Goal: Task Accomplishment & Management: Manage account settings

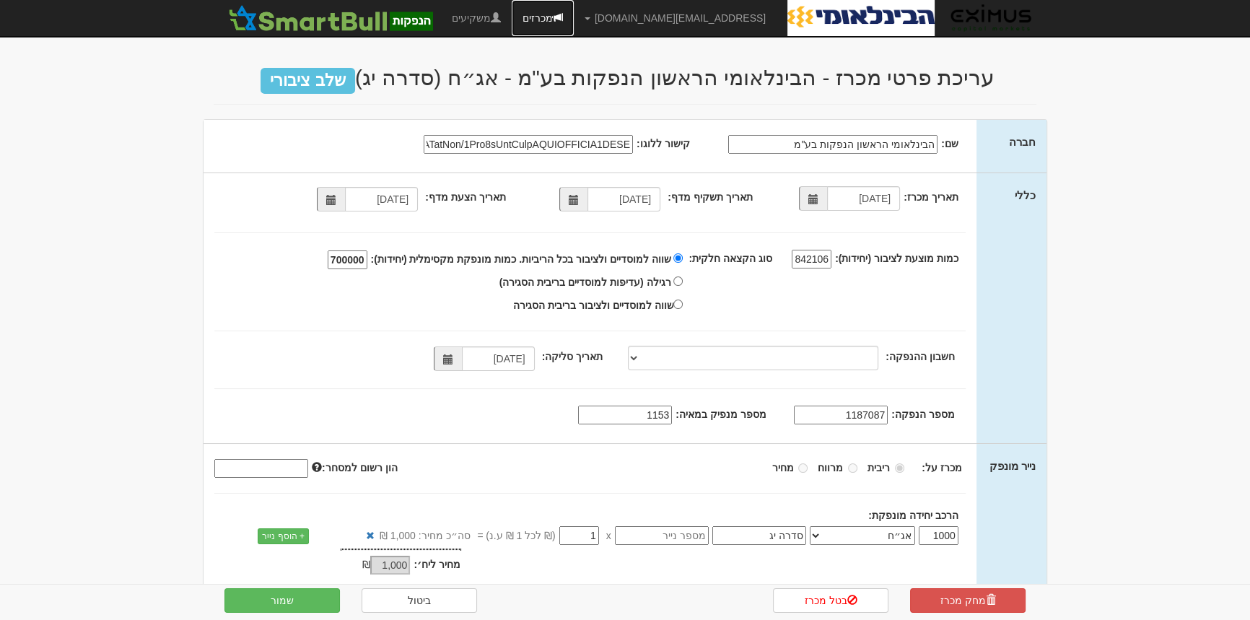
click at [574, 17] on link "מכרזים" at bounding box center [543, 18] width 62 height 36
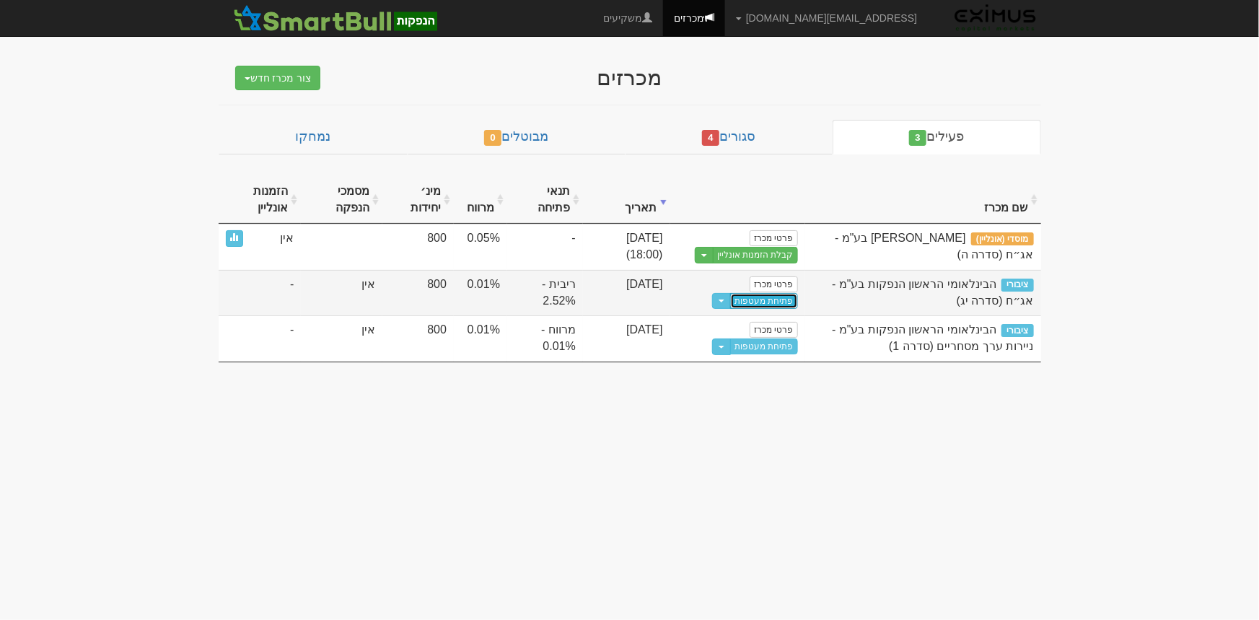
click at [779, 296] on link "פתיחת מעטפות" at bounding box center [763, 301] width 67 height 16
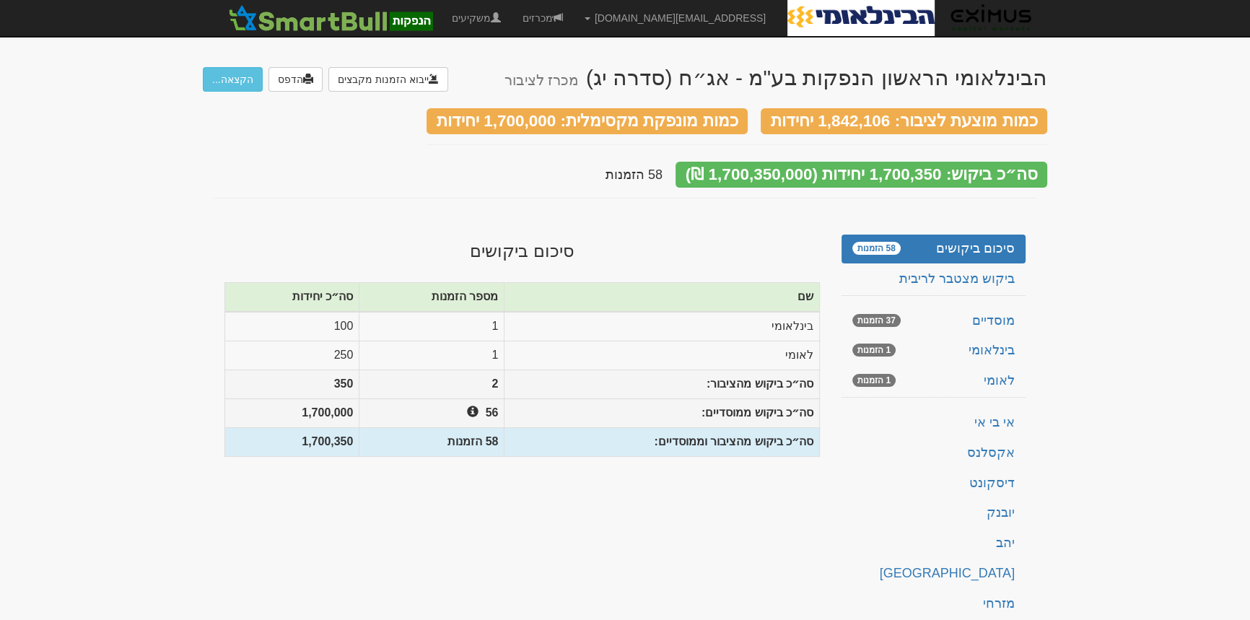
click at [1119, 360] on body "[EMAIL_ADDRESS][DOMAIN_NAME] הגדרות חשבונות הנפקה תבניות הודעות קיבול" at bounding box center [625, 418] width 1250 height 836
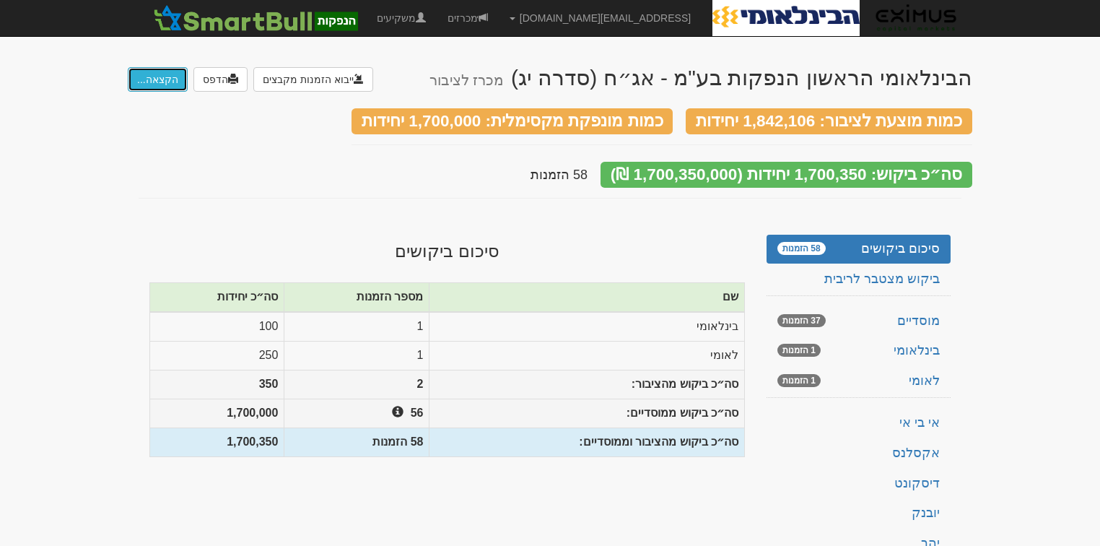
click at [162, 79] on button "הקצאה..." at bounding box center [158, 79] width 60 height 25
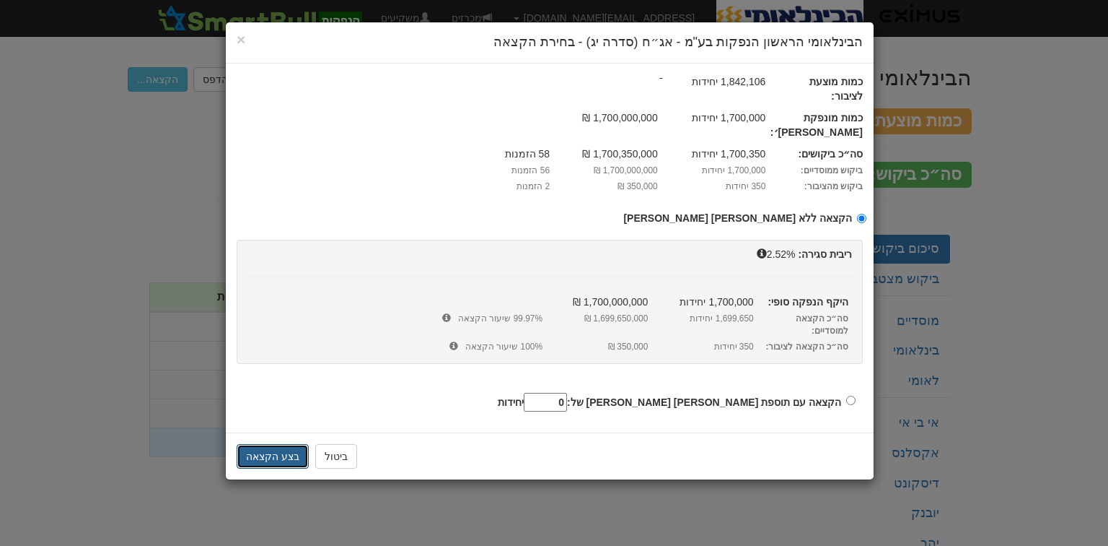
click at [279, 444] on button "בצע הקצאה" at bounding box center [273, 456] width 72 height 25
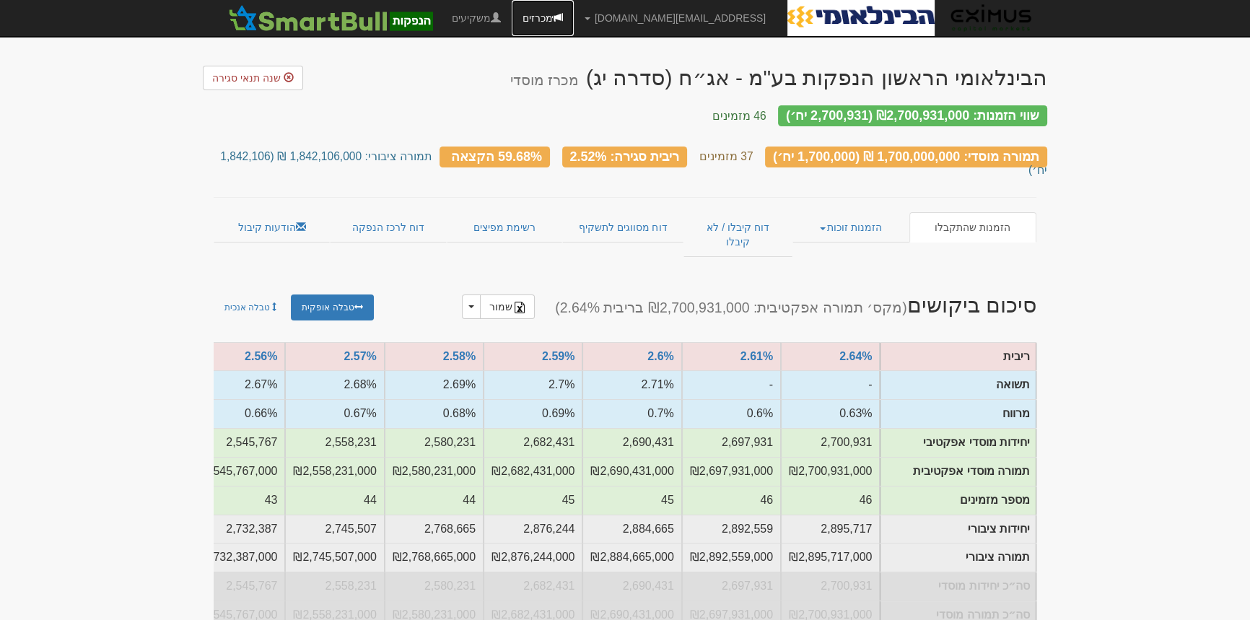
click at [563, 14] on span at bounding box center [558, 17] width 10 height 10
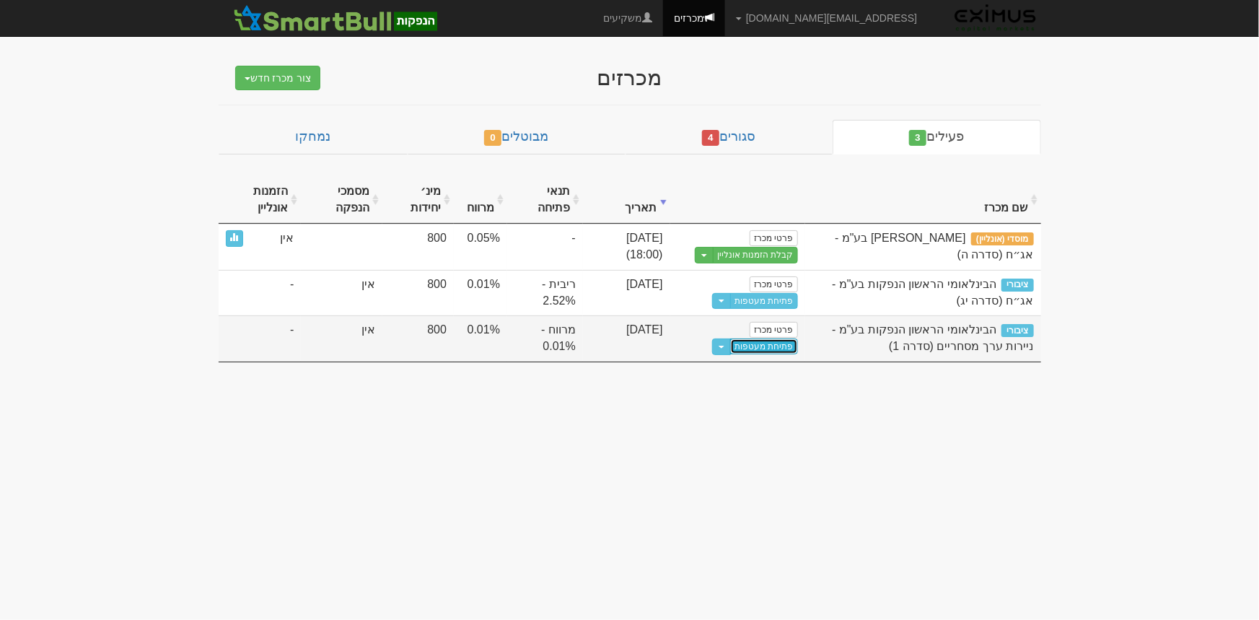
click at [779, 346] on link "פתיחת מעטפות" at bounding box center [763, 346] width 67 height 16
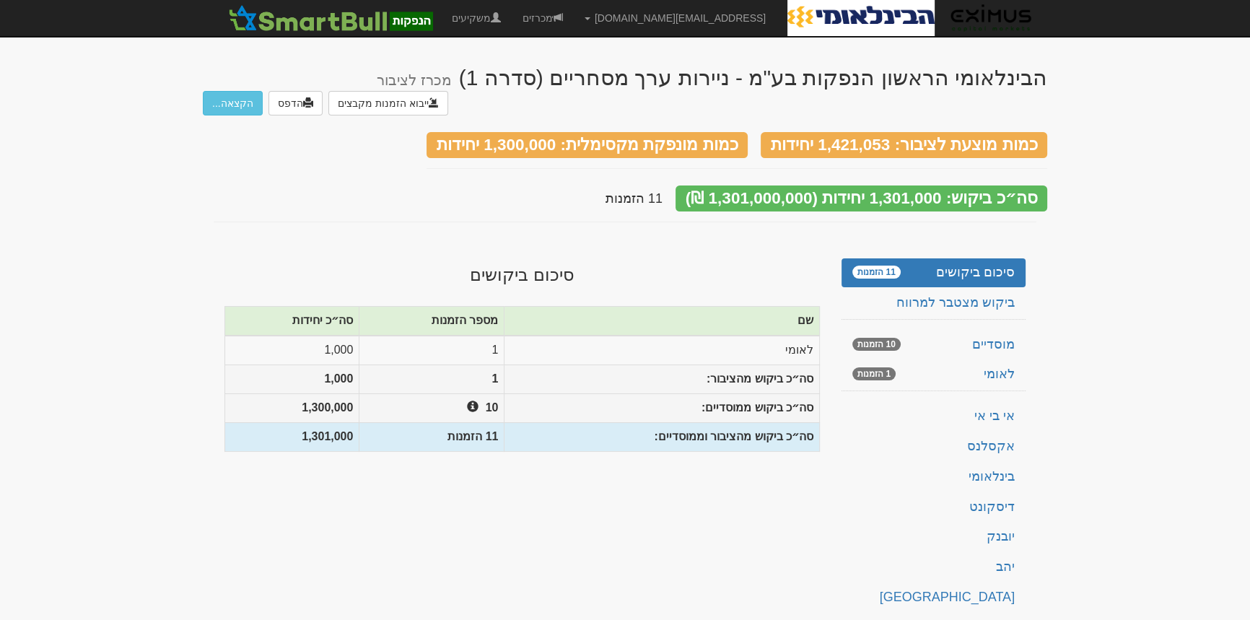
click at [79, 188] on body "[EMAIL_ADDRESS][DOMAIN_NAME] הגדרות חשבונות הנפקה תבניות הודעות קיבול" at bounding box center [625, 430] width 1250 height 860
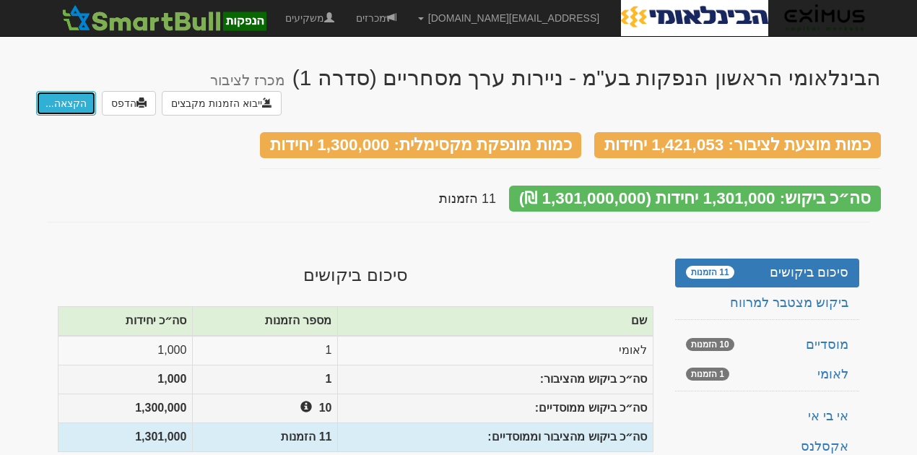
click at [47, 104] on button "הקצאה..." at bounding box center [66, 103] width 60 height 25
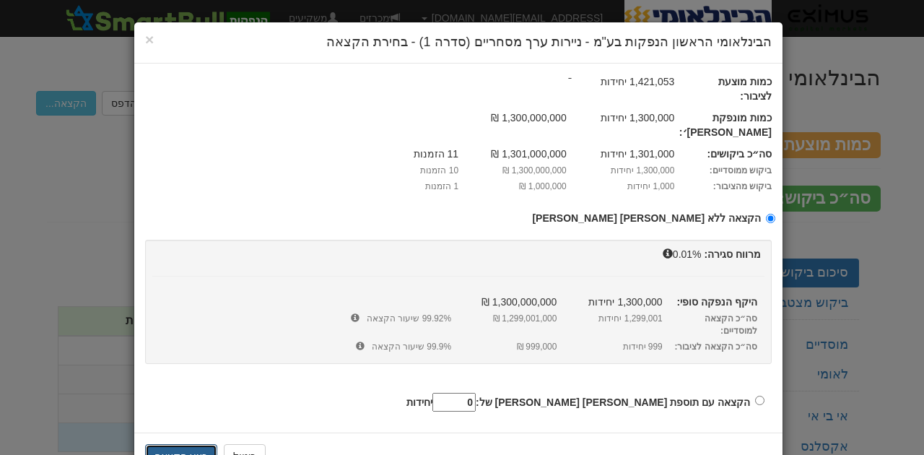
click at [191, 444] on button "בצע הקצאה" at bounding box center [181, 456] width 72 height 25
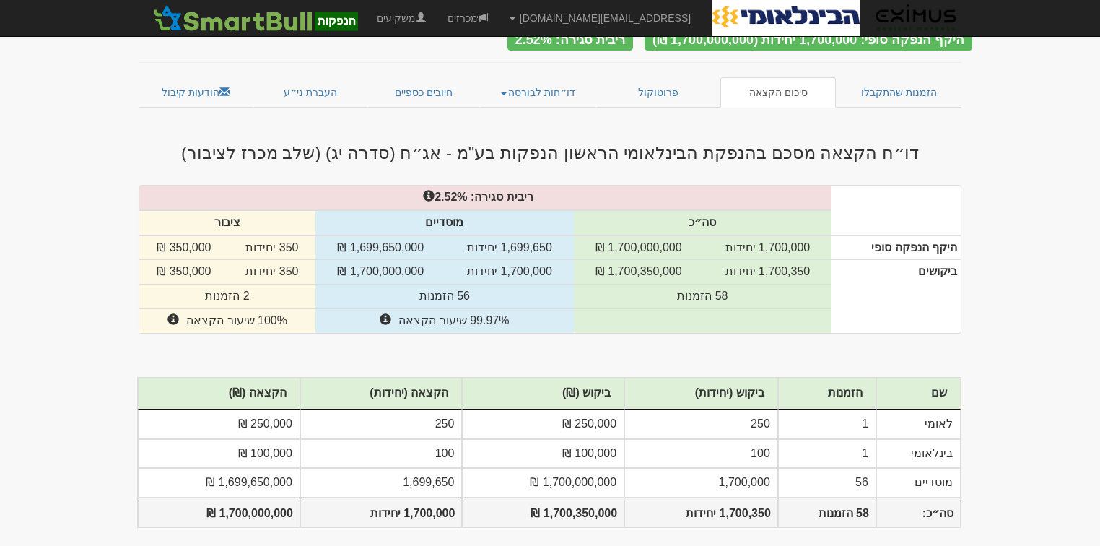
scroll to position [78, 0]
click at [53, 401] on body "[EMAIL_ADDRESS][DOMAIN_NAME] הגדרות חשבונות הנפקה תבניות הודעות קיבול" at bounding box center [550, 239] width 1100 height 634
click at [1000, 452] on body "[EMAIL_ADDRESS][DOMAIN_NAME] הגדרות חשבונות הנפקה תבניות הודעות קיבול" at bounding box center [550, 239] width 1100 height 634
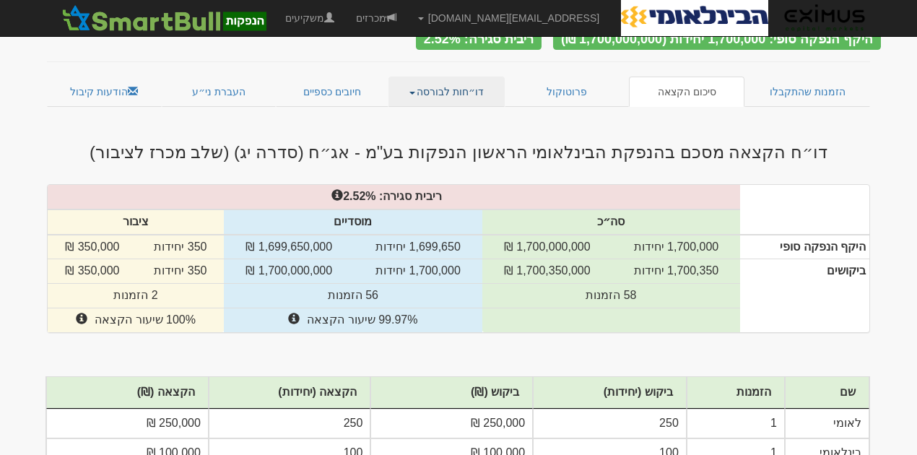
click at [452, 82] on link "דו״חות לבורסה" at bounding box center [446, 91] width 117 height 30
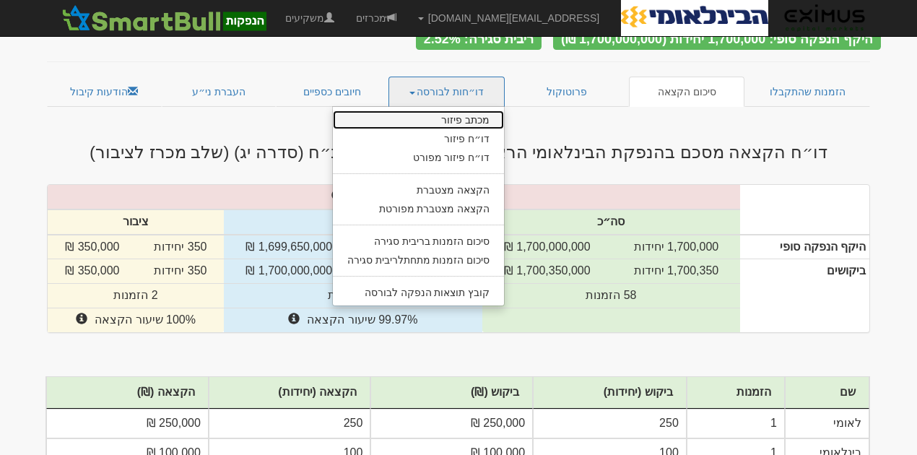
click at [459, 113] on link "מכתב פיזור" at bounding box center [419, 119] width 172 height 19
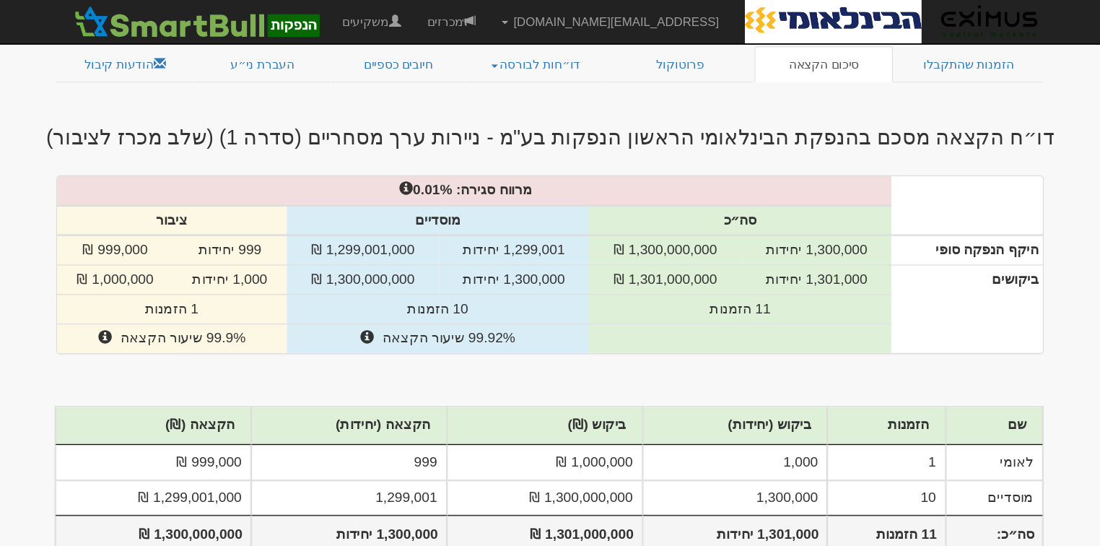
scroll to position [49, 0]
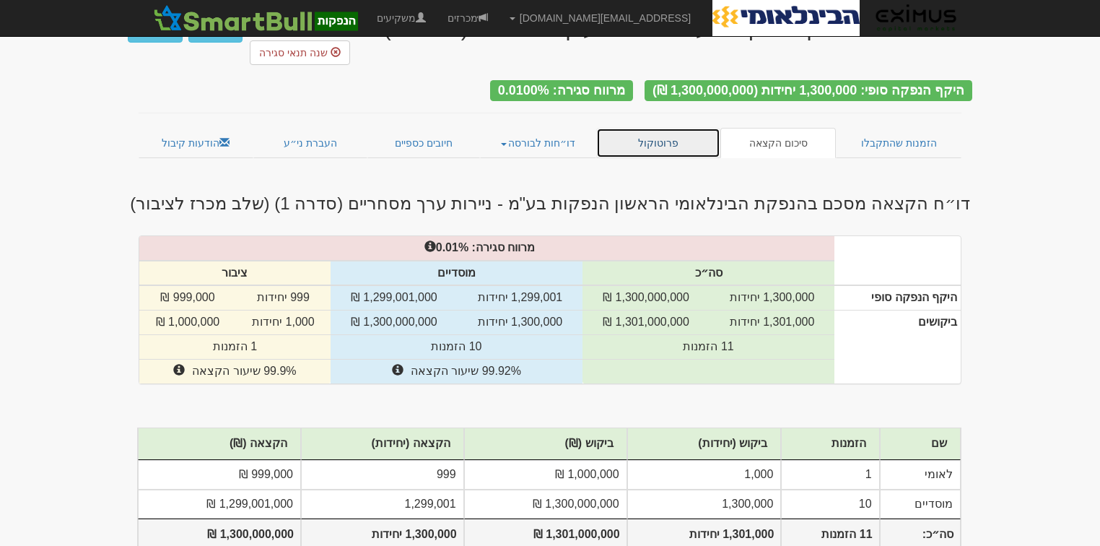
click at [672, 128] on link "פרוטוקול" at bounding box center [658, 143] width 124 height 30
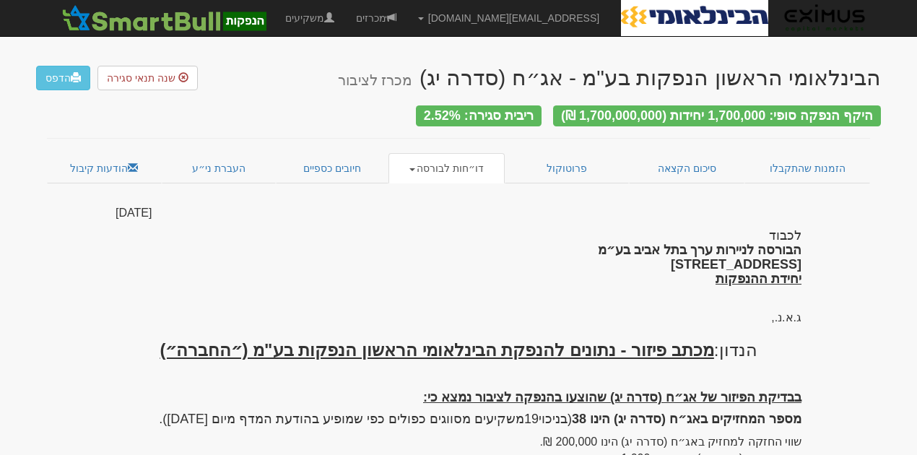
click at [477, 160] on link "דו״חות לבורסה" at bounding box center [446, 168] width 117 height 30
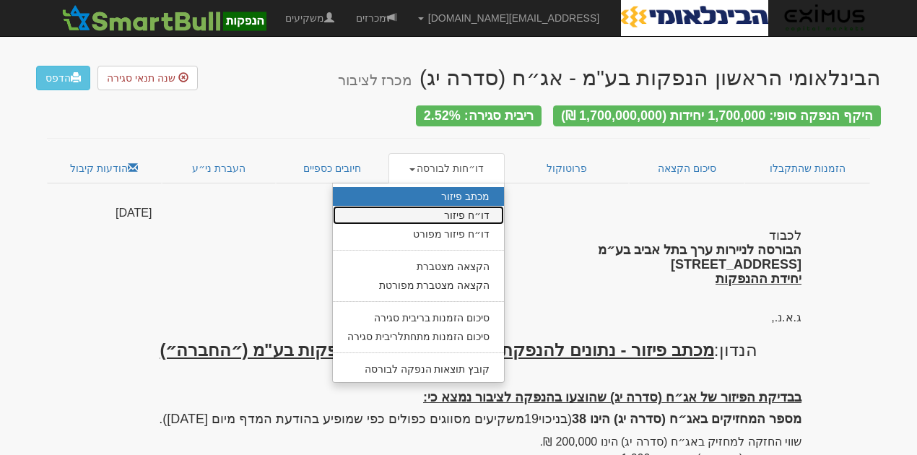
click at [476, 209] on link "דו״ח פיזור" at bounding box center [419, 215] width 172 height 19
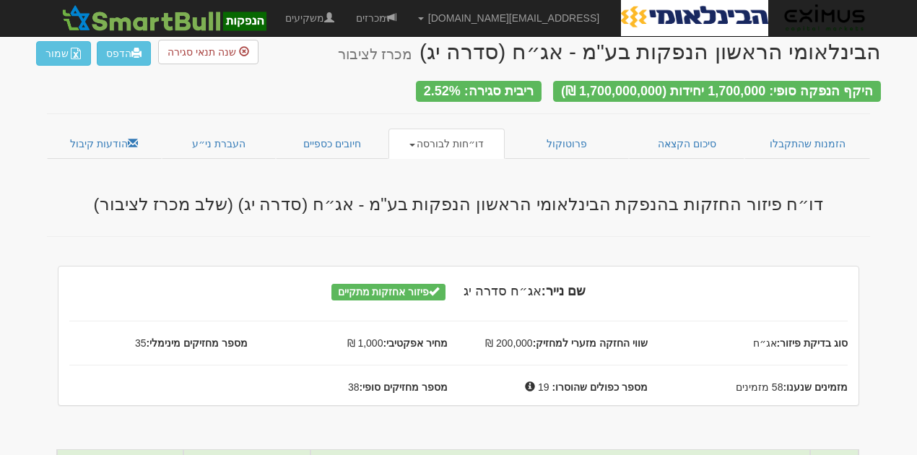
scroll to position [96, 0]
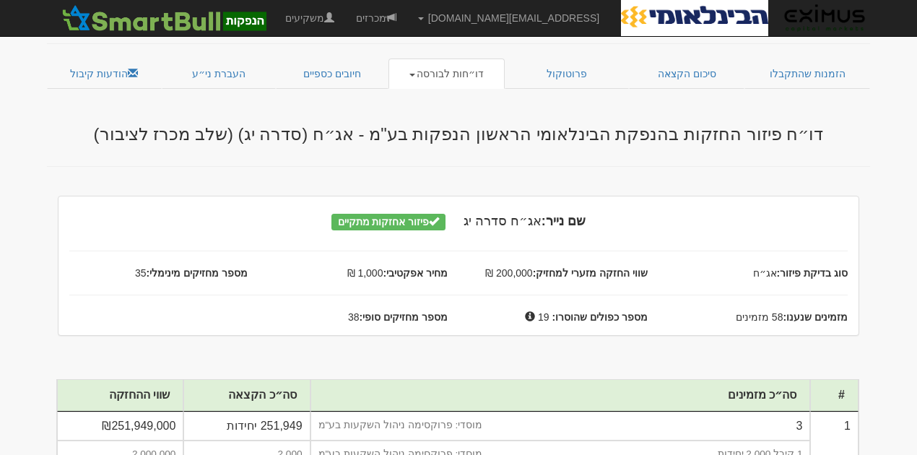
click at [355, 311] on span "מספר מחזיקים סופי: 38" at bounding box center [358, 317] width 200 height 14
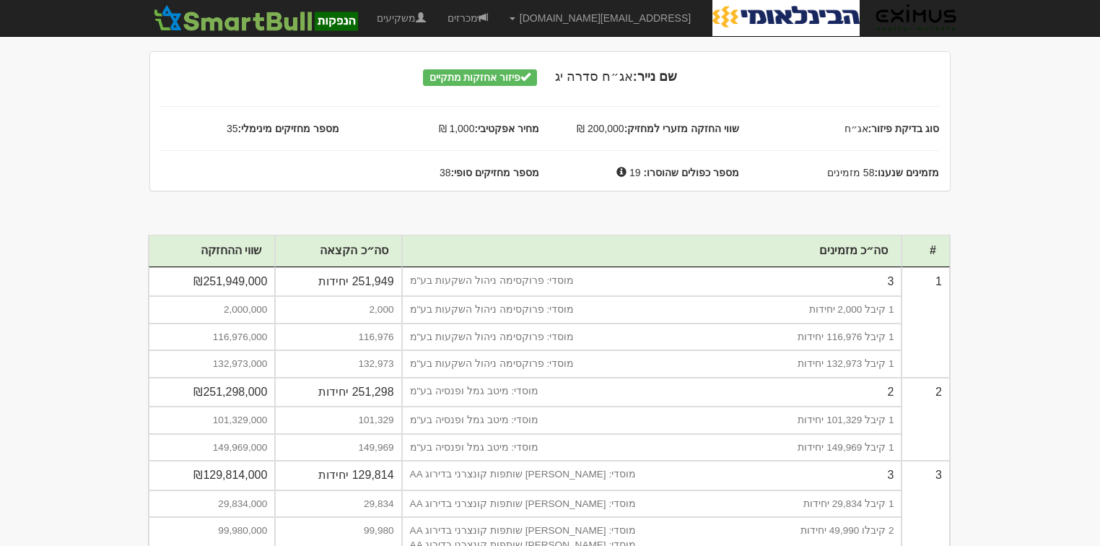
scroll to position [67, 0]
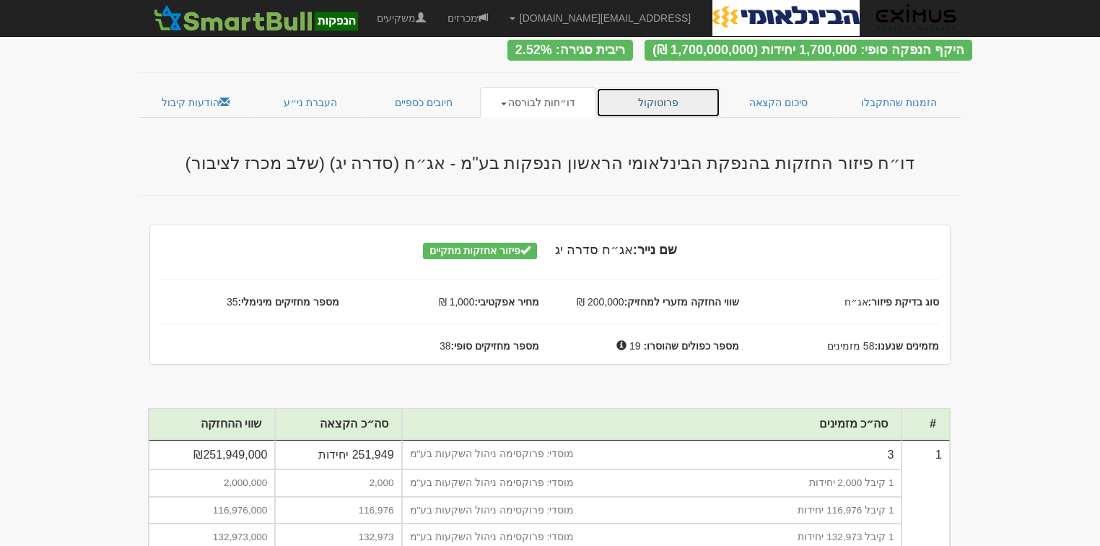
click at [659, 95] on link "פרוטוקול" at bounding box center [658, 102] width 124 height 30
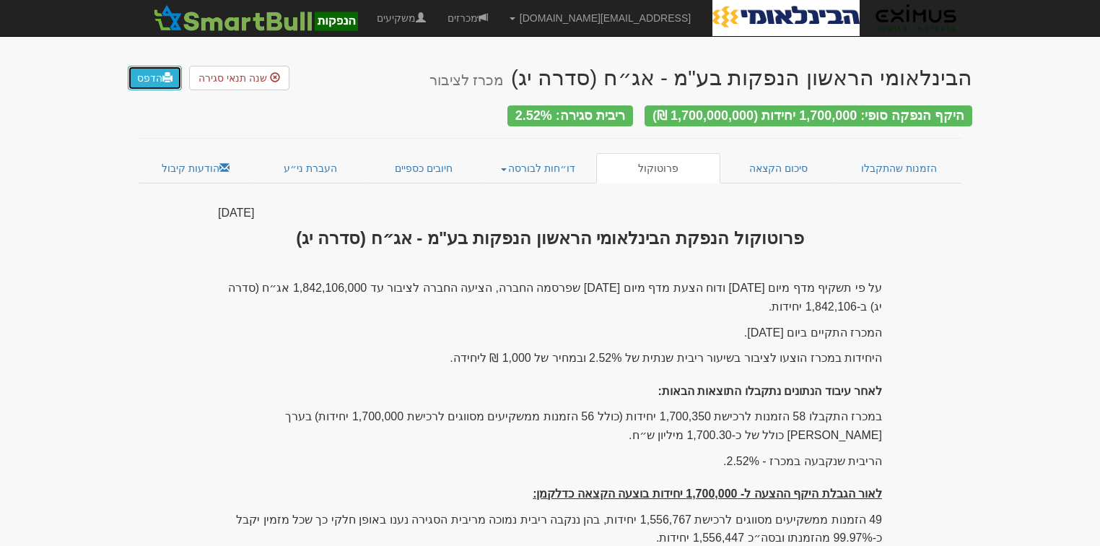
click at [140, 76] on link "הדפס" at bounding box center [155, 78] width 54 height 25
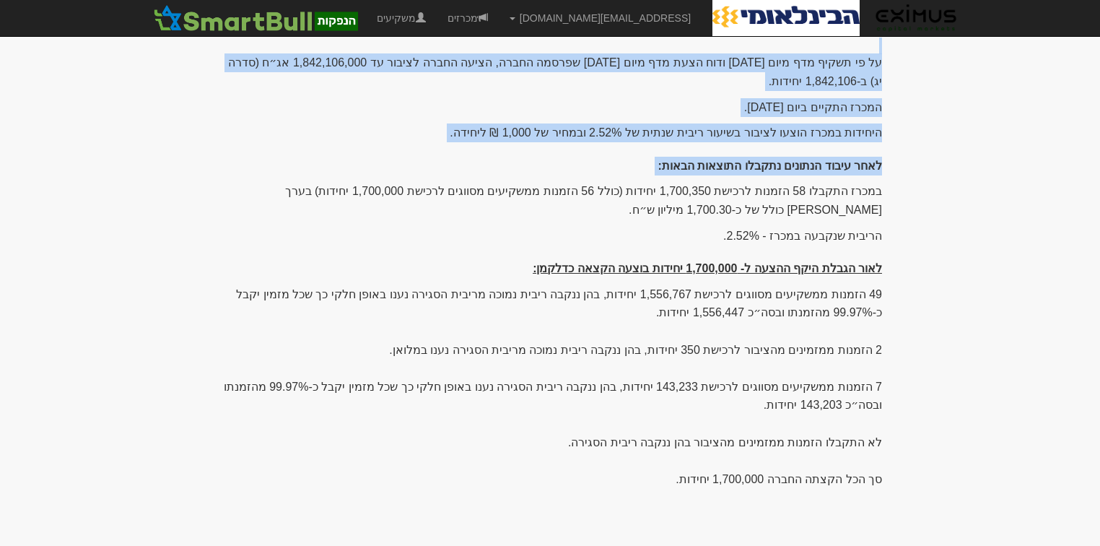
scroll to position [283, 0]
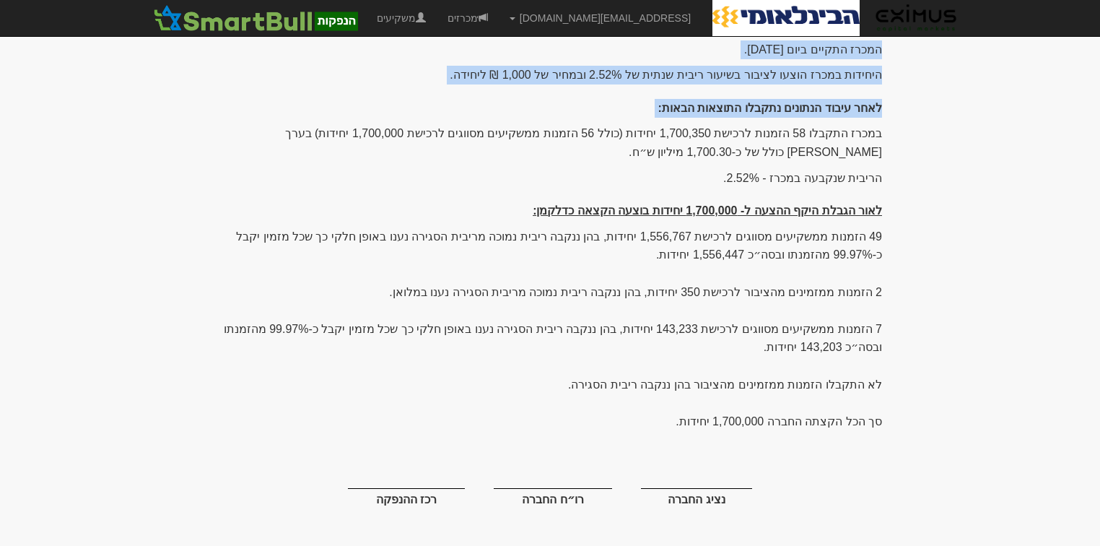
drag, startPoint x: 880, startPoint y: 239, endPoint x: 676, endPoint y: 417, distance: 270.5
click at [676, 417] on div "על פי תשקיף מדף מיום 2/2/2023 ודוח הצעת מדף מיום 2/9/2025 שפרסמה החברה, הציעה ה…" at bounding box center [550, 258] width 664 height 525
copy div "במכרז התקבלו 58 הזמנות לרכישת 1,700,350 יחידות (כולל 56 הזמנות ממשקיעים מסווגים…"
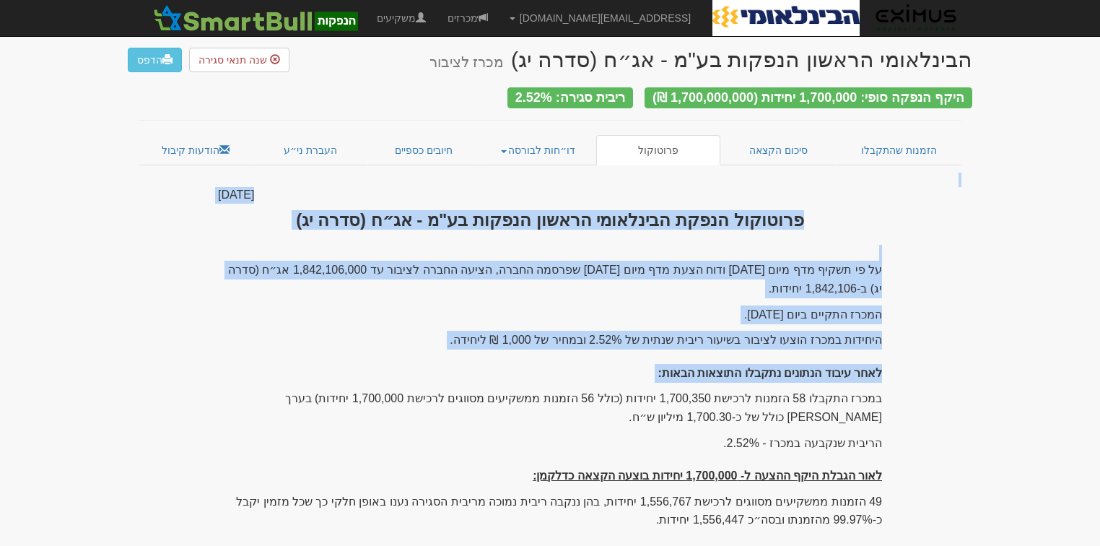
scroll to position [0, 0]
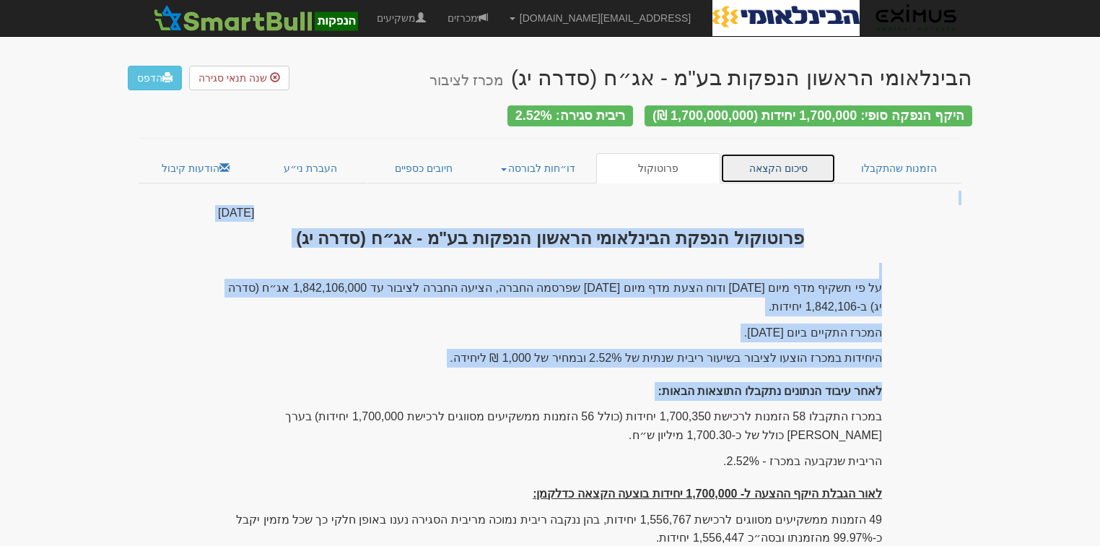
click at [767, 153] on link "סיכום הקצאה" at bounding box center [778, 168] width 116 height 30
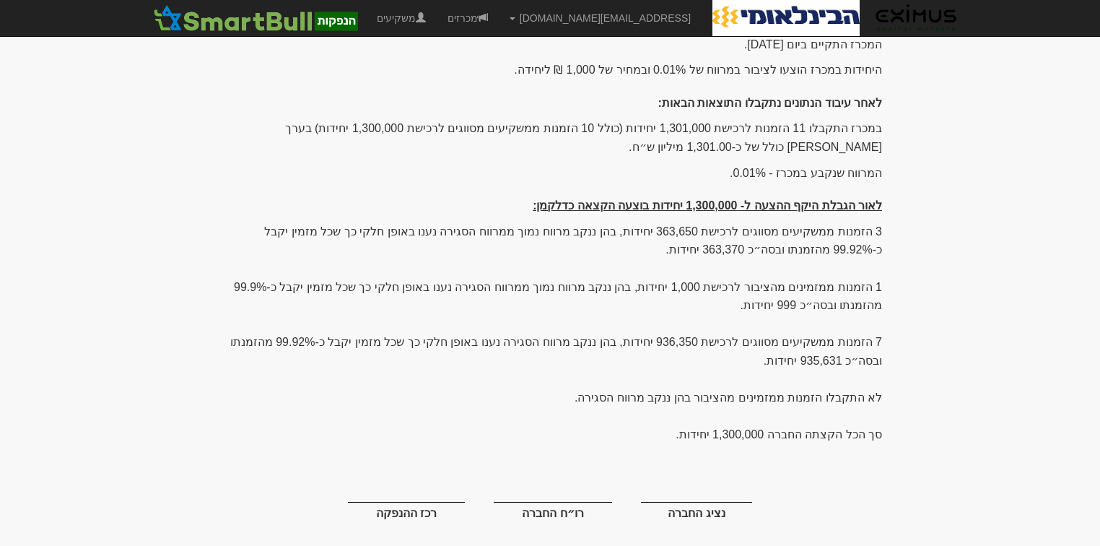
scroll to position [289, 0]
drag, startPoint x: 880, startPoint y: 123, endPoint x: 507, endPoint y: 424, distance: 479.8
click at [507, 424] on div "על פי תשקיף מדף מיום 2/2/2023 ודוח הצעת מדף מיום 2/9/2025 שפרסמה החברה, הציעה ה…" at bounding box center [550, 261] width 664 height 543
copy div "במכרז התקבלו 11 הזמנות לרכישת 1,301,000 יחידות (כולל 10 הזמנות ממשקיעים מסווגים…"
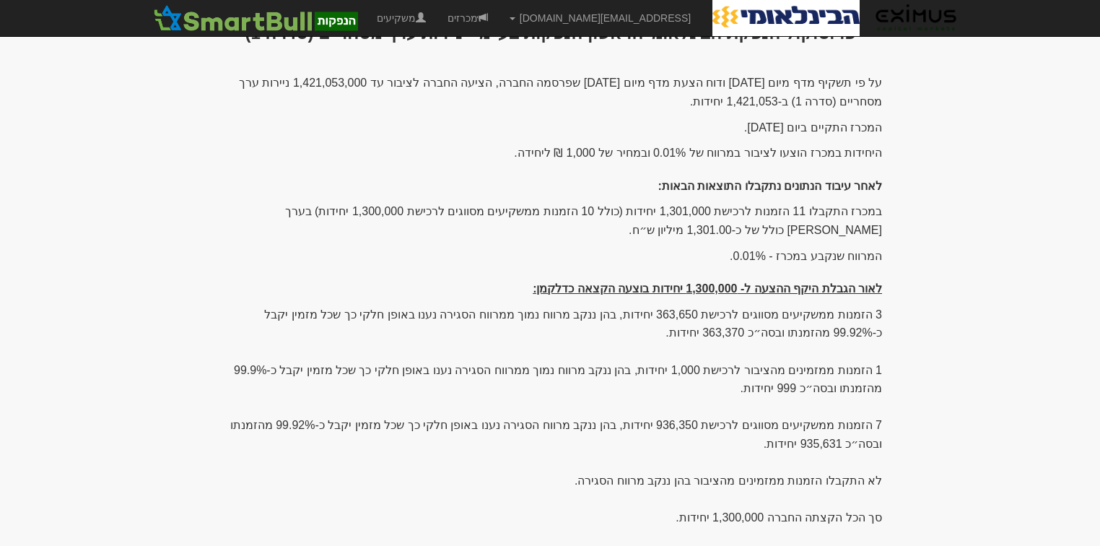
scroll to position [0, 0]
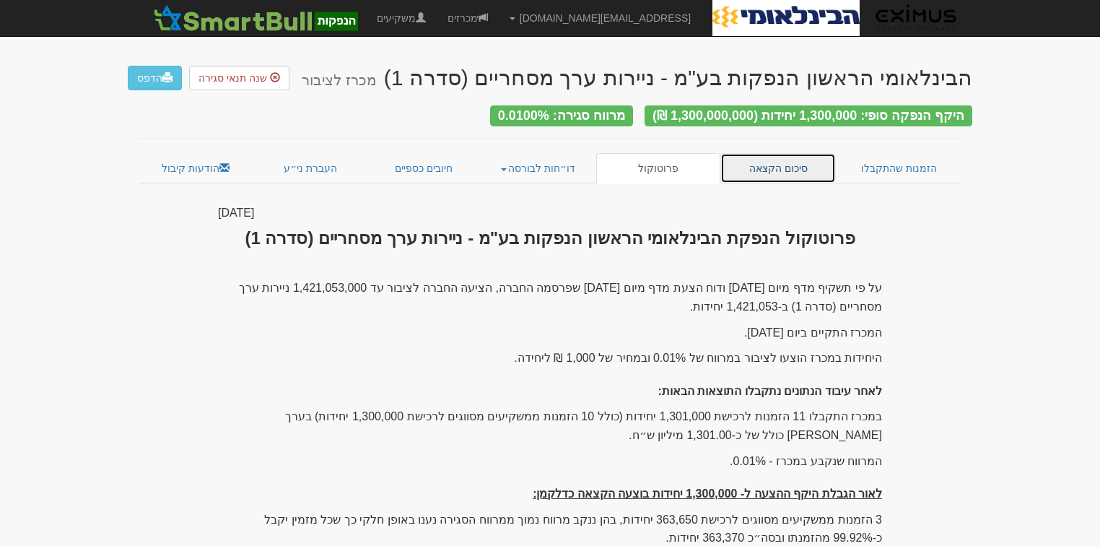
click at [768, 166] on link "סיכום הקצאה" at bounding box center [778, 168] width 116 height 30
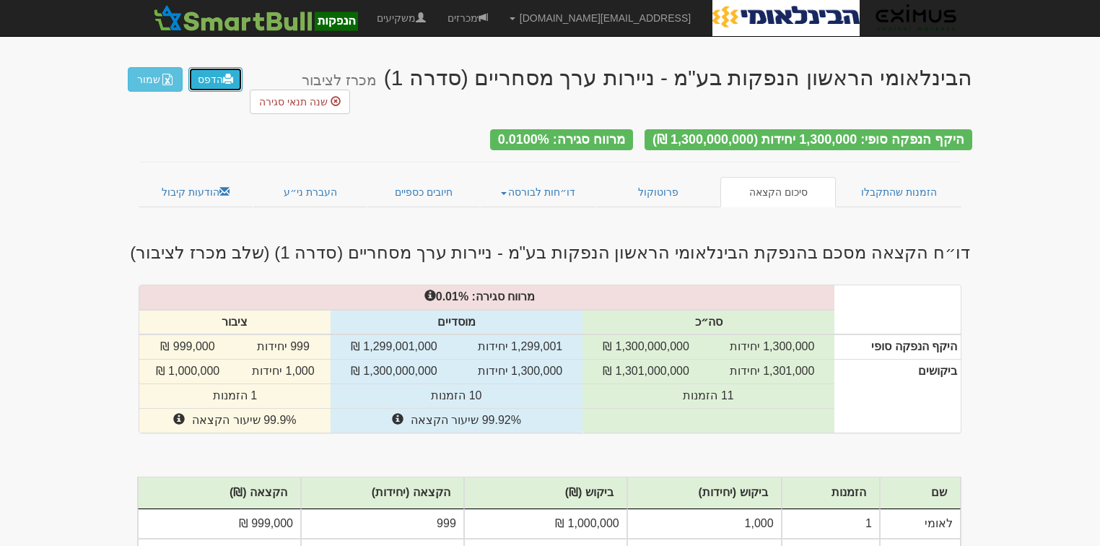
click at [214, 77] on link "הדפס" at bounding box center [215, 79] width 54 height 25
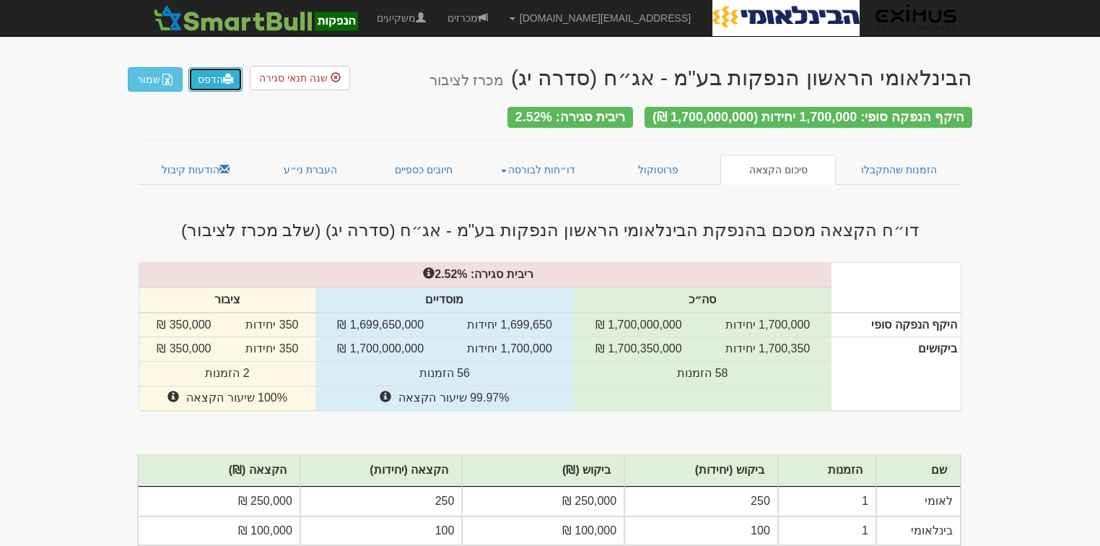
click at [208, 82] on link "הדפס" at bounding box center [215, 79] width 54 height 25
click at [528, 167] on link "דו״חות לבורסה" at bounding box center [538, 169] width 117 height 30
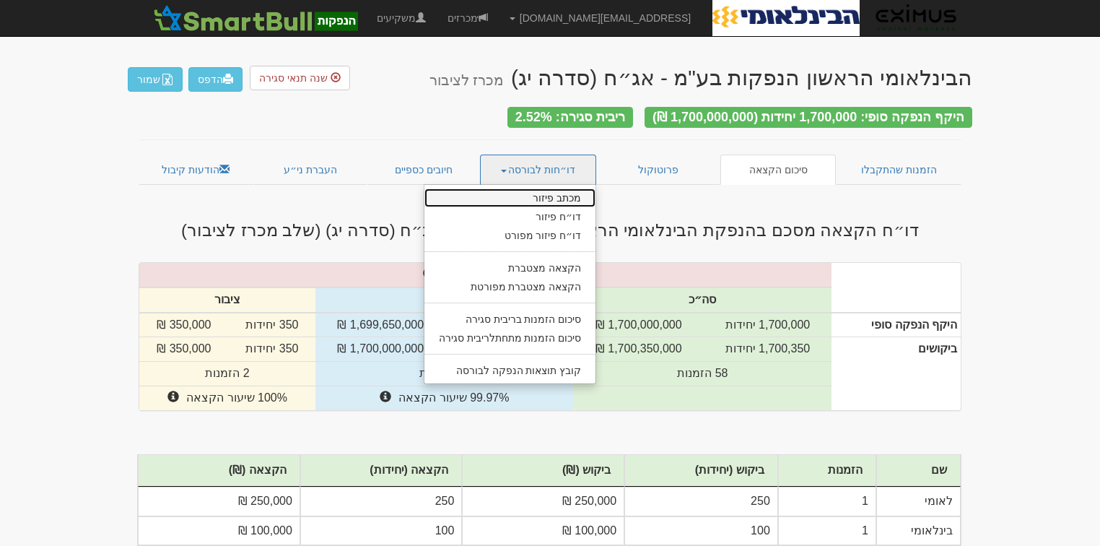
click at [535, 188] on link "מכתב פיזור" at bounding box center [510, 197] width 172 height 19
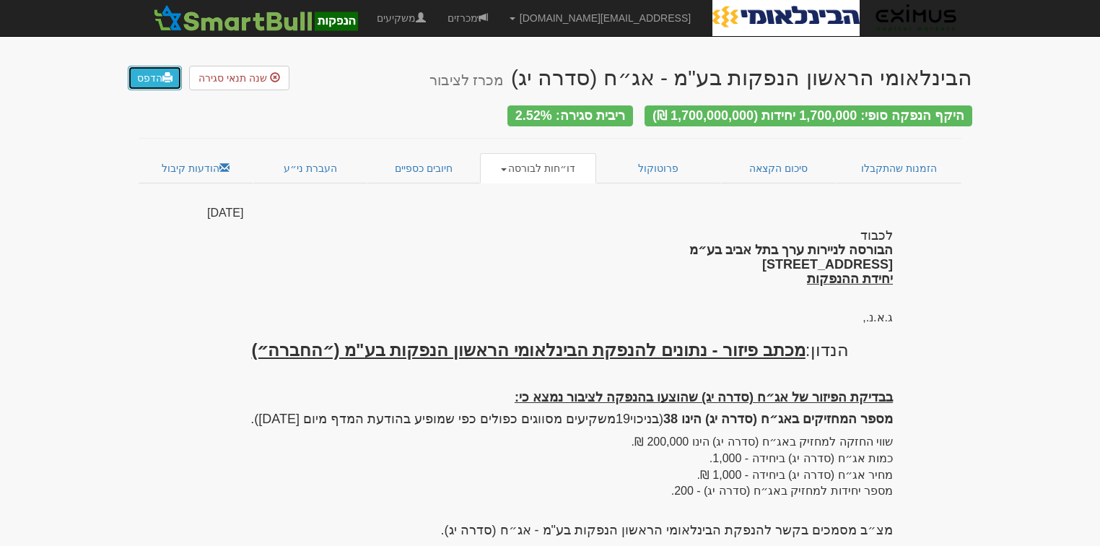
click at [147, 72] on link "הדפס" at bounding box center [155, 78] width 54 height 25
click at [514, 165] on link "דו״חות לבורסה" at bounding box center [538, 168] width 117 height 30
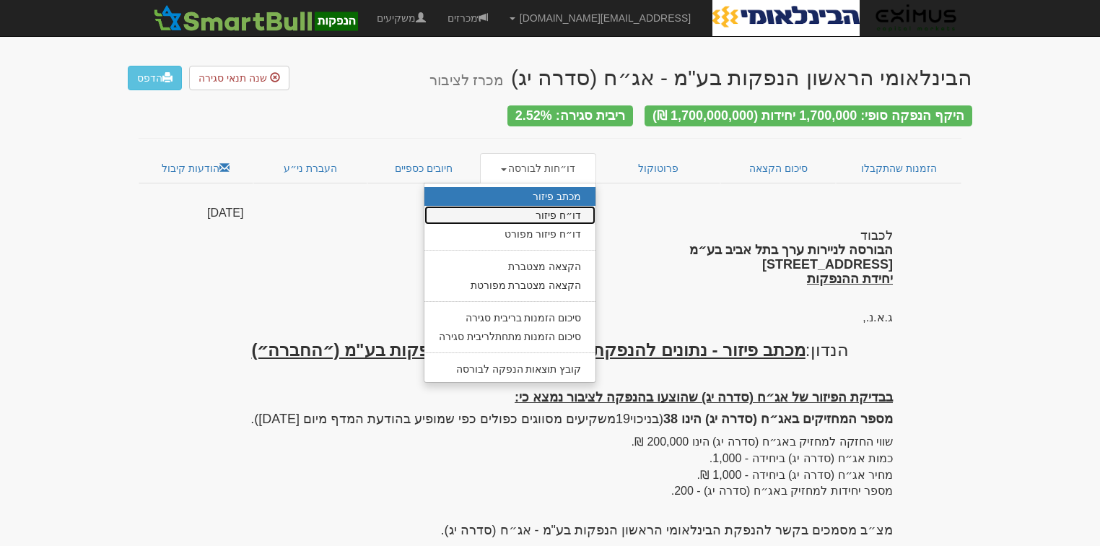
click at [534, 206] on link "דו״ח פיזור" at bounding box center [510, 215] width 172 height 19
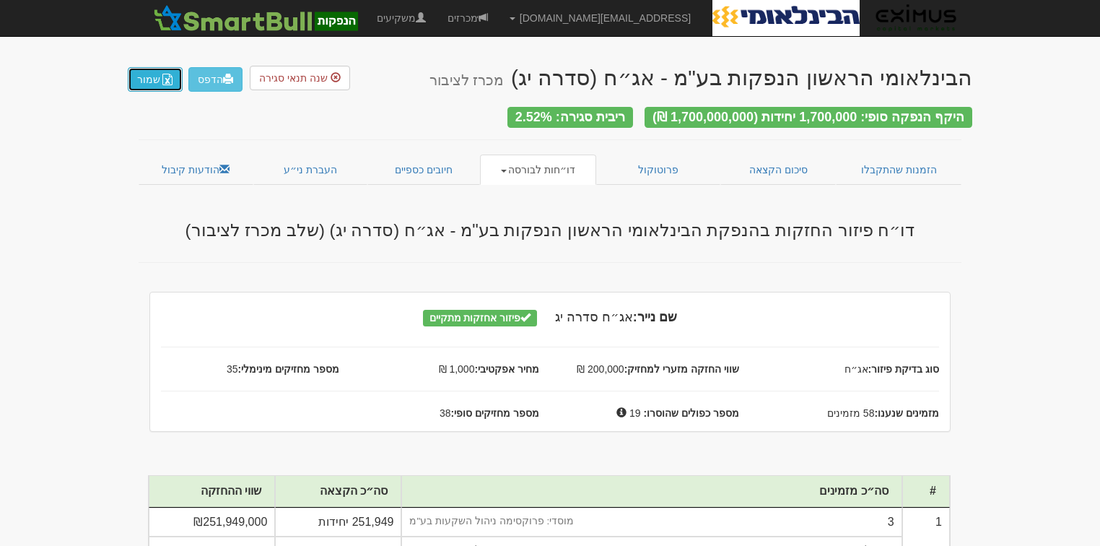
click at [147, 74] on button "שמור" at bounding box center [155, 79] width 55 height 25
click at [180, 154] on link "הודעות קיבול" at bounding box center [196, 169] width 115 height 30
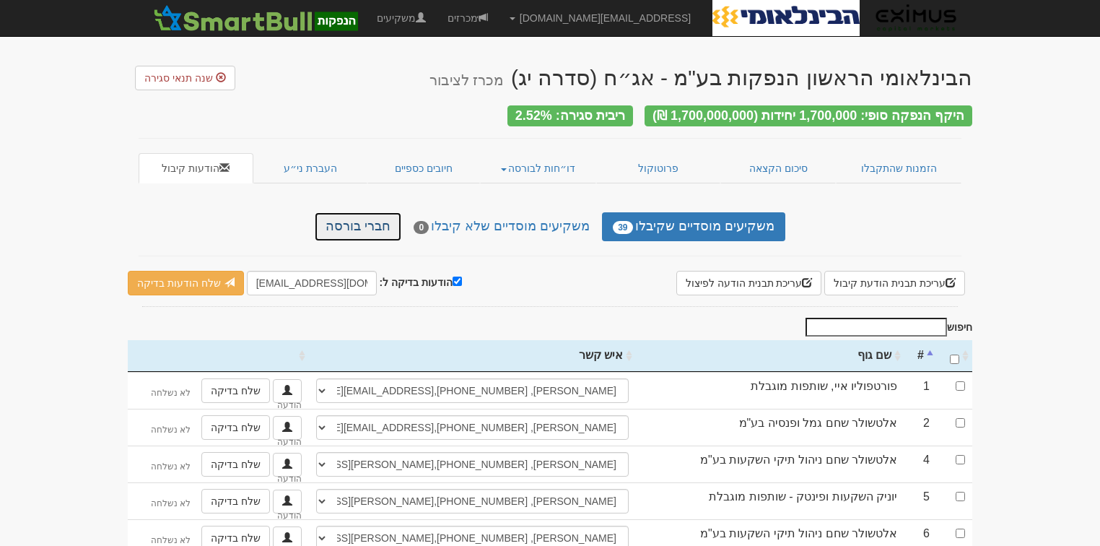
click at [372, 224] on link "חברי בורסה" at bounding box center [358, 226] width 87 height 29
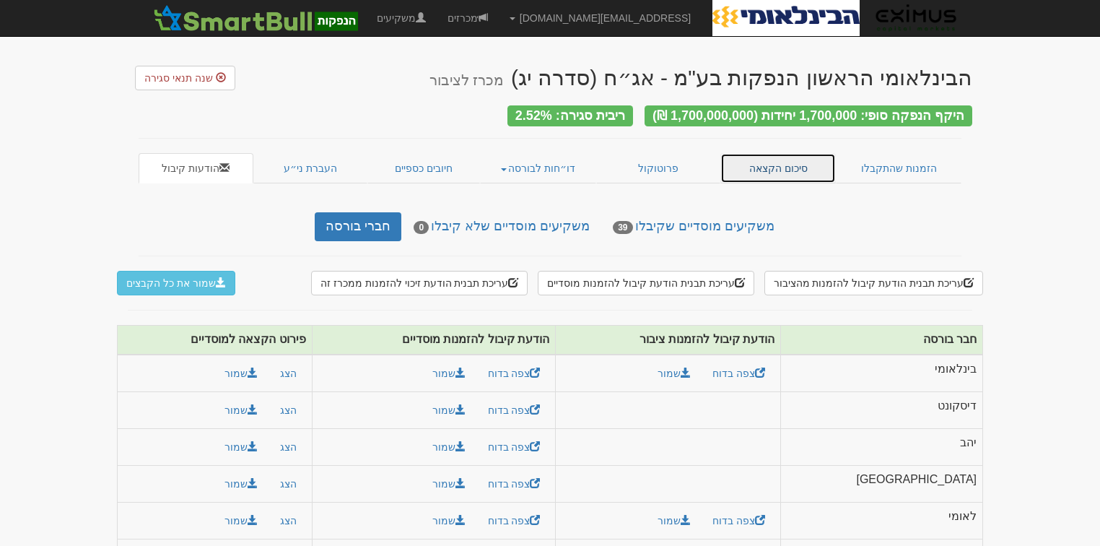
click at [797, 166] on link "סיכום הקצאה" at bounding box center [778, 168] width 116 height 30
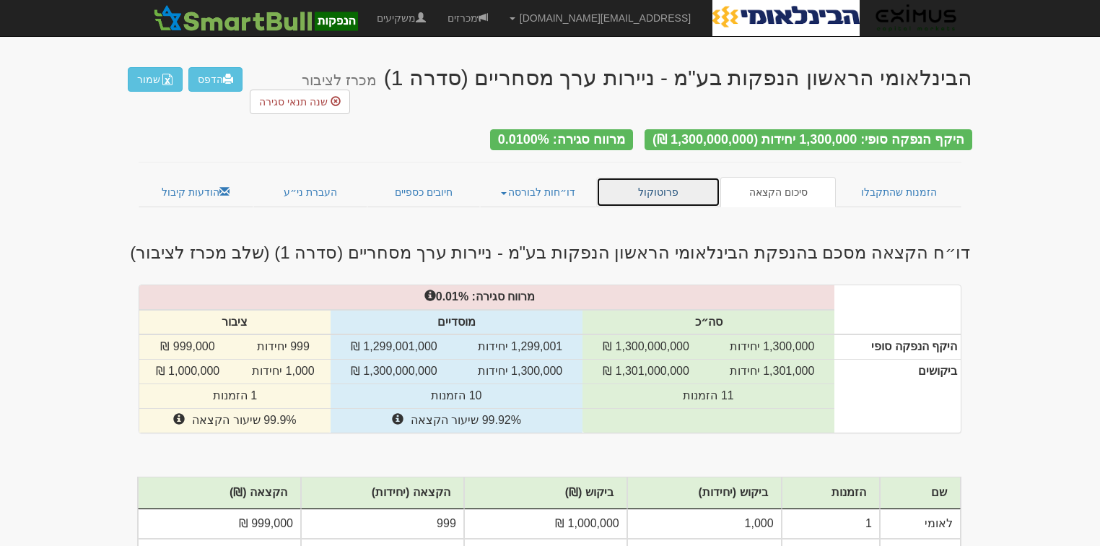
click at [683, 177] on link "פרוטוקול" at bounding box center [658, 192] width 124 height 30
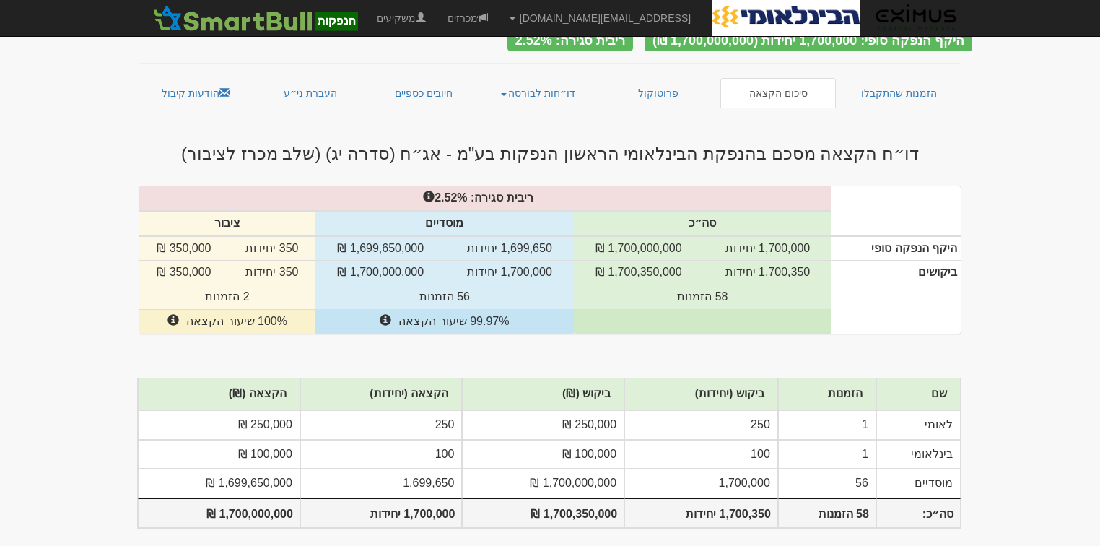
scroll to position [78, 0]
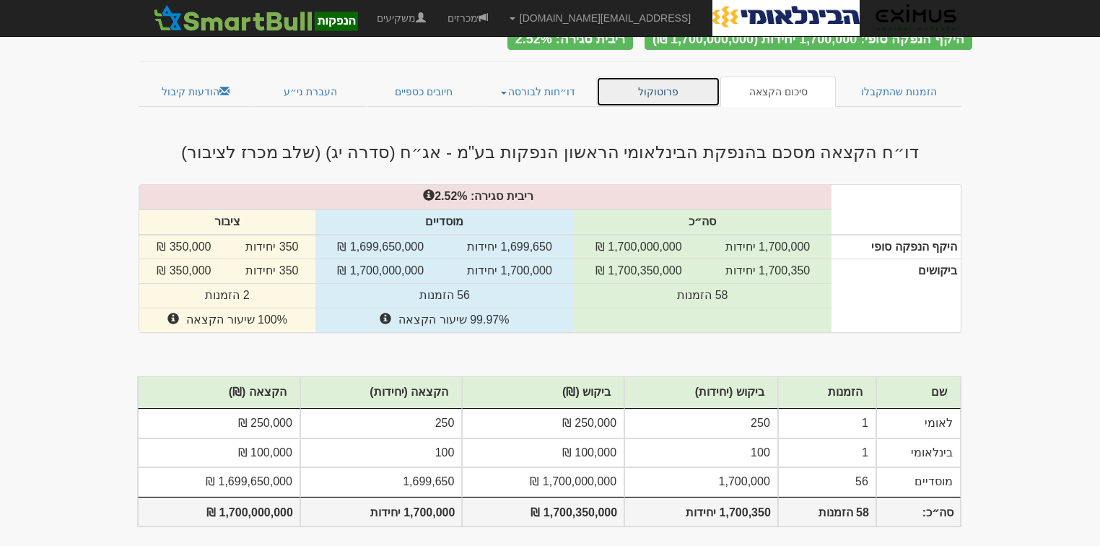
click at [670, 87] on link "פרוטוקול" at bounding box center [658, 91] width 124 height 30
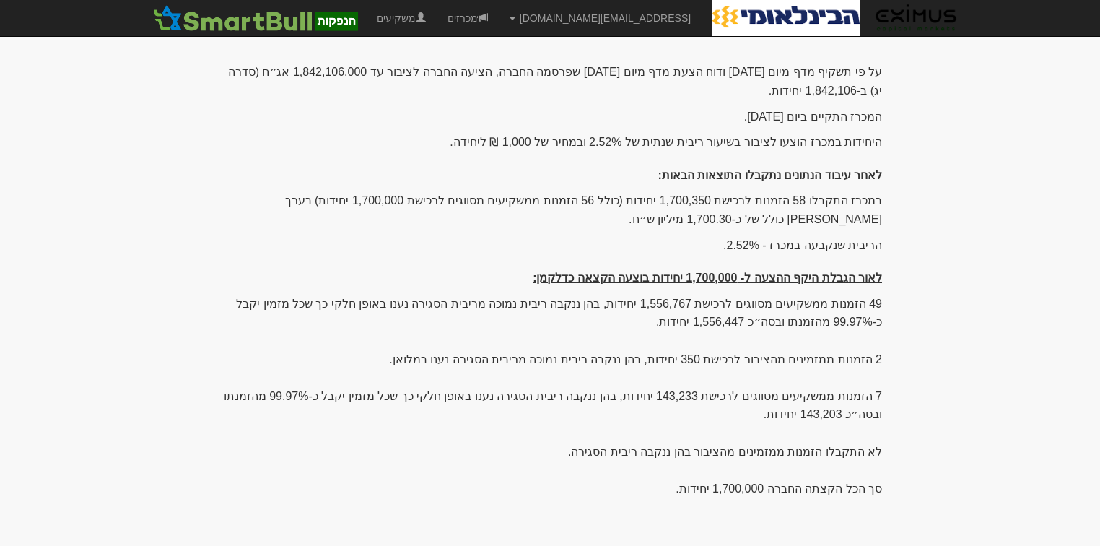
scroll to position [283, 0]
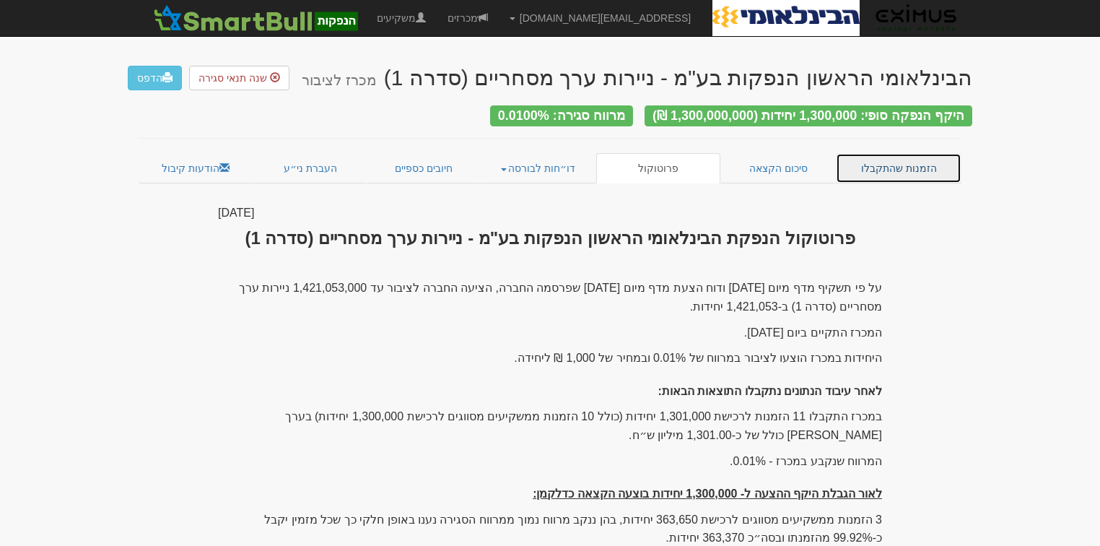
click at [880, 159] on link "הזמנות שהתקבלו" at bounding box center [899, 168] width 126 height 30
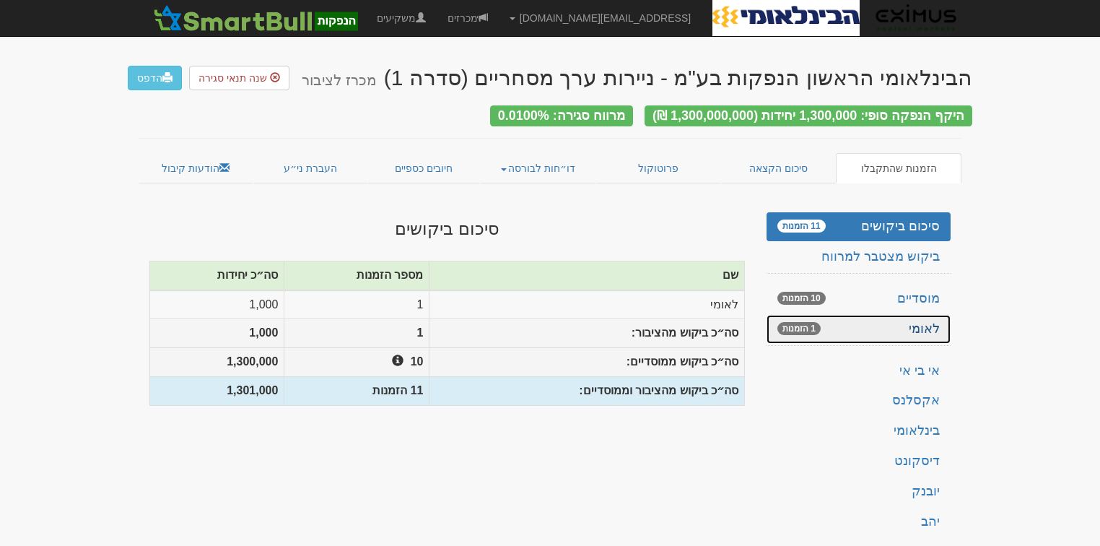
click at [883, 318] on link "לאומי 1 הזמנות" at bounding box center [858, 329] width 184 height 29
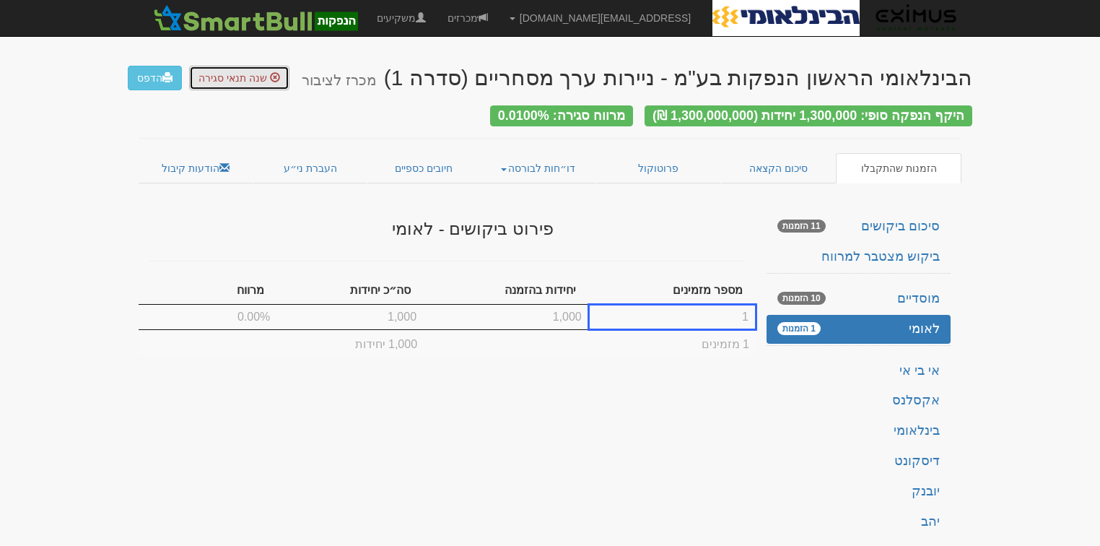
click at [222, 75] on span "שנה תנאי סגירה" at bounding box center [232, 78] width 69 height 12
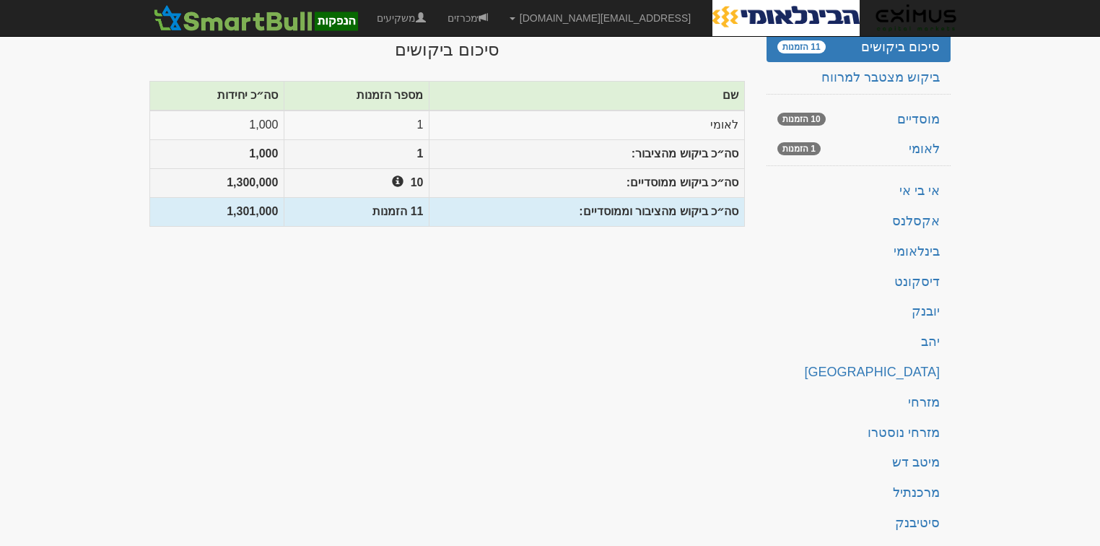
scroll to position [231, 0]
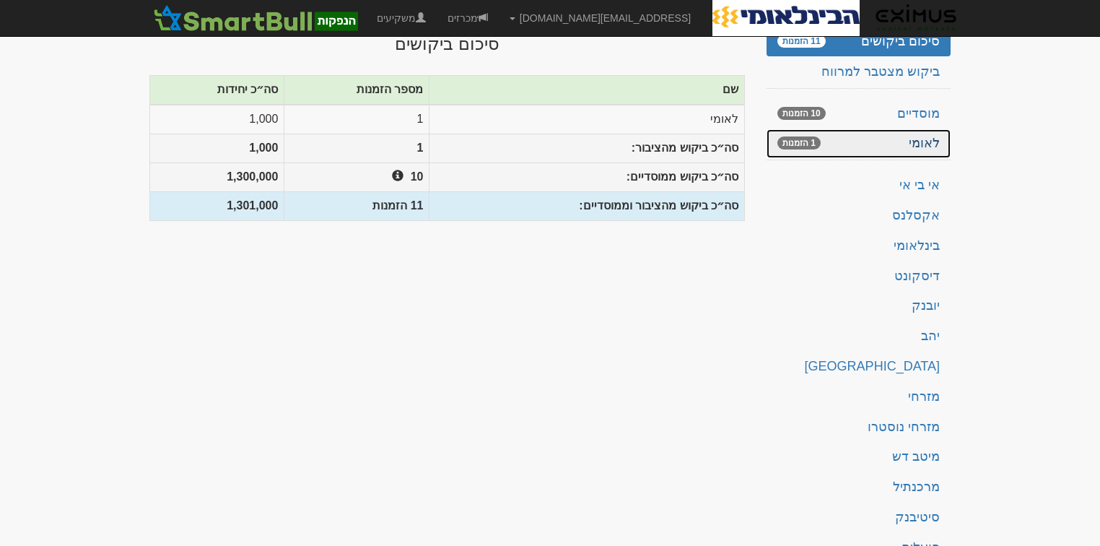
click at [809, 136] on span "1 הזמנות" at bounding box center [798, 142] width 43 height 13
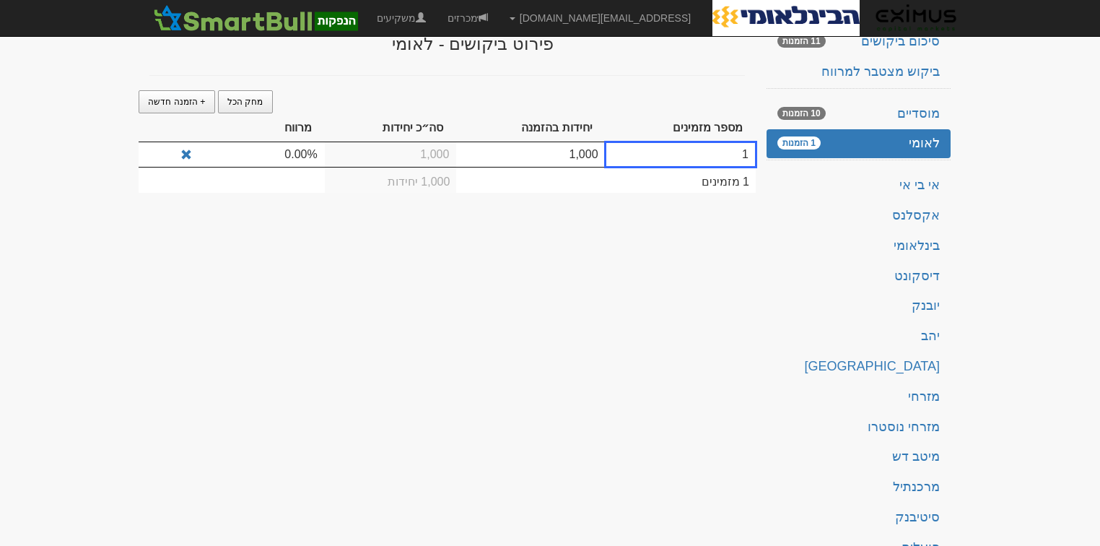
click at [283, 143] on td "0.00%" at bounding box center [261, 154] width 125 height 25
click at [302, 142] on td "0.00%" at bounding box center [261, 154] width 125 height 25
click at [306, 142] on td "0.00%" at bounding box center [261, 154] width 125 height 25
click at [302, 142] on td "0.00%" at bounding box center [261, 154] width 125 height 25
click at [303, 142] on td "0.00%" at bounding box center [261, 154] width 125 height 25
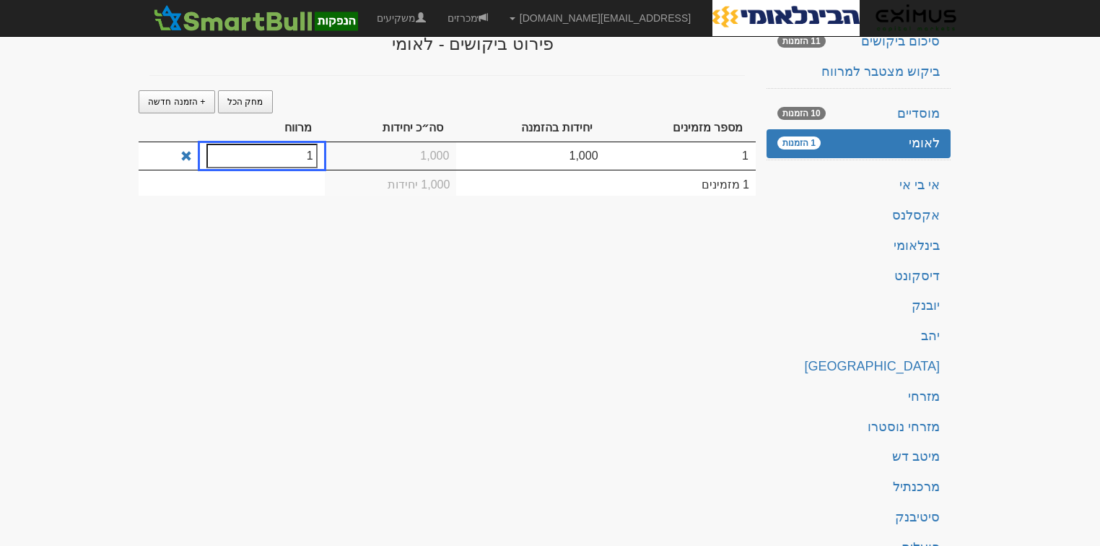
click at [303, 144] on input "1" at bounding box center [261, 156] width 110 height 25
type input "0.01"
click at [278, 223] on div "הבינלאומי הראשון הנפקות בע"מ - ניירות ערך מסחריים (סדרה 1) מכרז לציבור ייבוא הז…" at bounding box center [550, 224] width 844 height 809
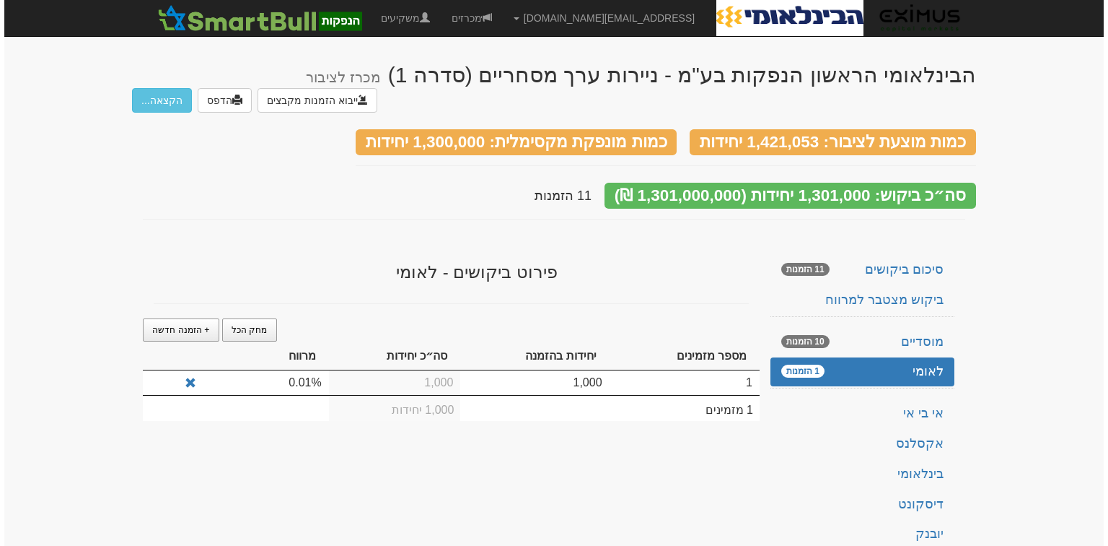
scroll to position [0, 0]
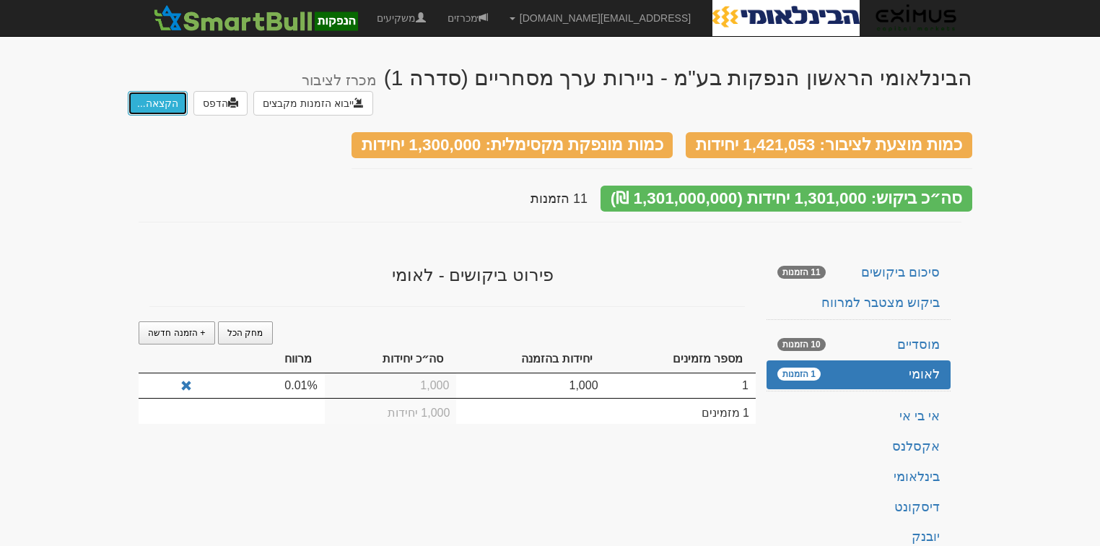
click at [154, 100] on button "הקצאה..." at bounding box center [158, 103] width 60 height 25
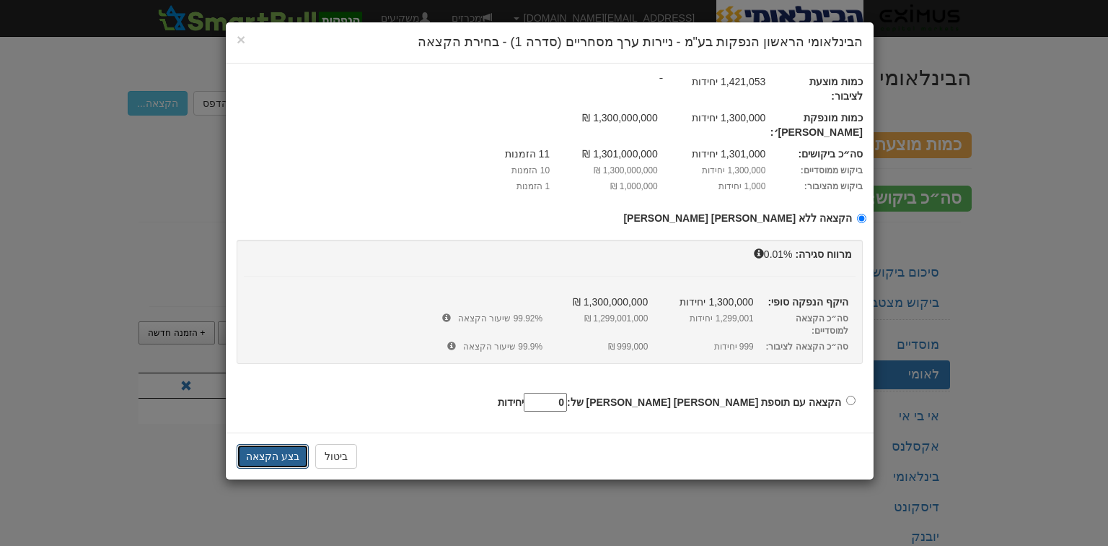
click at [271, 444] on button "בצע הקצאה" at bounding box center [273, 456] width 72 height 25
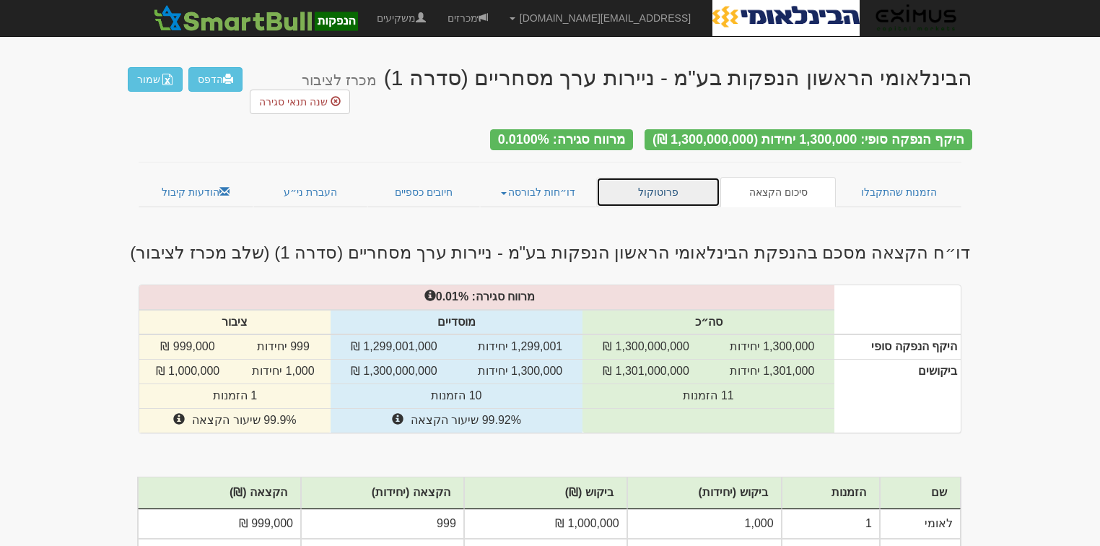
click at [678, 177] on link "פרוטוקול" at bounding box center [658, 192] width 124 height 30
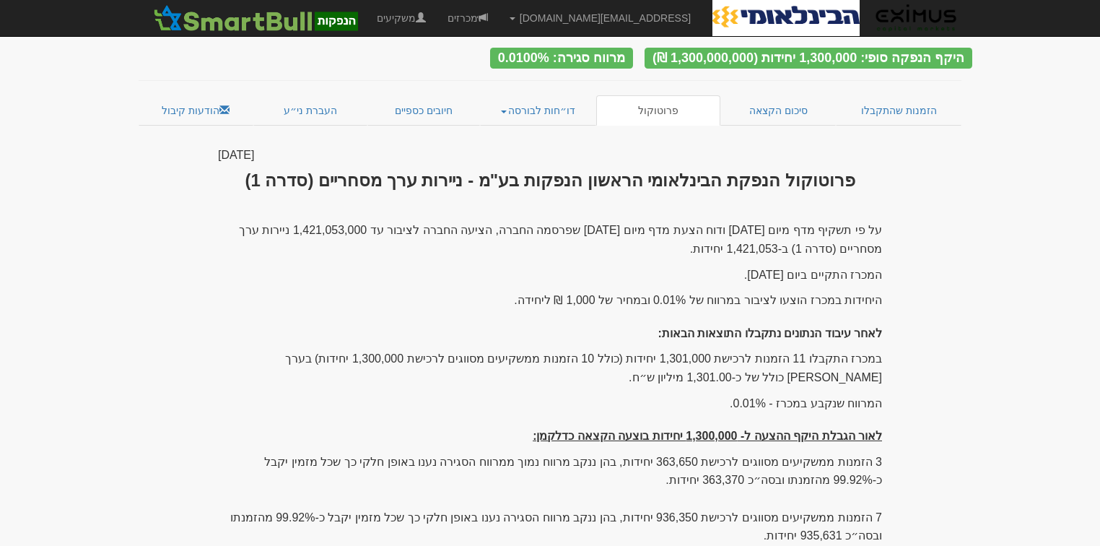
scroll to position [265, 0]
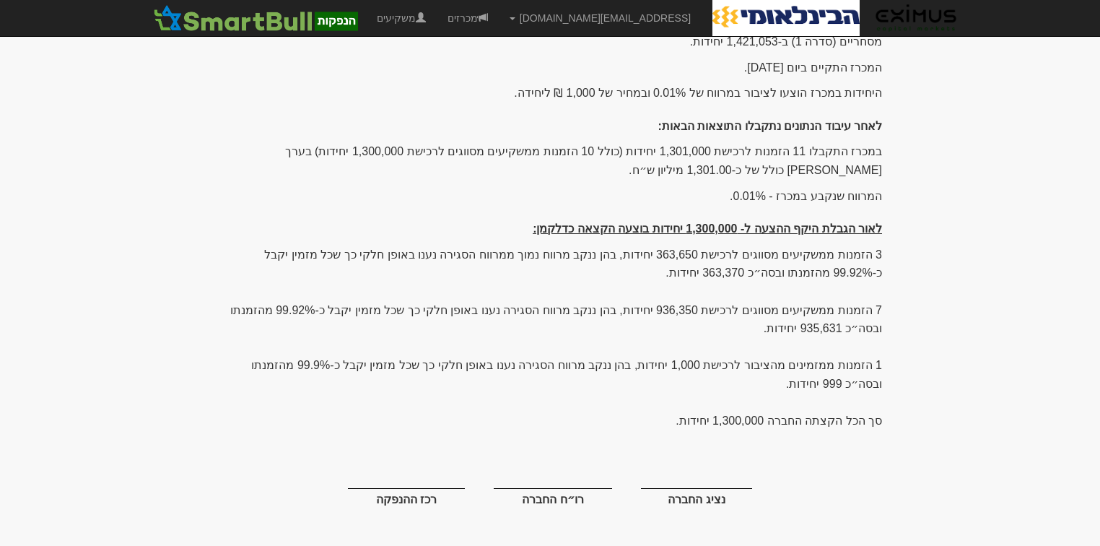
drag, startPoint x: 881, startPoint y: 148, endPoint x: 743, endPoint y: 377, distance: 267.7
click at [743, 377] on div "על פי תשקיף מדף מיום [DATE] ודוח הצעת מדף מיום [DATE] שפרסמה החברה, הציעה החברה…" at bounding box center [550, 267] width 664 height 506
copy div "lorem ipsumd 78 sitame consec 7,786,122 adipis (elit 29 seddoe temporin utlabor…"
click at [433, 309] on div "על פי תשקיף מדף מיום 2/2/2023 ודוח הצעת מדף מיום 2/9/2025 שפרסמה החברה, הציעה ה…" at bounding box center [550, 267] width 664 height 506
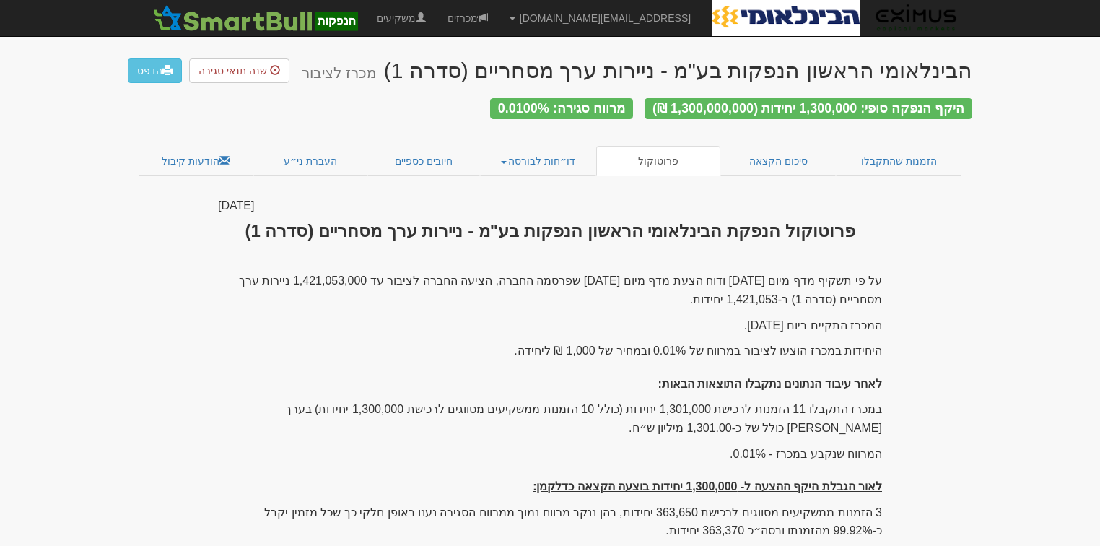
scroll to position [0, 0]
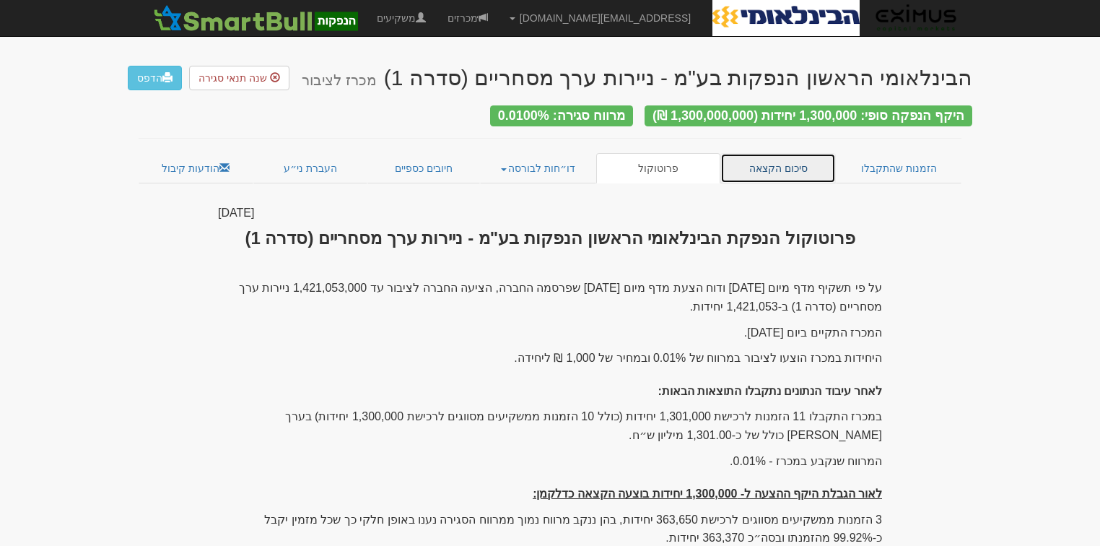
click at [773, 165] on link "סיכום הקצאה" at bounding box center [778, 168] width 116 height 30
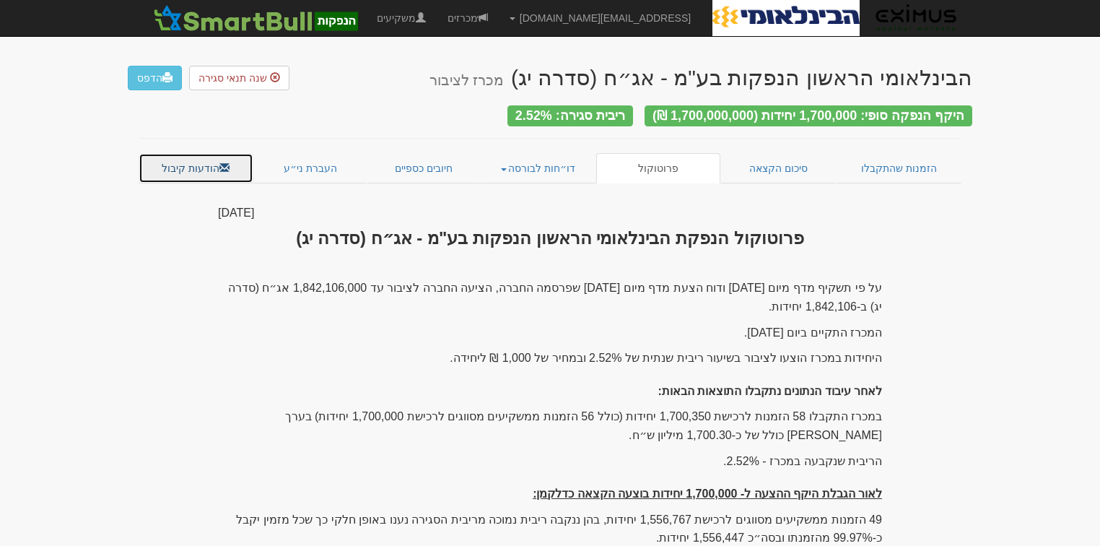
click at [192, 164] on link "הודעות קיבול" at bounding box center [196, 168] width 115 height 30
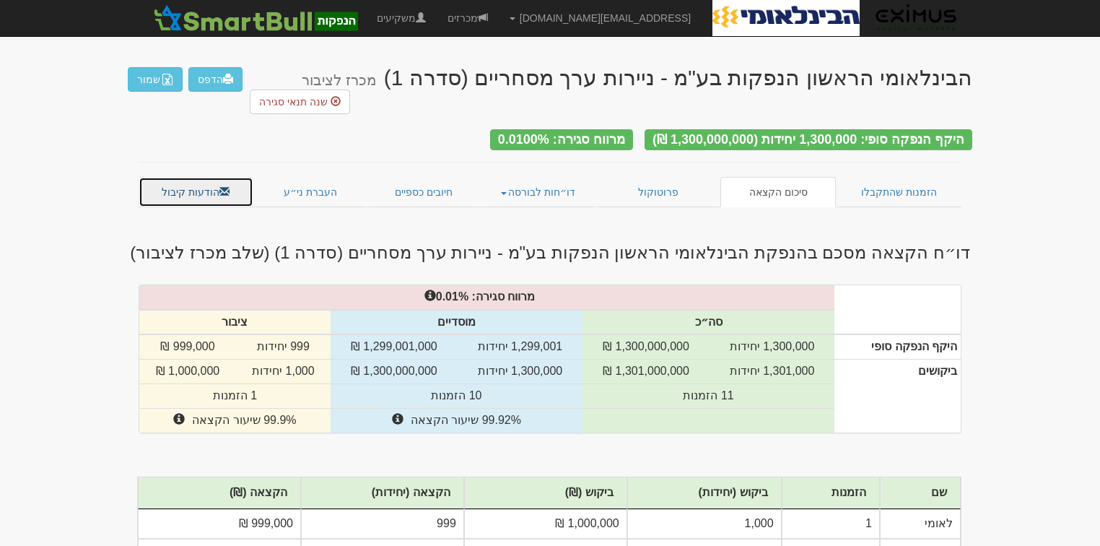
click at [202, 177] on link "הודעות קיבול" at bounding box center [196, 192] width 115 height 30
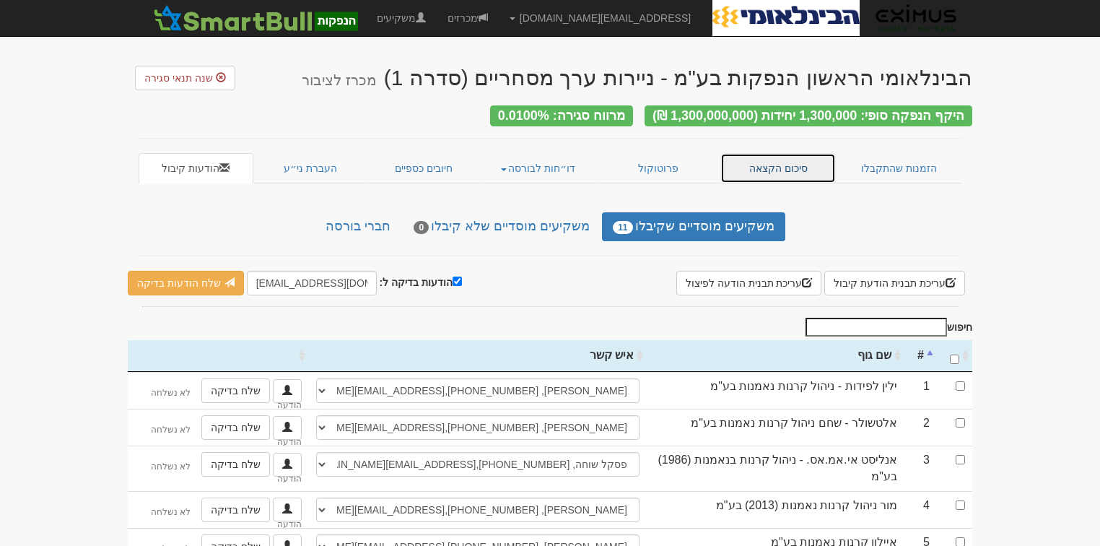
click at [779, 173] on link "סיכום הקצאה" at bounding box center [778, 168] width 116 height 30
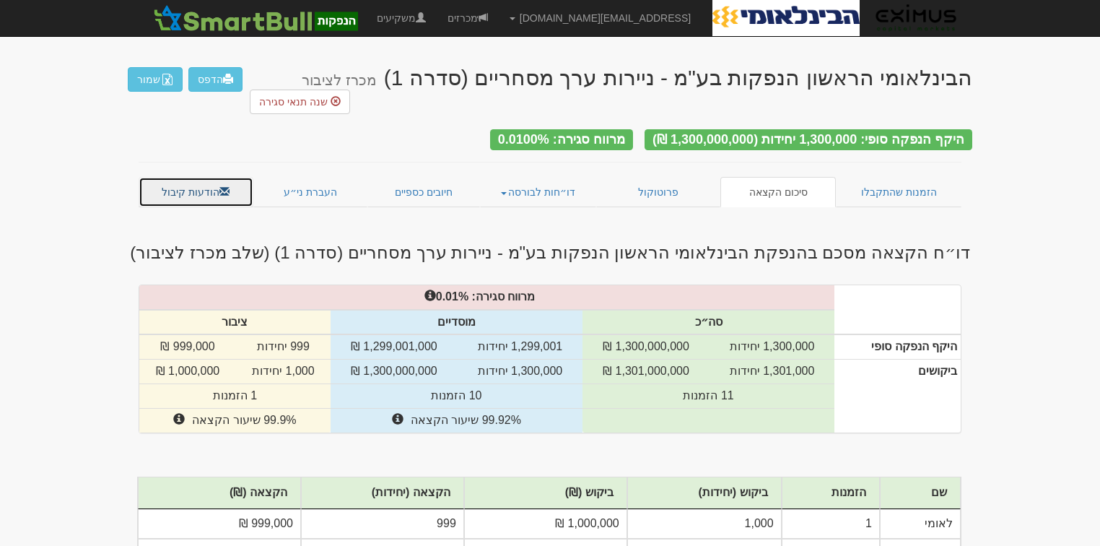
click at [222, 186] on span at bounding box center [224, 191] width 10 height 10
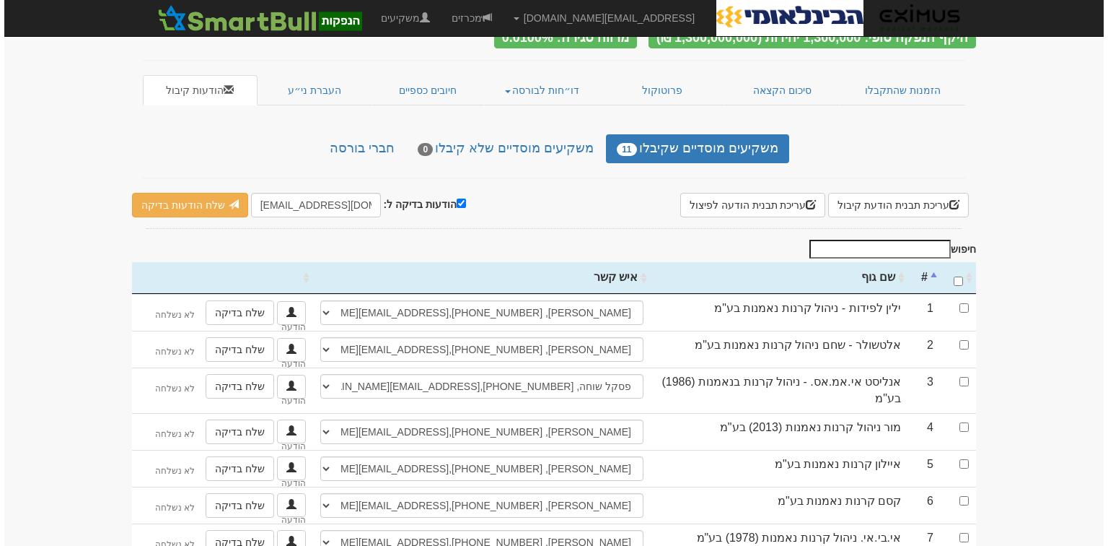
scroll to position [58, 0]
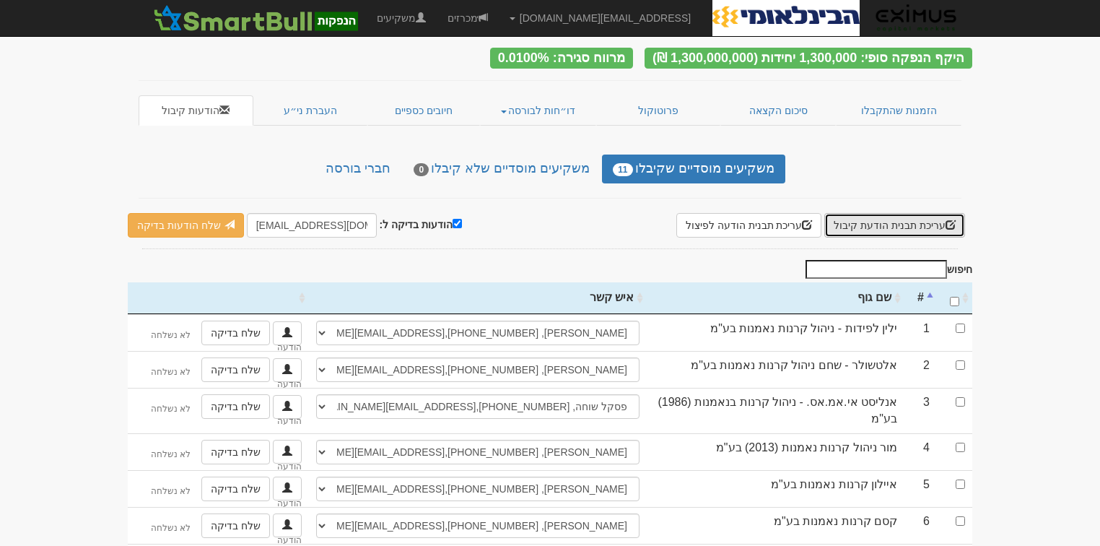
click at [893, 222] on button "עריכת תבנית הודעת קיבול" at bounding box center [894, 225] width 141 height 25
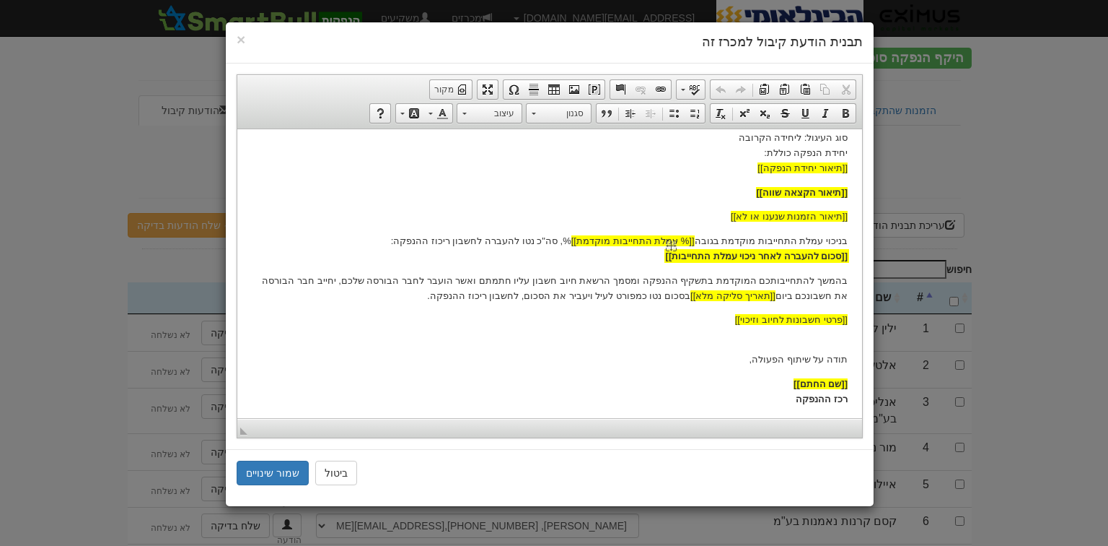
scroll to position [245, 0]
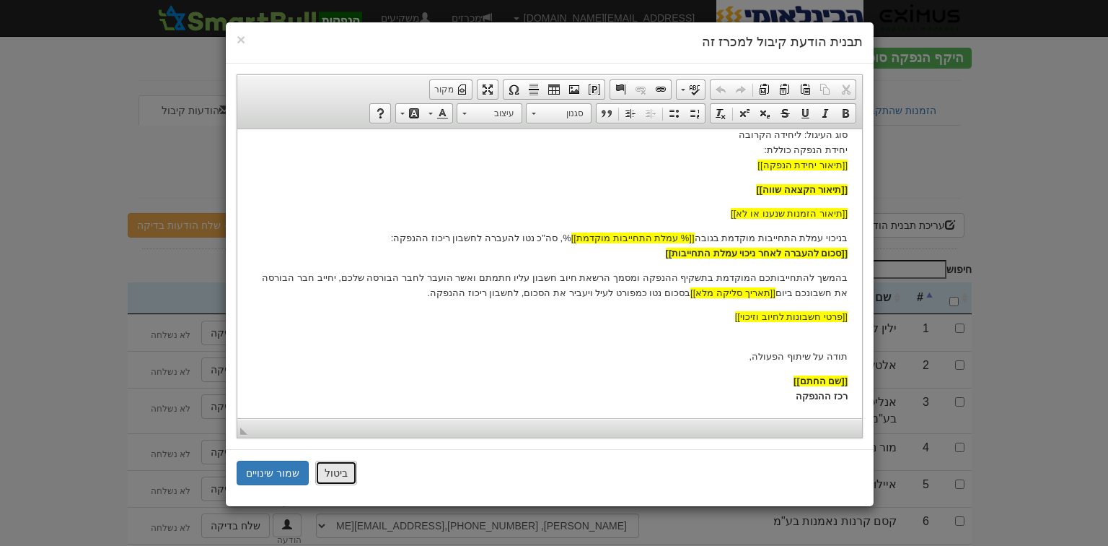
click at [331, 473] on button "ביטול" at bounding box center [336, 472] width 42 height 25
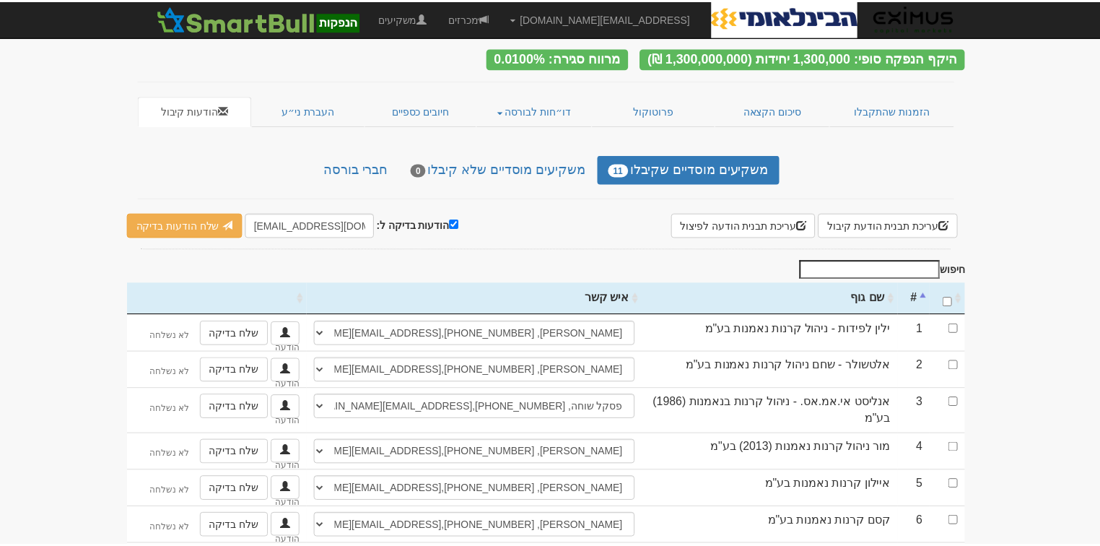
scroll to position [0, 0]
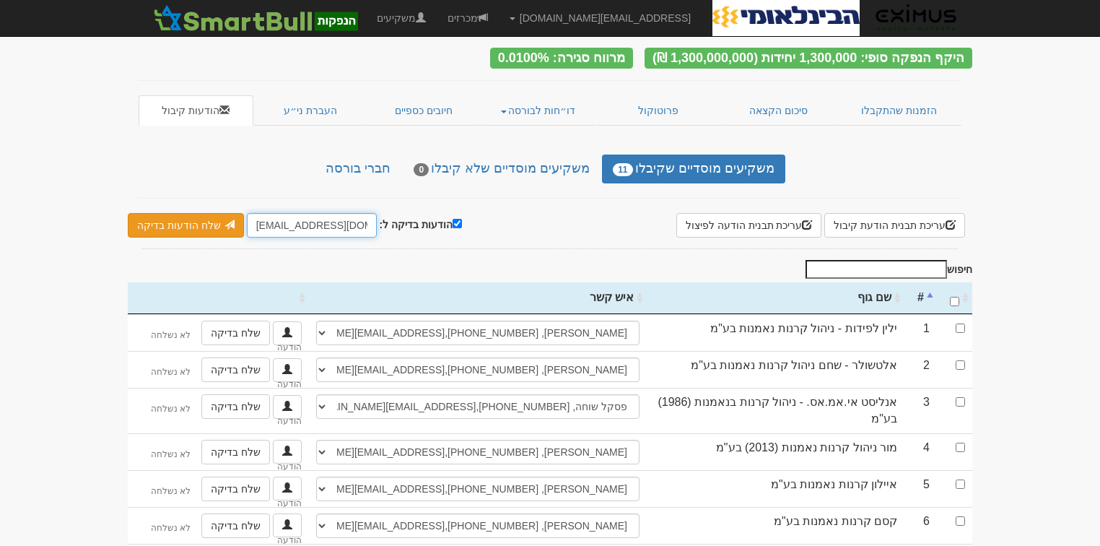
drag, startPoint x: 299, startPoint y: 222, endPoint x: 217, endPoint y: 222, distance: 83.0
click at [217, 222] on div "הודעות בדיקה ל: hanpakot@eximuscm.com שלח הודעות בדיקה" at bounding box center [295, 225] width 334 height 25
click at [294, 222] on input "eximuscm.com" at bounding box center [312, 225] width 130 height 25
type input "eximuscm.com"
click at [452, 219] on input "הודעות בדיקה ל:" at bounding box center [456, 223] width 9 height 9
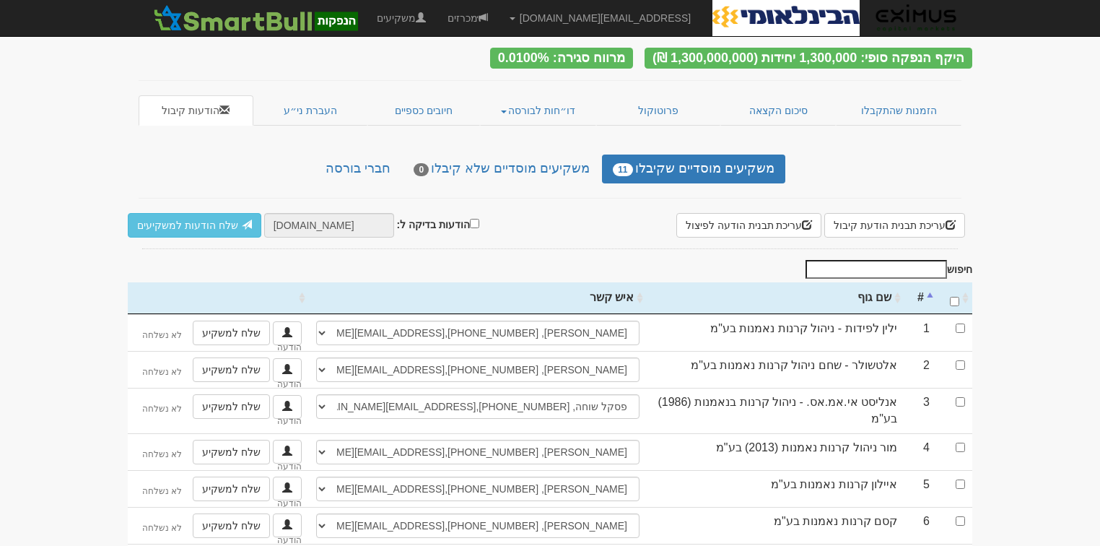
click at [450, 216] on label "הודעות בדיקה ל:" at bounding box center [438, 224] width 82 height 16
click at [470, 219] on input "הודעות בדיקה ל:" at bounding box center [474, 223] width 9 height 9
checkbox input "true"
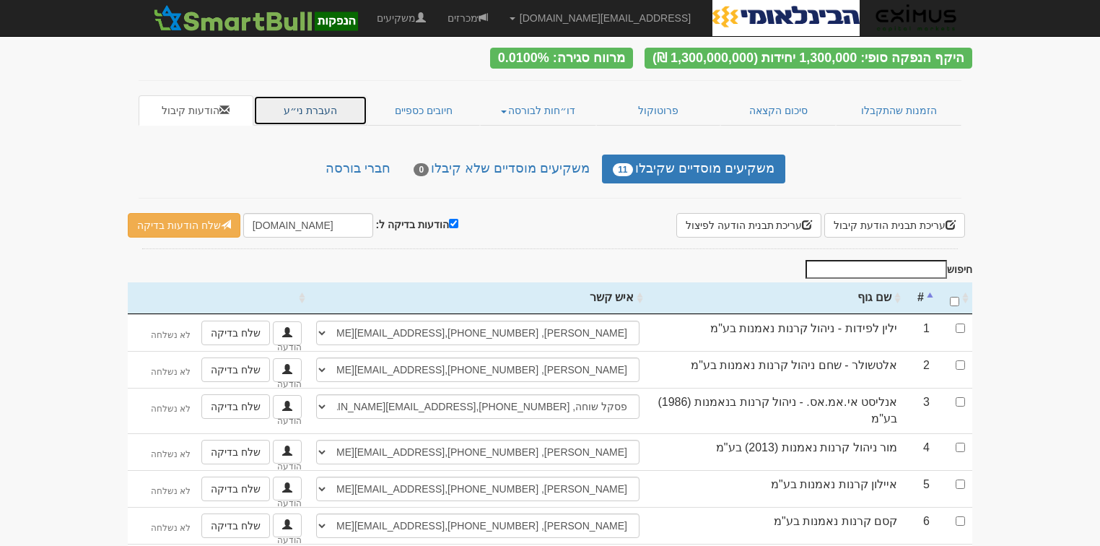
click at [310, 100] on link "העברת ני״ע" at bounding box center [310, 110] width 115 height 30
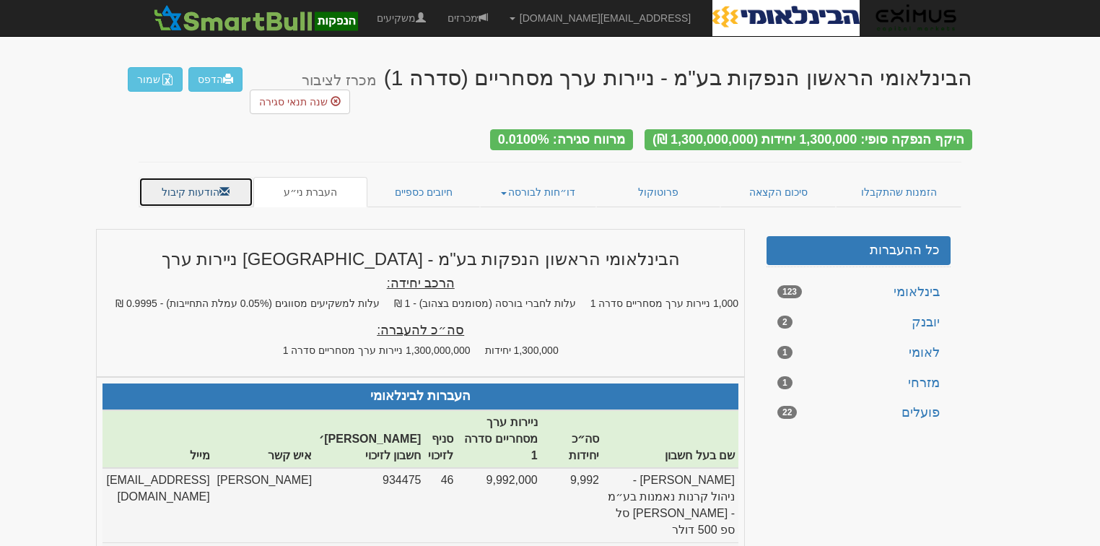
click at [222, 186] on span at bounding box center [224, 191] width 10 height 10
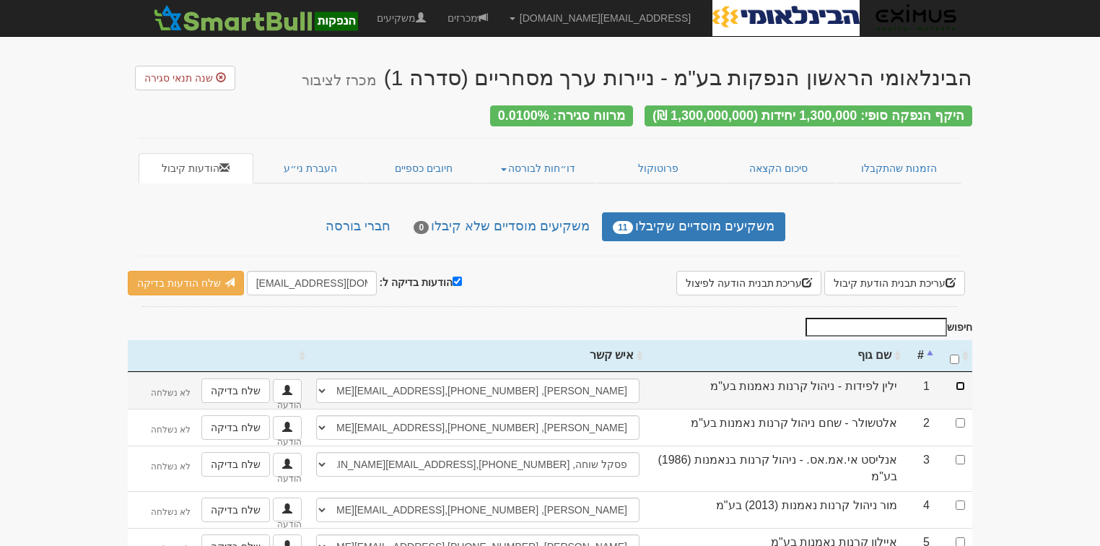
click at [961, 381] on input "checkbox" at bounding box center [960, 385] width 9 height 9
checkbox input "true"
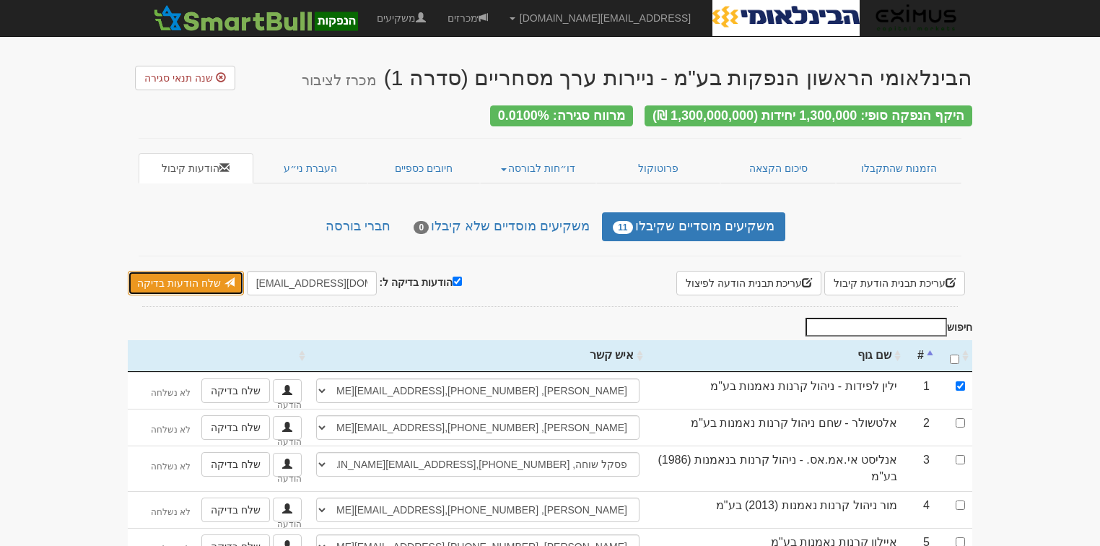
click at [191, 271] on link "שלח הודעות בדיקה" at bounding box center [186, 283] width 116 height 25
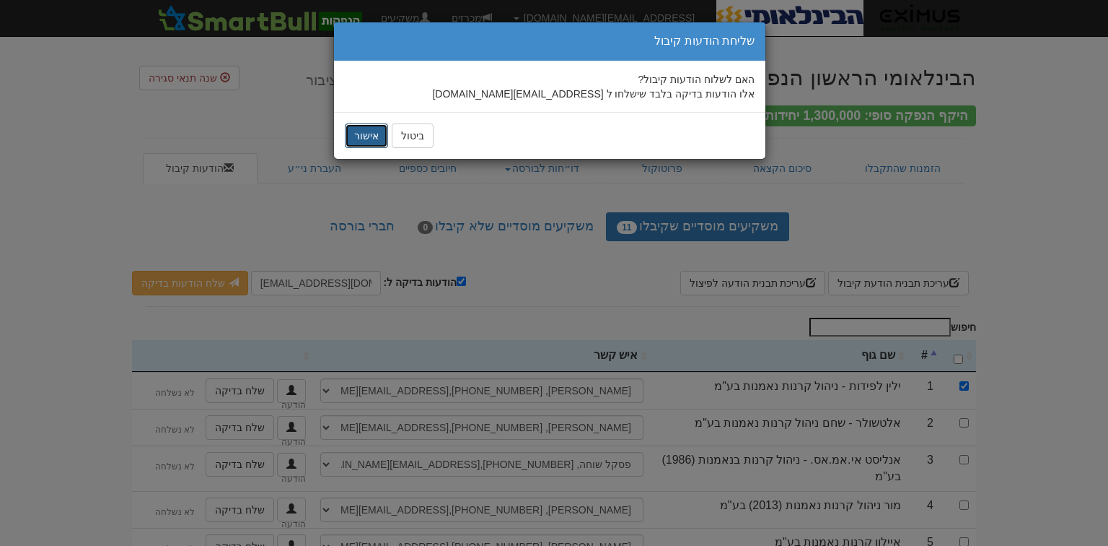
click at [364, 130] on button "אישור" at bounding box center [366, 135] width 43 height 25
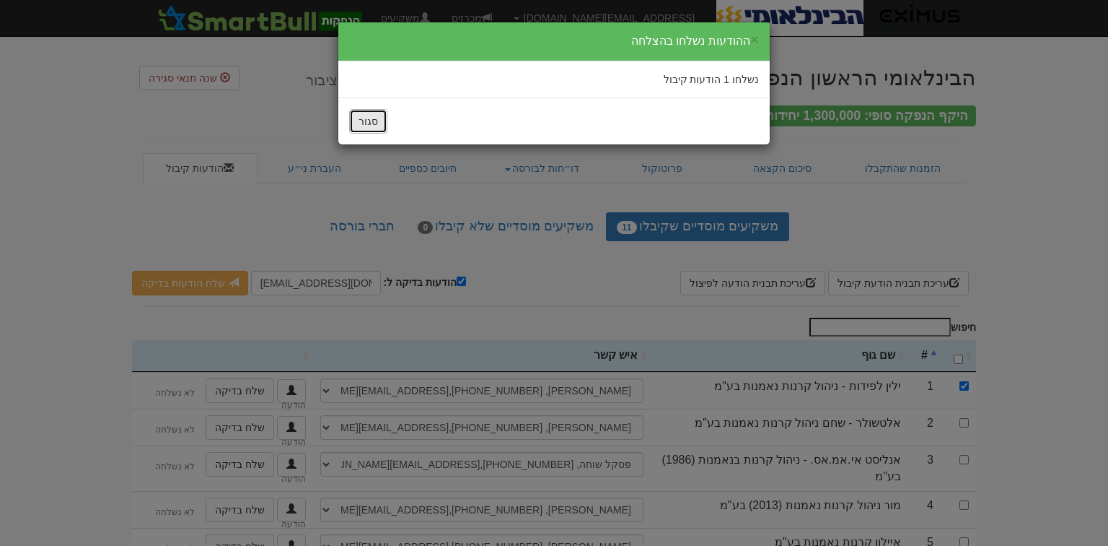
click at [367, 125] on button "סגור" at bounding box center [368, 121] width 38 height 25
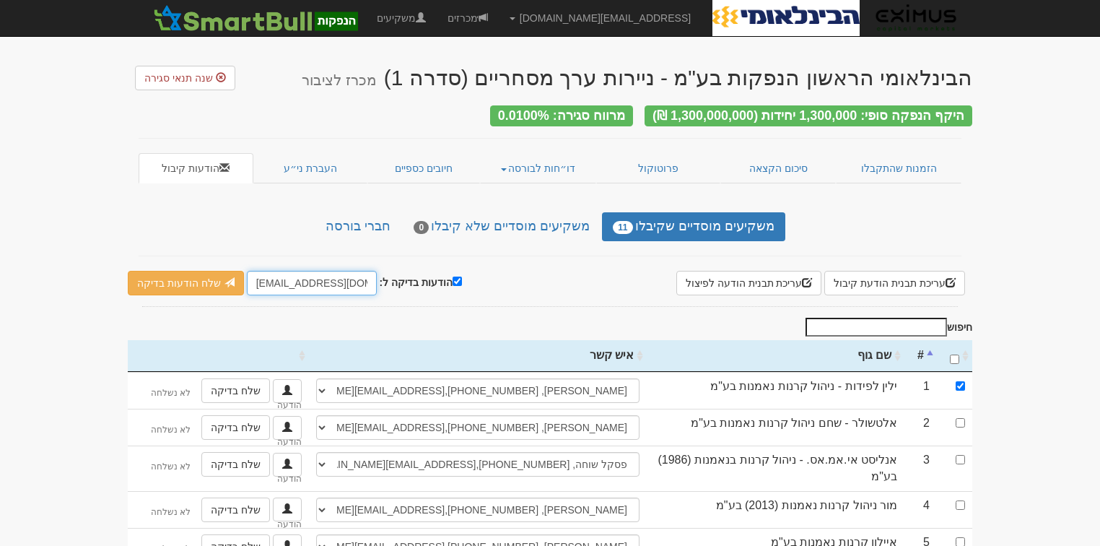
click at [341, 275] on input "[EMAIL_ADDRESS][DOMAIN_NAME]" at bounding box center [312, 283] width 130 height 25
paste input "eximuscm@gmail"
type input "eximuscm@gmail.com"
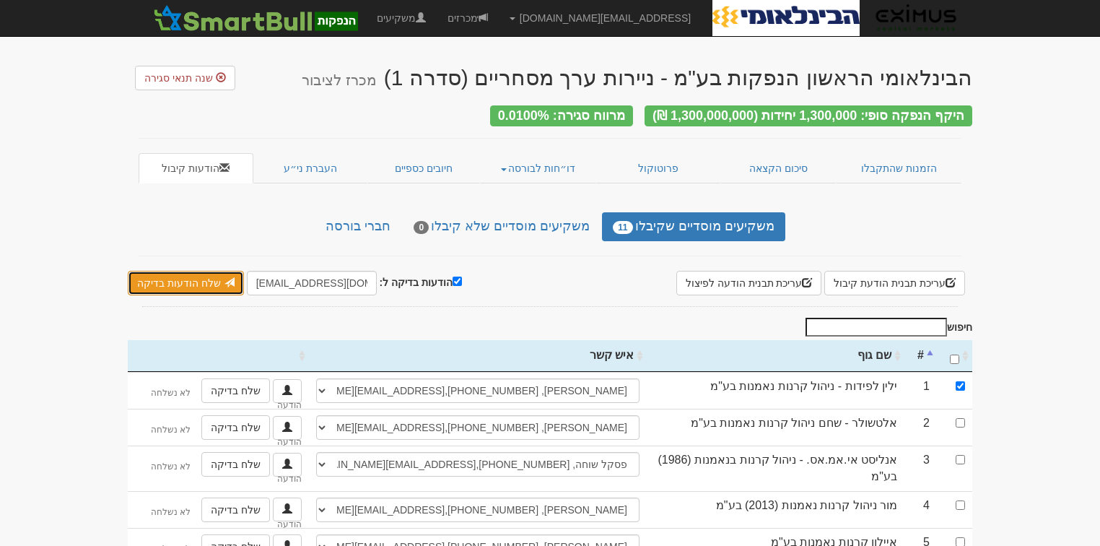
click at [178, 283] on link "שלח הודעות בדיקה" at bounding box center [186, 283] width 116 height 25
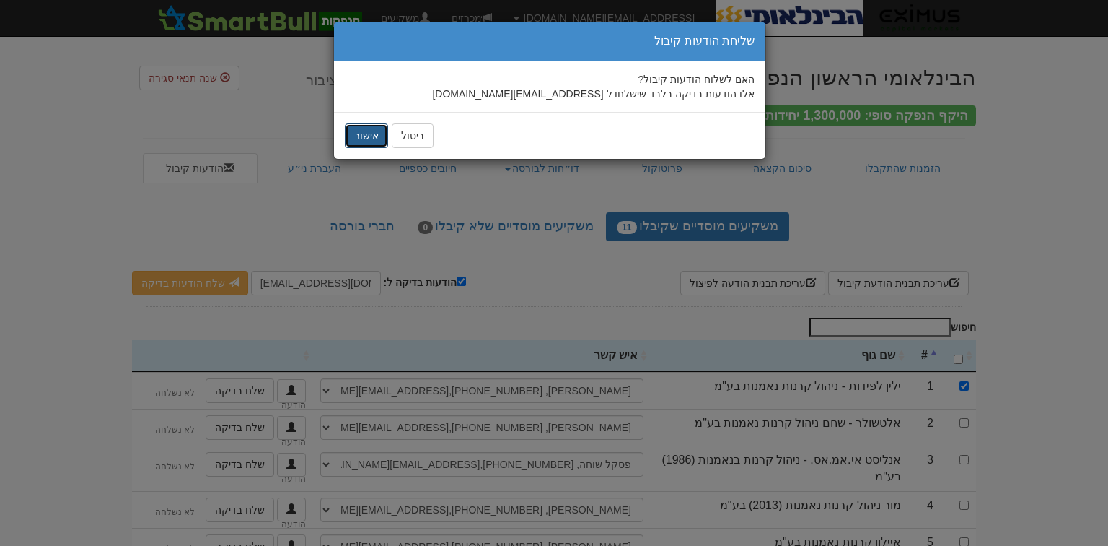
click at [371, 129] on button "אישור" at bounding box center [366, 135] width 43 height 25
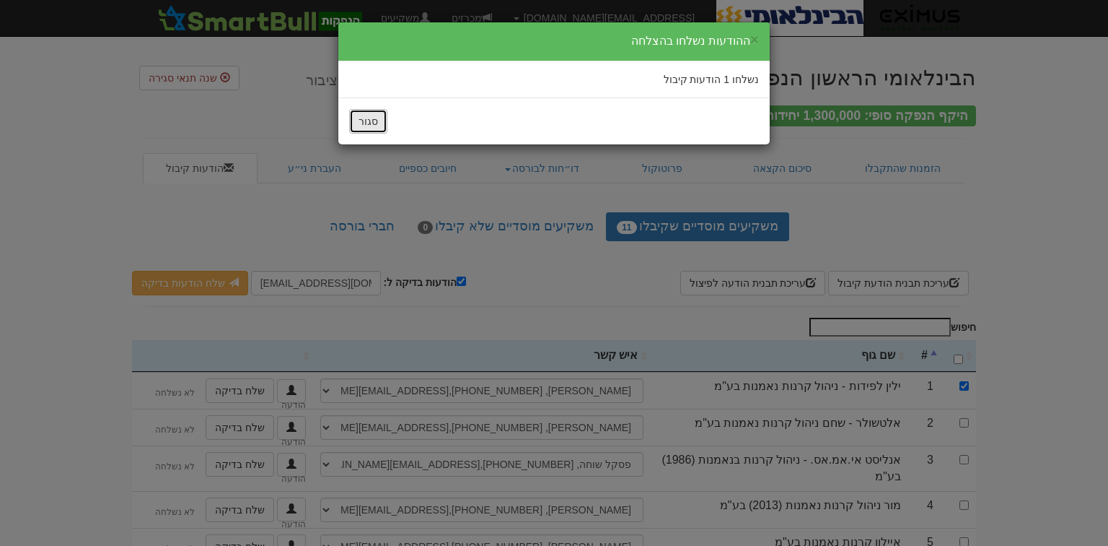
click at [368, 111] on button "סגור" at bounding box center [368, 121] width 38 height 25
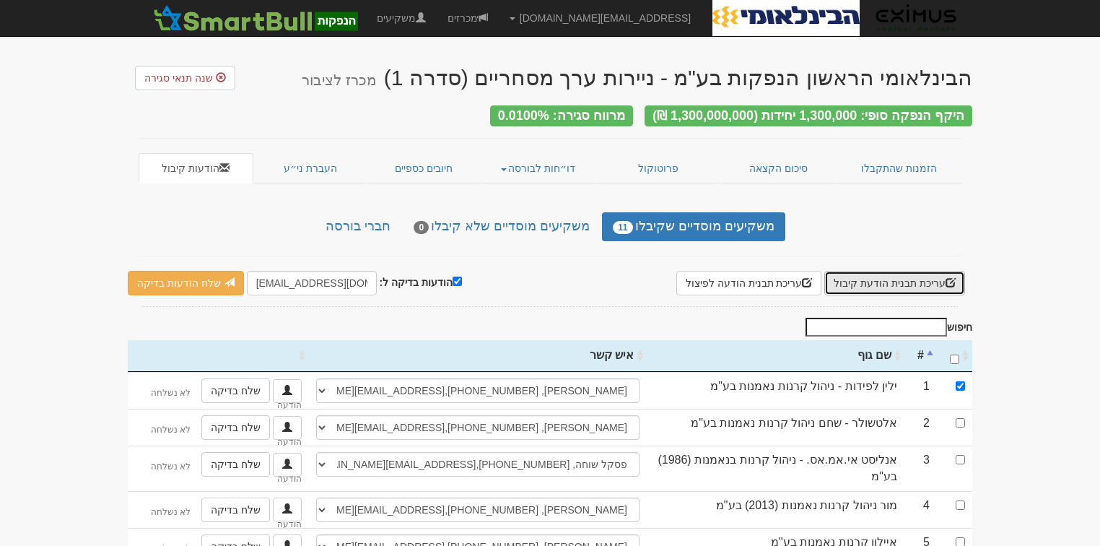
click at [885, 274] on button "עריכת תבנית הודעת קיבול" at bounding box center [894, 283] width 141 height 25
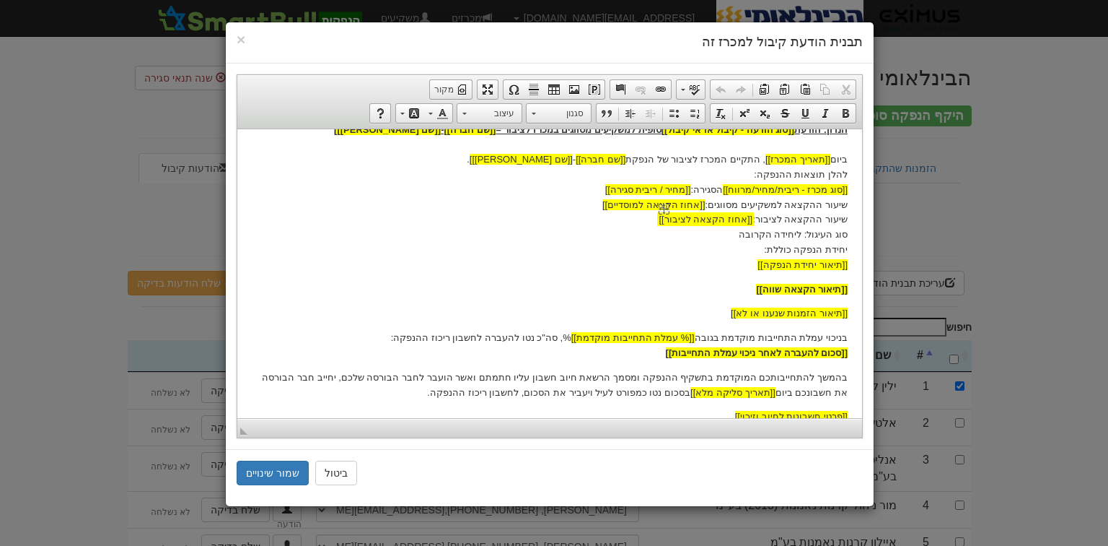
scroll to position [231, 0]
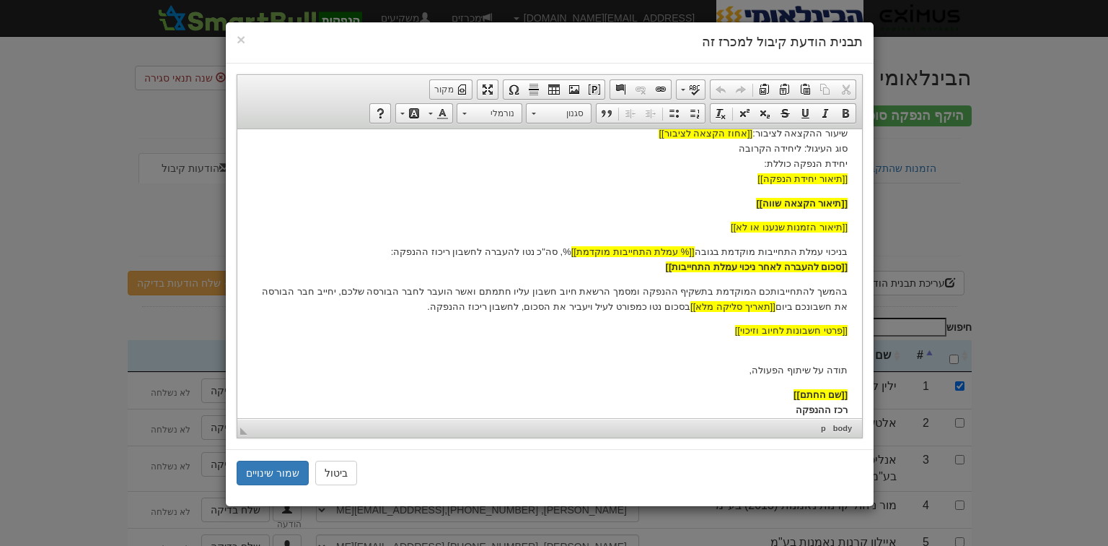
click at [748, 287] on p "בהמשך להתחייבותכם המוקדמת בתשקיף ההנפקה ומסמך הרשאת חיוב חשבון עליו חתמתם ואשר …" at bounding box center [550, 299] width 596 height 30
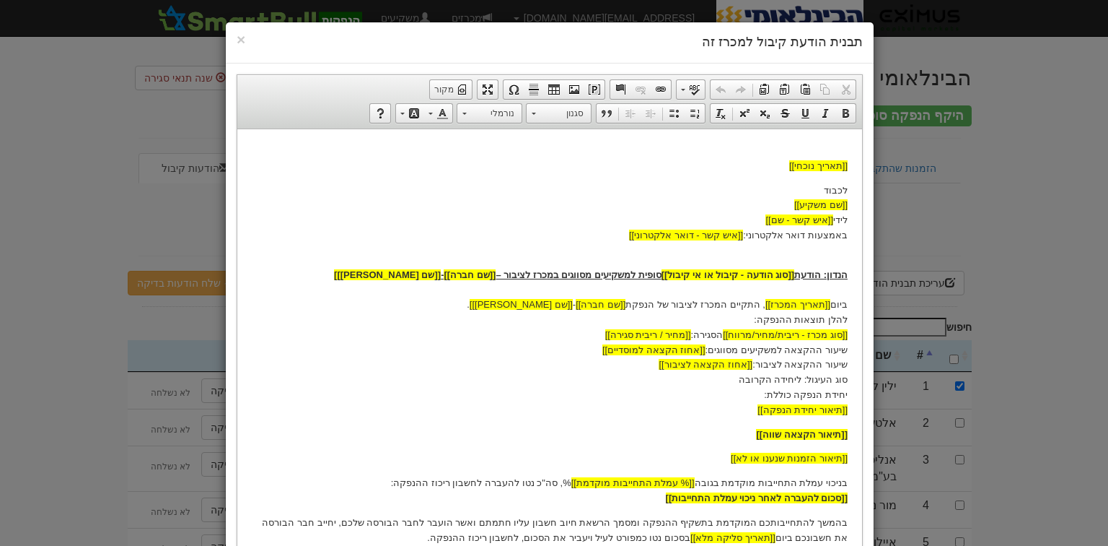
scroll to position [211, 0]
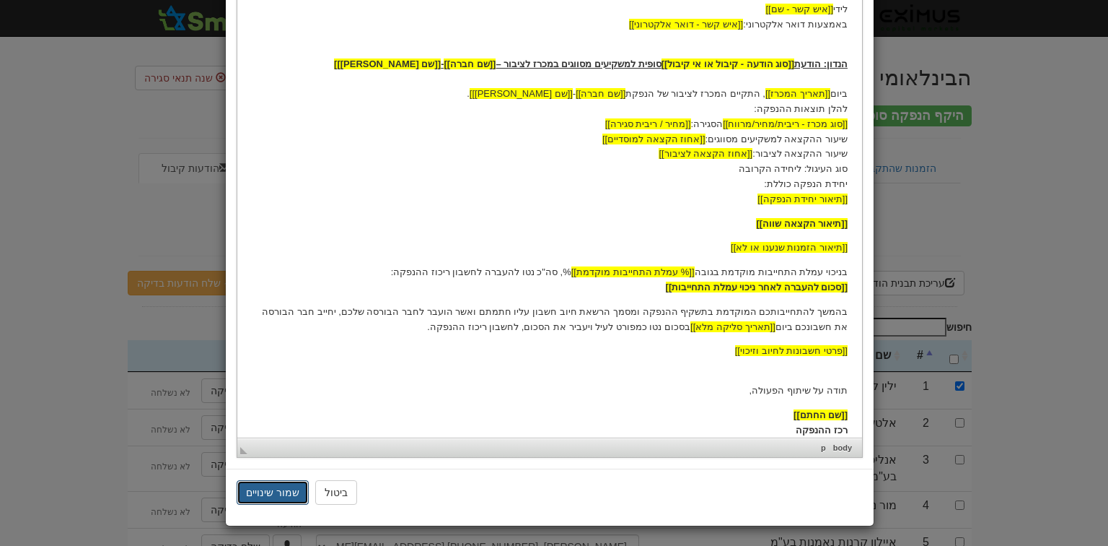
click at [273, 489] on button "שמור שינויים" at bounding box center [273, 492] width 72 height 25
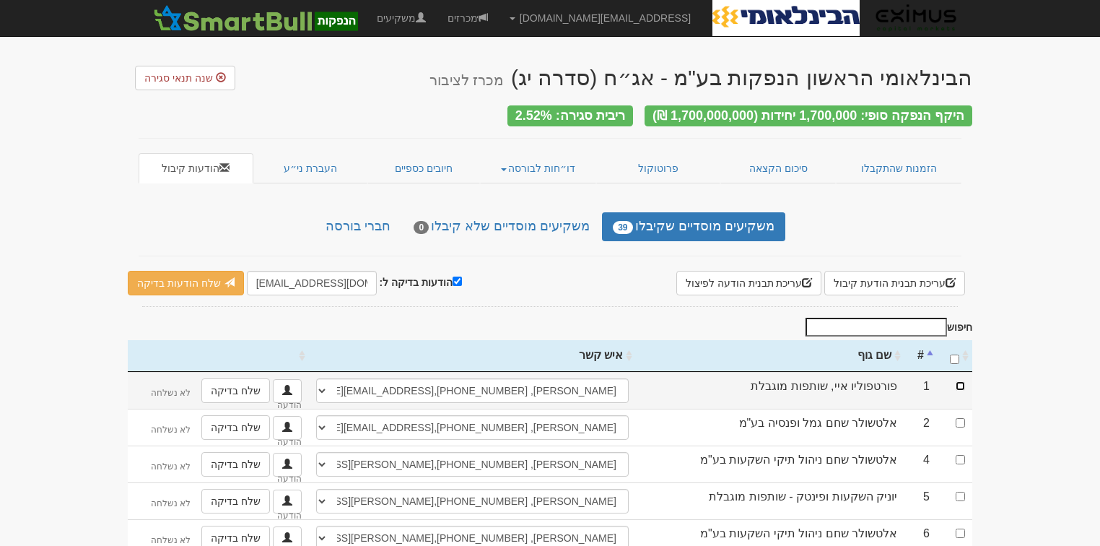
click at [962, 381] on input "checkbox" at bounding box center [960, 385] width 9 height 9
checkbox input "true"
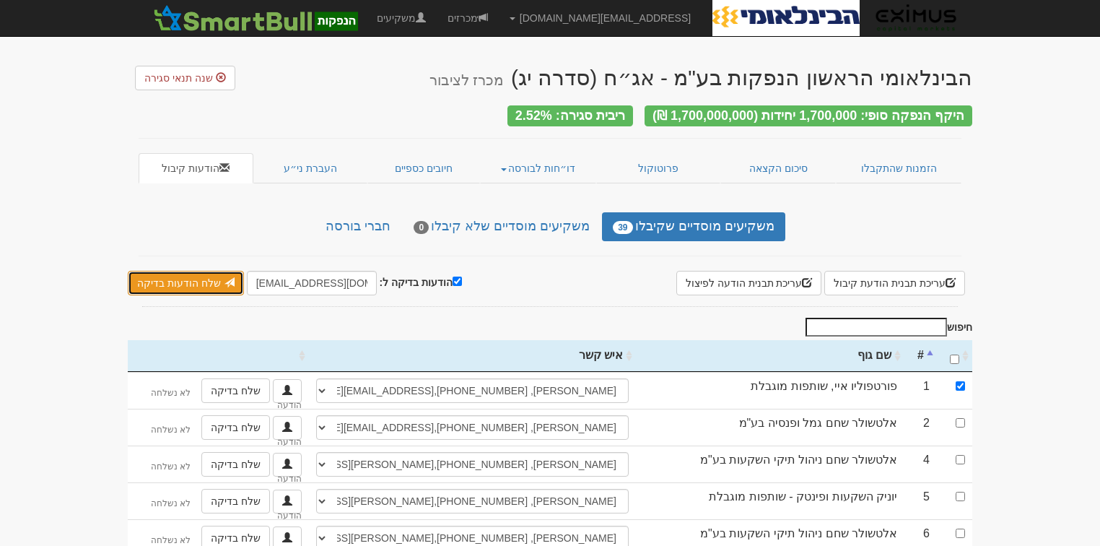
click at [208, 280] on link "שלח הודעות בדיקה" at bounding box center [186, 283] width 116 height 25
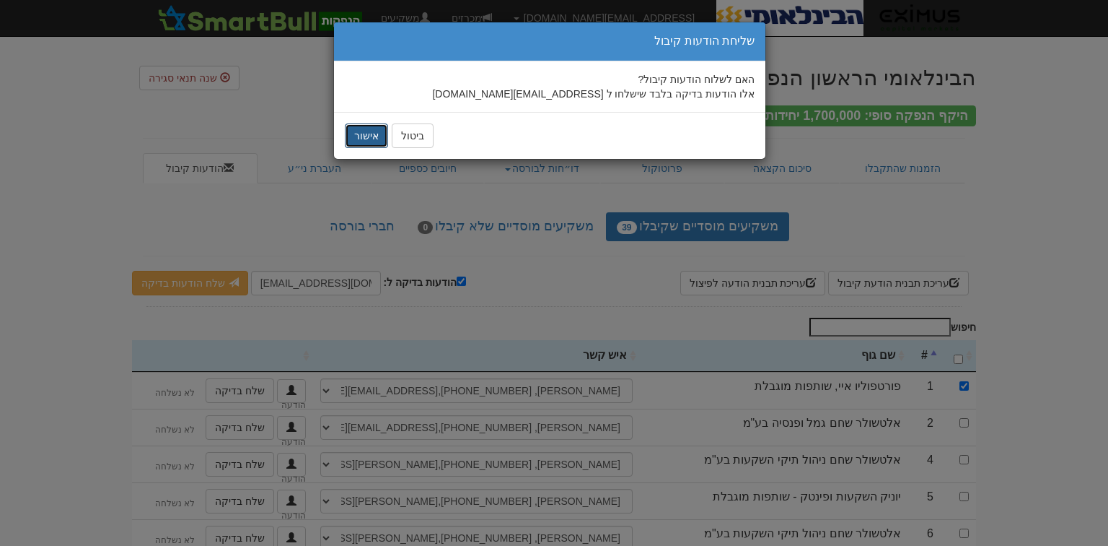
click at [366, 124] on button "אישור" at bounding box center [366, 135] width 43 height 25
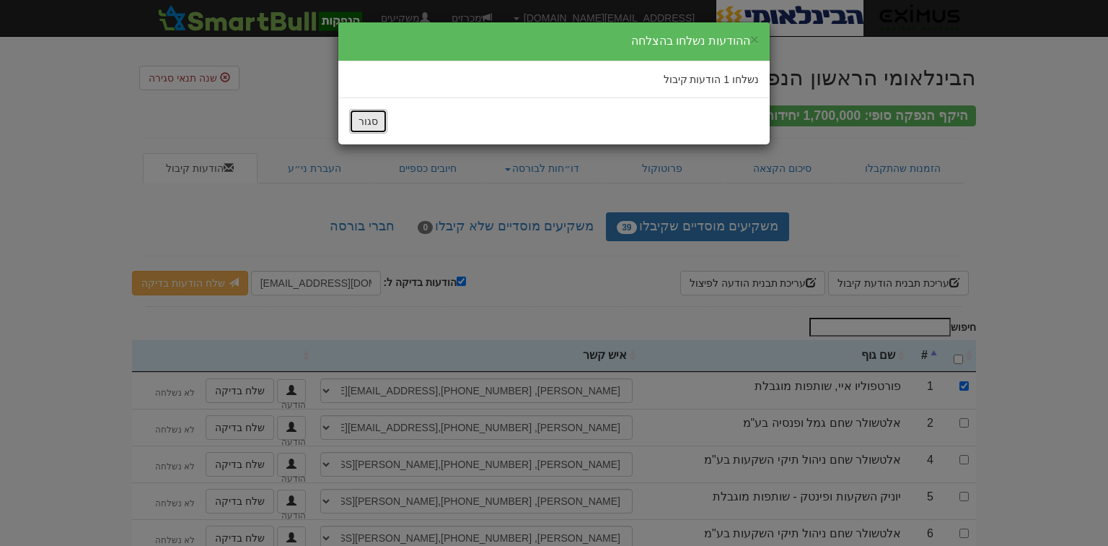
click at [377, 115] on button "סגור" at bounding box center [368, 121] width 38 height 25
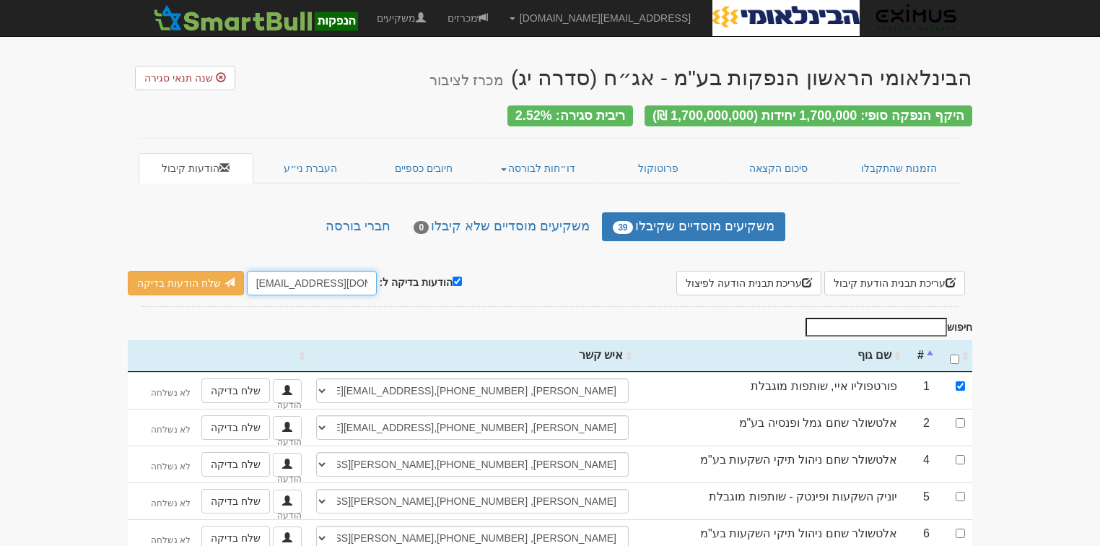
click at [266, 276] on input "hanpakot@eximuscm.com" at bounding box center [312, 283] width 130 height 25
click at [295, 279] on input "eximuscm.com" at bounding box center [312, 283] width 130 height 25
click at [306, 279] on input "eximuscm@gmail.com" at bounding box center [312, 283] width 130 height 25
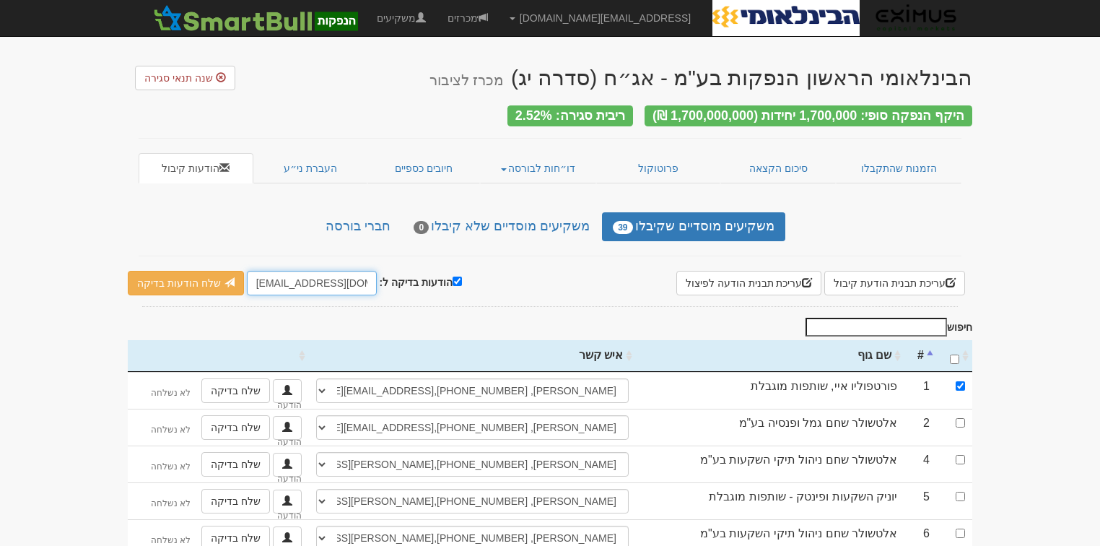
click at [306, 279] on input "eximuscm@gmail.com" at bounding box center [312, 283] width 130 height 25
type input "eximuscm@gmail.com"
click at [175, 284] on link "שלח הודעות בדיקה" at bounding box center [186, 283] width 116 height 25
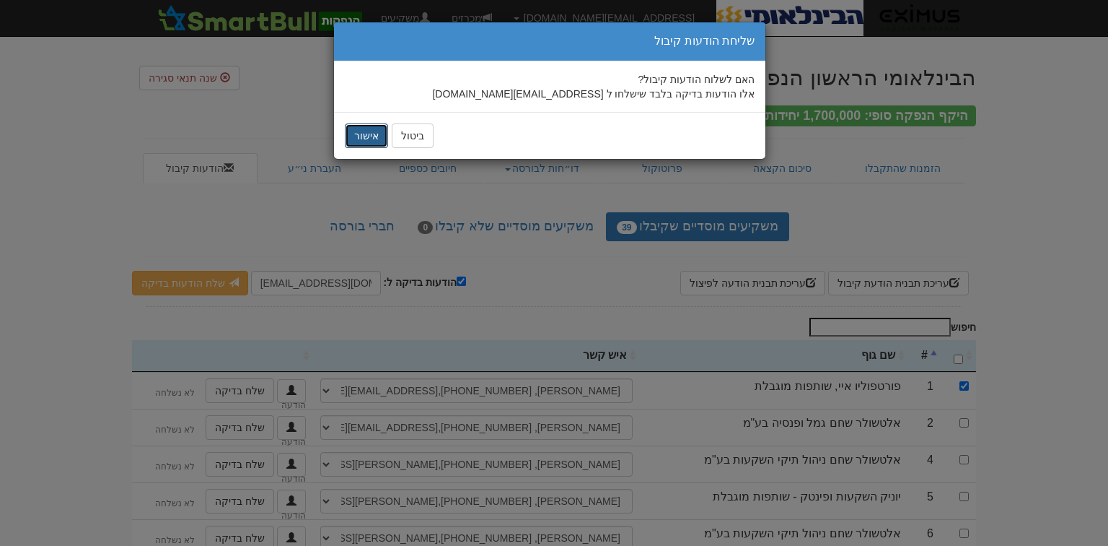
click at [369, 134] on button "אישור" at bounding box center [366, 135] width 43 height 25
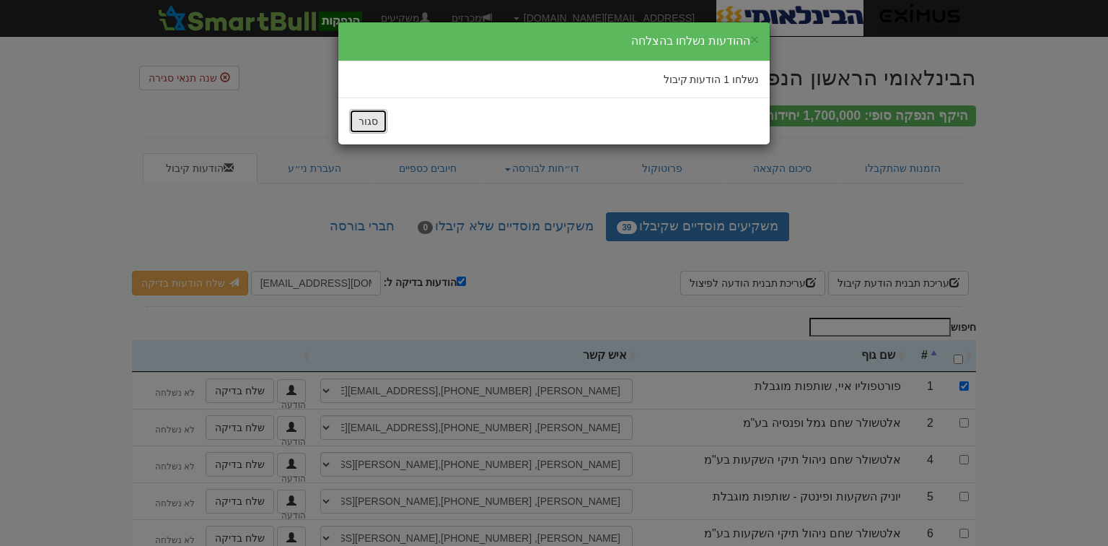
click at [372, 123] on button "סגור" at bounding box center [368, 121] width 38 height 25
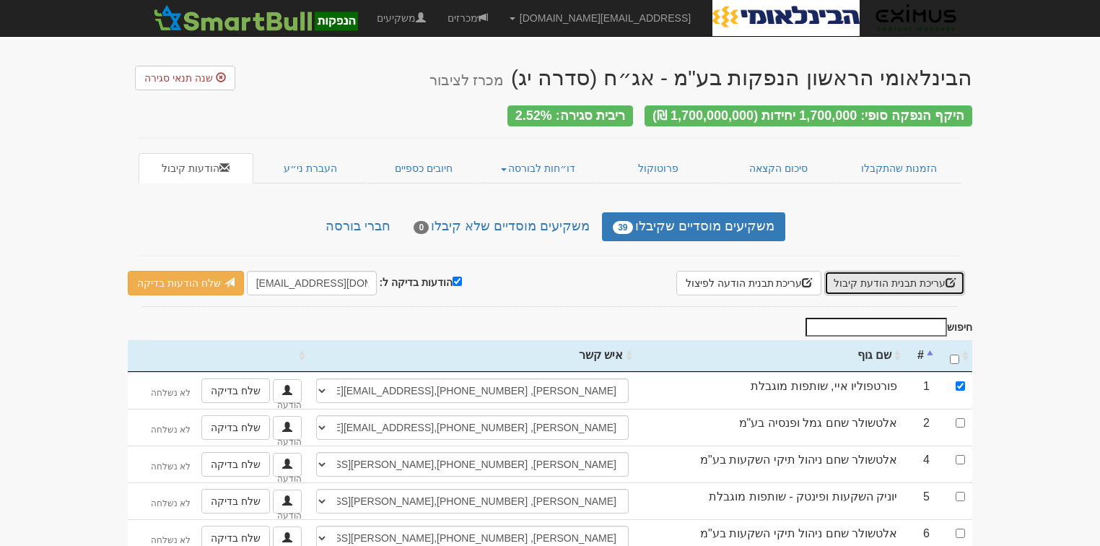
click at [898, 272] on button "עריכת תבנית הודעת קיבול" at bounding box center [894, 283] width 141 height 25
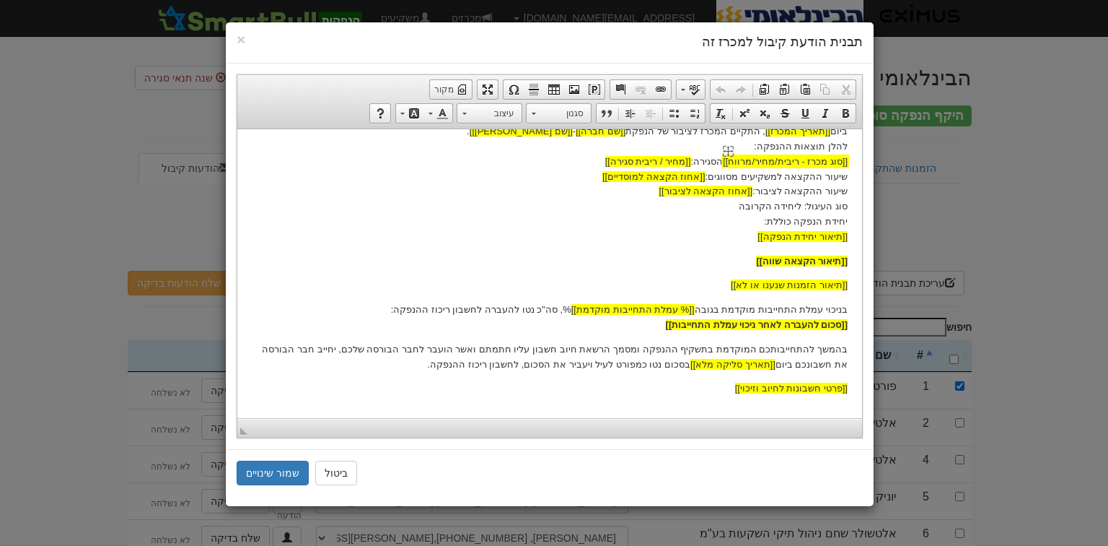
scroll to position [231, 0]
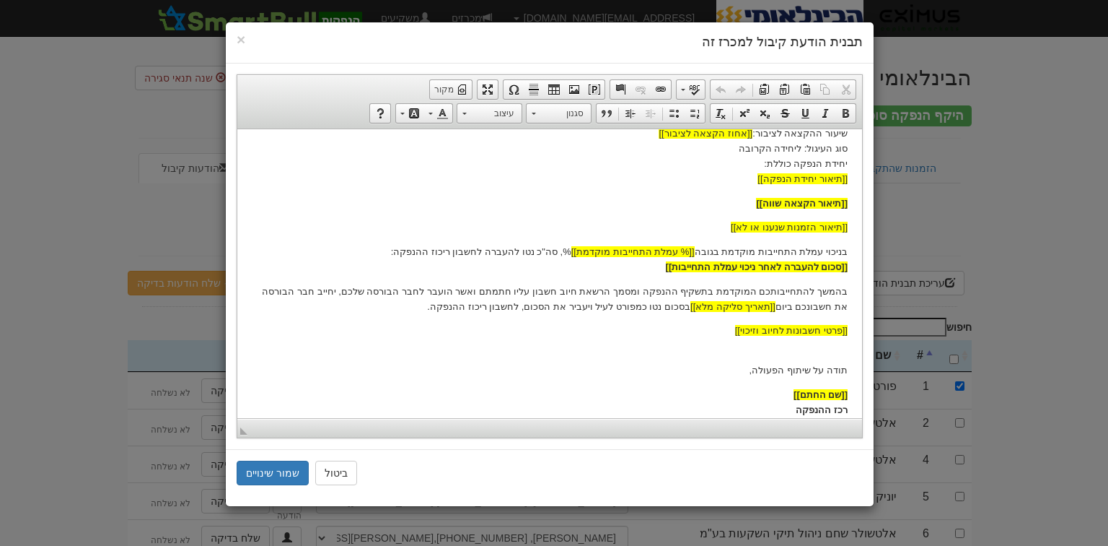
drag, startPoint x: 642, startPoint y: 43, endPoint x: 488, endPoint y: 40, distance: 153.7
click at [488, 40] on h4 "תבנית הודעת קיבול למכרז זה" at bounding box center [550, 42] width 626 height 19
click at [713, 268] on span "[[סכום להעברה לאחר ניכוי עמלת התחייבות]]" at bounding box center [757, 266] width 182 height 11
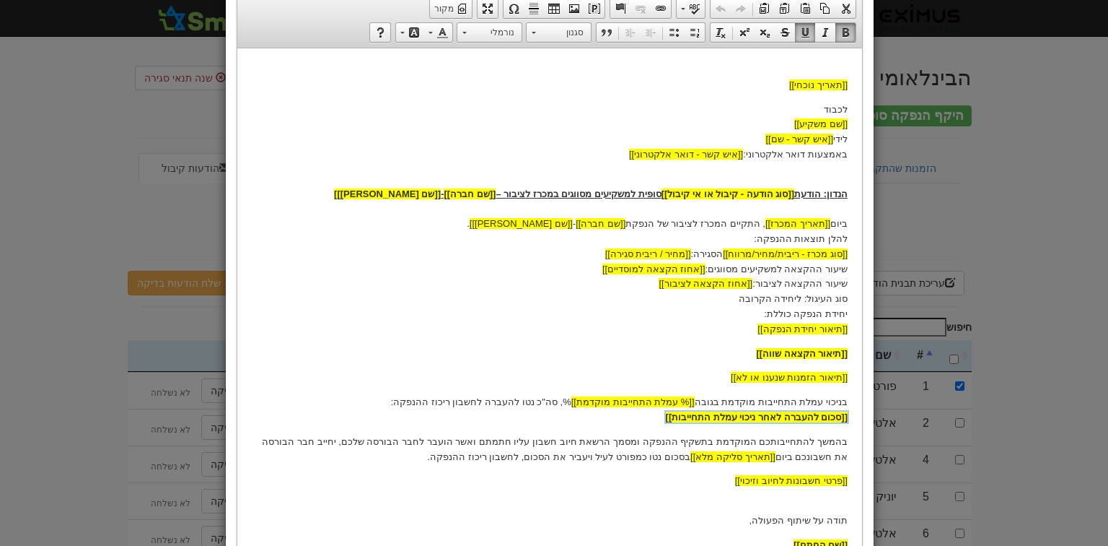
scroll to position [211, 0]
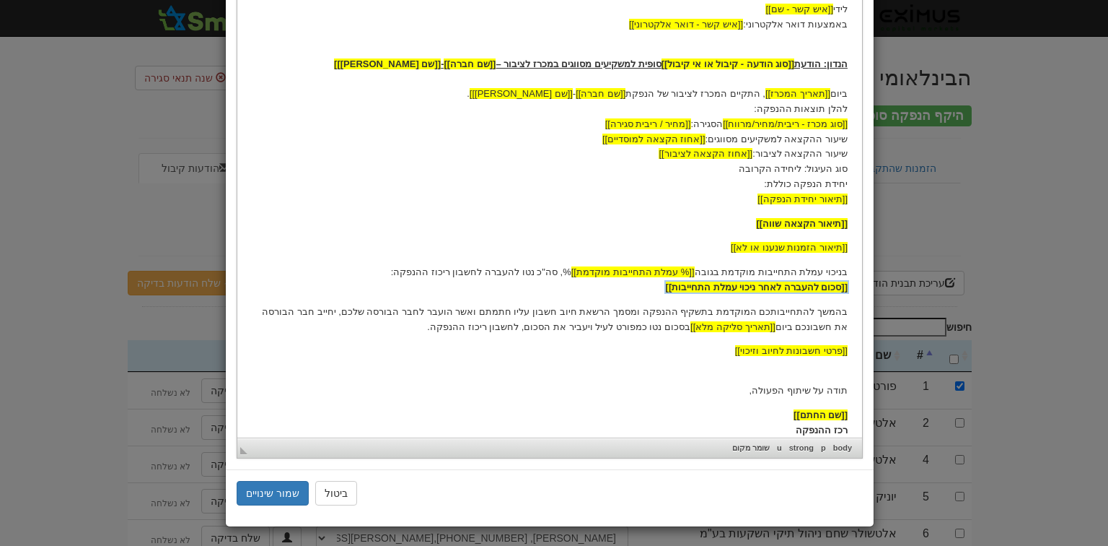
click at [674, 309] on p "בהמשך להתחייבותכם המוקדמת בתשקיף ההנפקה ומסמך הרשאת חיוב חשבון עליו חתמתם ואשר …" at bounding box center [550, 320] width 596 height 30
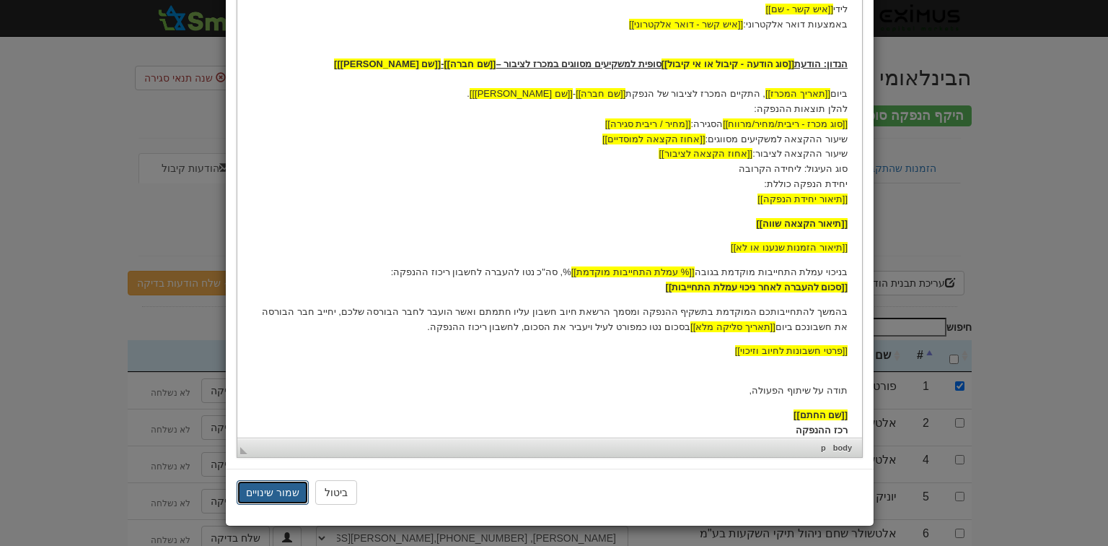
click at [266, 485] on button "שמור שינויים" at bounding box center [273, 492] width 72 height 25
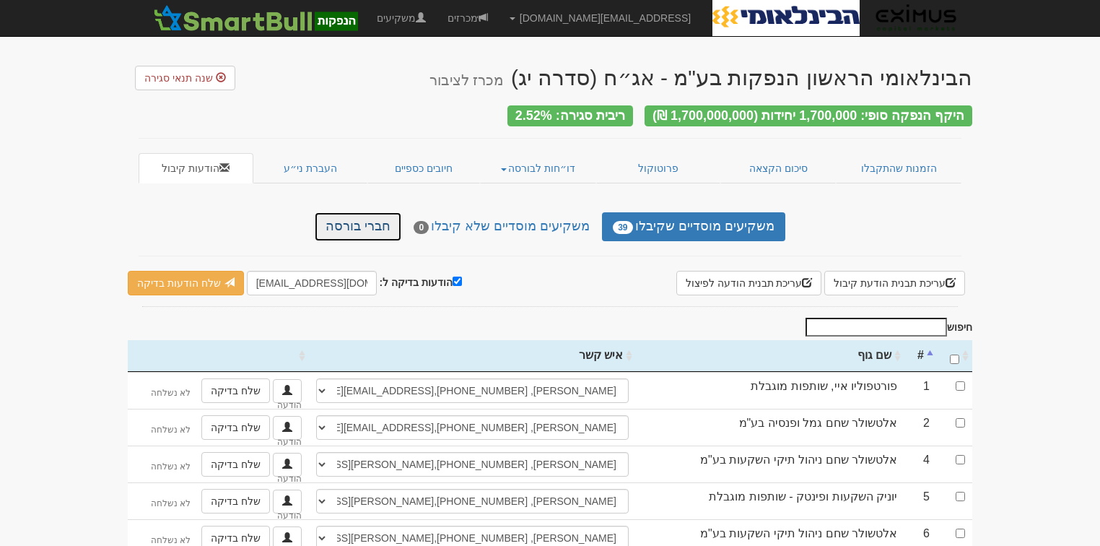
click at [358, 217] on link "חברי בורסה" at bounding box center [358, 226] width 87 height 29
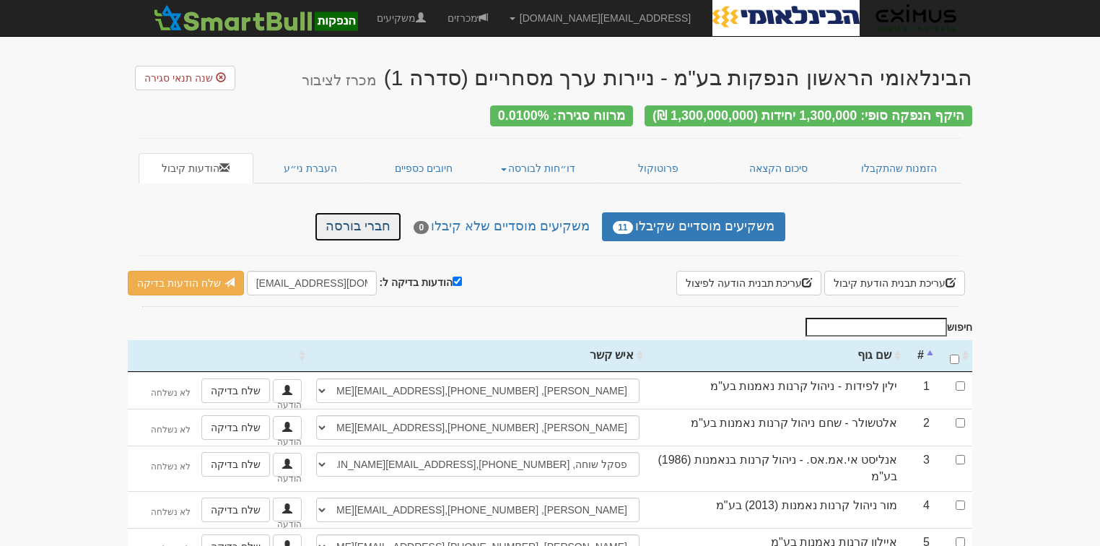
click at [401, 215] on link "חברי בורסה" at bounding box center [358, 226] width 87 height 29
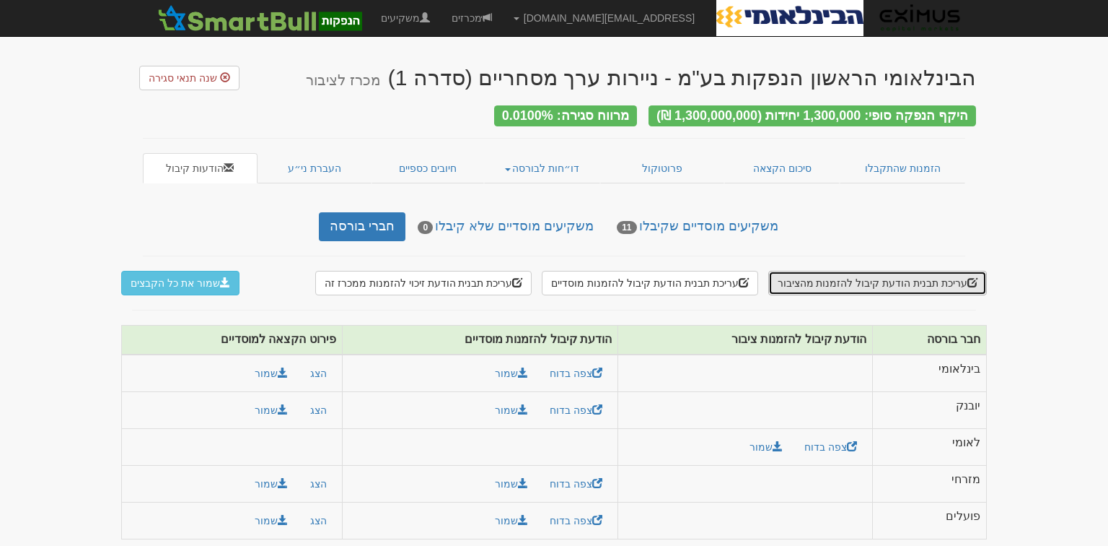
click at [909, 275] on button "עריכת תבנית הודעת קיבול להזמנות מהציבור" at bounding box center [878, 283] width 219 height 25
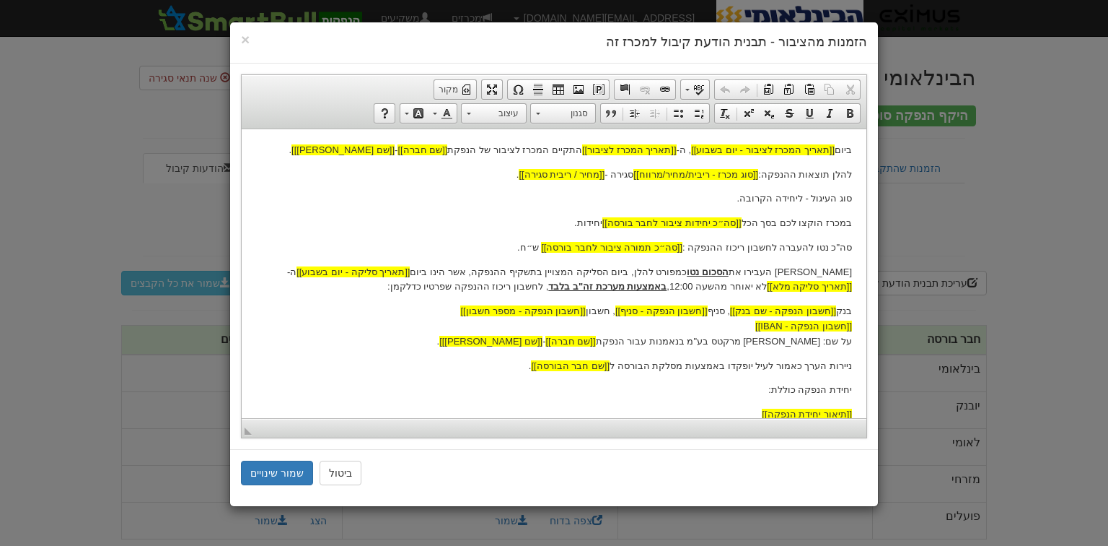
scroll to position [231, 0]
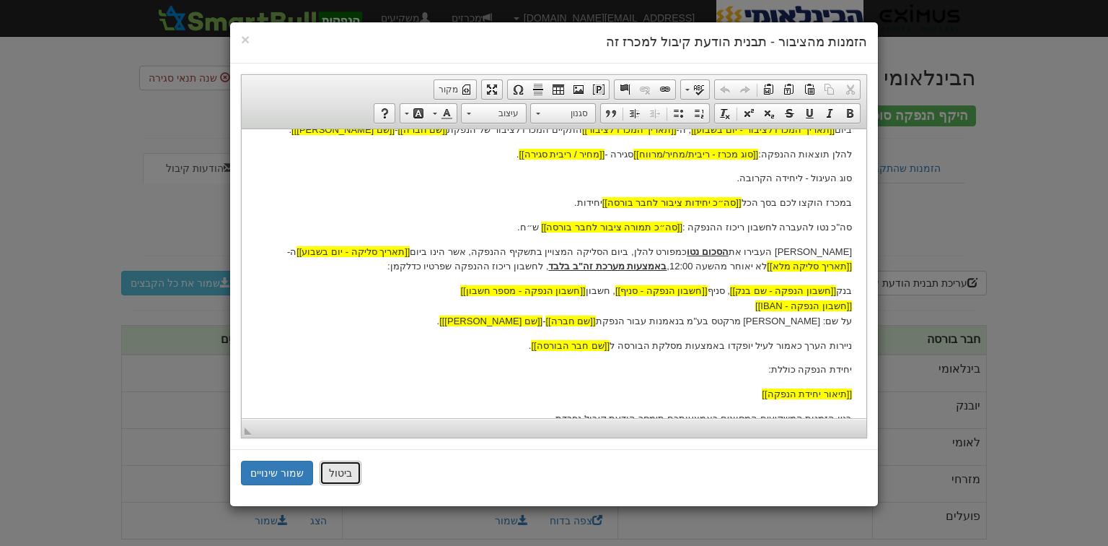
click at [336, 478] on button "ביטול" at bounding box center [341, 472] width 42 height 25
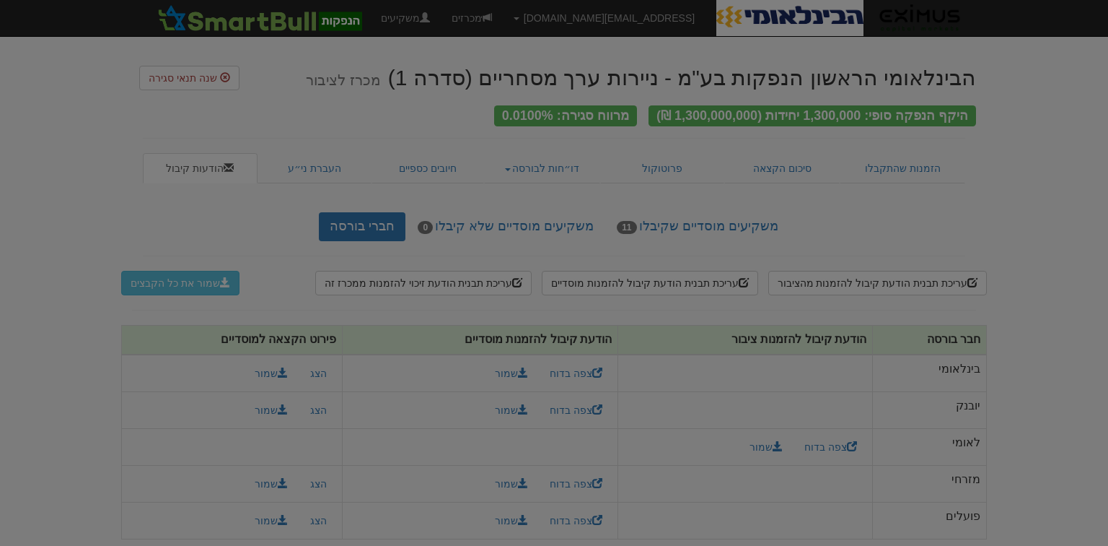
scroll to position [0, 0]
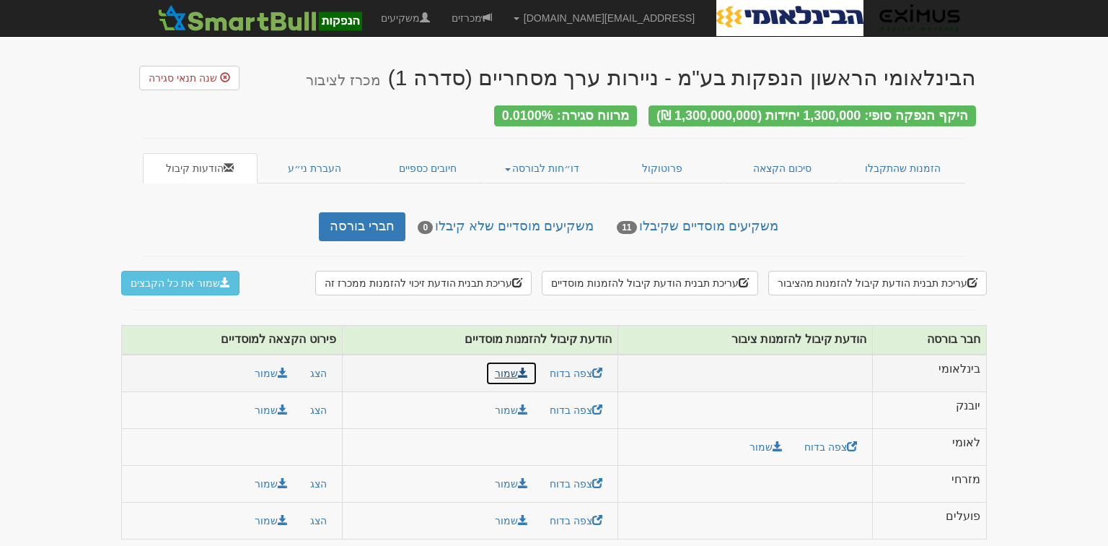
click at [516, 365] on link "שמור" at bounding box center [512, 373] width 52 height 25
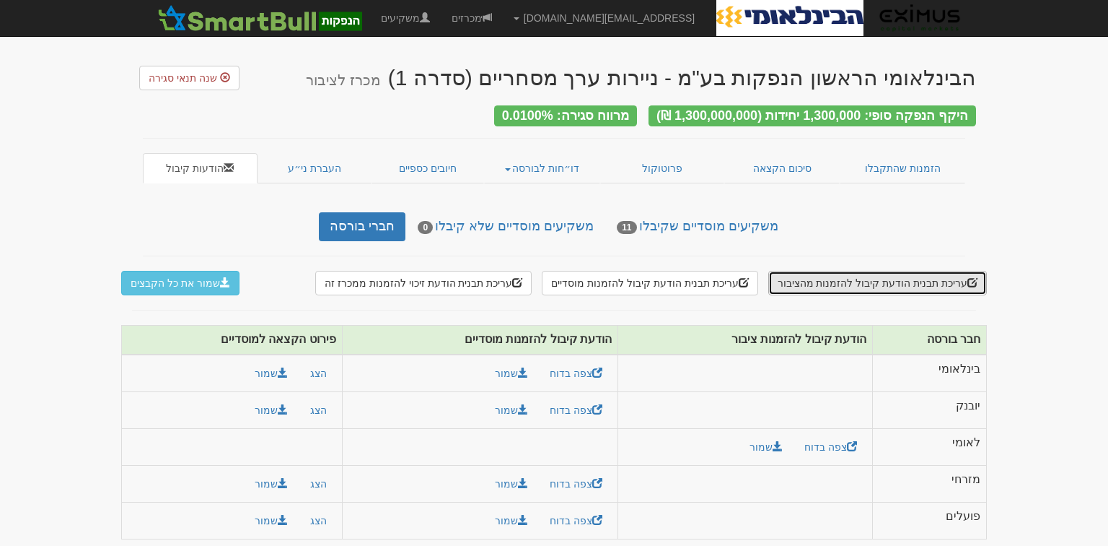
click at [897, 276] on button "עריכת תבנית הודעת קיבול להזמנות מהציבור" at bounding box center [878, 283] width 219 height 25
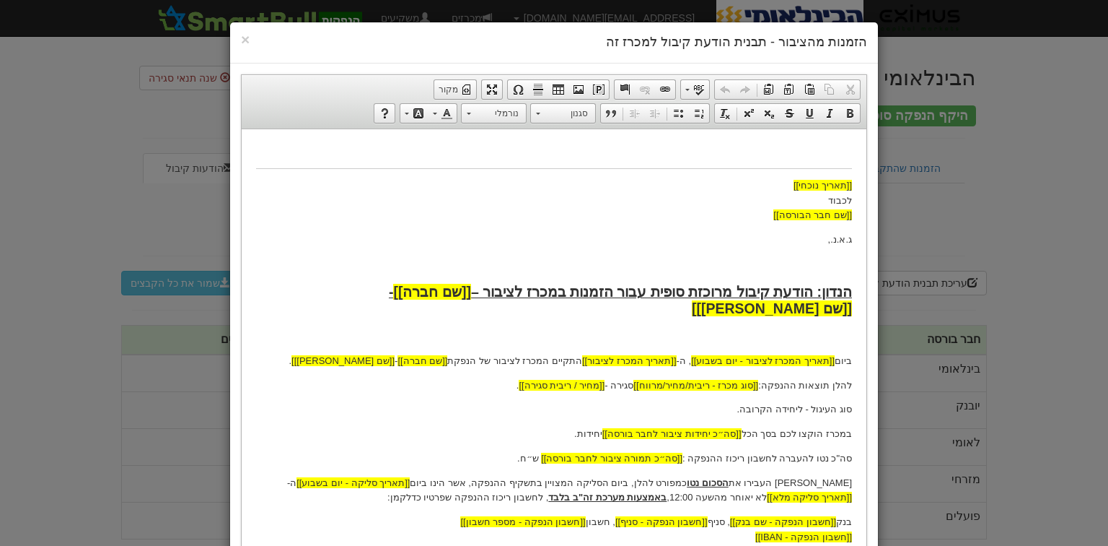
drag, startPoint x: 854, startPoint y: 246, endPoint x: 795, endPoint y: 245, distance: 59.9
click at [795, 245] on html "[[תאריך נוכחי]] לכבוד [[שם חבר הבורסה]] ג.א.נ., הנדון: הודעת קיבול מרוכזת סופית…" at bounding box center [554, 423] width 625 height 591
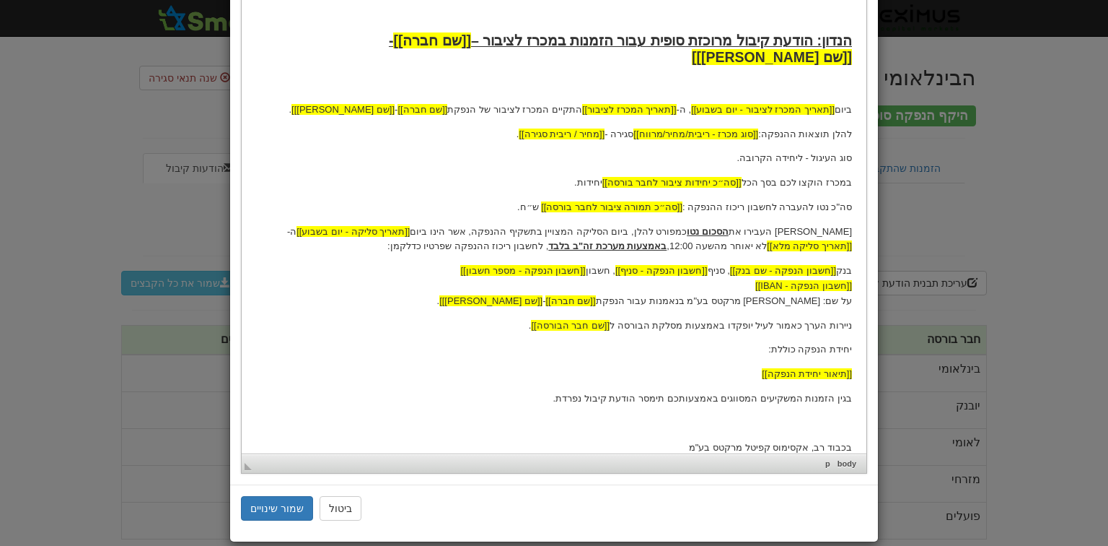
scroll to position [266, 0]
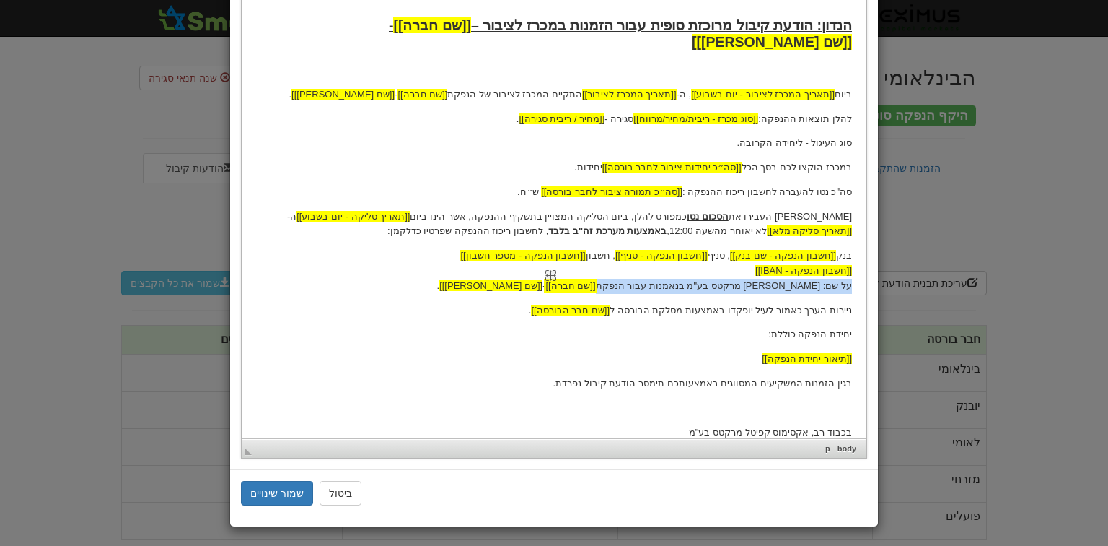
drag, startPoint x: 854, startPoint y: 271, endPoint x: 590, endPoint y: 274, distance: 263.4
click at [590, 274] on html "[[תאריך נוכחי]] לכבוד [[שם חבר הבורסה]] ג.א.נ., הנדון: הודעת קיבול מרוכזת סופית…" at bounding box center [554, 158] width 625 height 591
click at [688, 263] on p "בנק [[חשבון הנפקה - שם בנק]] , סניף [[חשבון הנפקה - סניף]] , חשבון [[חשבון הנפק…" at bounding box center [554, 270] width 596 height 45
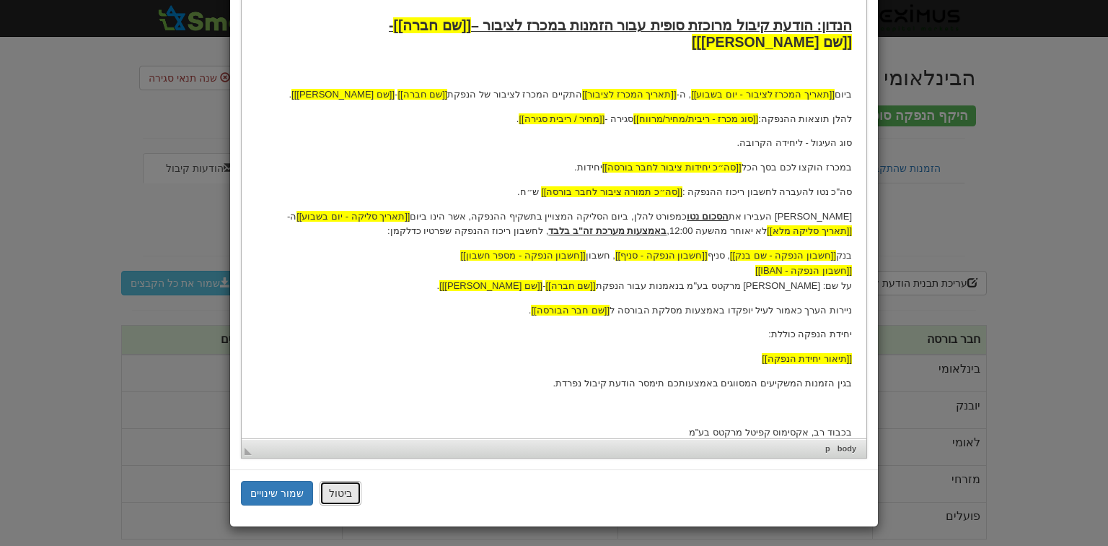
click at [346, 494] on button "ביטול" at bounding box center [341, 493] width 42 height 25
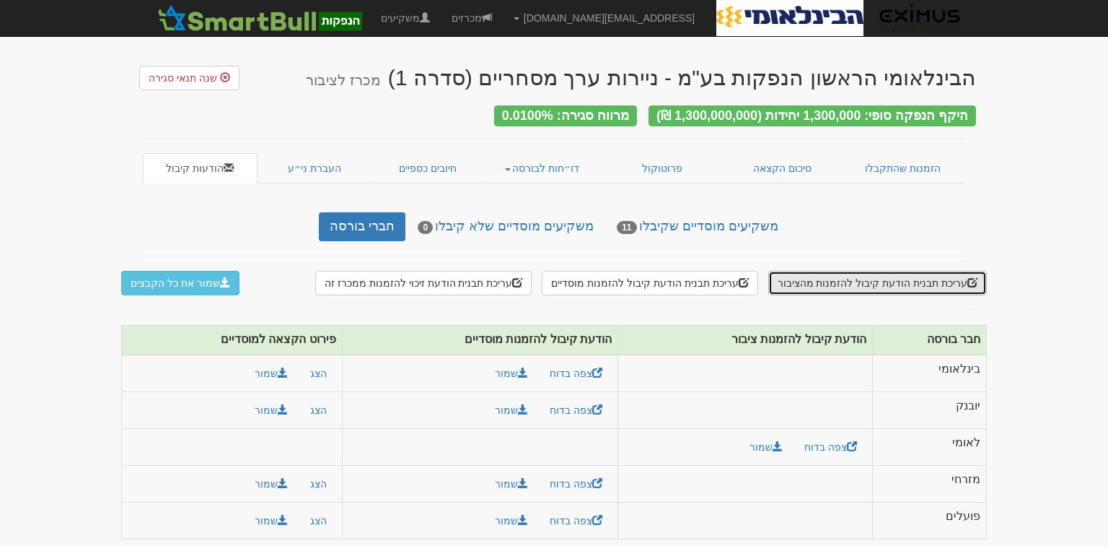
click at [849, 276] on button "עריכת תבנית הודעת קיבול להזמנות מהציבור" at bounding box center [878, 283] width 219 height 25
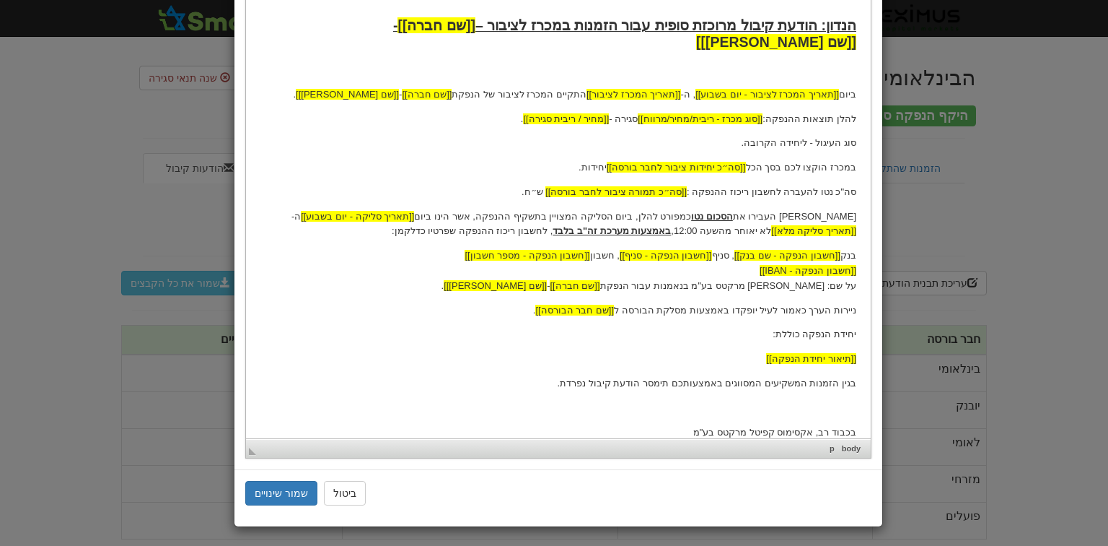
click at [107, 73] on div "× הזמנות מהציבור - תבנית הודעת קיבול למכרז זה עורך טקסט עשיר, template_body סרג…" at bounding box center [554, 273] width 1108 height 546
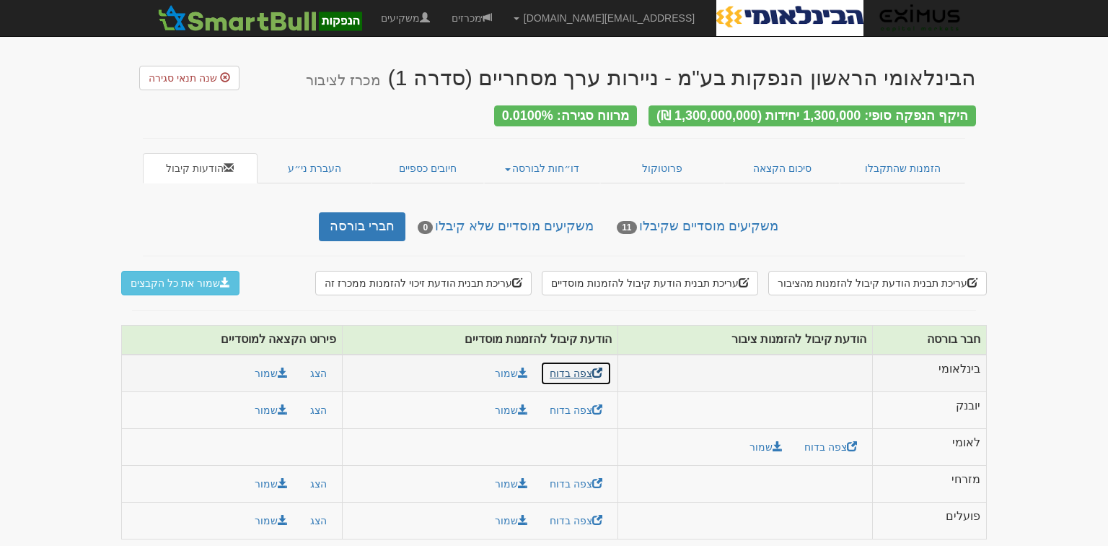
click at [569, 364] on link "צפה בדוח" at bounding box center [576, 373] width 71 height 25
click at [503, 17] on link "מכרזים" at bounding box center [472, 18] width 62 height 36
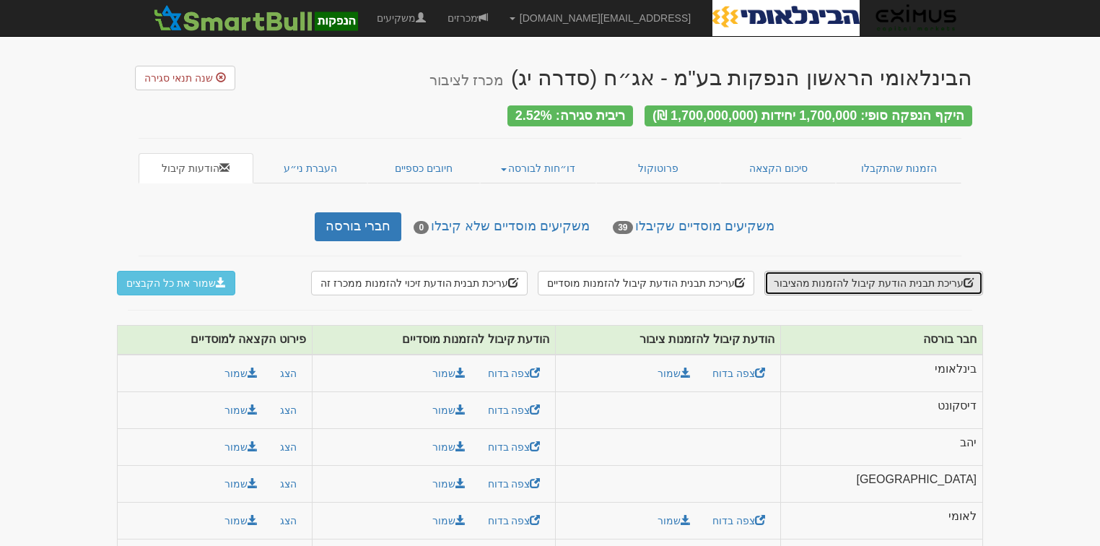
click at [892, 274] on button "עריכת תבנית הודעת קיבול להזמנות מהציבור" at bounding box center [873, 283] width 219 height 25
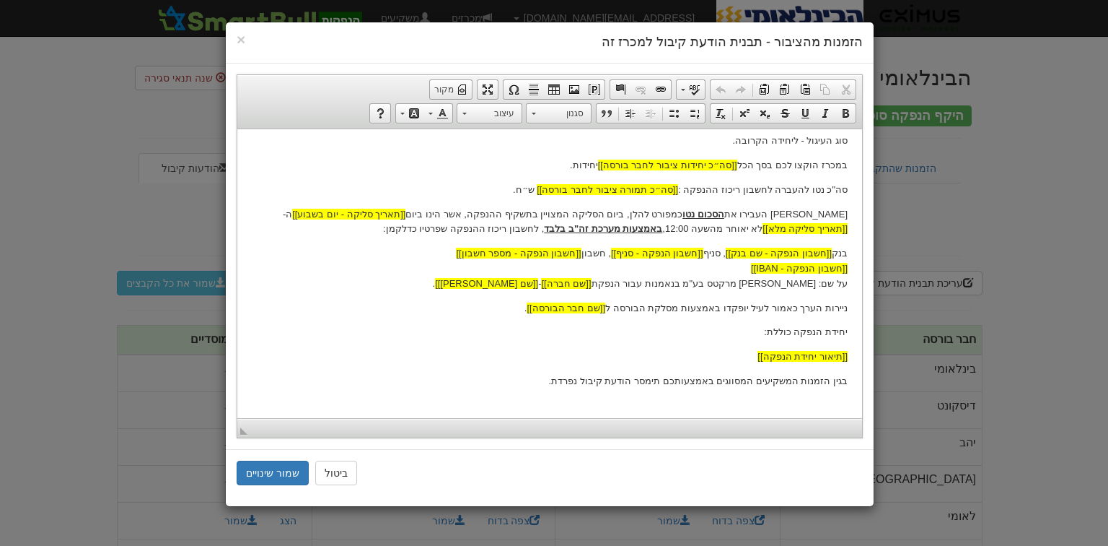
scroll to position [286, 0]
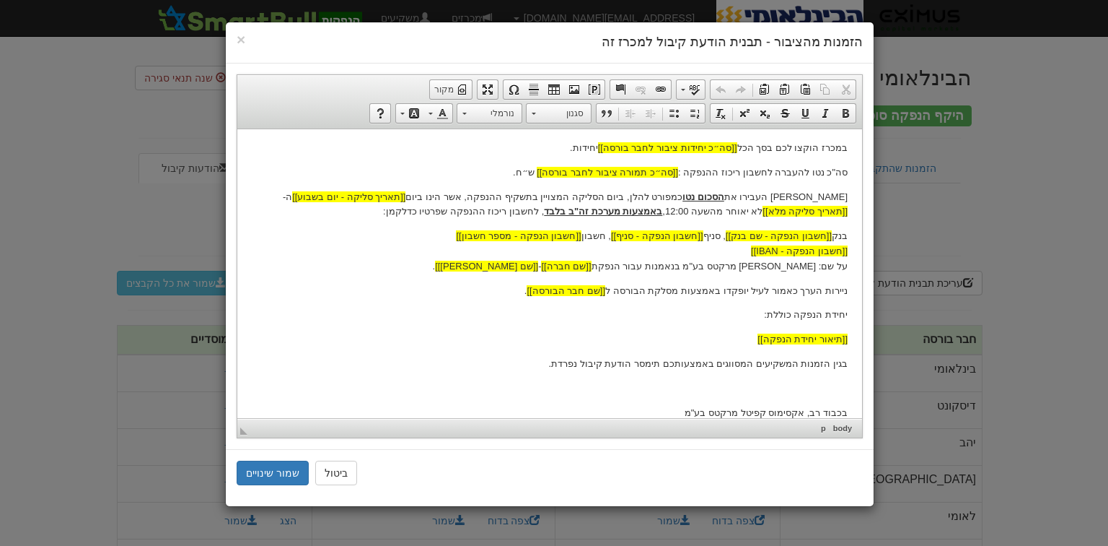
click at [777, 250] on p "בנק [[חשבון הנפקה - שם בנק]] , סניף [[חשבון הנפקה - סניף]] , חשבון [[חשבון הנפק…" at bounding box center [550, 250] width 596 height 45
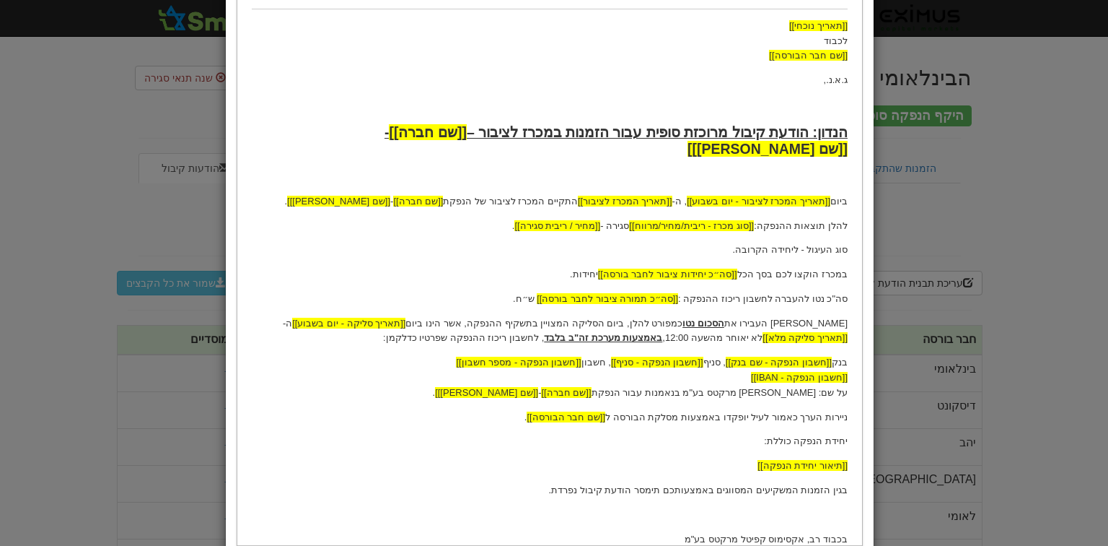
scroll to position [231, 0]
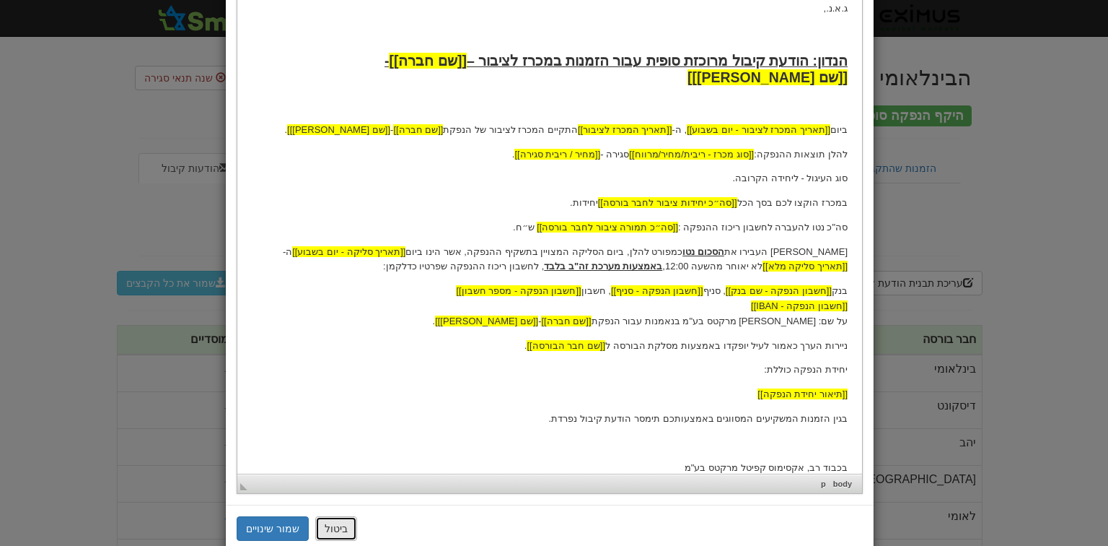
click at [333, 532] on button "ביטול" at bounding box center [336, 528] width 42 height 25
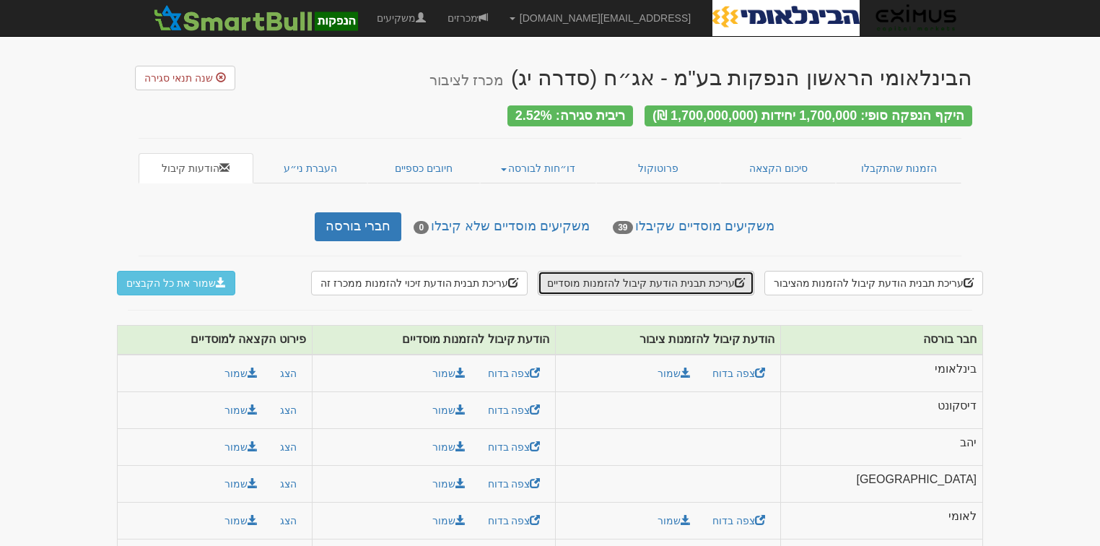
click at [644, 274] on button "עריכת תבנית הודעת קיבול להזמנות מוסדיים" at bounding box center [646, 283] width 216 height 25
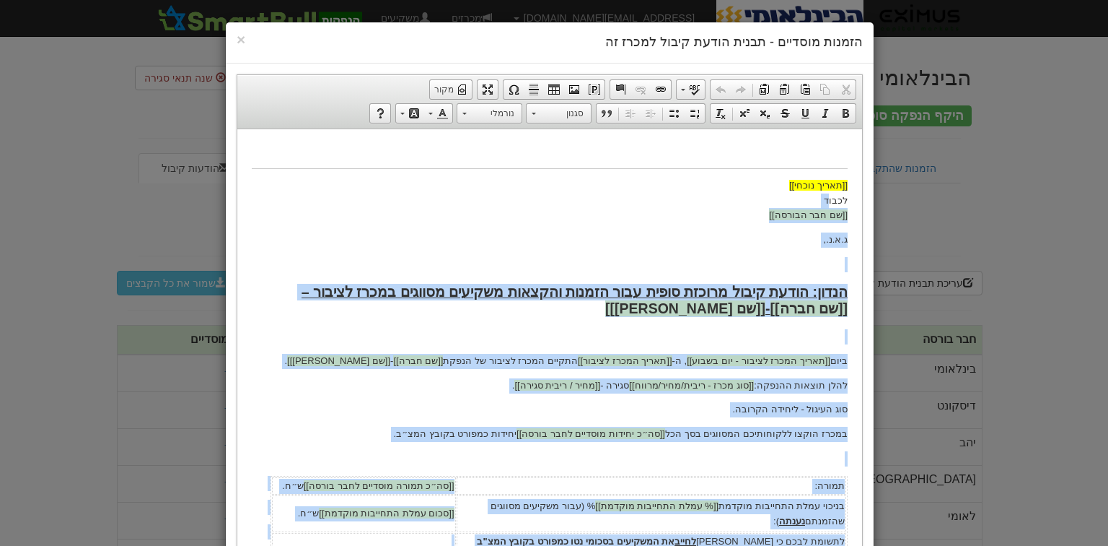
scroll to position [0, 0]
drag, startPoint x: 850, startPoint y: 197, endPoint x: 817, endPoint y: 199, distance: 33.3
click at [817, 199] on html "[[תאריך נוכחי]] לכבוד [[שם חבר הבורסה]] ג.א.נ., הנדון: הודעת קיבול מרוכזת סופית…" at bounding box center [549, 504] width 625 height 753
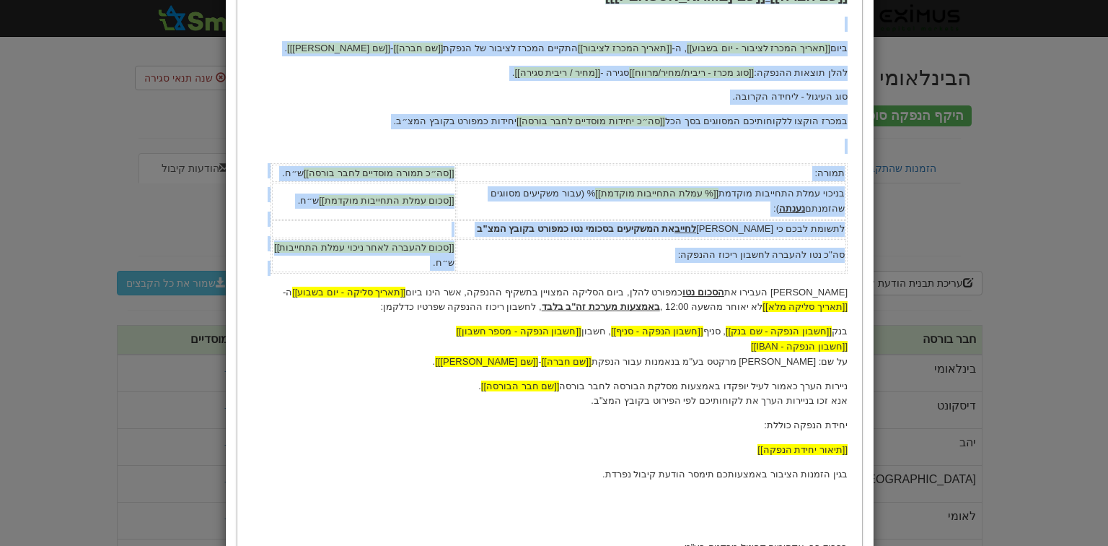
scroll to position [346, 0]
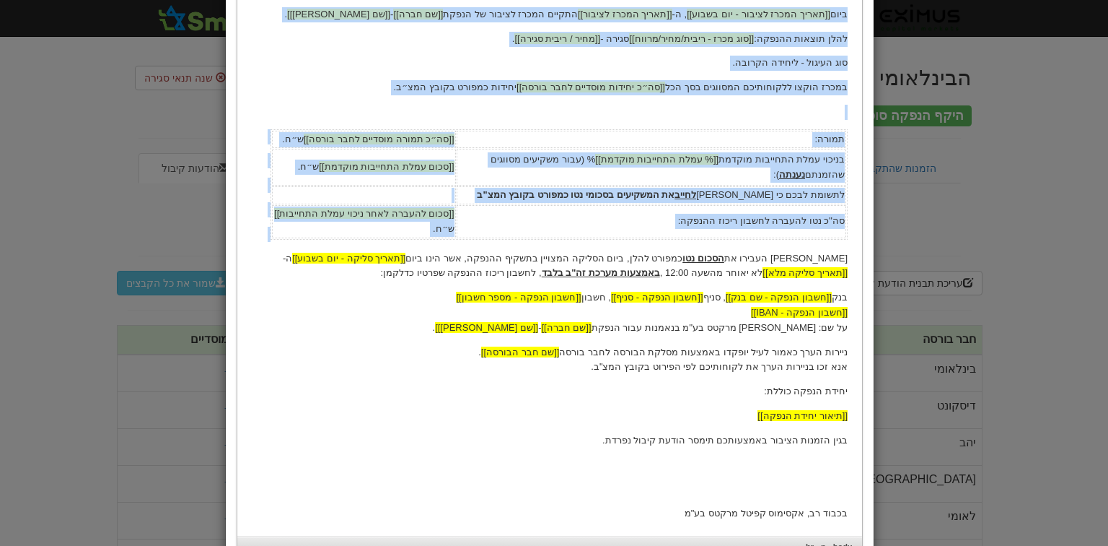
click at [847, 263] on p "אנא העבירו את הסכום נטו כמפורט להלן, ביום הסליקה המצויין בתשקיף ההנפקה, אשר הינ…" at bounding box center [550, 266] width 596 height 30
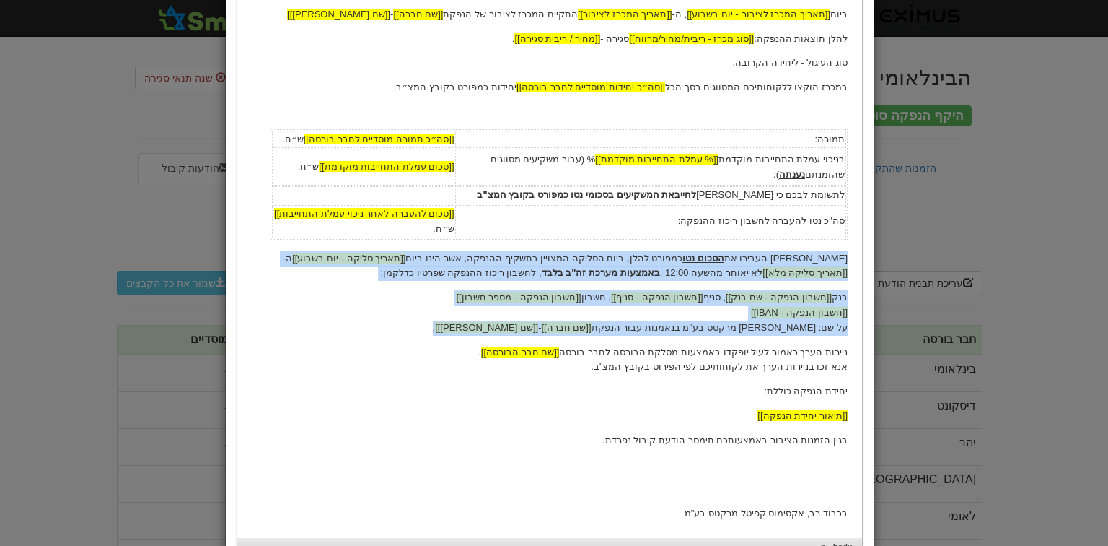
drag, startPoint x: 847, startPoint y: 262, endPoint x: 465, endPoint y: 324, distance: 387.5
click at [465, 324] on body "[[תאריך נוכחי]] לכבוד [[שם חבר הבורסה]] ג.א.נ., הנדון: הודעת קיבול מרוכזת סופית…" at bounding box center [550, 159] width 596 height 724
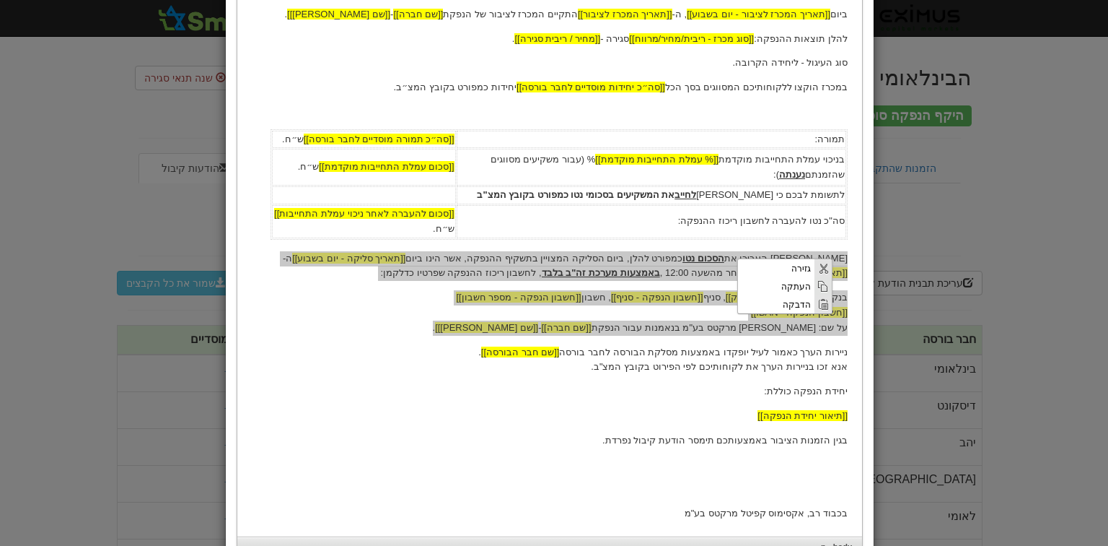
scroll to position [0, 0]
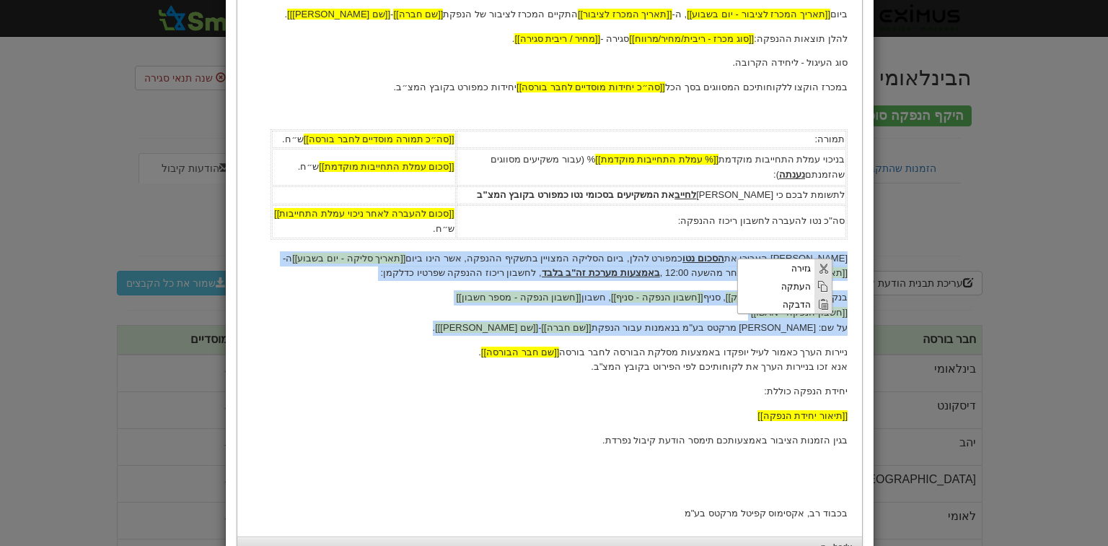
click at [841, 261] on p "אנא העבירו את הסכום נטו כמפורט להלן, ביום הסליקה המצויין בתשקיף ההנפקה, אשר הינ…" at bounding box center [550, 266] width 596 height 30
drag, startPoint x: 847, startPoint y: 261, endPoint x: 477, endPoint y: 324, distance: 374.8
click at [478, 324] on body "[[תאריך נוכחי]] לכבוד [[שם חבר הבורסה]] ג.א.נ., הנדון: הודעת קיבול מרוכזת סופית…" at bounding box center [550, 159] width 596 height 724
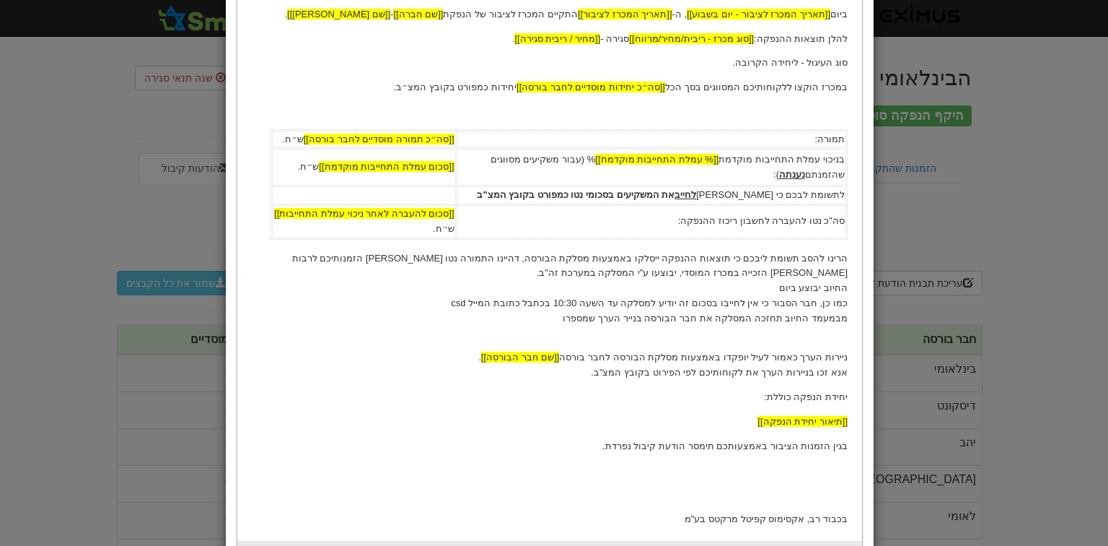
click at [743, 272] on p "הרינו להסב תשומת ליבכם כי תוצאות ההנפקה ייסלקו באמצעות מסלקת הבורסה, דהיינו התמ…" at bounding box center [550, 296] width 596 height 90
click at [762, 287] on p "הרינו להסב תשומת ליבכם כי תוצאות ההנפקה ייסלקו באמצעות מסלקת הבורסה, דהיינו התמ…" at bounding box center [550, 296] width 596 height 90
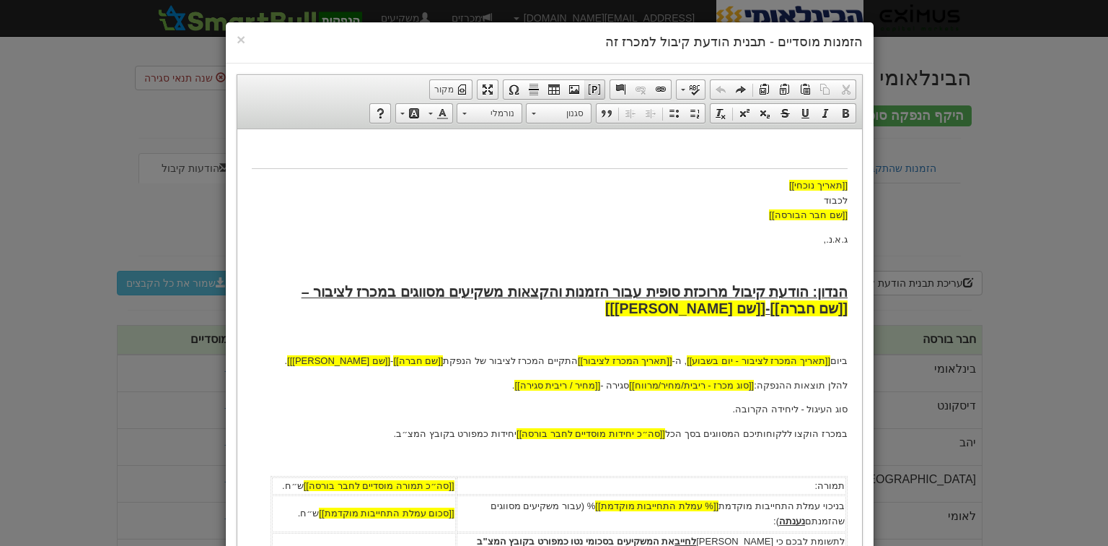
click at [600, 87] on span at bounding box center [595, 90] width 12 height 12
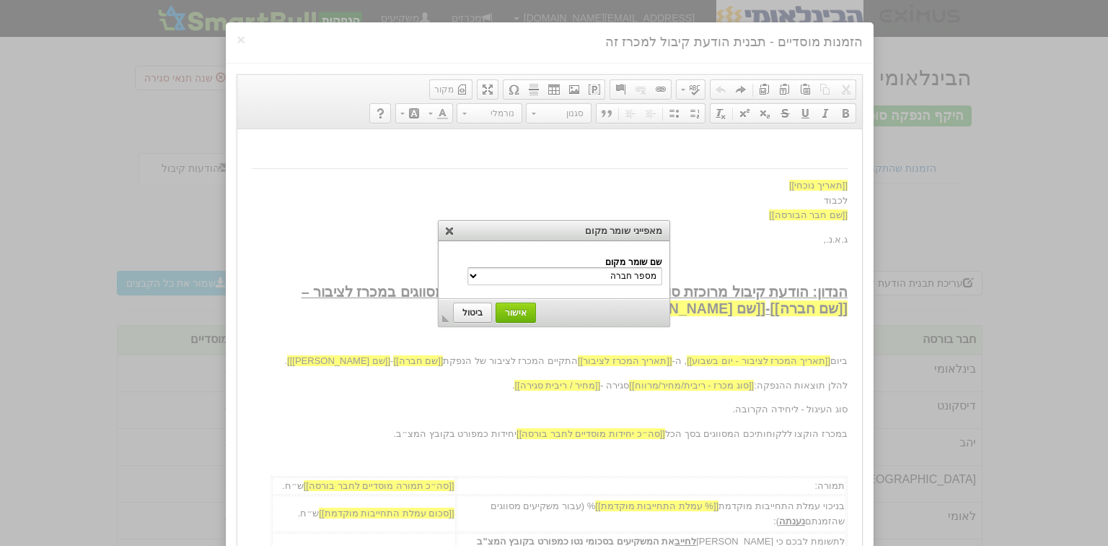
click at [600, 273] on select "מספר חברה שם חברה שם משקיע הנדון שם נייר מונפק סוג מכרז - ריבית/מחיר/מרווח שם ה…" at bounding box center [565, 276] width 195 height 18
select select "תאריך סליקה מלא"
click at [499, 267] on select "מספר חברה שם חברה שם משקיע הנדון שם נייר מונפק סוג מכרז - ריבית/מחיר/מרווח שם ה…" at bounding box center [565, 276] width 195 height 18
click at [528, 309] on span "אישור" at bounding box center [516, 312] width 39 height 10
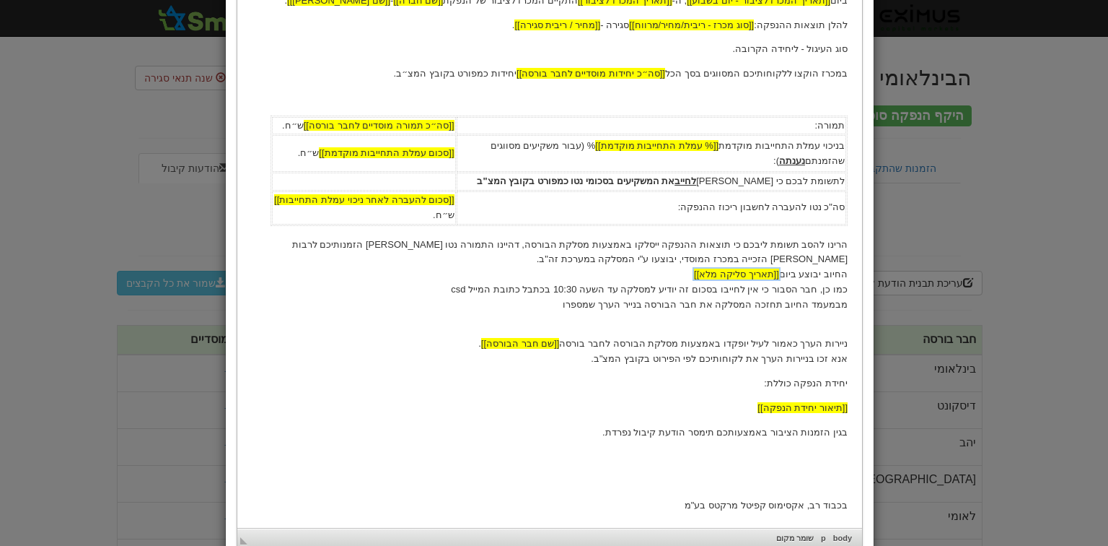
click at [786, 276] on p "הרינו להסב תשומת ליבכם כי תוצאות ההנפקה ייסלקו באמצעות מסלקת הבורסה, דהיינו התמ…" at bounding box center [550, 282] width 596 height 90
click at [706, 289] on p "הרינו להסב תשומת ליבכם כי תוצאות ההנפקה ייסלקו באמצעות מסלקת הבורסה, דהיינו התמ…" at bounding box center [550, 282] width 596 height 90
click at [520, 288] on p "הרינו להסב תשומת ליבכם כי תוצאות ההנפקה ייסלקו באמצעות מסלקת הבורסה, דהיינו התמ…" at bounding box center [550, 282] width 596 height 90
click at [539, 293] on p "הרינו להסב תשומת ליבכם כי תוצאות ההנפקה ייסלקו באמצעות מסלקת הבורסה, דהיינו התמ…" at bounding box center [550, 282] width 596 height 90
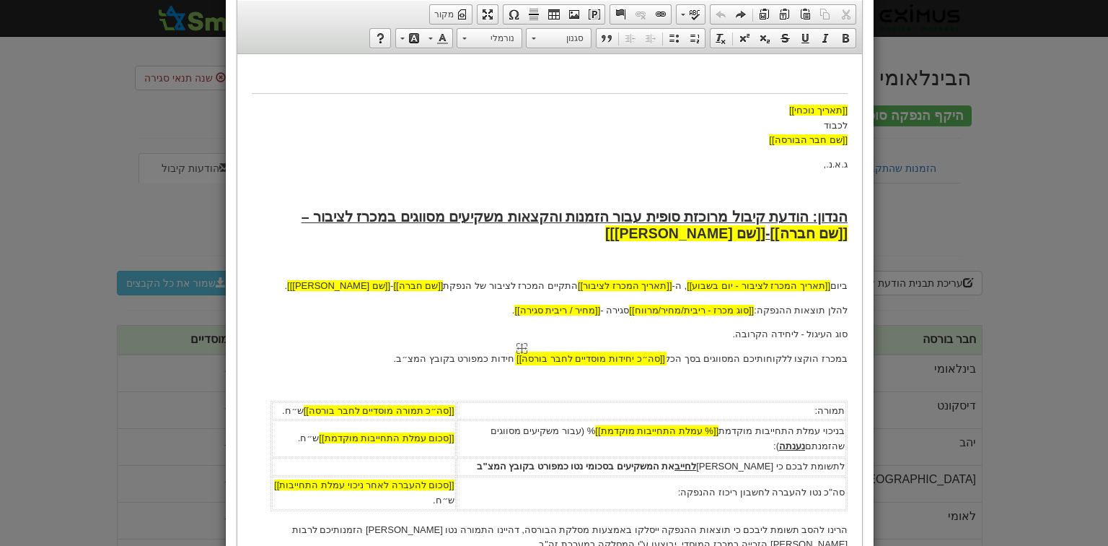
scroll to position [71, 0]
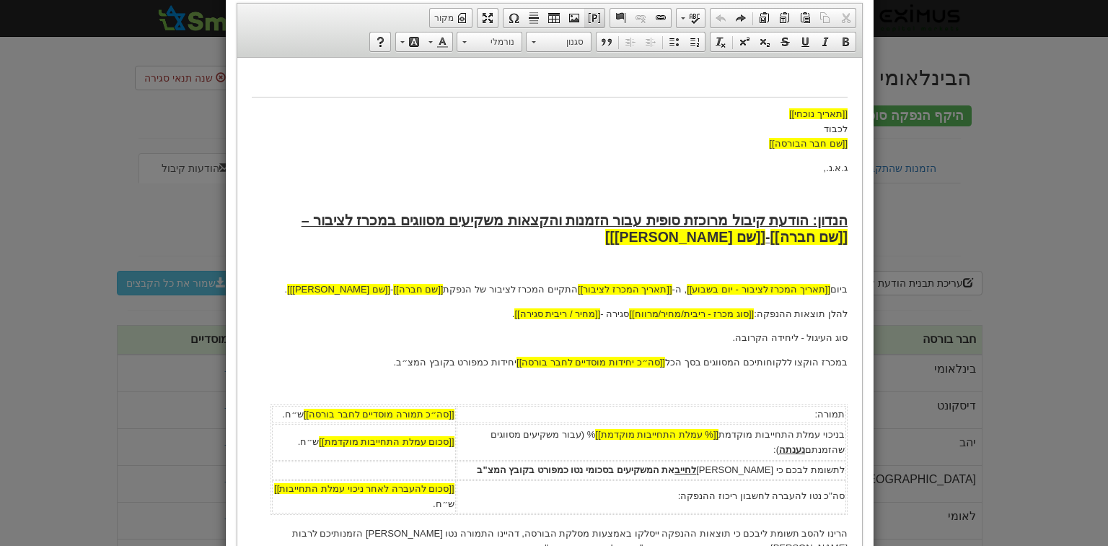
click at [599, 22] on span at bounding box center [595, 18] width 12 height 12
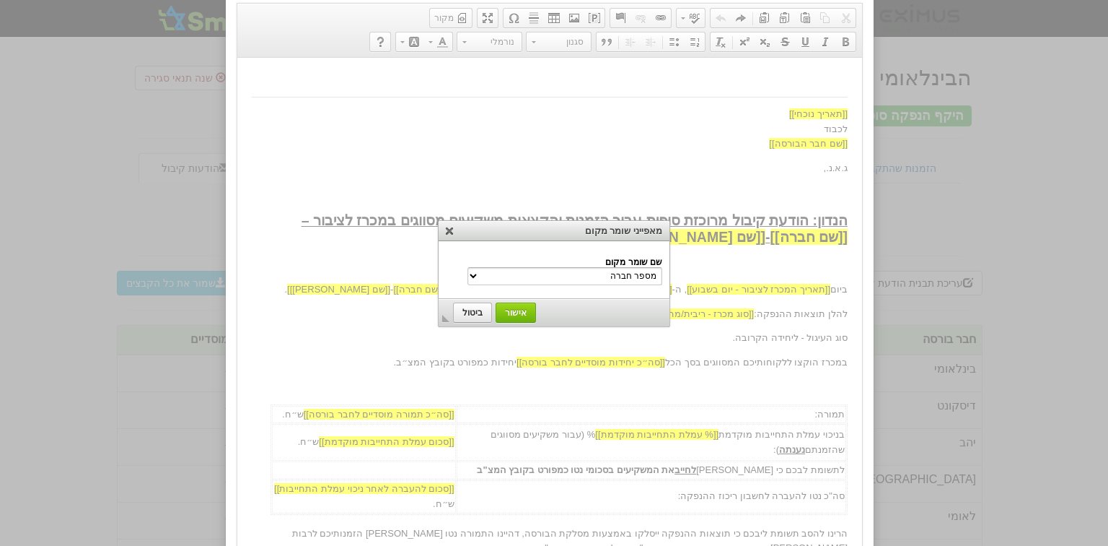
click at [505, 279] on select "מספר חברה שם חברה שם משקיע הנדון שם נייר מונפק סוג מכרז - ריבית/מחיר/מרווח שם […" at bounding box center [565, 276] width 195 height 18
select select "תאריך סליקה - יום בשבוע"
click at [499, 267] on select "מספר חברה שם חברה שם משקיע הנדון שם נייר מונפק סוג מכרז - ריבית/מחיר/מרווח שם […" at bounding box center [565, 276] width 195 height 18
click at [517, 313] on span "אישור" at bounding box center [516, 312] width 39 height 10
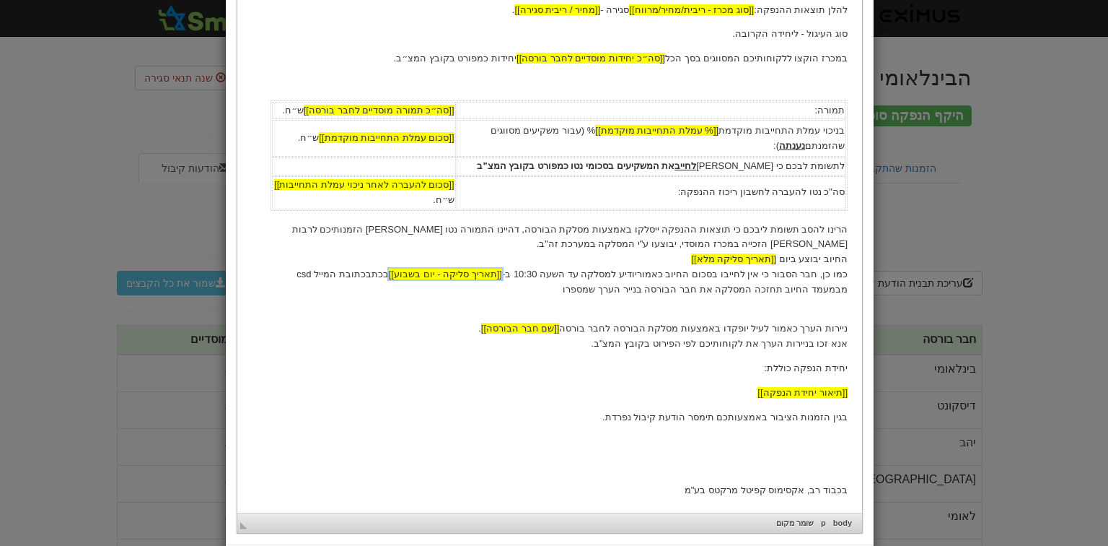
click at [355, 272] on p "הרינו להסב תשומת ליבכם כי תוצאות ההנפקה ייסלקו באמצעות מסלקת הבורסה, דהיינו התמ…" at bounding box center [550, 267] width 596 height 90
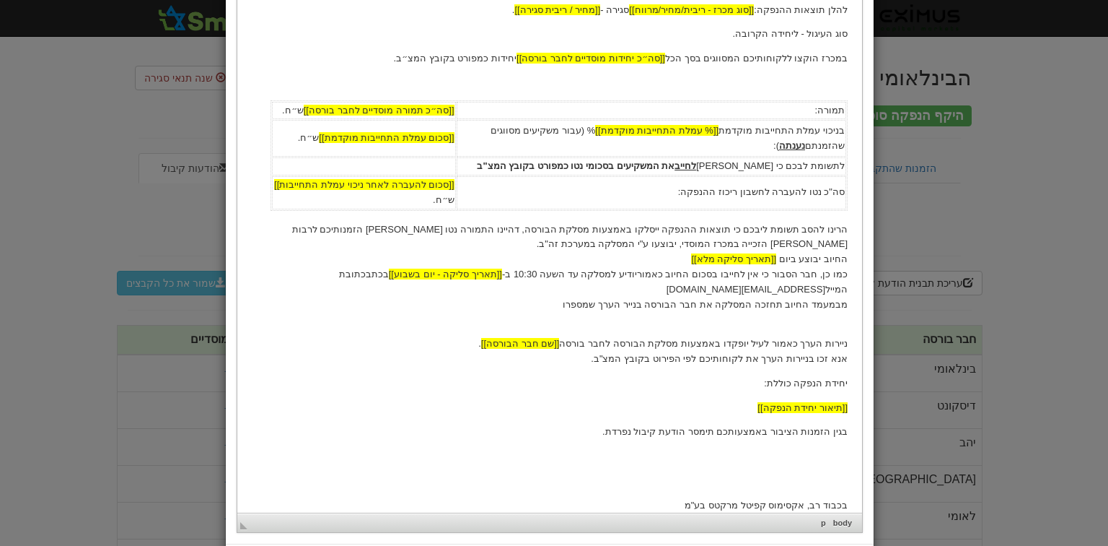
click at [254, 278] on p "הרינו להסב תשומת ליבכם כי תוצאות ההנפקה ייסלקו באמצעות מסלקת הבורסה, דהיינו התמ…" at bounding box center [550, 274] width 596 height 105
drag, startPoint x: 841, startPoint y: 287, endPoint x: 858, endPoint y: 290, distance: 17.6
click at [843, 287] on p "הרינו להסב תשומת ליבכם כי תוצאות ההנפקה ייסלקו באמצעות מסלקת הבורסה, דהיינו התמ…" at bounding box center [550, 274] width 596 height 105
click at [784, 289] on p "הרינו להסב תשומת ליבכם כי תוצאות ההנפקה ייסלקו באמצעות מסלקת הבורסה, דהיינו התמ…" at bounding box center [550, 274] width 596 height 105
drag, startPoint x: 655, startPoint y: 291, endPoint x: 599, endPoint y: 291, distance: 55.6
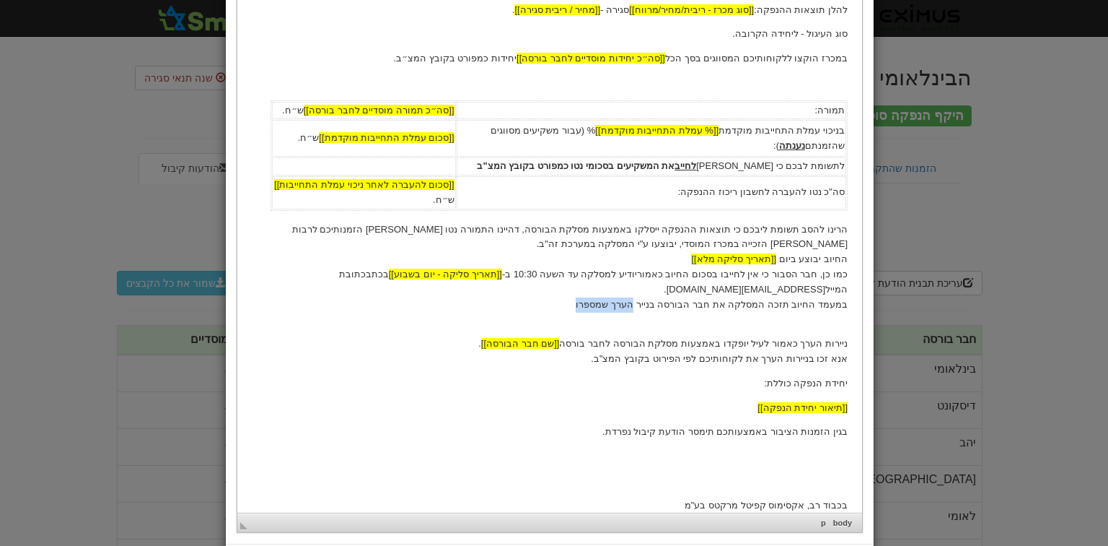
click at [599, 291] on p "הרינו להסב תשומת ליבכם כי תוצאות ההנפקה ייסלקו באמצעות מסלקת הבורסה, דהיינו התמ…" at bounding box center [550, 274] width 596 height 105
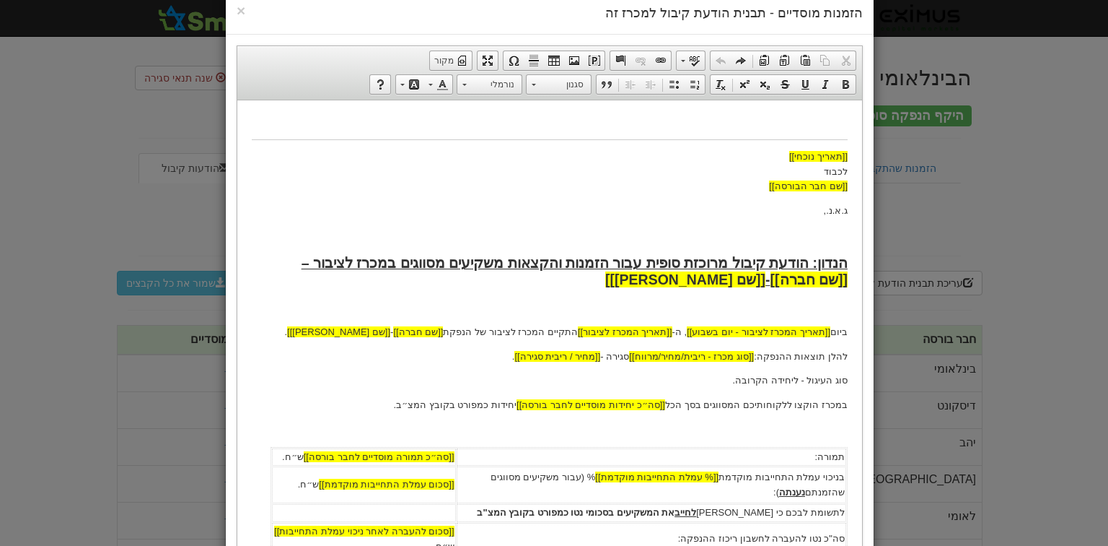
scroll to position [29, 0]
click at [603, 53] on link "צור שומר מקום" at bounding box center [595, 60] width 20 height 19
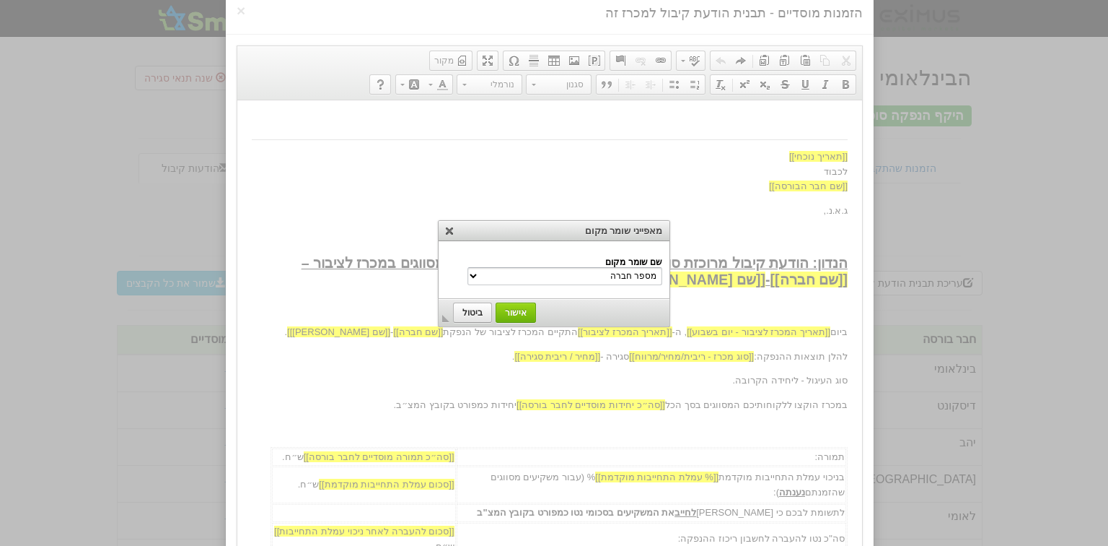
click at [501, 274] on select "מספר חברה שם חברה שם משקיע הנדון שם נייר מונפק סוג מכרז - ריבית/מחיר/מרווח שם ה…" at bounding box center [565, 276] width 195 height 18
select select "שם נייר מונפק"
click at [499, 267] on select "מספר חברה שם חברה שם משקיע הנדון שם נייר מונפק סוג מכרז - ריבית/מחיר/מרווח שם ה…" at bounding box center [565, 276] width 195 height 18
click at [517, 311] on span "אישור" at bounding box center [516, 312] width 39 height 10
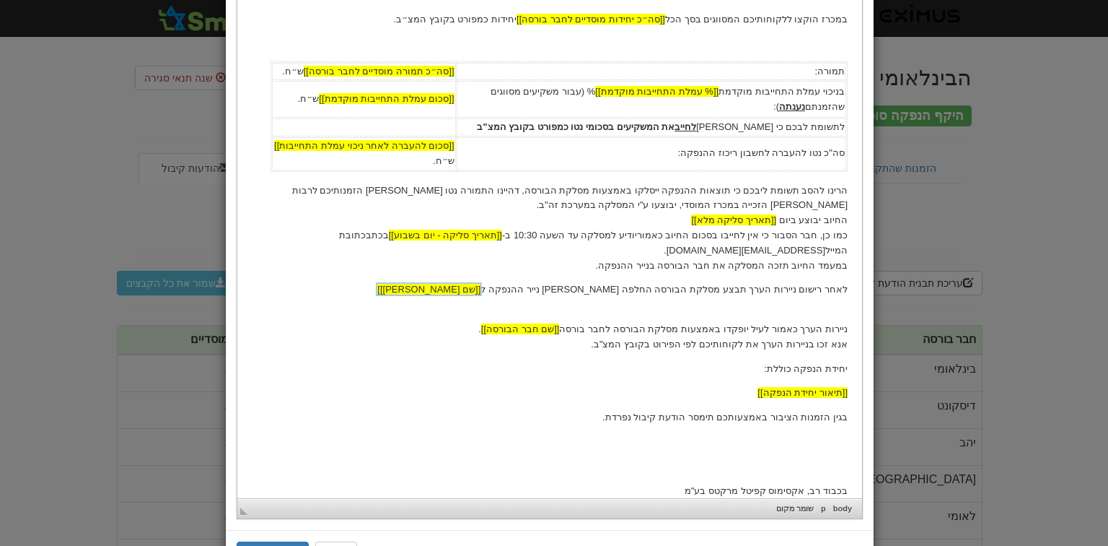
click at [494, 282] on p "לאחר רישום ניירות הערך תבצע מסלקת הבורסה החלפה בין נייר ההנפקה ל [[שם נייר מונפ…" at bounding box center [550, 297] width 596 height 30
click at [491, 282] on p "לאחר רישום ניירות הערך תבצע מסלקת הבורסה החלפה בין נייר ההנפקה ל [[שם נייר מונפ…" at bounding box center [550, 297] width 596 height 30
click at [634, 298] on body "[[תאריך נוכחי]] לכבוד [[שם חבר הבורסה]] ג.א.נ., הנדון: הודעת קיבול מרוכזת סופית…" at bounding box center [550, 113] width 596 height 769
click at [710, 292] on p "לאחר רישום ניירות הערך תבצע מסלקת הבורסה החלפה בין נייר ההנפקה ל [[שם נייר מונפ…" at bounding box center [550, 297] width 596 height 30
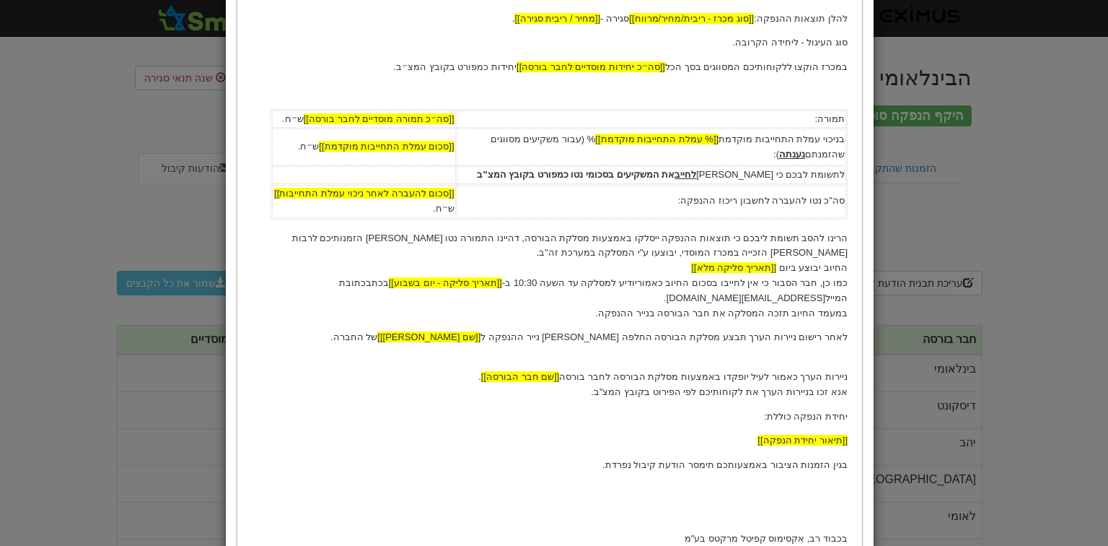
scroll to position [359, 0]
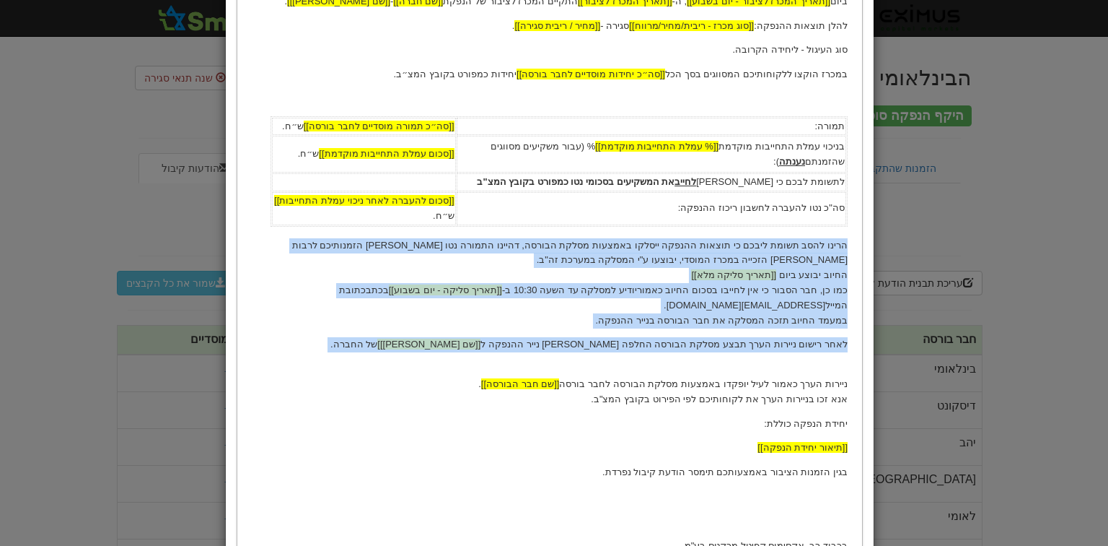
drag, startPoint x: 848, startPoint y: 247, endPoint x: 600, endPoint y: 346, distance: 267.2
click at [600, 346] on body "[[תאריך נוכחי]] לכבוד [[שם חבר הבורסה]] ג.א.נ., הנדון: הודעת קיבול מרוכזת סופית…" at bounding box center [550, 168] width 596 height 769
copy body "הרינו להסב תשומת ליבכם כי תוצאות ההנפקה ייסלקו באמצעות מסלקת הבורסה, דהיינו התמ…"
click at [771, 348] on p "לאחר רישום ניירות הערך תבצע מסלקת הבורסה החלפה בין נייר ההנפקה ל [[שם נייר מונפ…" at bounding box center [550, 352] width 596 height 30
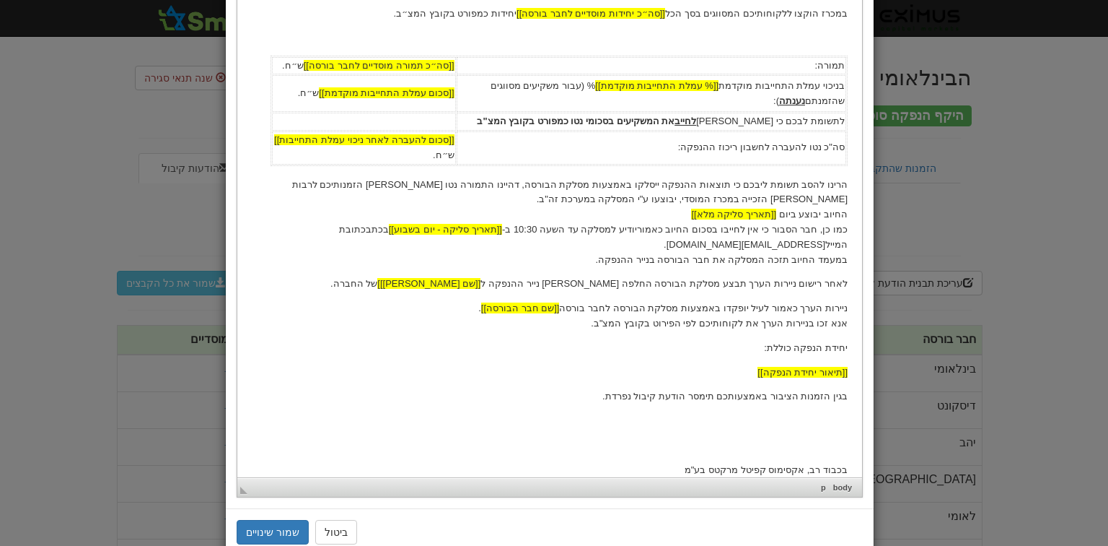
scroll to position [460, 0]
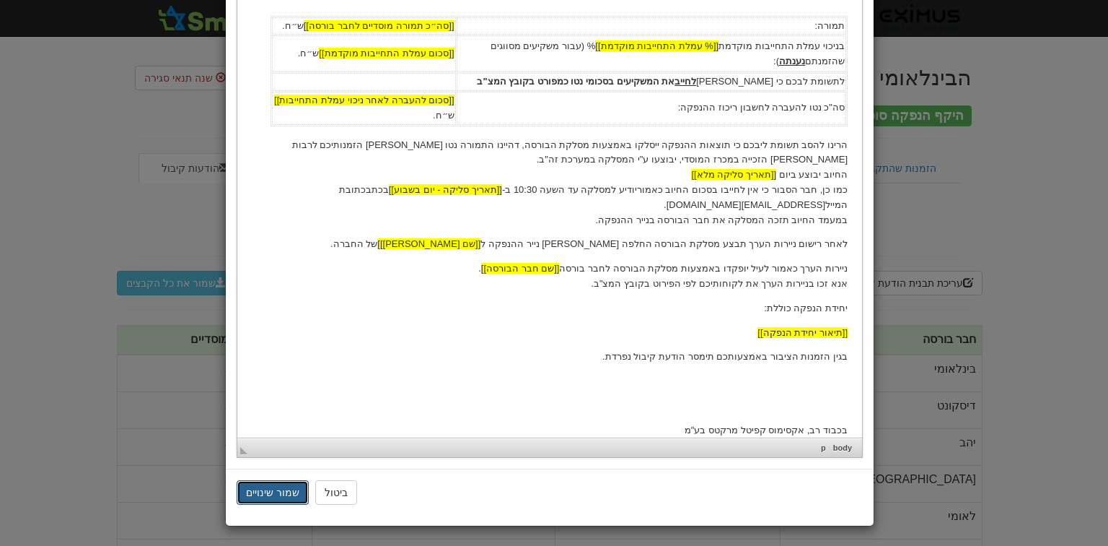
click at [257, 488] on button "שמור שינויים" at bounding box center [273, 492] width 72 height 25
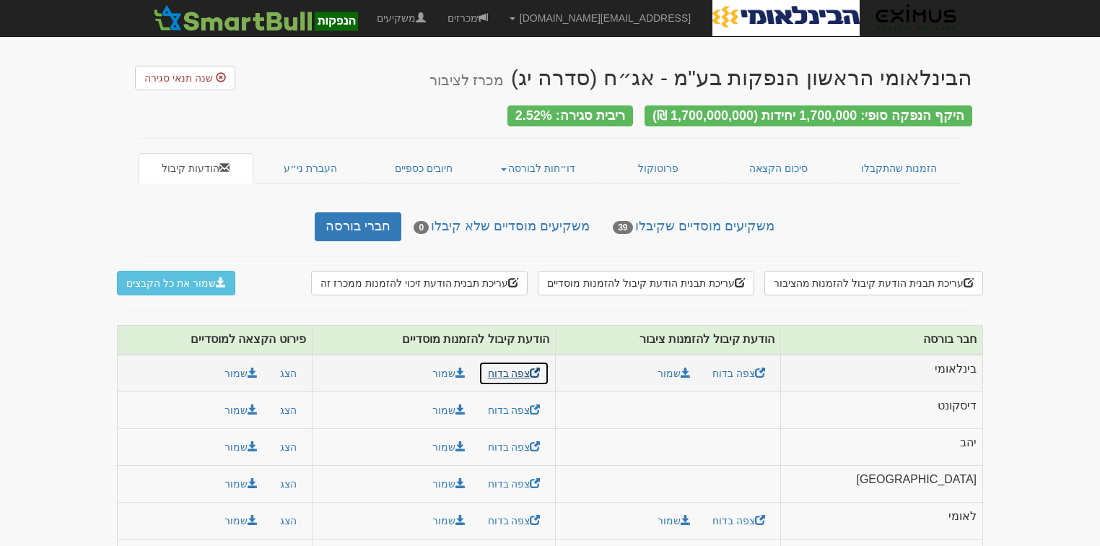
click at [550, 362] on link "צפה בדוח" at bounding box center [513, 373] width 71 height 25
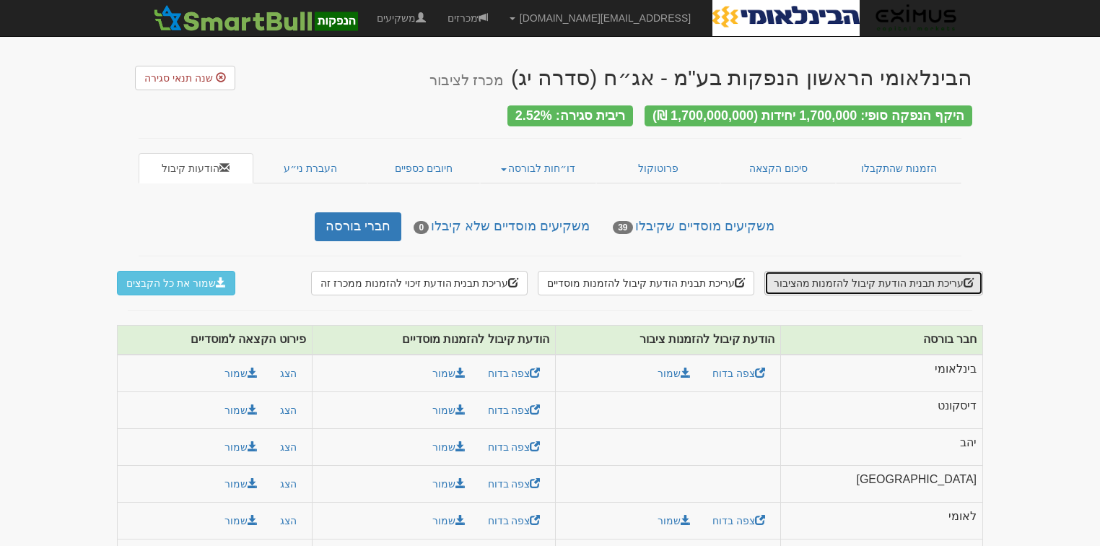
click at [855, 277] on button "עריכת תבנית הודעת קיבול להזמנות מהציבור" at bounding box center [873, 283] width 219 height 25
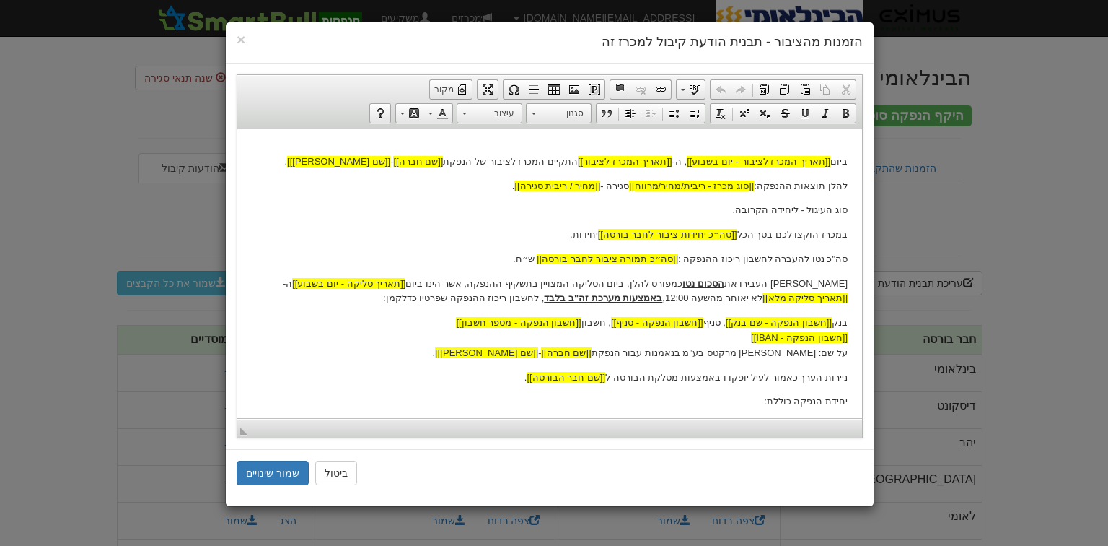
scroll to position [170, 0]
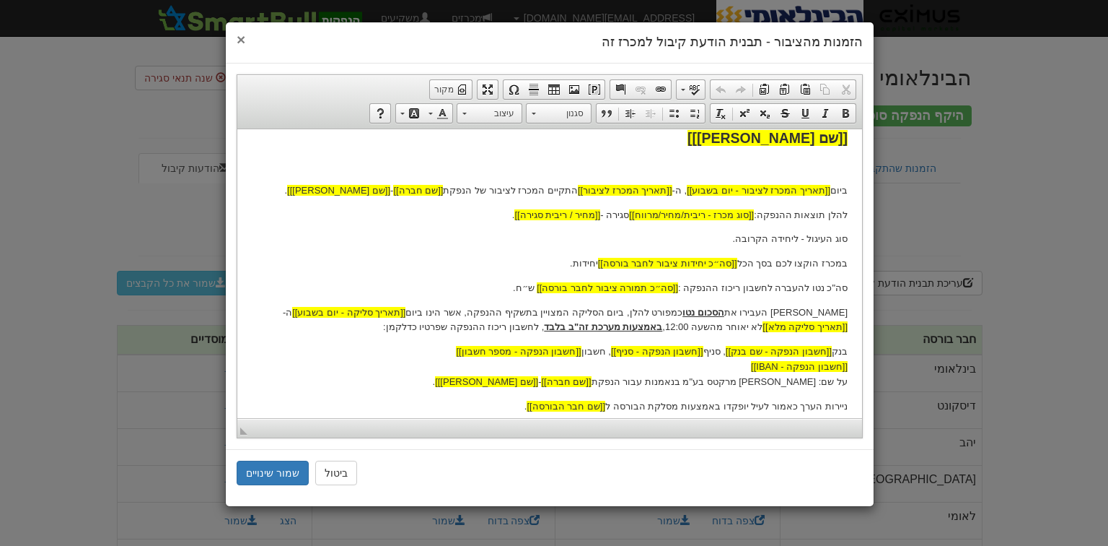
click at [240, 40] on span "×" at bounding box center [241, 39] width 9 height 17
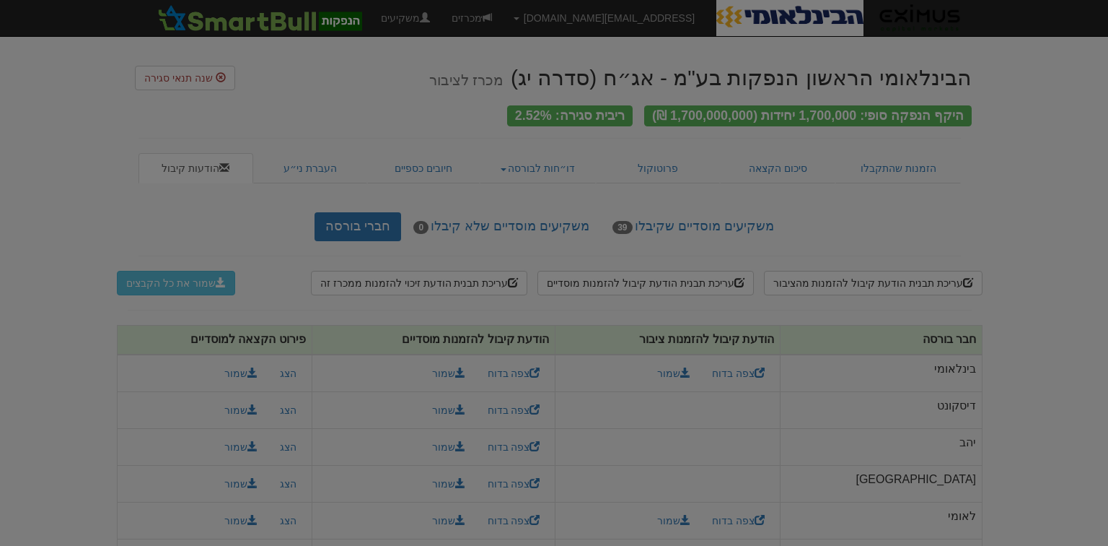
scroll to position [0, 0]
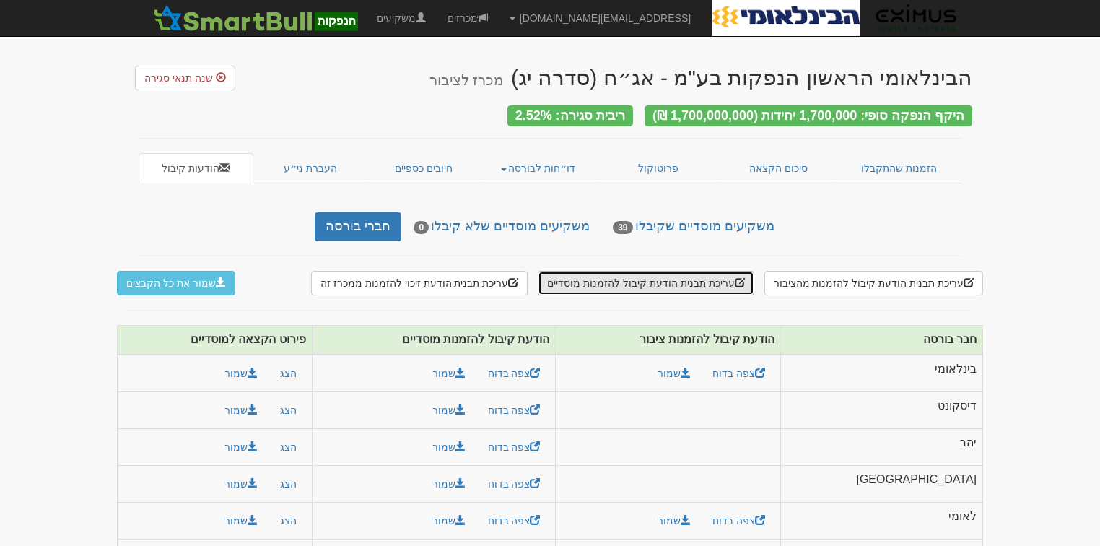
click at [702, 274] on button "עריכת תבנית הודעת קיבול להזמנות מוסדיים" at bounding box center [646, 283] width 216 height 25
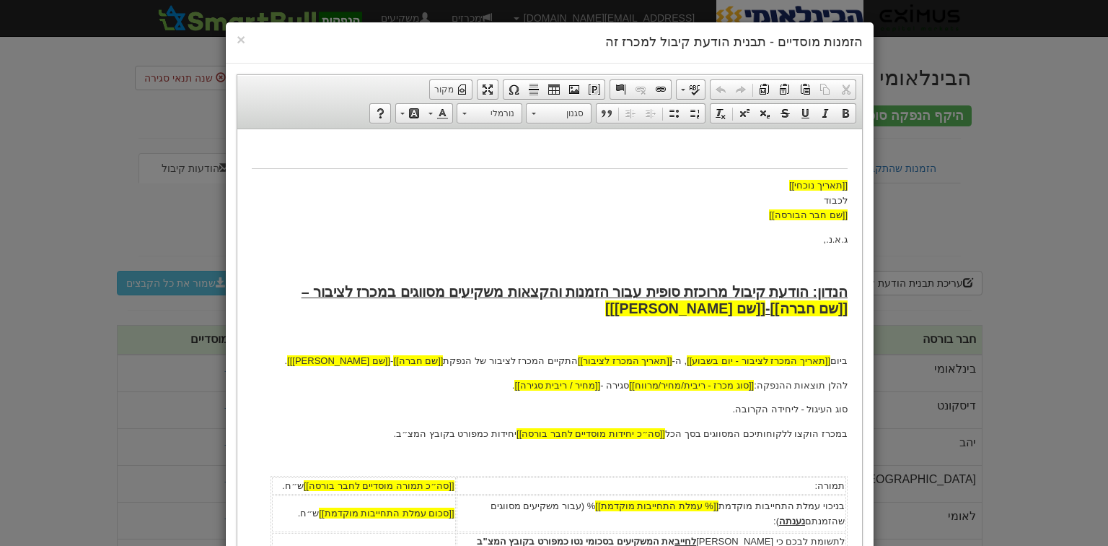
drag, startPoint x: 534, startPoint y: 192, endPoint x: 526, endPoint y: 191, distance: 8.1
click at [526, 191] on body "[[תאריך נוכחי]] לכבוד [[שם חבר הבורסה]] ג.א.נ., הנדון: הודעת קיבול מרוכזת סופית…" at bounding box center [550, 520] width 596 height 754
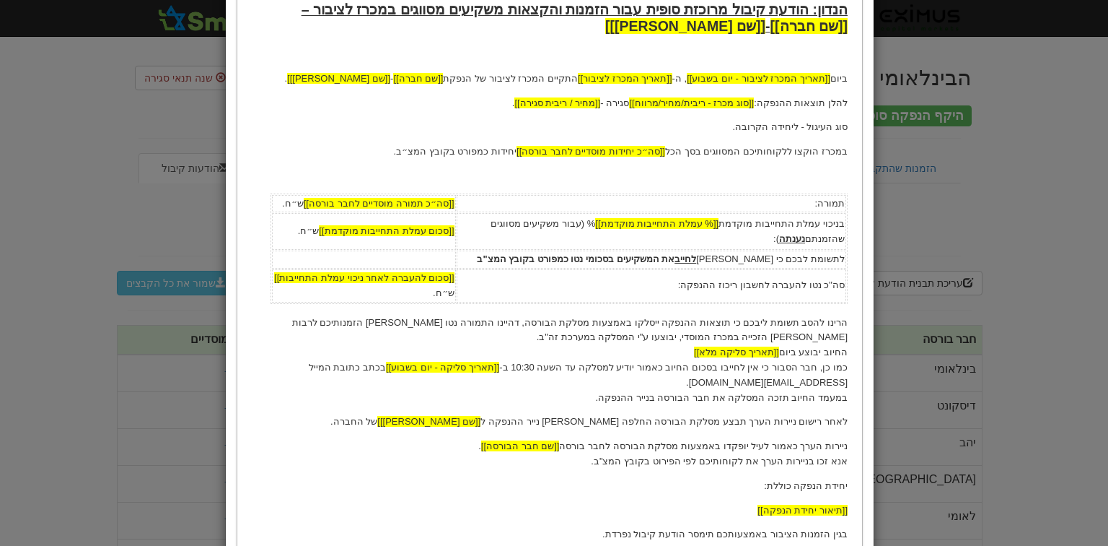
scroll to position [346, 0]
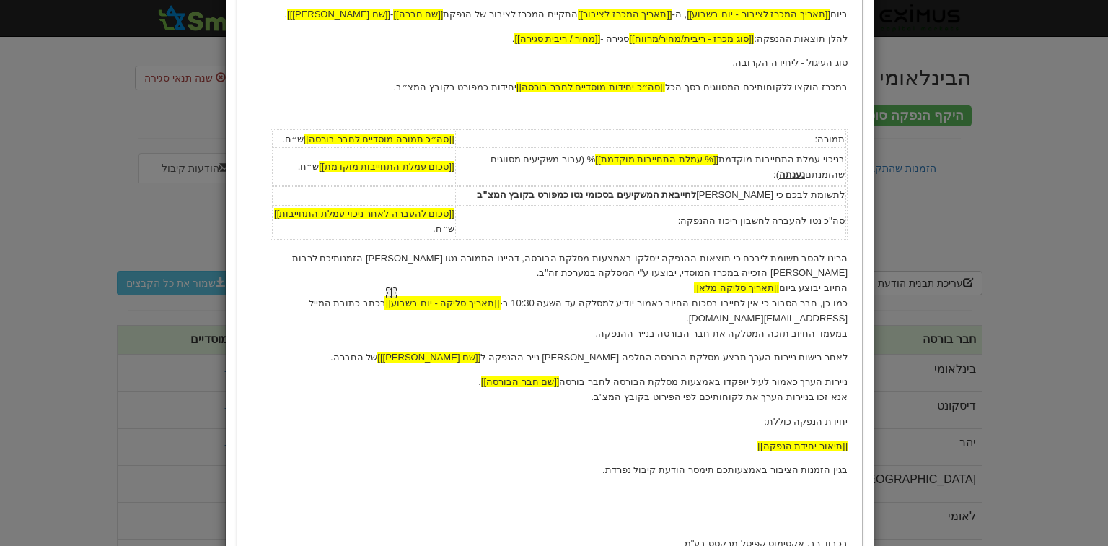
click at [397, 290] on img "תאריך סליקה - יום בשבוע שומר מקום widget" at bounding box center [391, 292] width 11 height 11
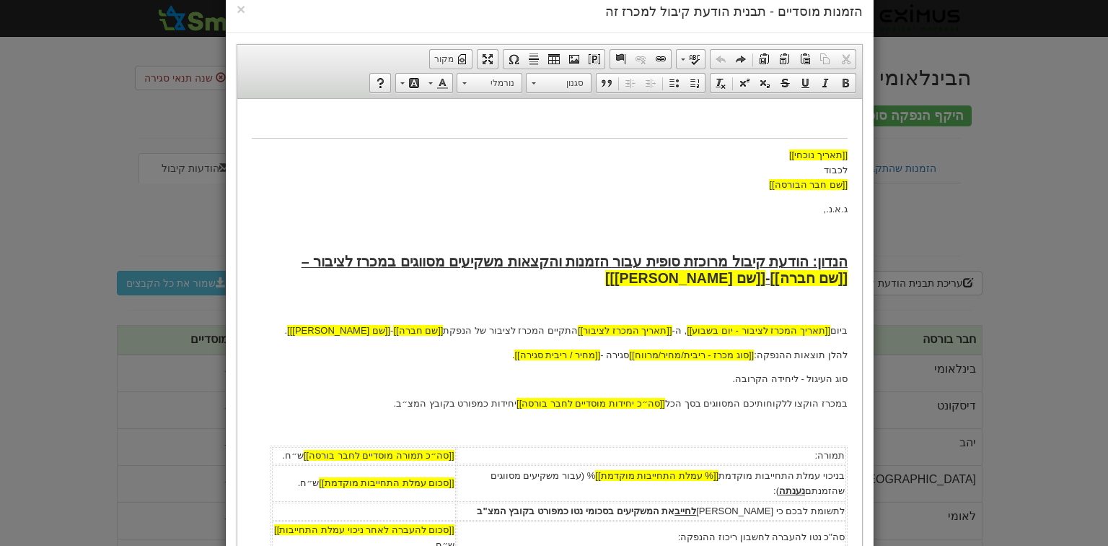
scroll to position [0, 0]
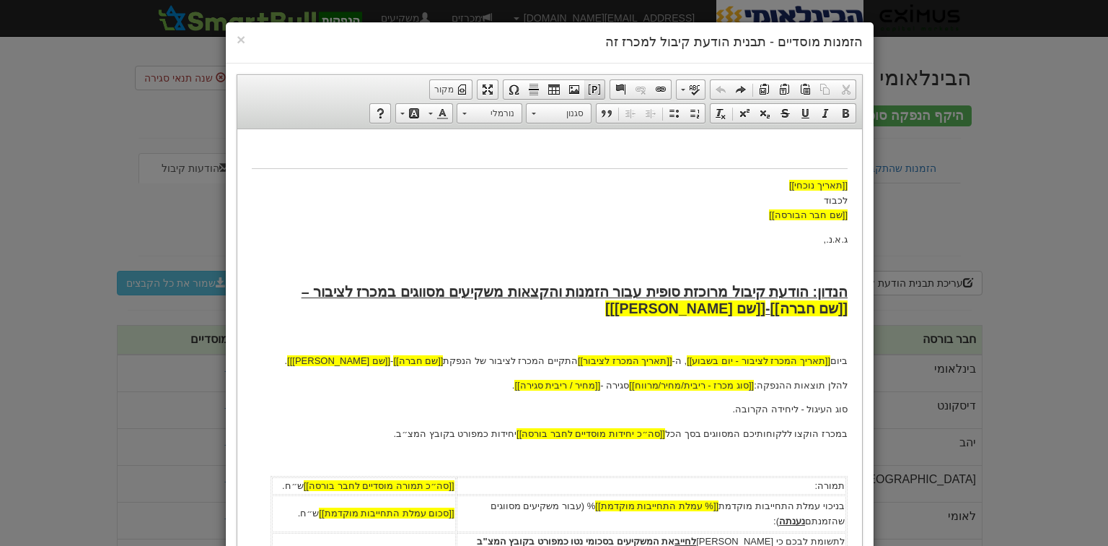
click at [599, 87] on span at bounding box center [595, 90] width 12 height 12
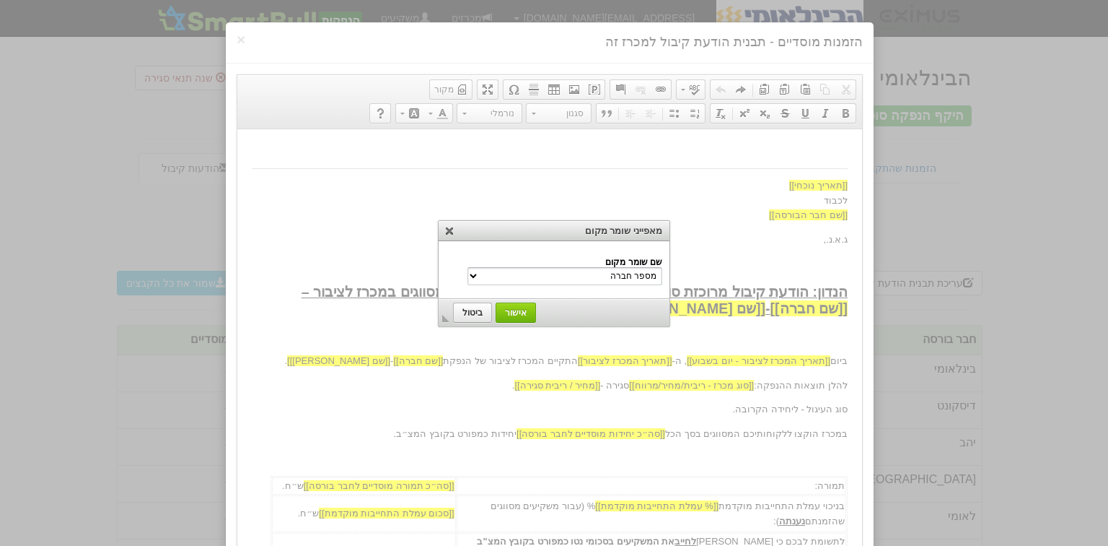
click at [563, 274] on select "מספר חברה שם חברה שם משקיע הנדון שם נייר מונפק סוג מכרז - ריבית/מחיר/מרווח שם ה…" at bounding box center [565, 276] width 195 height 18
select select "תאריך סליקה מלא"
click at [499, 267] on select "מספר חברה שם חברה שם משקיע הנדון שם נייר מונפק סוג מכרז - ריבית/מחיר/מרווח שם ה…" at bounding box center [565, 276] width 195 height 18
click at [519, 307] on span "אישור" at bounding box center [516, 312] width 39 height 10
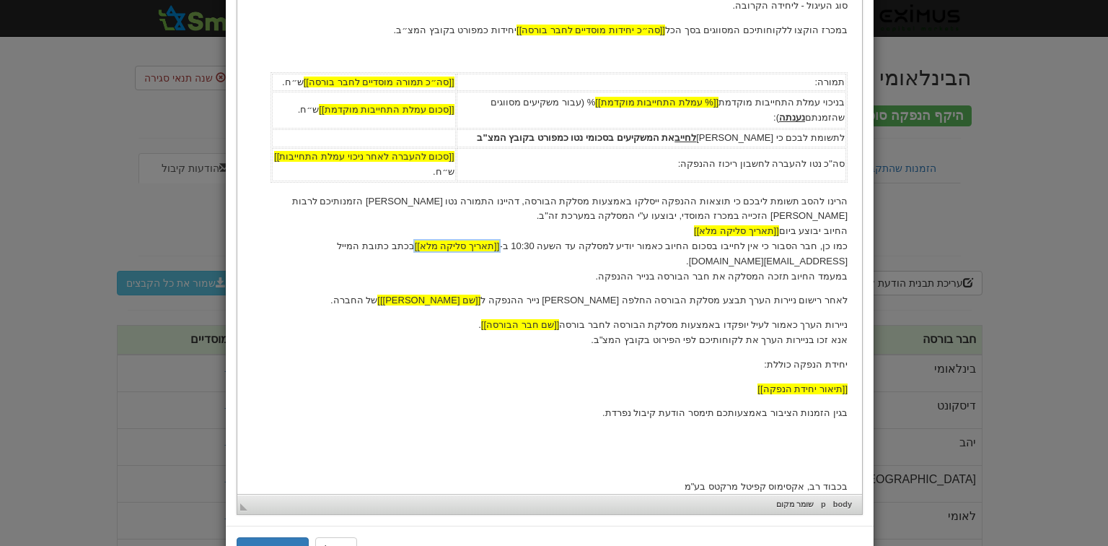
scroll to position [460, 0]
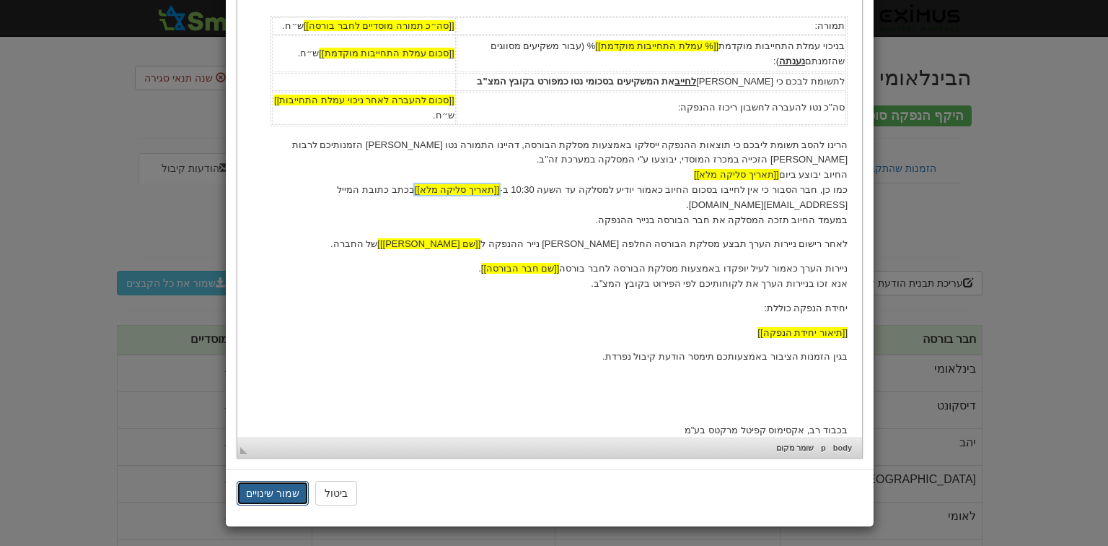
click at [282, 494] on button "שמור שינויים" at bounding box center [273, 493] width 72 height 25
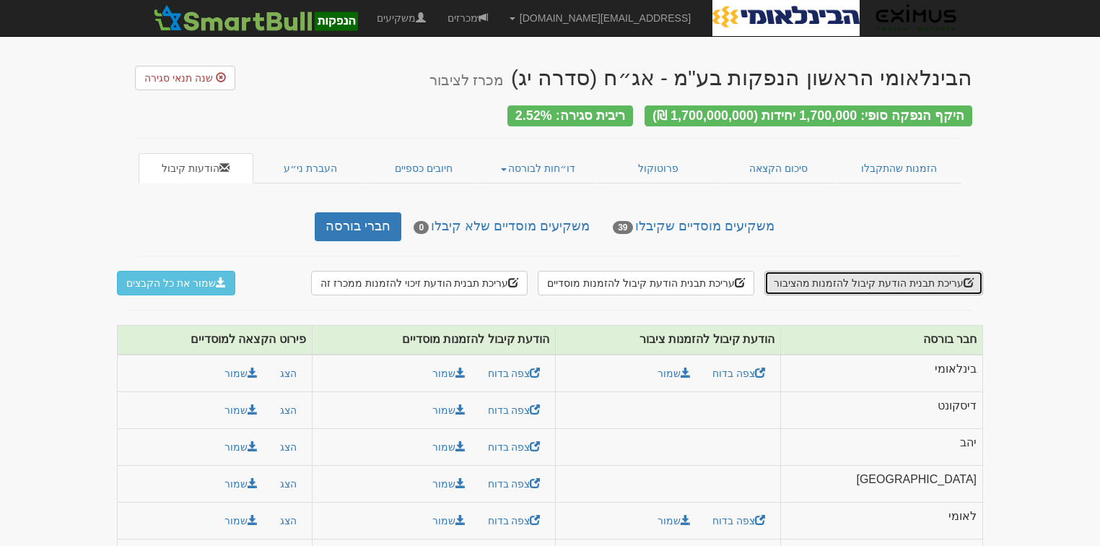
click at [885, 271] on button "עריכת תבנית הודעת קיבול להזמנות מהציבור" at bounding box center [873, 283] width 219 height 25
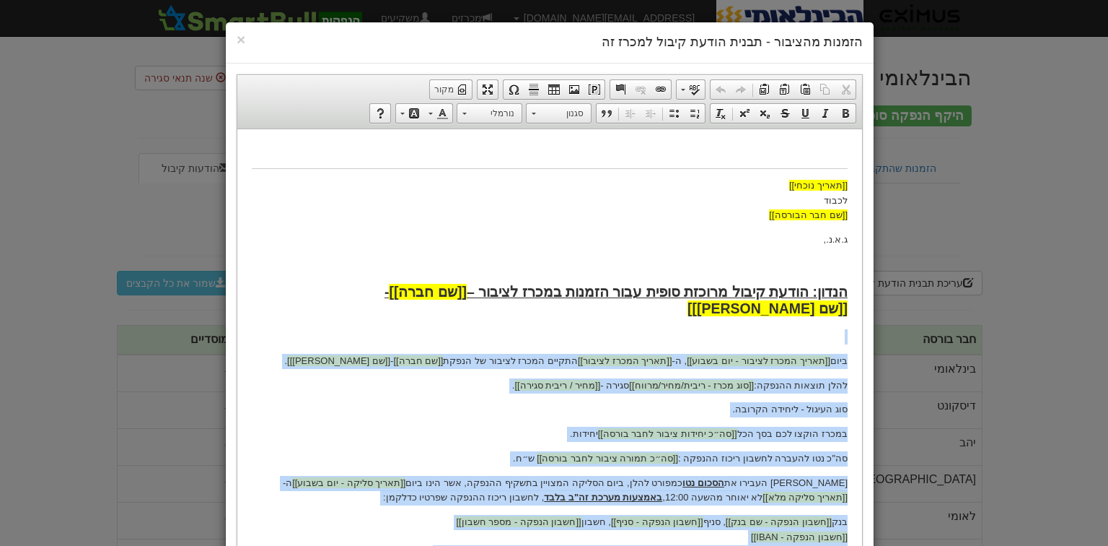
drag, startPoint x: 497, startPoint y: 305, endPoint x: 611, endPoint y: 306, distance: 114.8
click at [611, 306] on body "[[תאריך נוכחי]] לכבוד [[שם חבר הבורסה]] ג.א.נ., [PERSON_NAME]: הודעת קיבול מרוכ…" at bounding box center [550, 424] width 596 height 562
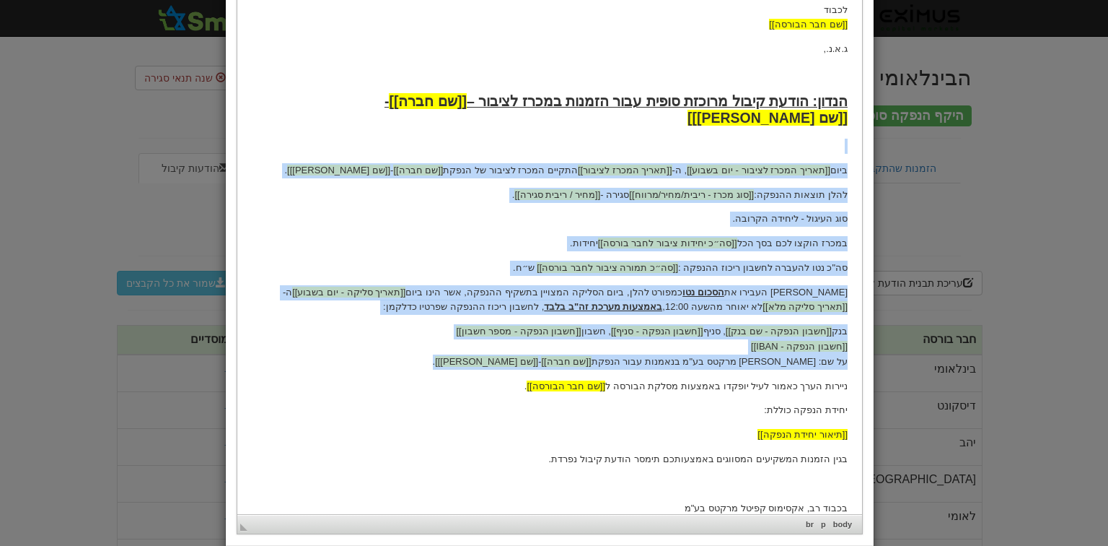
scroll to position [266, 0]
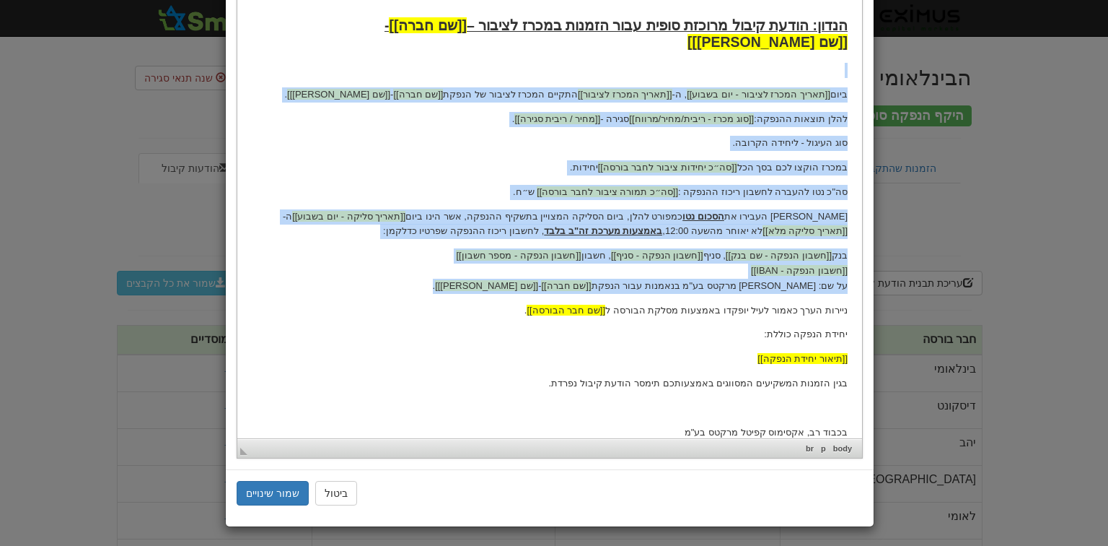
click at [803, 209] on p "אנא העבירו את הסכום נטו כמפורט להלן, ביום הסליקה המצויין בתשקיף ההנפקה, אשר הינ…" at bounding box center [550, 224] width 596 height 30
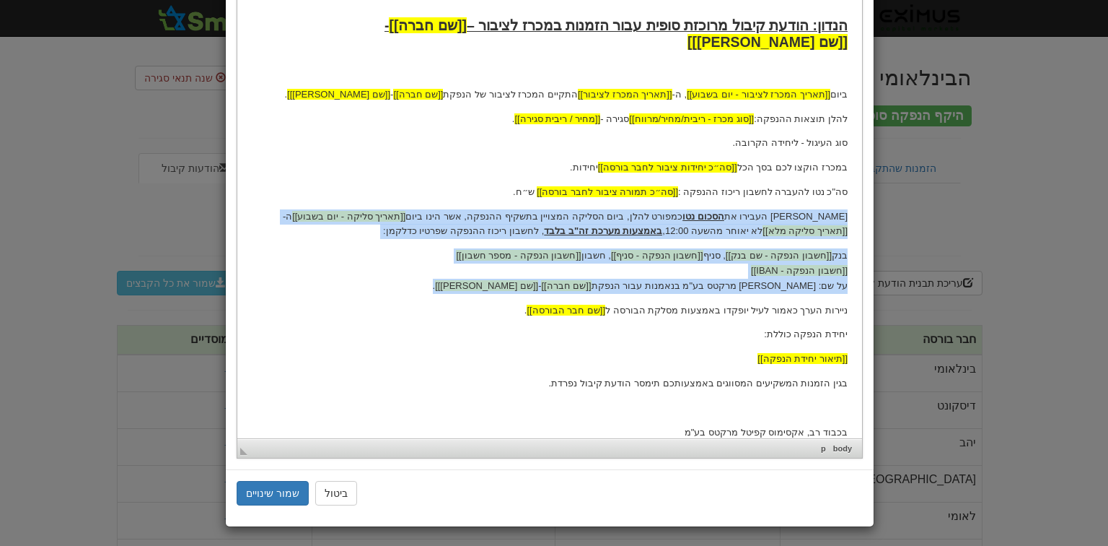
drag, startPoint x: 849, startPoint y: 199, endPoint x: 496, endPoint y: 261, distance: 358.3
click at [496, 261] on html "[[תאריך נוכחי]] לכבוד [[שם חבר הבורסה]] ג.א.נ., הנדון: הודעת קיבול מרוכזת סופית…" at bounding box center [549, 158] width 625 height 591
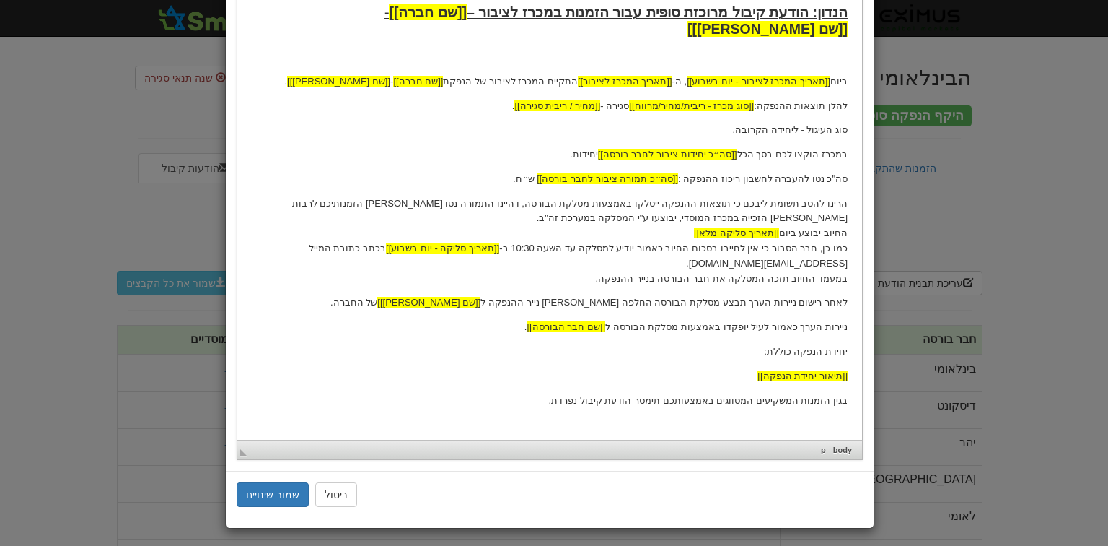
scroll to position [281, 0]
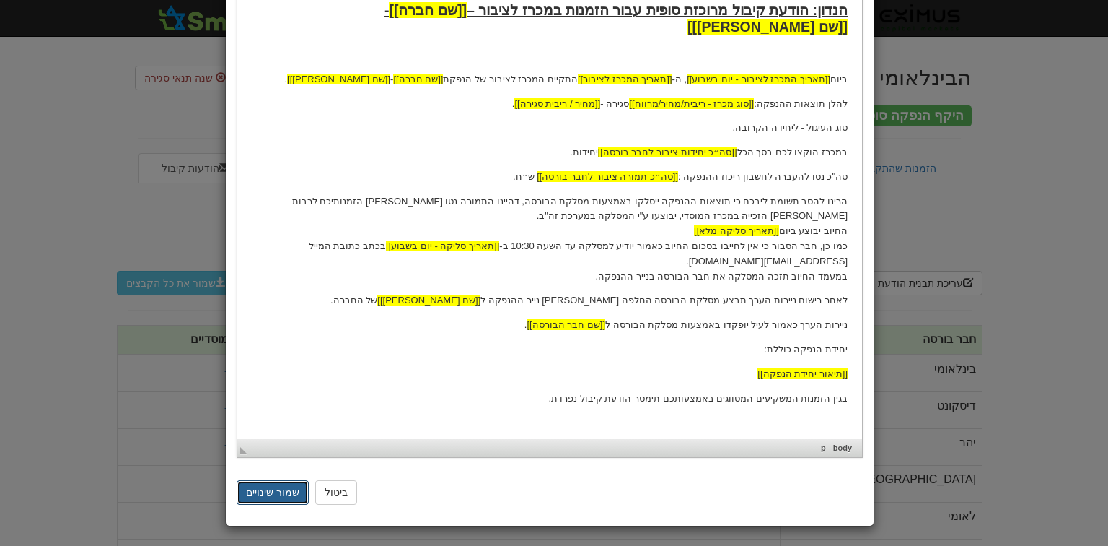
click at [289, 491] on button "שמור שינויים" at bounding box center [273, 492] width 72 height 25
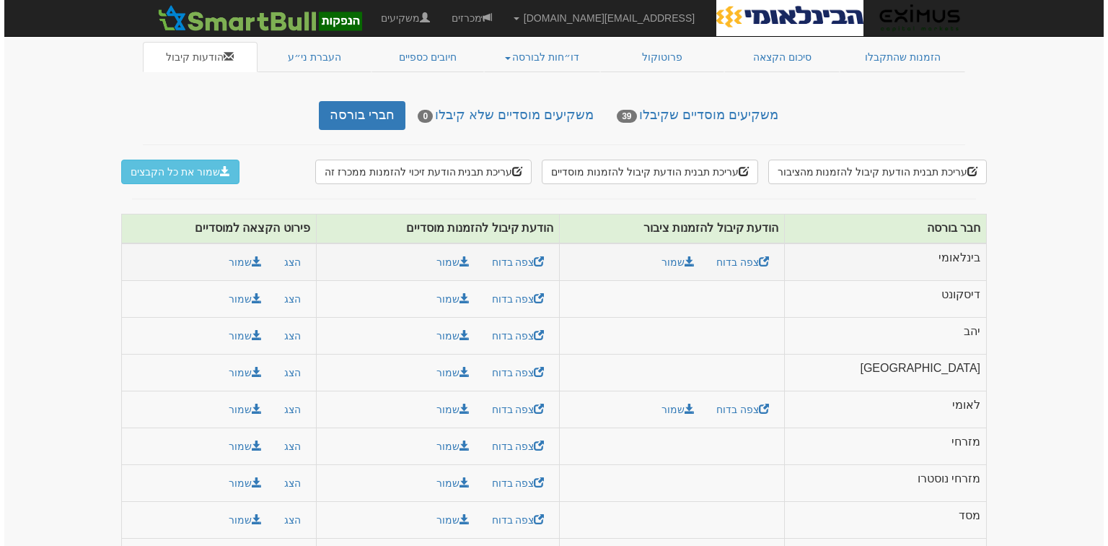
scroll to position [115, 0]
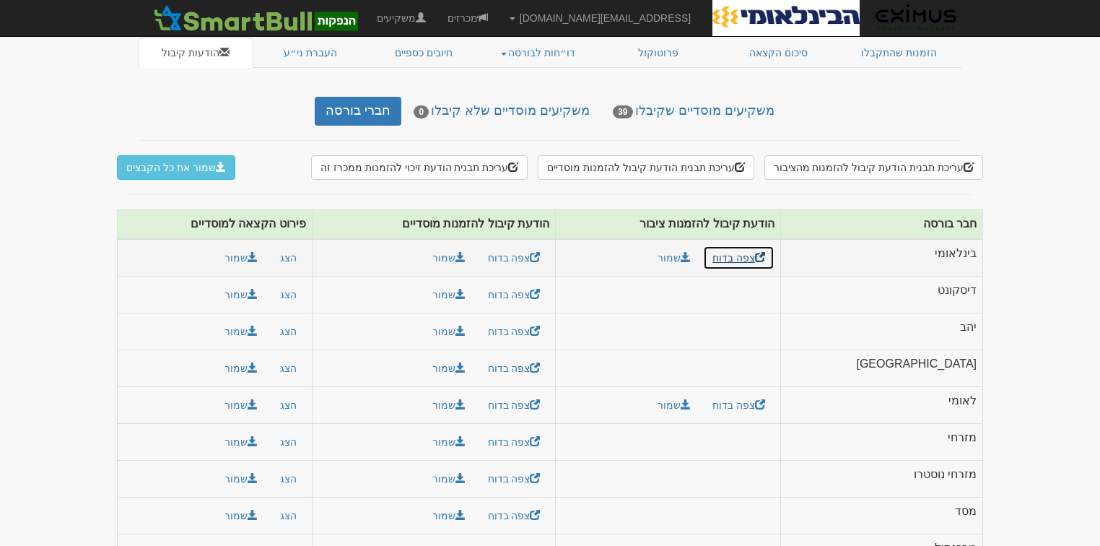
click at [774, 248] on link "צפה בדוח" at bounding box center [738, 257] width 71 height 25
click at [550, 249] on link "צפה בדוח" at bounding box center [513, 257] width 71 height 25
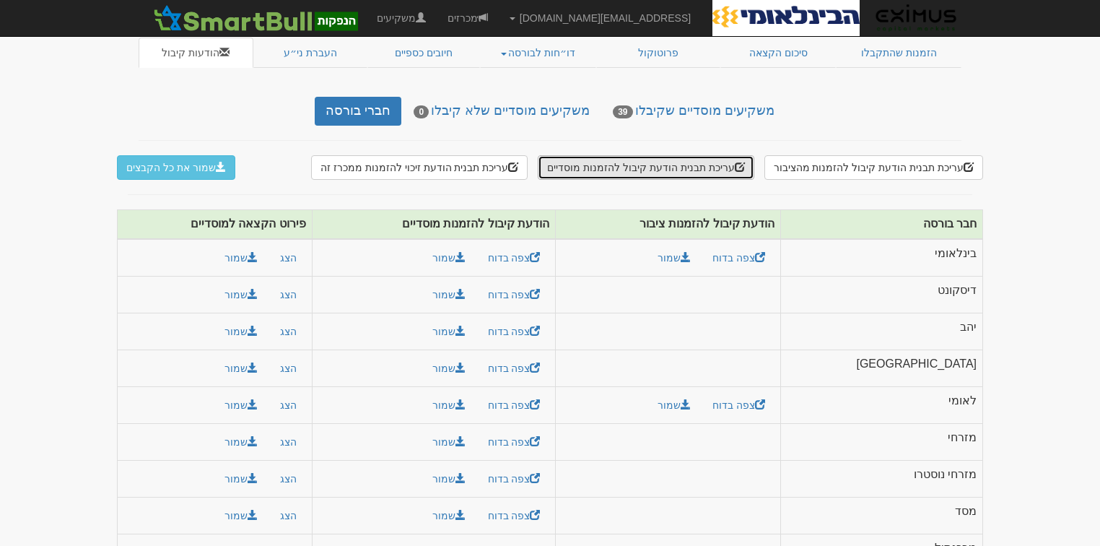
click at [704, 159] on button "עריכת תבנית הודעת קיבול להזמנות מוסדיים" at bounding box center [646, 167] width 216 height 25
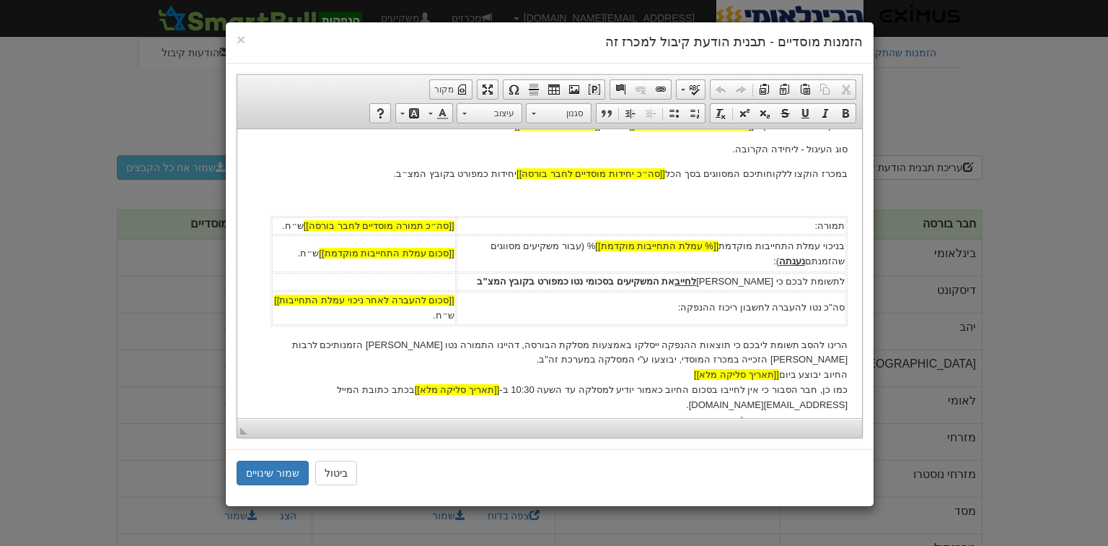
scroll to position [289, 0]
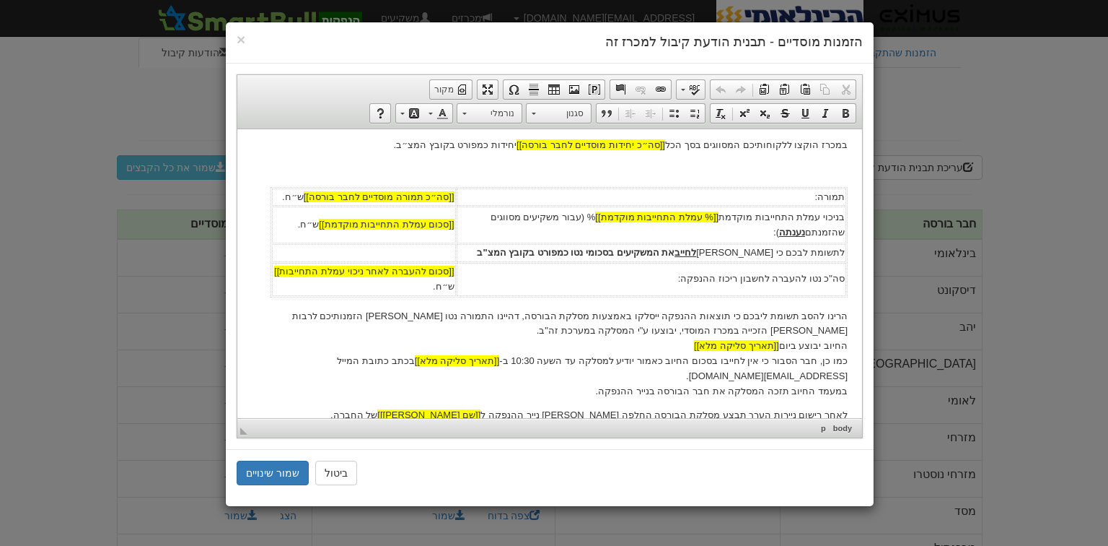
click at [818, 306] on body "[[תאריך נוכחי]] לכבוד [[שם חבר הבורסה]] ג.א.נ., הנדון: הודעת קיבול מרוכזת סופית…" at bounding box center [550, 231] width 596 height 754
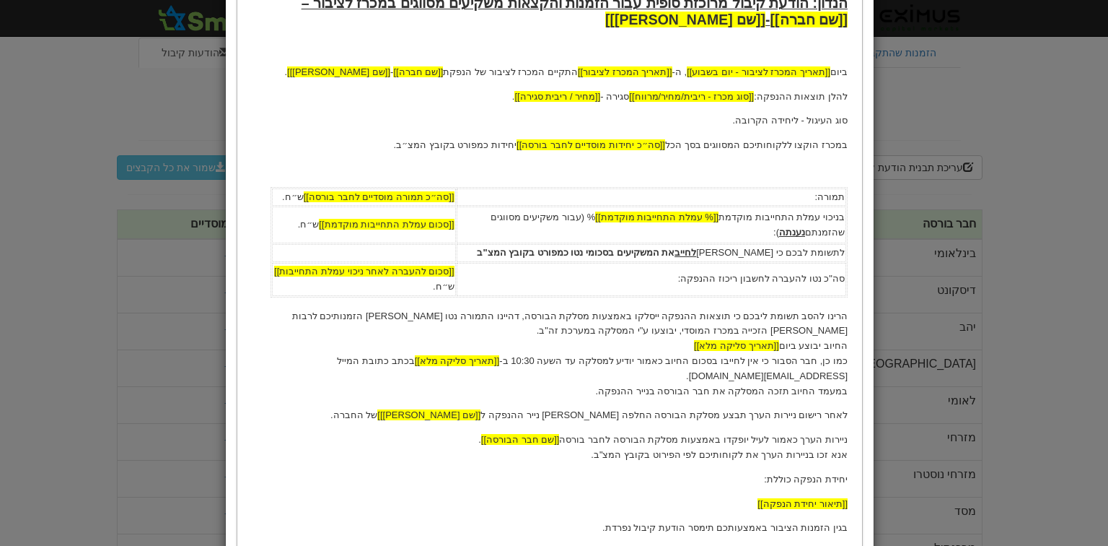
click at [830, 305] on body "[[תאריך נוכחי]] לכבוד [[שם חבר הבורסה]] ג.א.נ., הנדון: הודעת קיבול מרוכזת סופית…" at bounding box center [550, 232] width 596 height 754
click at [830, 299] on body "[[תאריך נוכחי]] לכבוד [[שם חבר הבורסה]] ג.א.נ., הנדון: הודעת קיבול מרוכזת סופית…" at bounding box center [550, 232] width 596 height 754
click at [847, 317] on p "הרינו להסב תשומת ליבכם כי תוצאות ההנפקה ייסלקו באמצעות מסלקת הבורסה, דהיינו התמ…" at bounding box center [550, 354] width 596 height 90
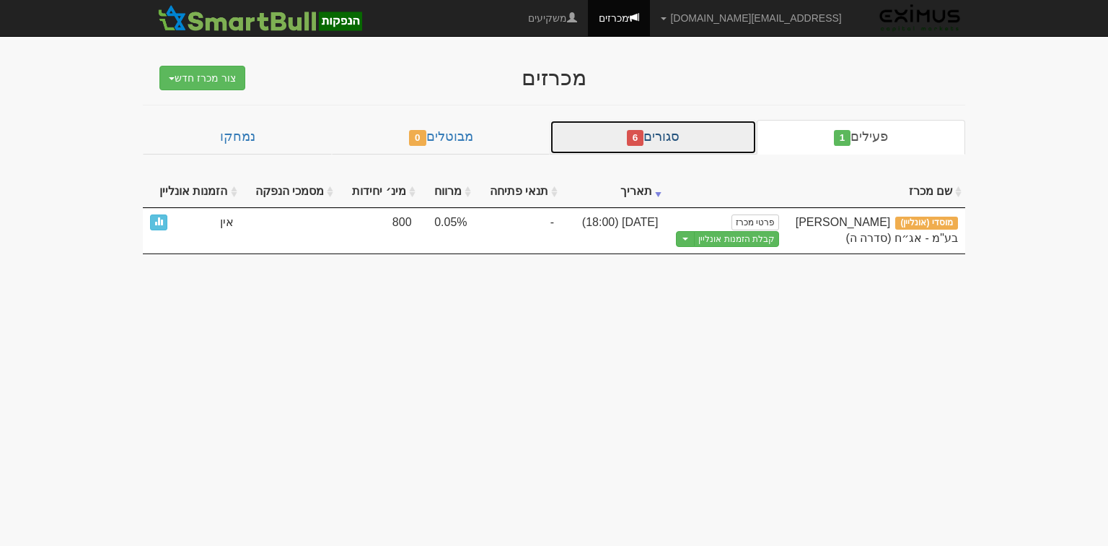
click at [664, 138] on link "סגורים 6" at bounding box center [653, 137] width 207 height 35
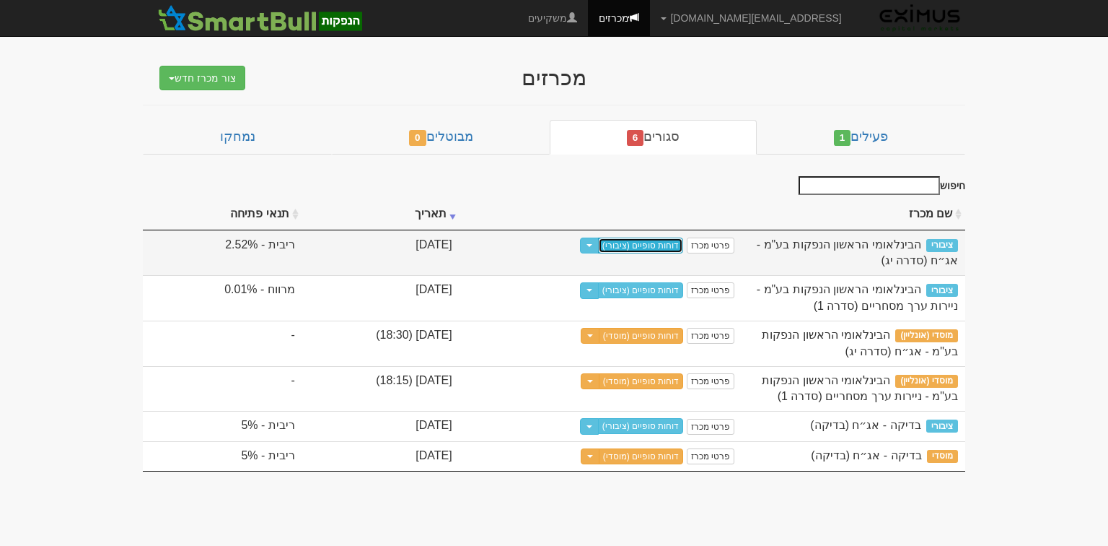
click at [666, 243] on link "דוחות סופיים (ציבורי)" at bounding box center [641, 245] width 86 height 16
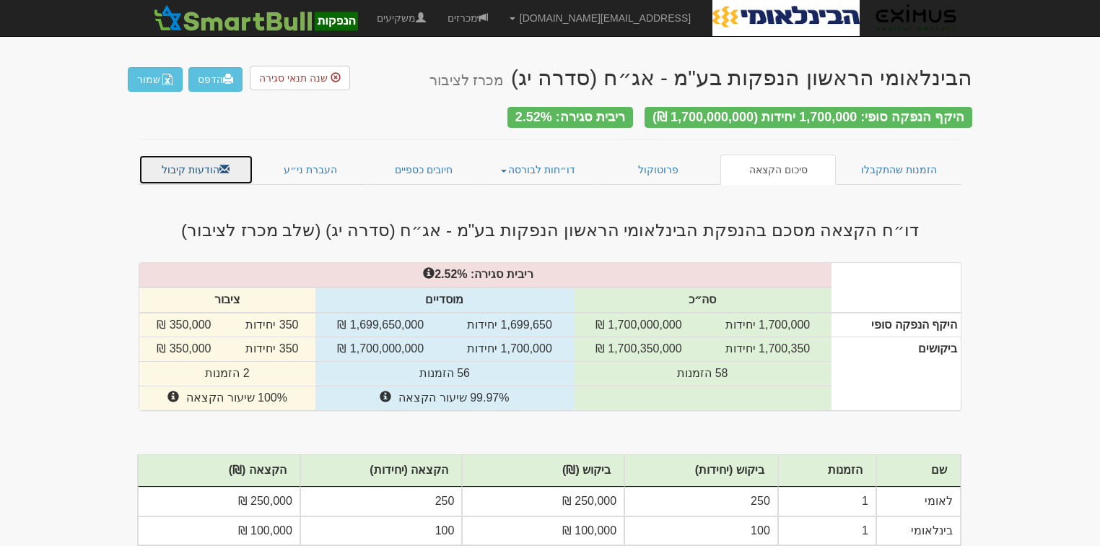
click at [199, 154] on link "הודעות קיבול" at bounding box center [196, 169] width 115 height 30
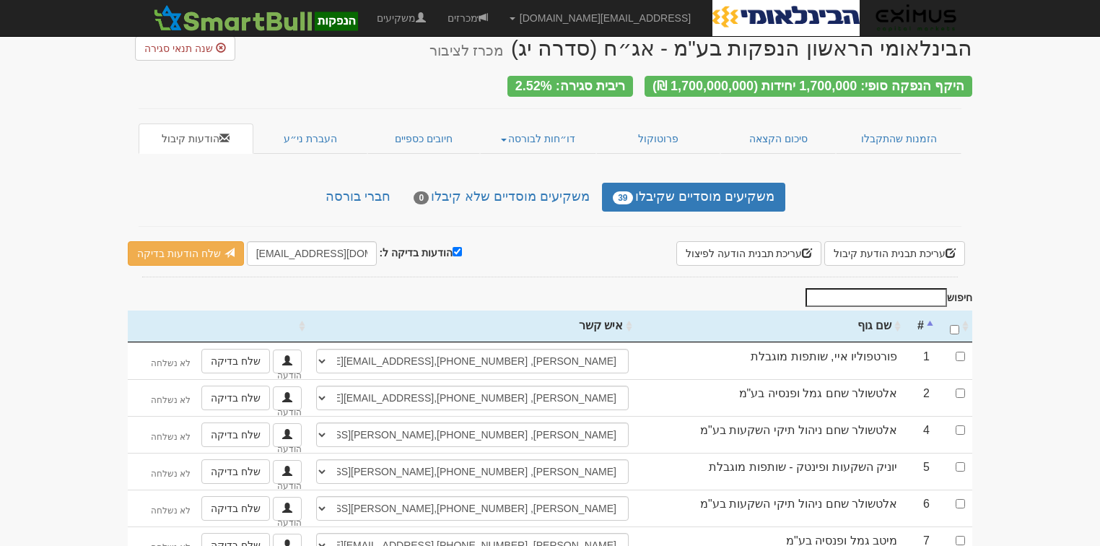
scroll to position [115, 0]
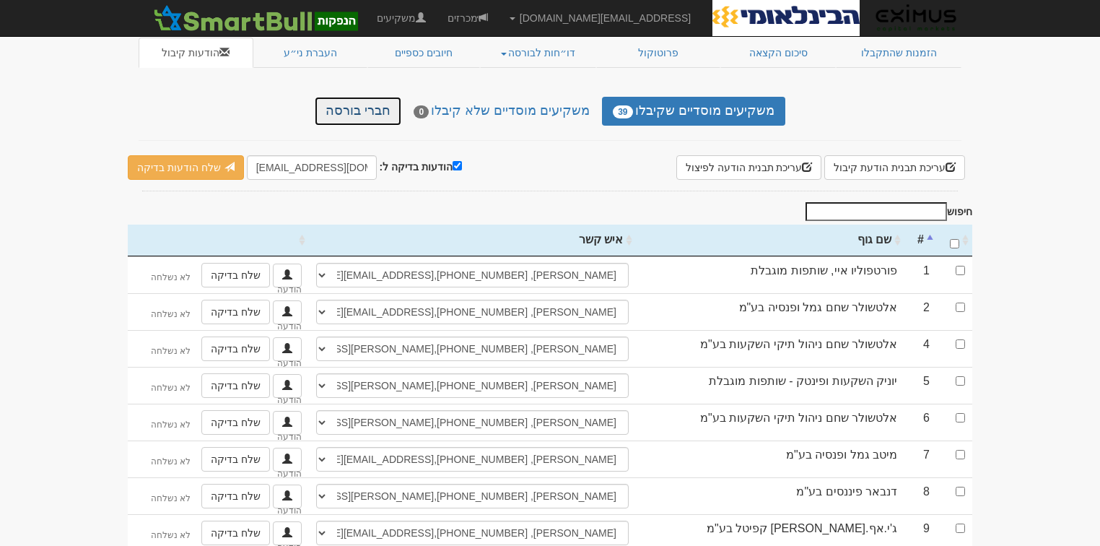
click at [401, 107] on link "חברי בורסה" at bounding box center [358, 111] width 87 height 29
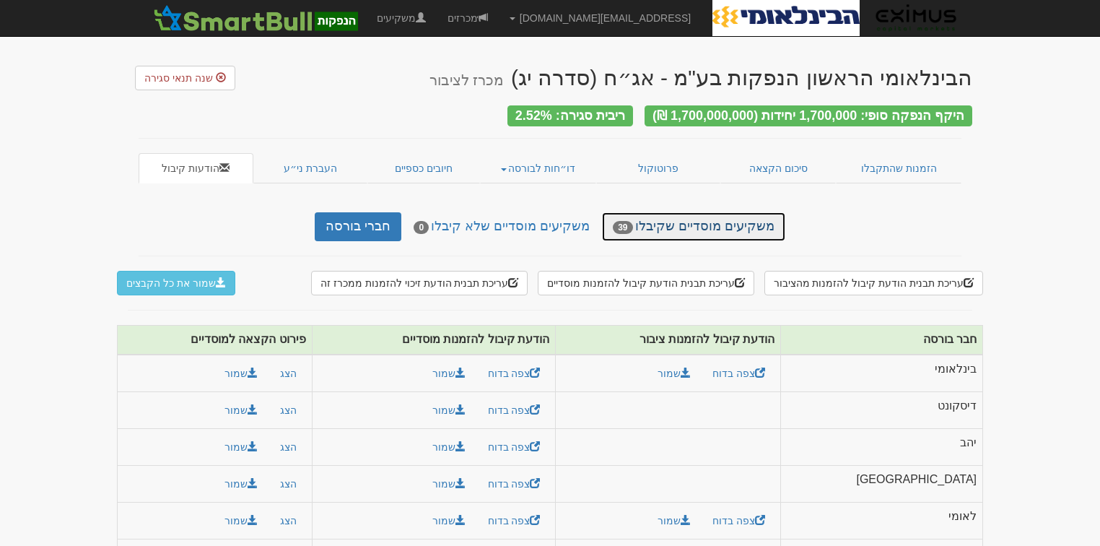
click at [712, 224] on link "משקיעים מוסדיים שקיבלו 39" at bounding box center [693, 226] width 183 height 29
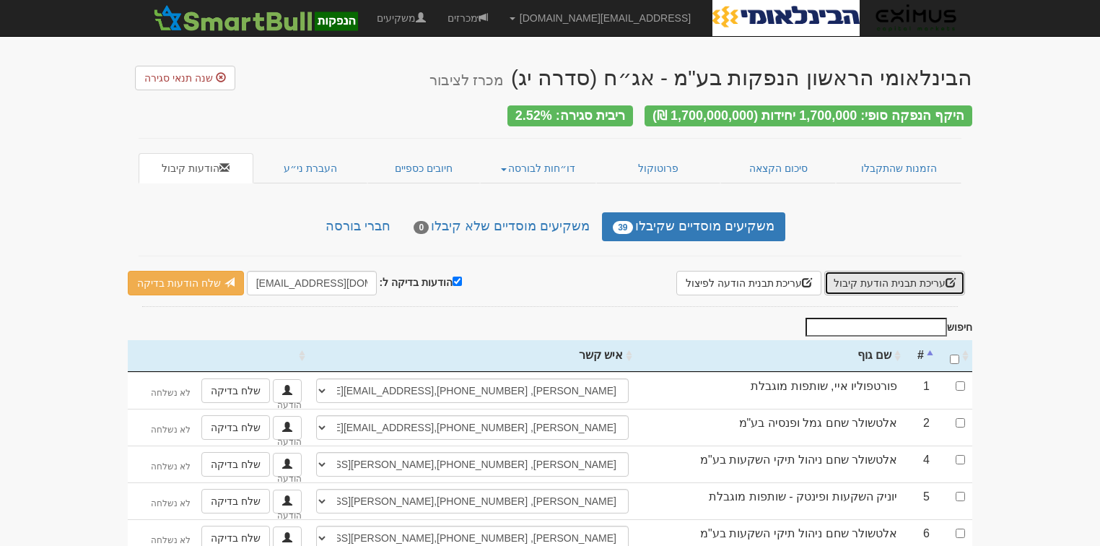
click at [901, 282] on button "עריכת תבנית הודעת קיבול" at bounding box center [894, 283] width 141 height 25
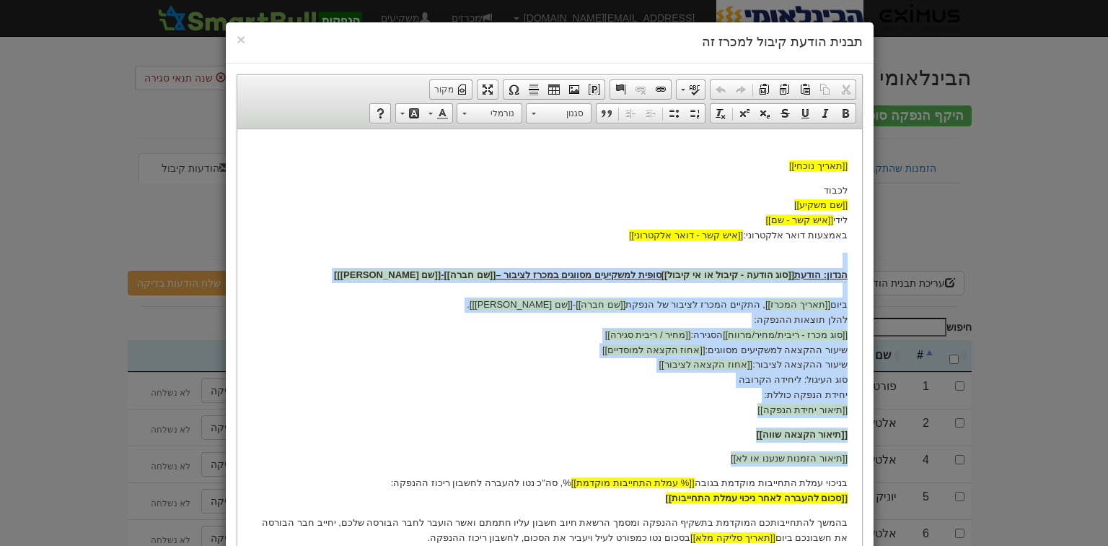
drag, startPoint x: 849, startPoint y: 251, endPoint x: 772, endPoint y: 253, distance: 77.2
click at [772, 253] on html "[[תאריך נוכחי]] לכבוד [[שם משקיע]] לידי [[איש קשר - שם]] באמצעות דואר אלקטרוני:…" at bounding box center [549, 394] width 625 height 533
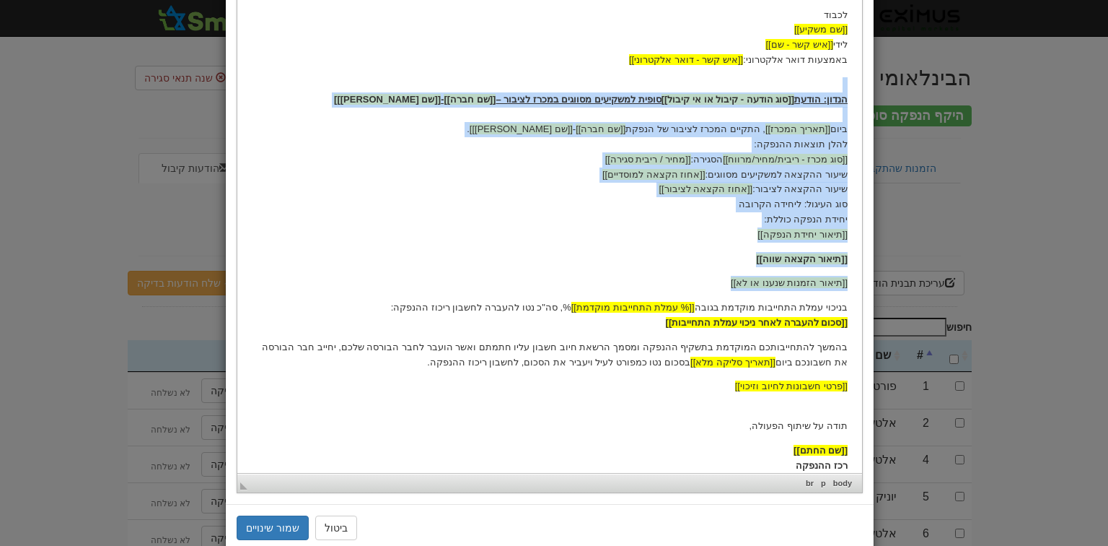
scroll to position [211, 0]
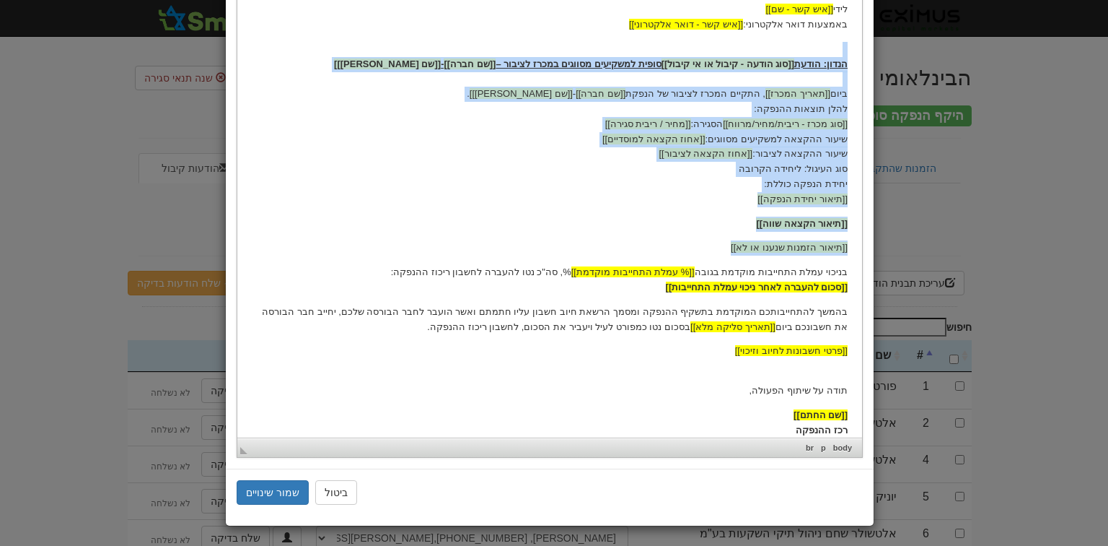
click at [849, 275] on html "[[תאריך נוכחי]] לכבוד [[שם משקיע]] לידי [[איש קשר - שם]] באמצעות דואר אלקטרוני:…" at bounding box center [549, 184] width 625 height 533
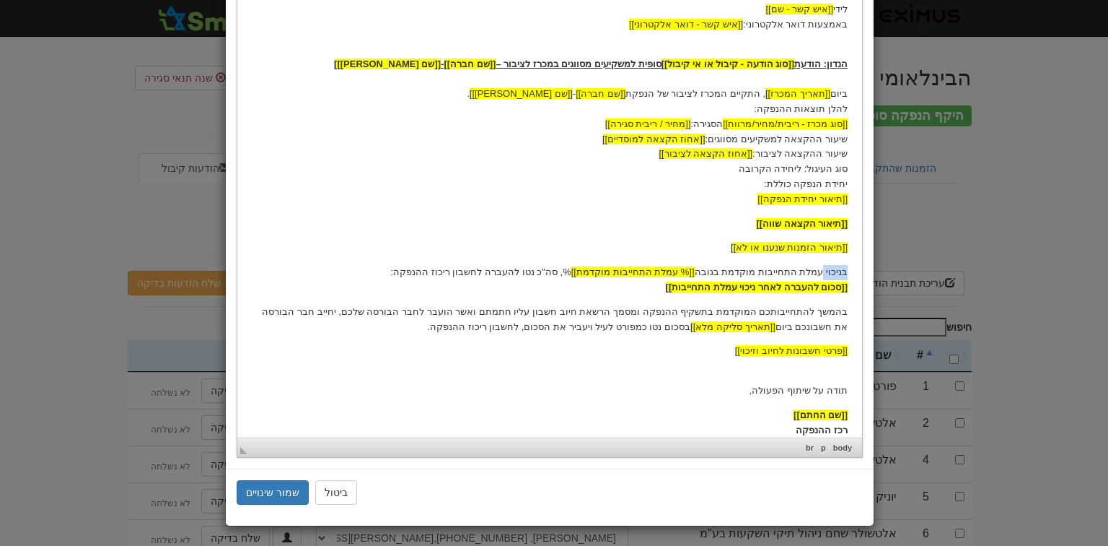
click at [849, 275] on html "[[תאריך נוכחי]] לכבוד [[שם משקיע]] לידי [[איש קשר - שם]] באמצעות דואר אלקטרוני:…" at bounding box center [549, 184] width 625 height 533
click at [828, 279] on p "בניכוי עמלת התחייבות מוקדמת בגובה [[% עמלת התחייבות מוקדמת]] %, סה"כ נטו להעברה…" at bounding box center [550, 280] width 596 height 30
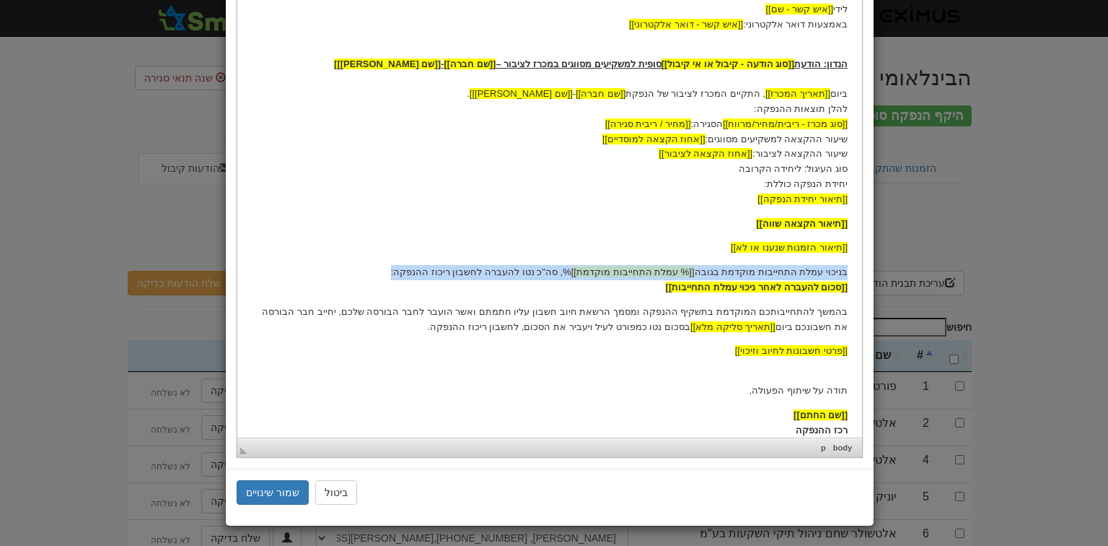
drag, startPoint x: 852, startPoint y: 274, endPoint x: 249, endPoint y: 272, distance: 602.6
click at [249, 272] on html "[[תאריך נוכחי]] לכבוד [[שם משקיע]] לידי [[איש קשר - שם]] באמצעות דואר אלקטרוני:…" at bounding box center [549, 184] width 625 height 533
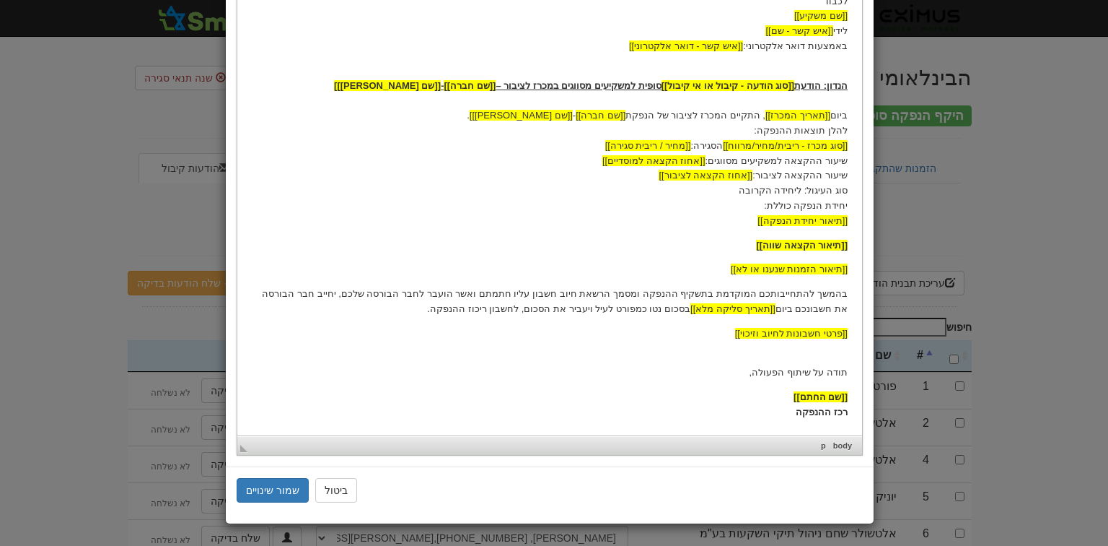
scroll to position [186, 0]
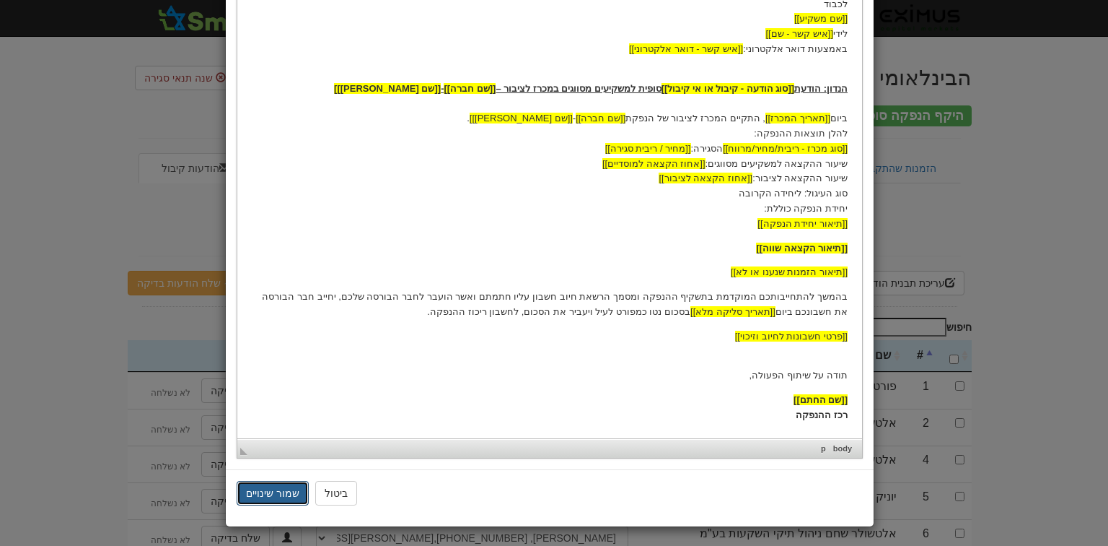
click at [270, 494] on button "שמור שינויים" at bounding box center [273, 493] width 72 height 25
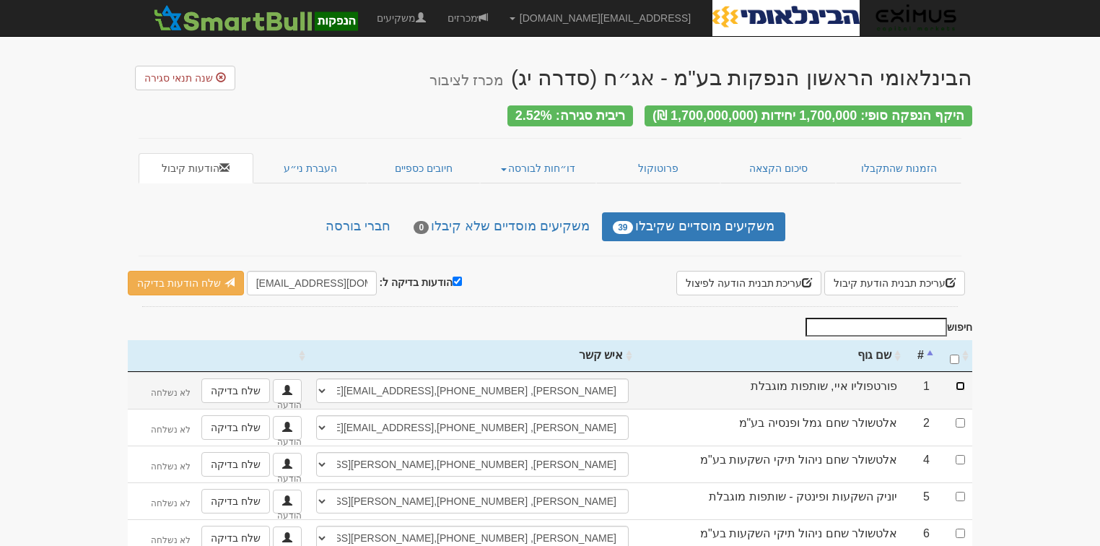
click at [962, 381] on input "checkbox" at bounding box center [960, 385] width 9 height 9
checkbox input "true"
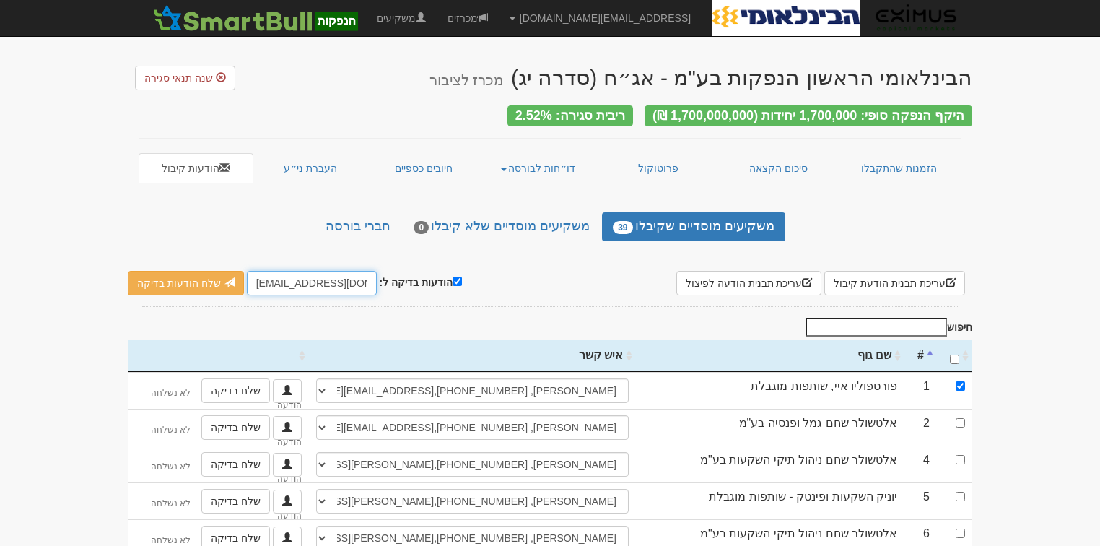
click at [274, 278] on input "hanpakot@eximuscm.com" at bounding box center [312, 283] width 130 height 25
click at [292, 276] on input "hanpakot@eximuscm.com" at bounding box center [312, 283] width 130 height 25
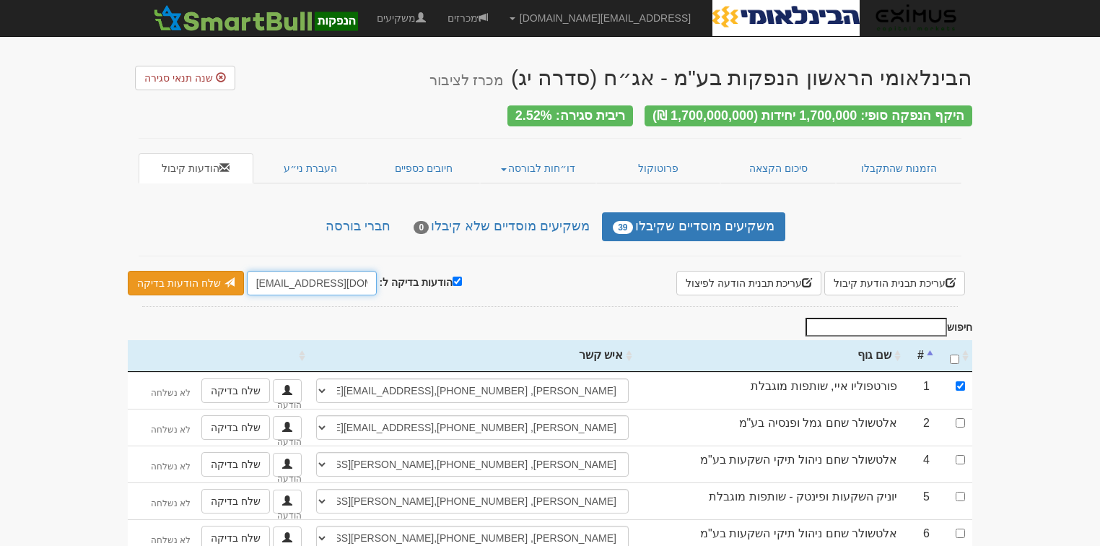
drag, startPoint x: 303, startPoint y: 276, endPoint x: 223, endPoint y: 273, distance: 80.2
click at [223, 273] on div "הודעות בדיקה ל: hanpakot@eximuscm.com שלח הודעות בדיקה" at bounding box center [295, 283] width 334 height 25
click at [296, 280] on input "eximuscm.com" at bounding box center [312, 283] width 130 height 25
type input "eximuscm@gmail.com"
click at [218, 276] on link "שלח הודעות בדיקה" at bounding box center [186, 283] width 116 height 25
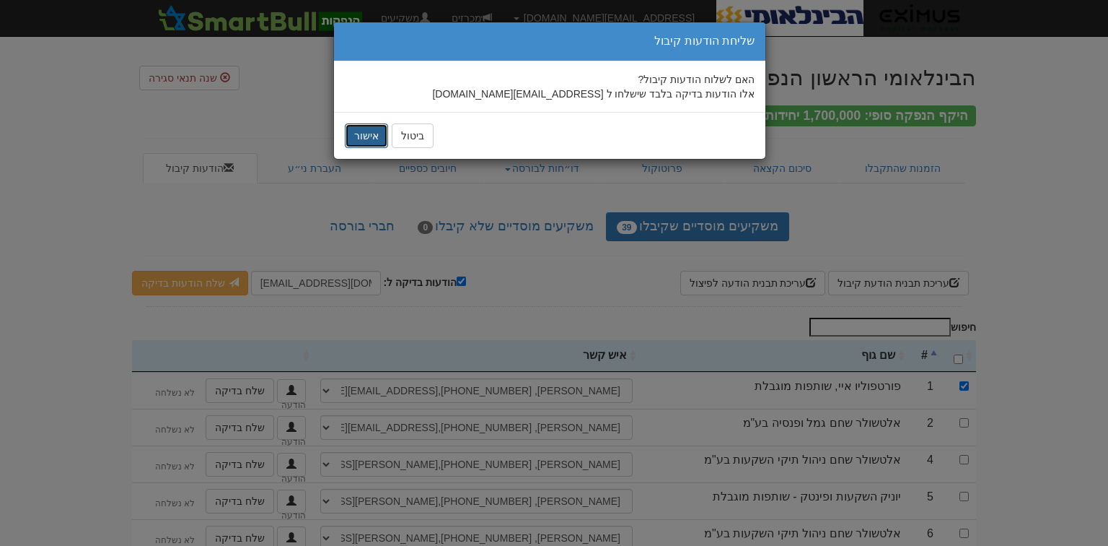
click at [356, 136] on button "אישור" at bounding box center [366, 135] width 43 height 25
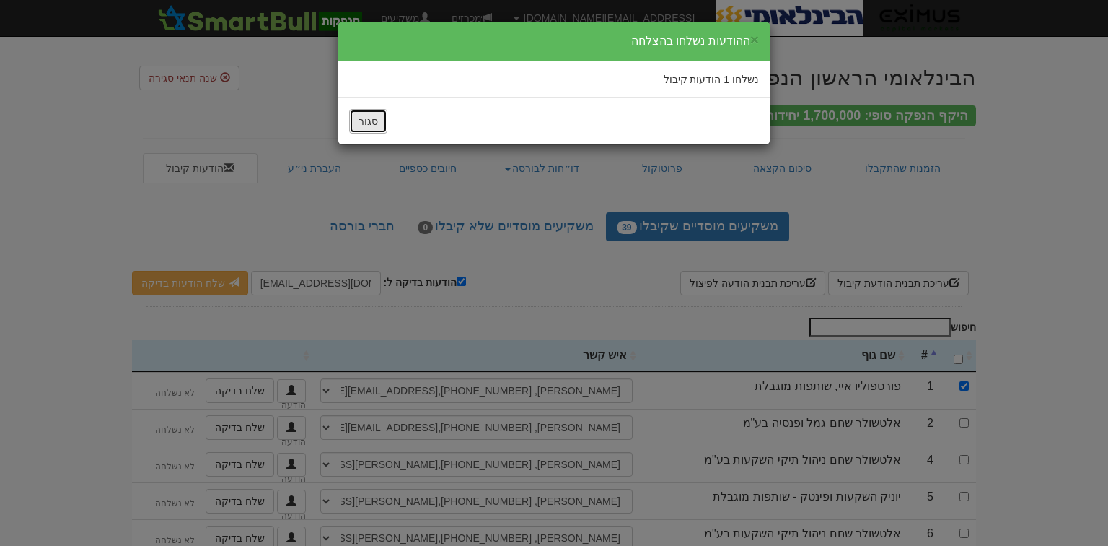
click at [364, 127] on button "סגור" at bounding box center [368, 121] width 38 height 25
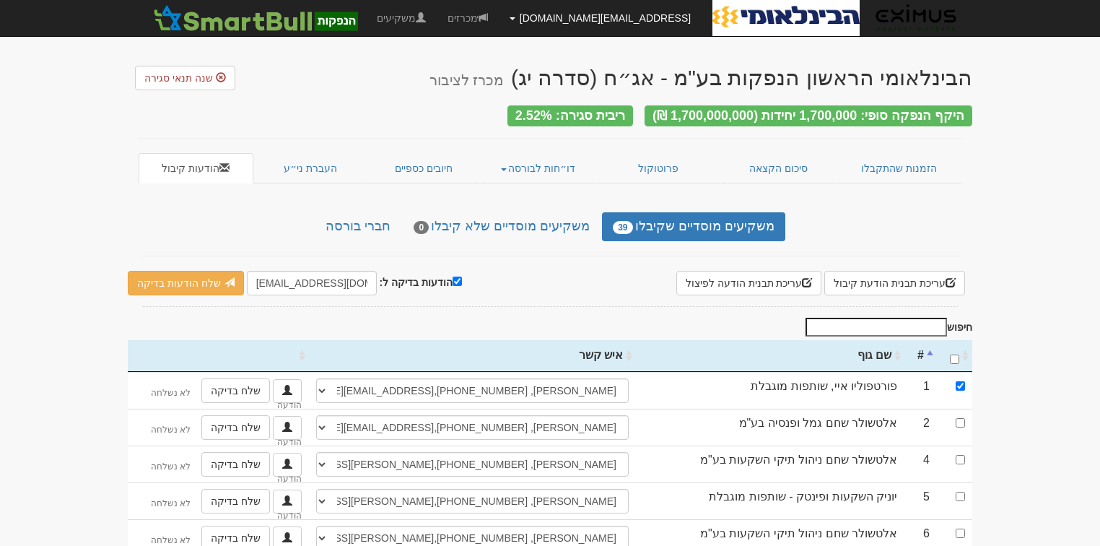
click at [585, 13] on link "[EMAIL_ADDRESS][DOMAIN_NAME]" at bounding box center [600, 18] width 203 height 36
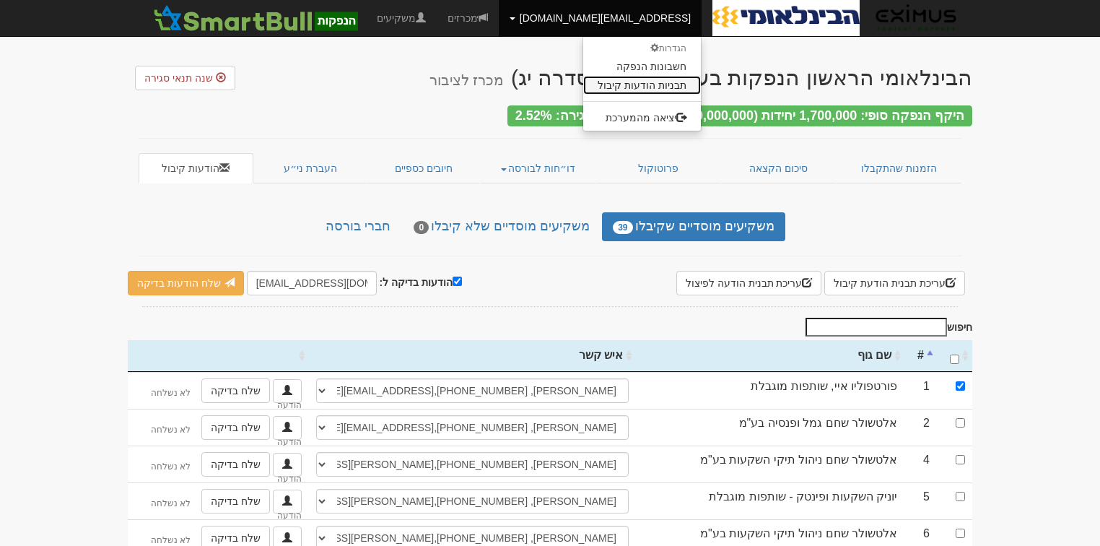
click at [635, 82] on link "תבניות הודעות קיבול" at bounding box center [642, 85] width 118 height 19
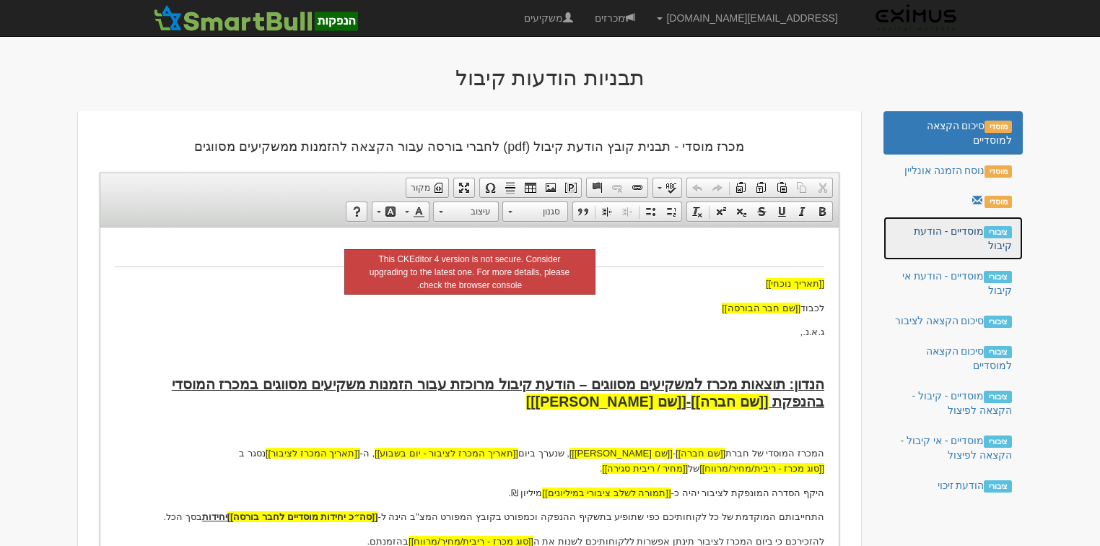
click at [926, 240] on link "ציבורי מוסדיים - הודעת קיבול" at bounding box center [952, 238] width 139 height 43
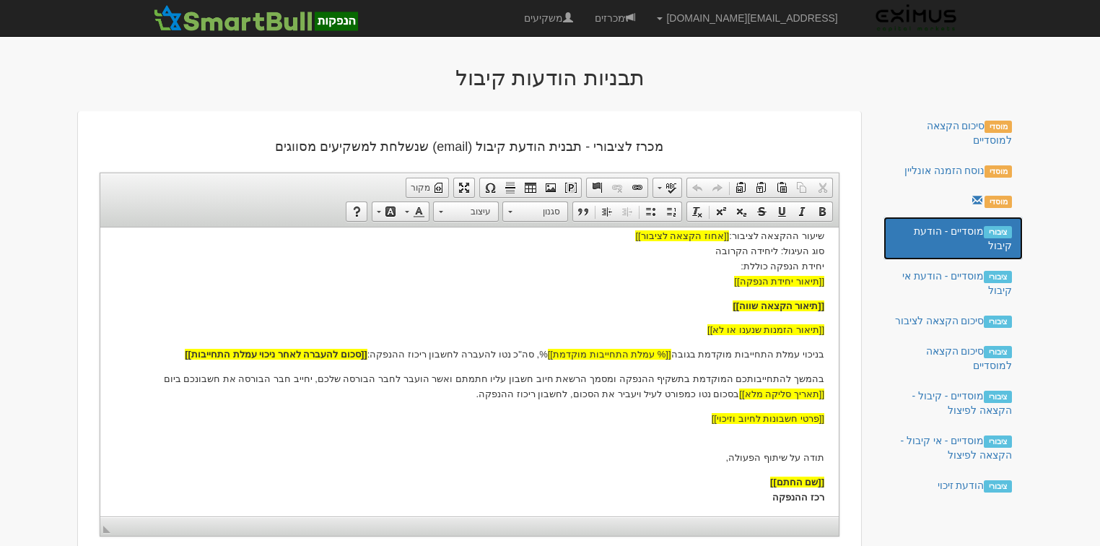
scroll to position [229, 0]
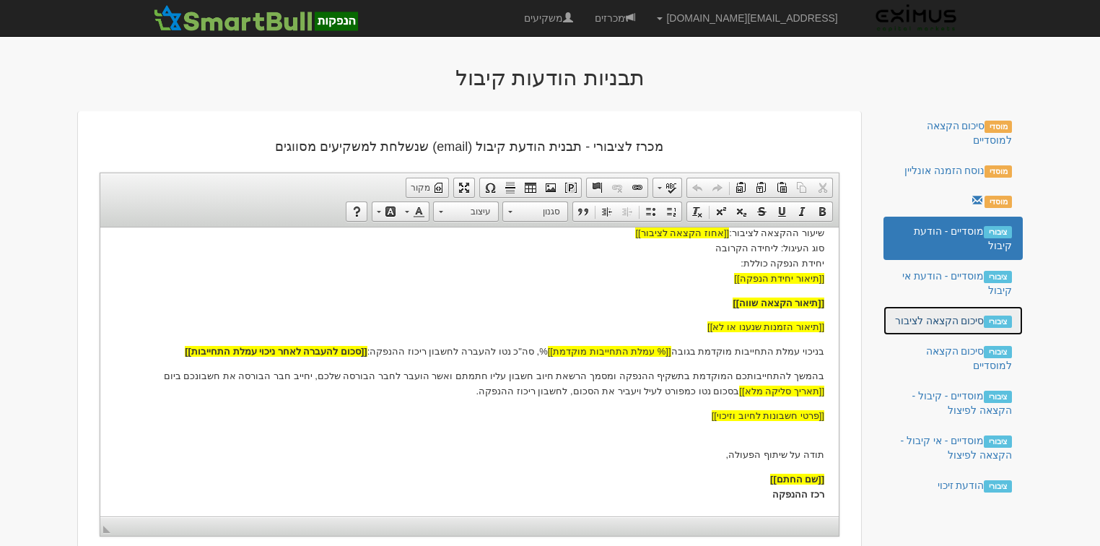
click at [961, 326] on link "ציבורי סיכום הקצאה לציבור" at bounding box center [952, 320] width 139 height 29
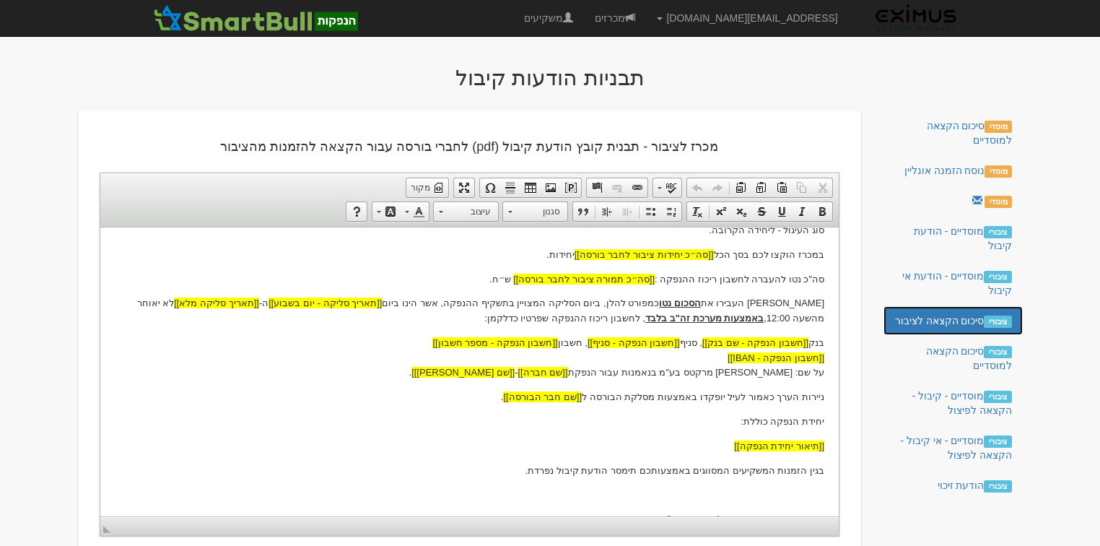
scroll to position [286, 0]
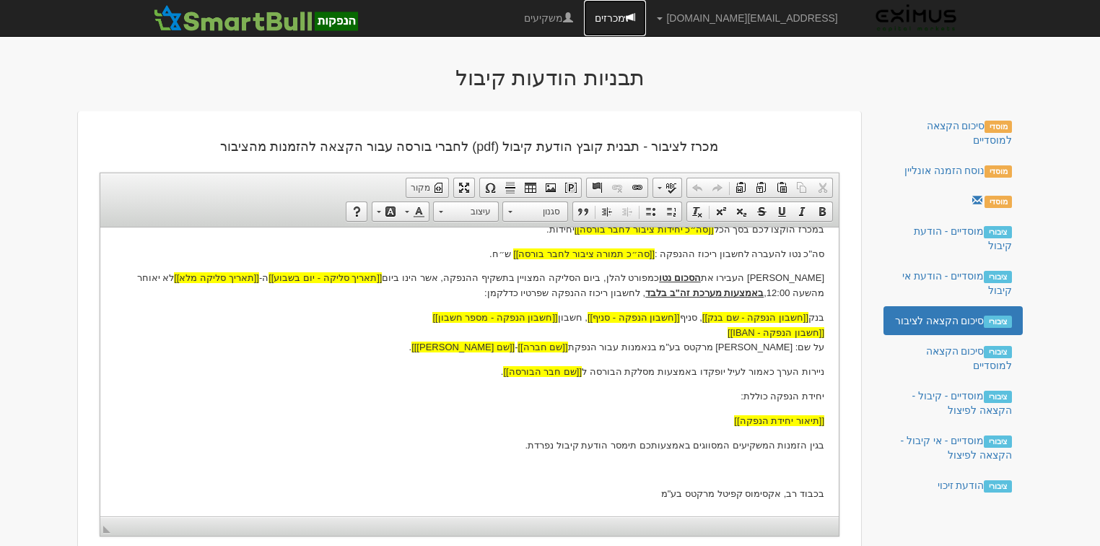
click at [646, 14] on link "מכרזים" at bounding box center [615, 18] width 62 height 36
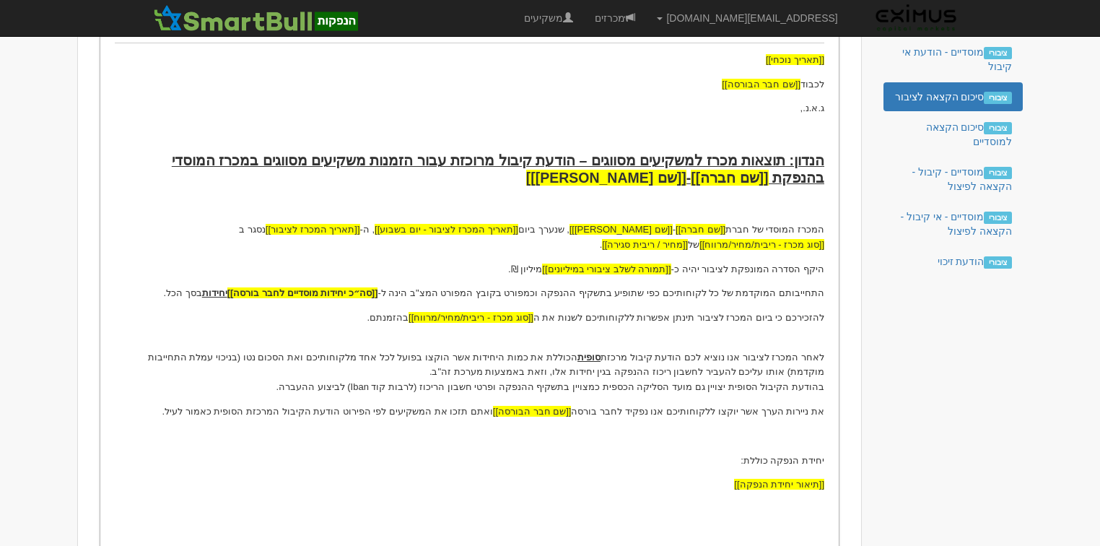
scroll to position [231, 0]
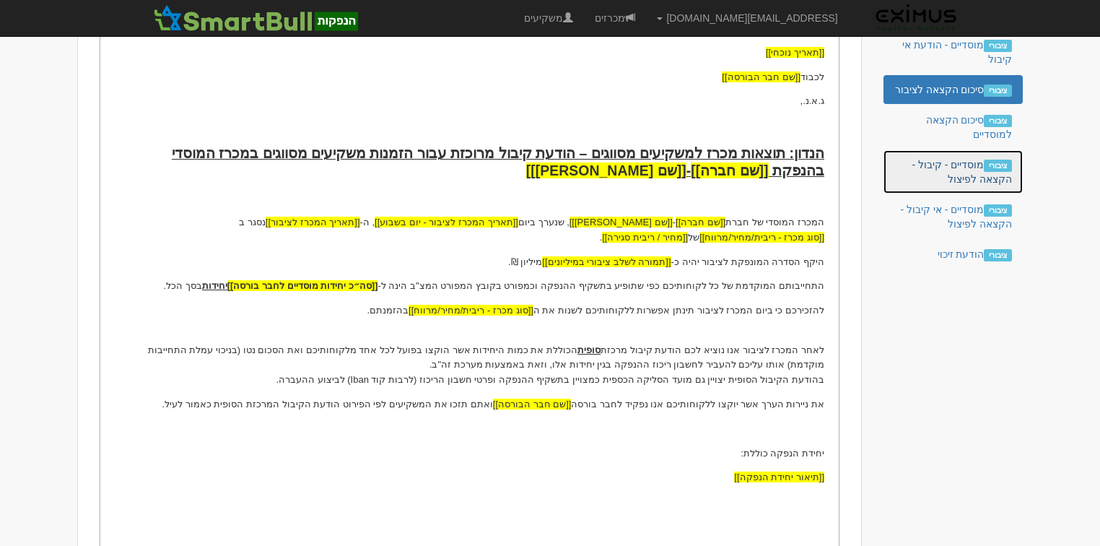
click at [941, 170] on link "ציבורי מוסדיים - קיבול - הקצאה לפיצול" at bounding box center [952, 171] width 139 height 43
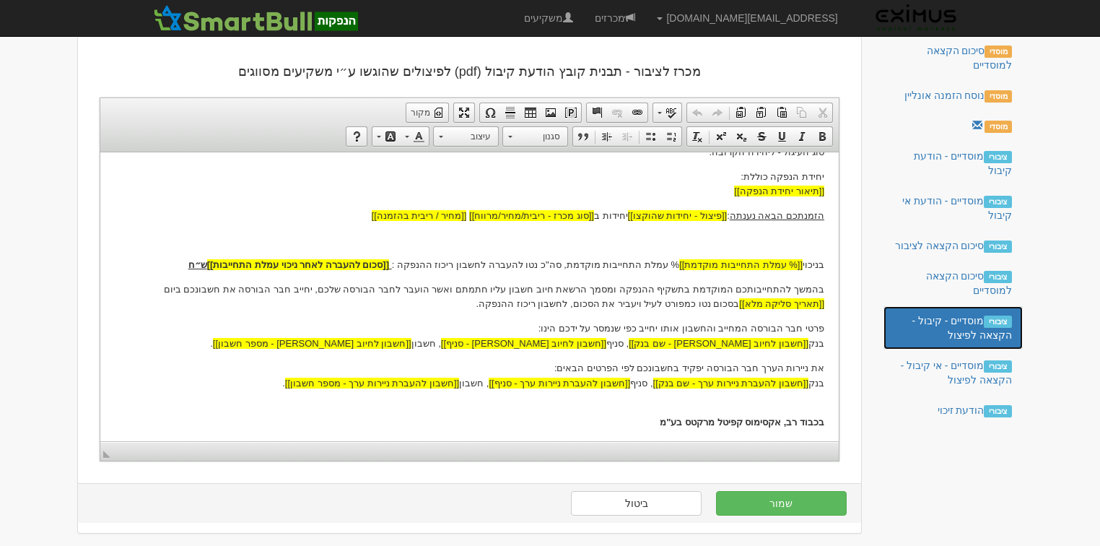
scroll to position [369, 0]
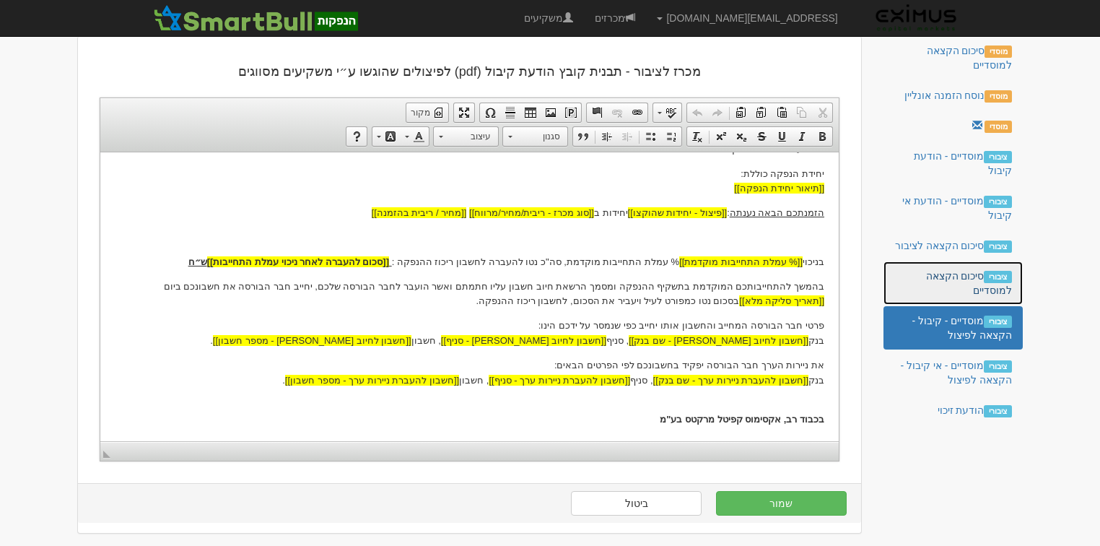
click at [948, 283] on link "ציבורי סיכום הקצאה למוסדיים" at bounding box center [952, 282] width 139 height 43
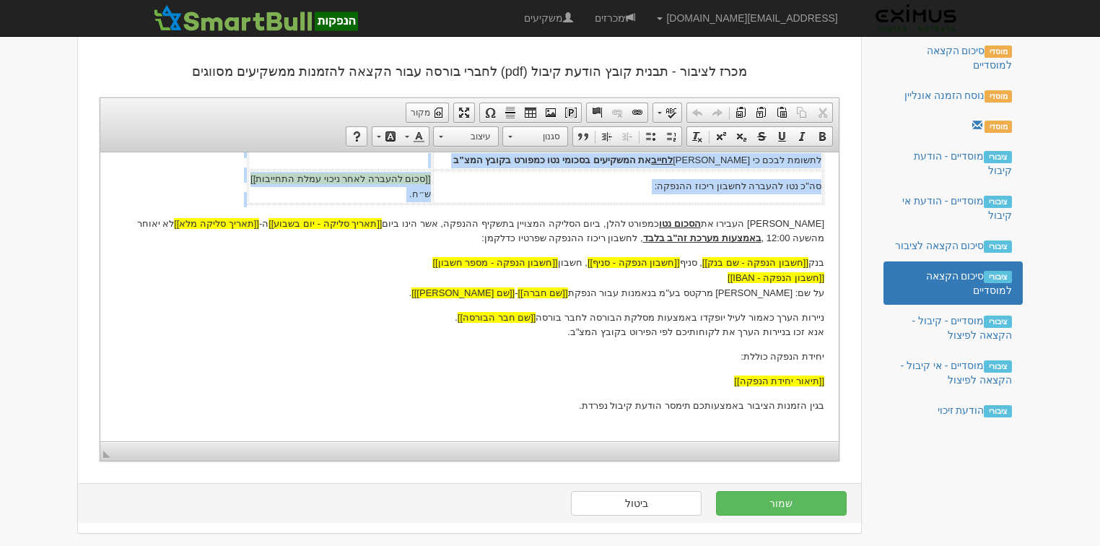
scroll to position [0, 0]
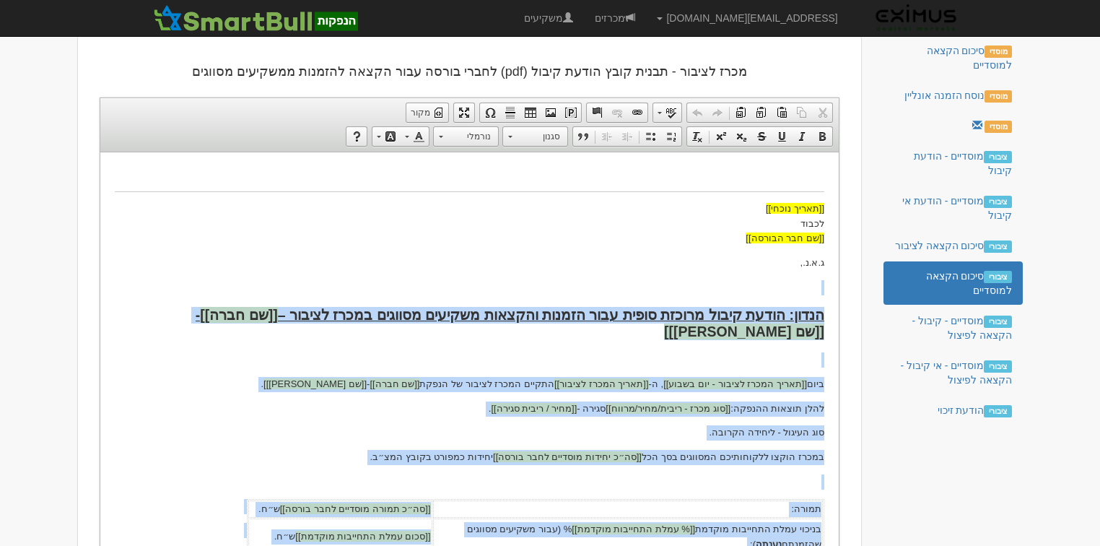
drag, startPoint x: 825, startPoint y: 225, endPoint x: 675, endPoint y: 264, distance: 155.1
click at [675, 264] on html "[[תאריך נוכחי]] לכבוד [[שם חבר הבורסה]] ג.א.נ., הנדון: הודעת קיבול מרוכזת סופית…" at bounding box center [469, 528] width 738 height 753
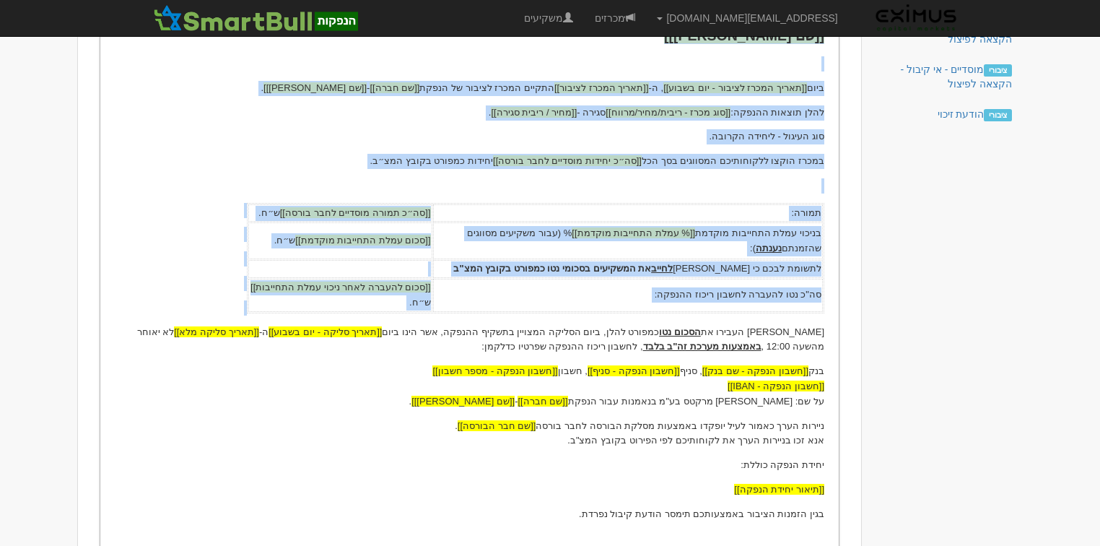
scroll to position [479, 0]
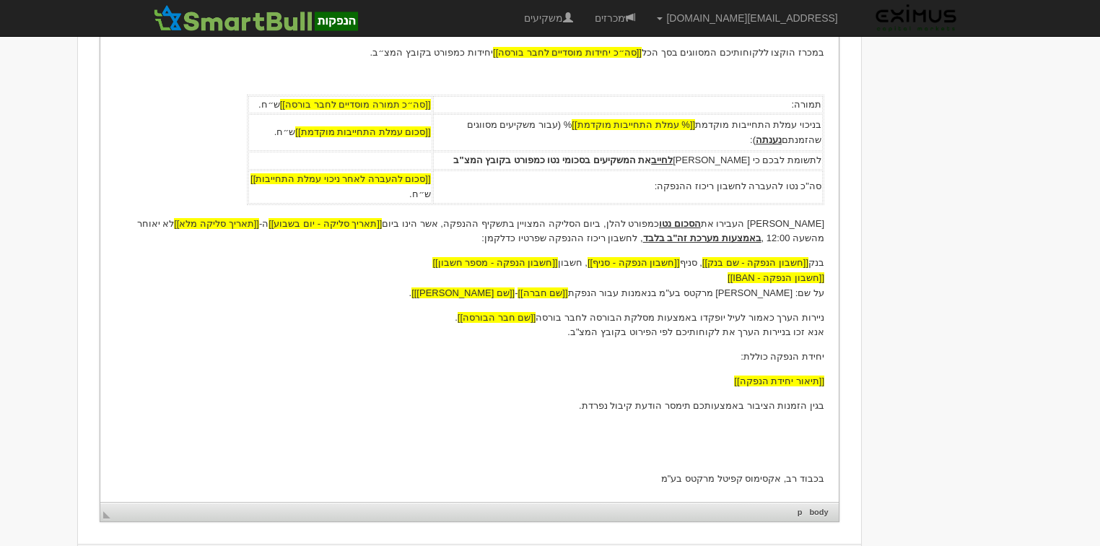
click at [818, 226] on p "אנא העבירו את הסכום נטו כמפורט להלן, ביום הסליקה המצויין בתשקיף ההנפקה, אשר הינ…" at bounding box center [469, 232] width 709 height 30
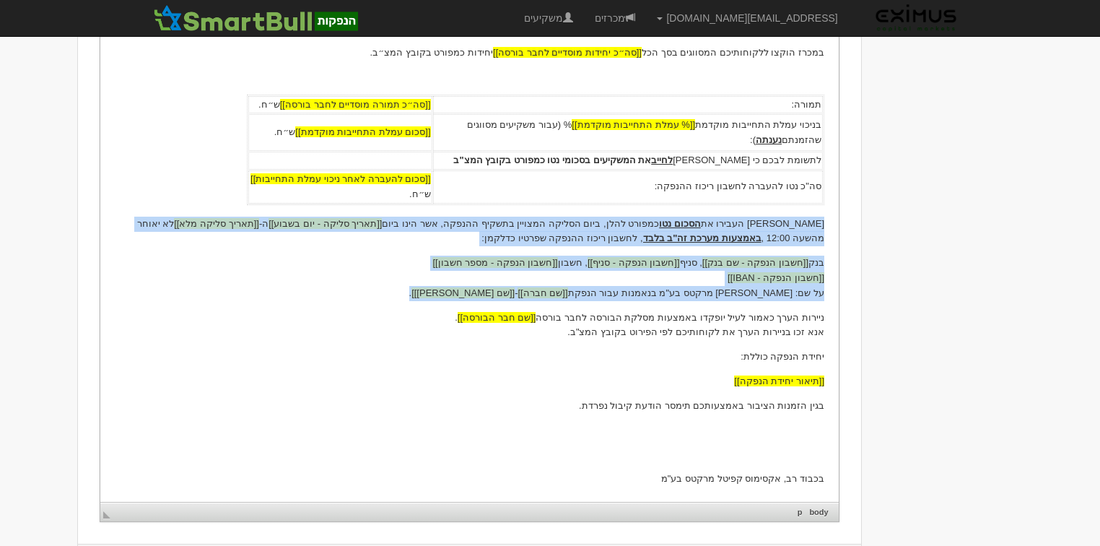
drag, startPoint x: 823, startPoint y: 225, endPoint x: 475, endPoint y: 289, distance: 354.4
click at [475, 289] on body "[[תאריך נוכחי]] לכבוד [[שם חבר הבורסה]] ג.א.נ., הנדון: הודעת קיבול מרוכזת סופית…" at bounding box center [469, 125] width 709 height 724
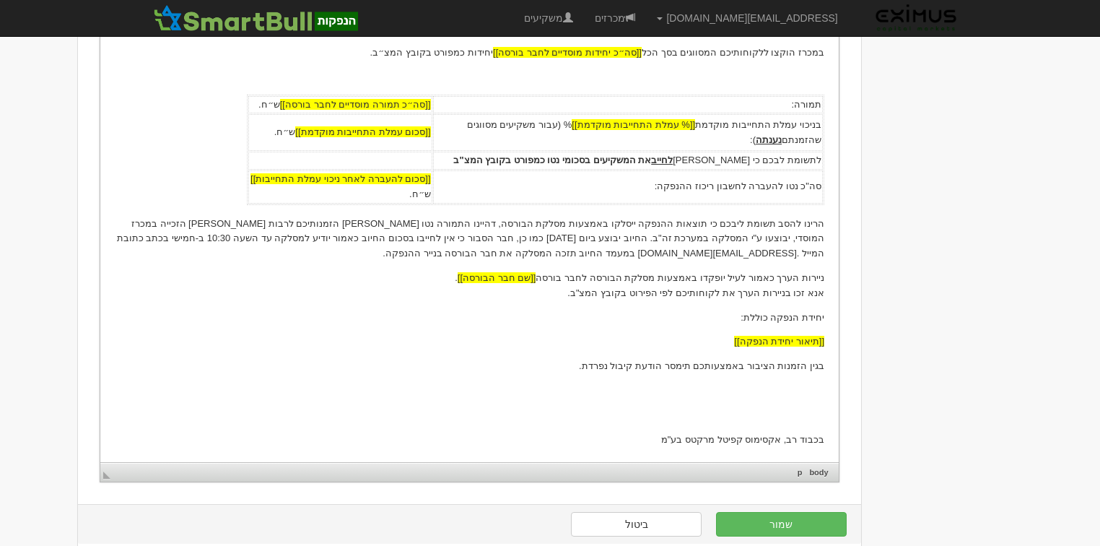
click at [149, 224] on p "הרינו להסב תשומת ליבכם כי תוצאות ההנפקה ייסלקו באמצעות מסלקת הבורסה, דהיינו התמ…" at bounding box center [469, 239] width 709 height 45
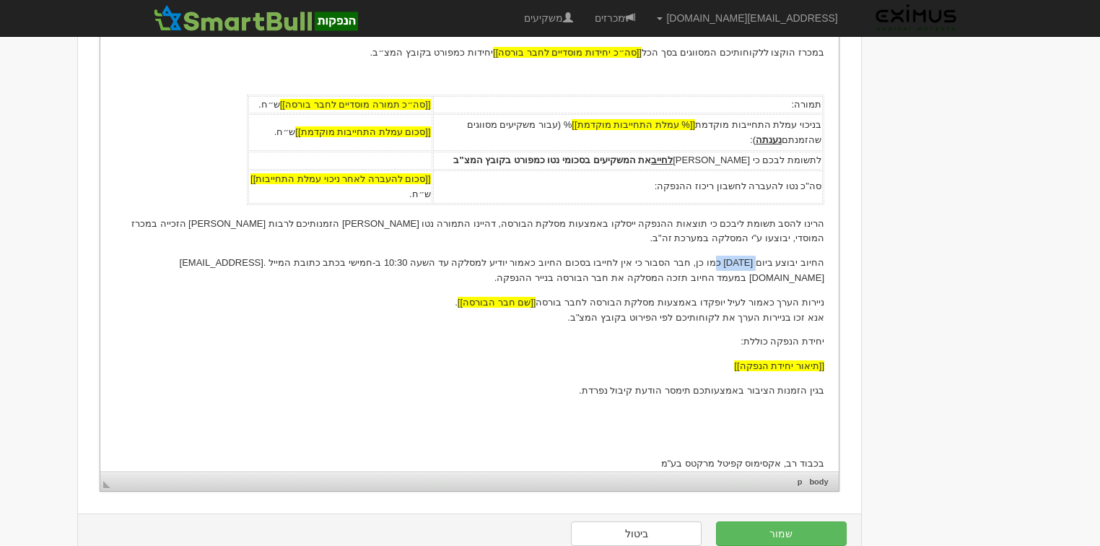
drag, startPoint x: 726, startPoint y: 250, endPoint x: 764, endPoint y: 249, distance: 37.6
click at [764, 255] on p "החיוב יבוצע ביום 4/9/2025 כמו כן, חבר הסבור כי אין לחייבו בסכום החיוב כאמור יוד…" at bounding box center [469, 270] width 709 height 30
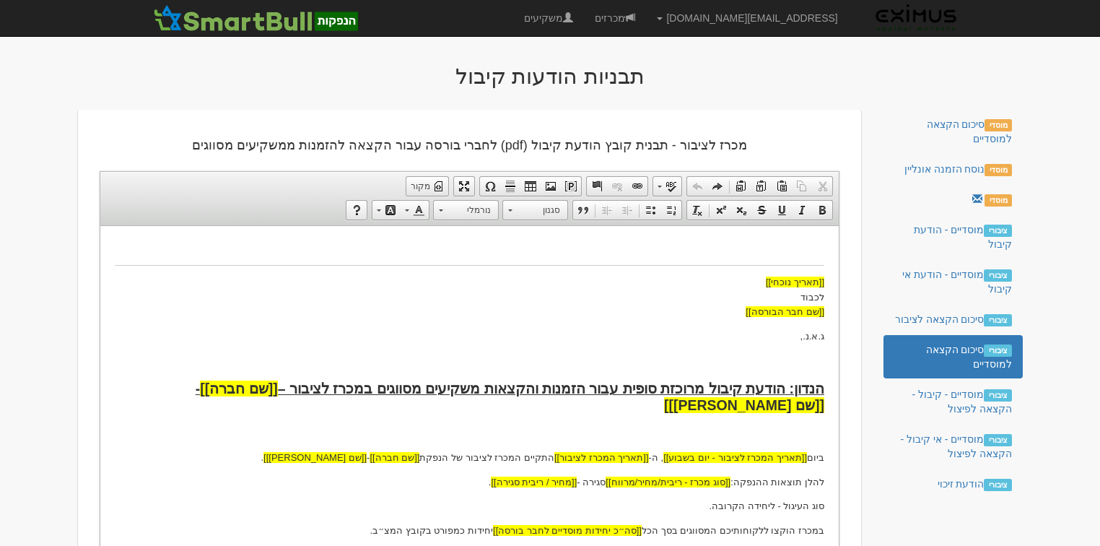
scroll to position [0, 0]
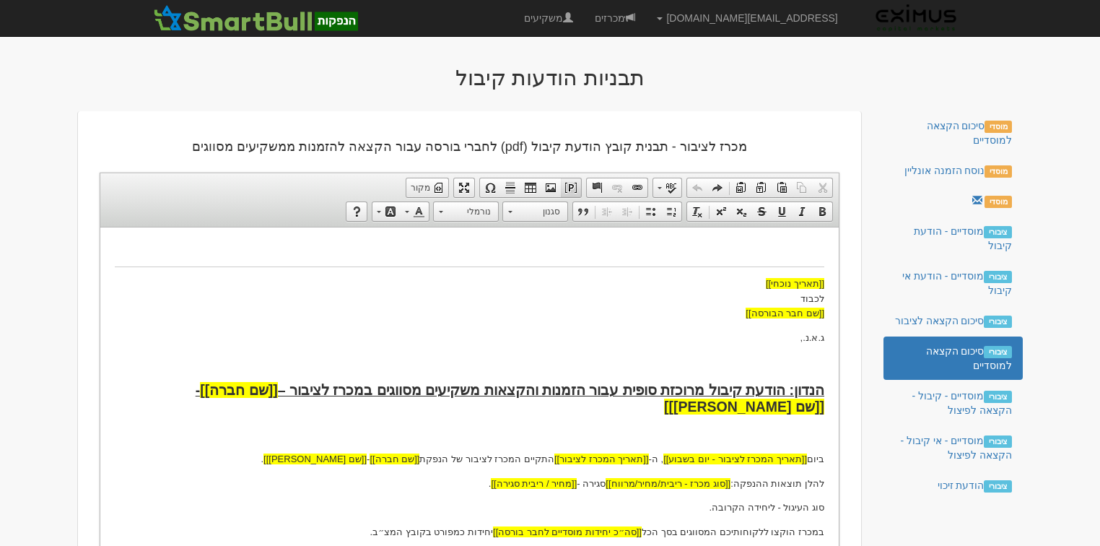
click at [572, 187] on span at bounding box center [571, 188] width 12 height 12
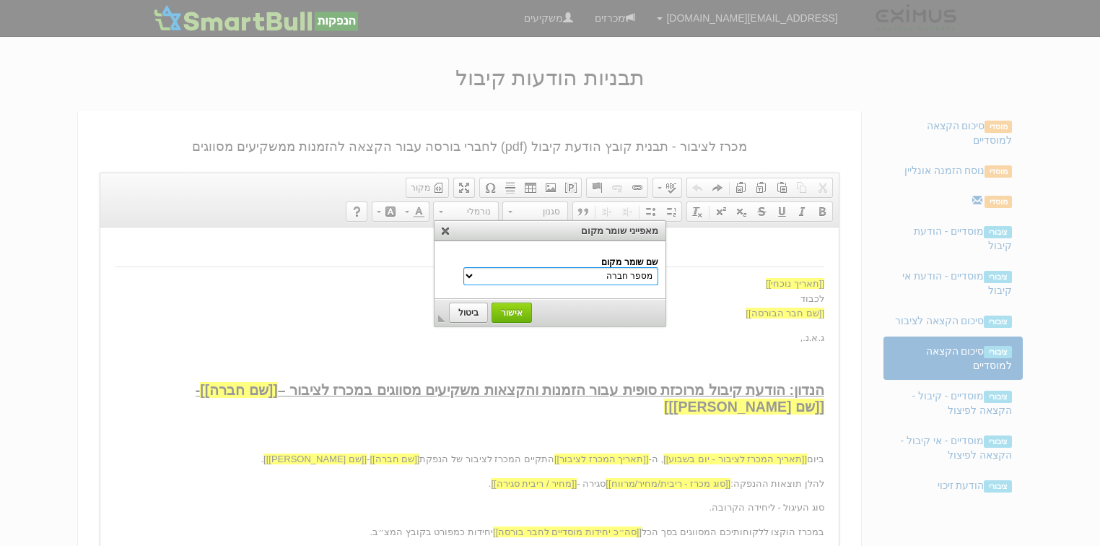
click at [582, 271] on select "מספר חברה שם חברה שם משקיע הנדון שם נייר מונפק סוג מכרז - ריבית/מחיר/מרווח שם […" at bounding box center [560, 276] width 195 height 18
select select "תאריך סליקה מלא"
click at [495, 267] on select "מספר חברה שם חברה שם משקיע הנדון שם נייר מונפק סוג מכרז - ריבית/מחיר/מרווח שם […" at bounding box center [560, 276] width 195 height 18
click at [517, 310] on span "אישור" at bounding box center [512, 312] width 38 height 10
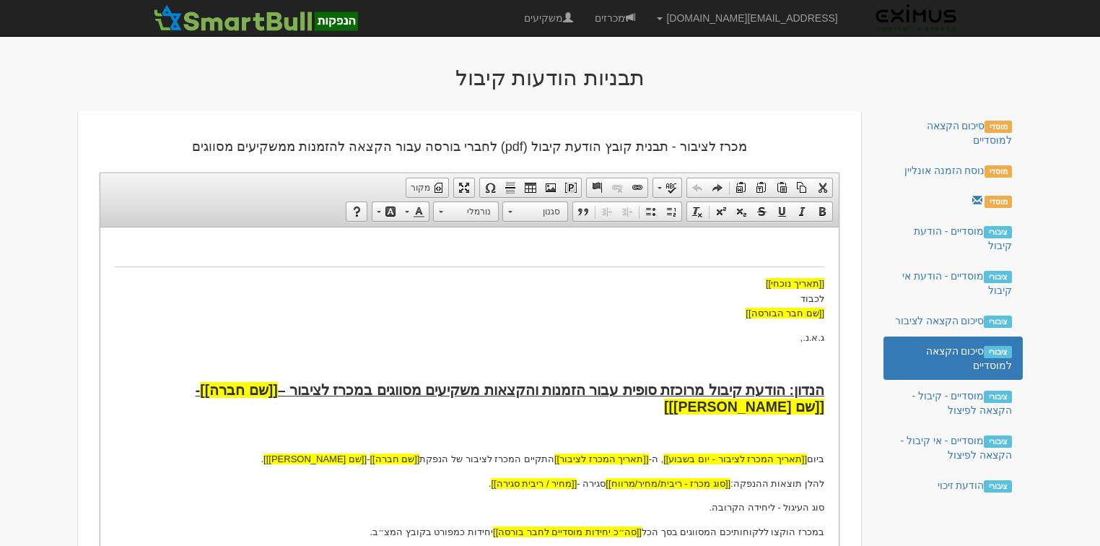
scroll to position [453, 0]
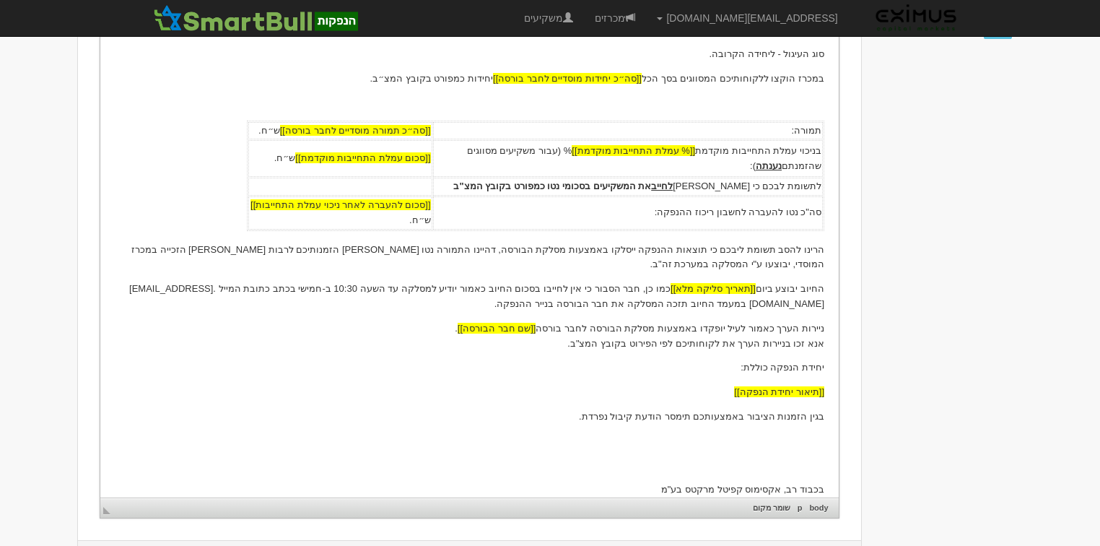
click at [369, 281] on p "החיוב יבוצע ביום [[תאריך סליקה מלא]] ​​​​​​​ כמו כן, חבר הסבור כי אין לחייבו בס…" at bounding box center [469, 296] width 709 height 30
click at [367, 281] on p "החיוב יבוצע ביום [[תאריך סליקה מלא]] כמו כן, חבר הסבור כי אין לחייבו בסכום החיו…" at bounding box center [469, 296] width 709 height 30
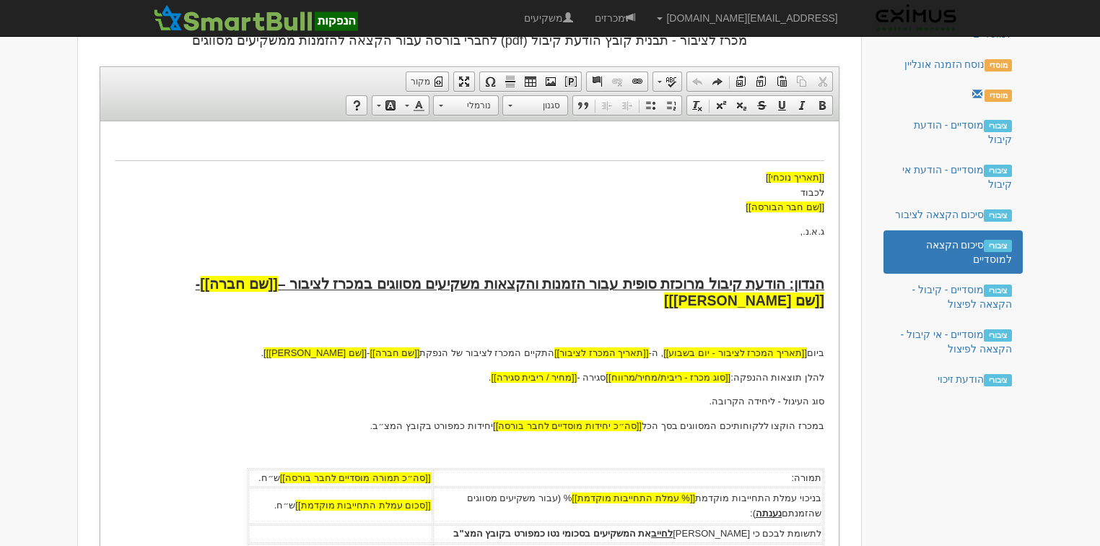
scroll to position [0, 0]
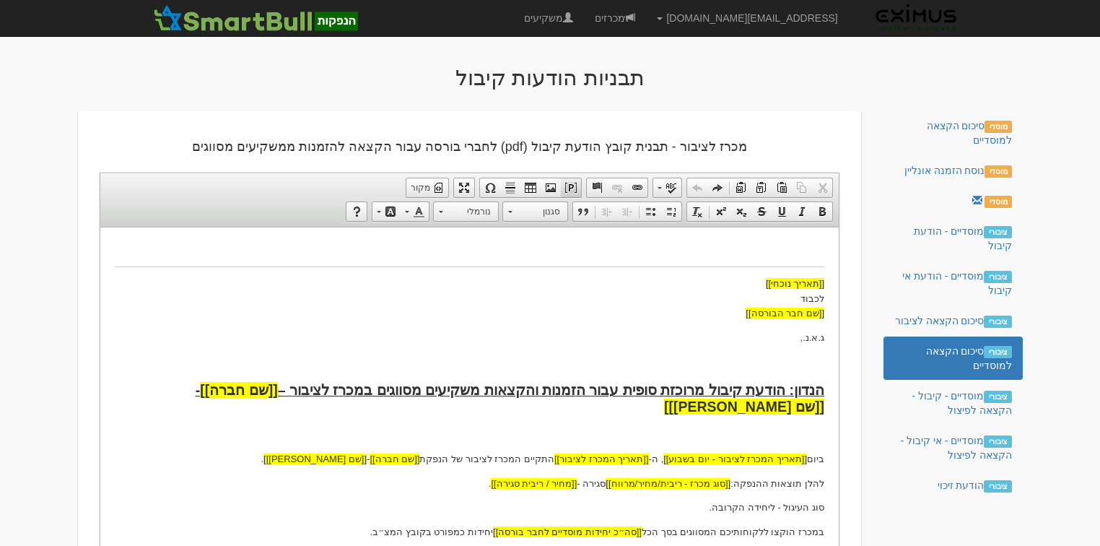
click at [572, 190] on span at bounding box center [571, 188] width 12 height 12
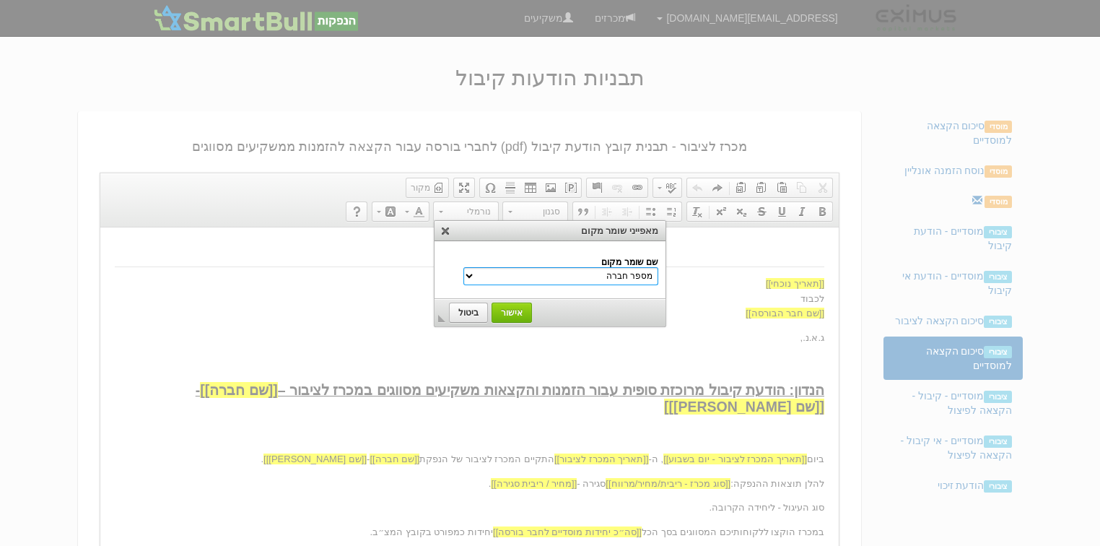
click at [583, 273] on select "מספר חברה שם חברה שם משקיע הנדון שם נייר מונפק סוג מכרז - ריבית/מחיר/מרווח שם ה…" at bounding box center [560, 276] width 195 height 18
select select "תאריך סליקה מלא"
click at [495, 267] on select "מספר חברה שם חברה שם משקיע הנדון שם נייר מונפק סוג מכרז - ריבית/מחיר/מרווח שם ה…" at bounding box center [560, 276] width 195 height 18
click at [515, 310] on span "אישור" at bounding box center [512, 312] width 38 height 10
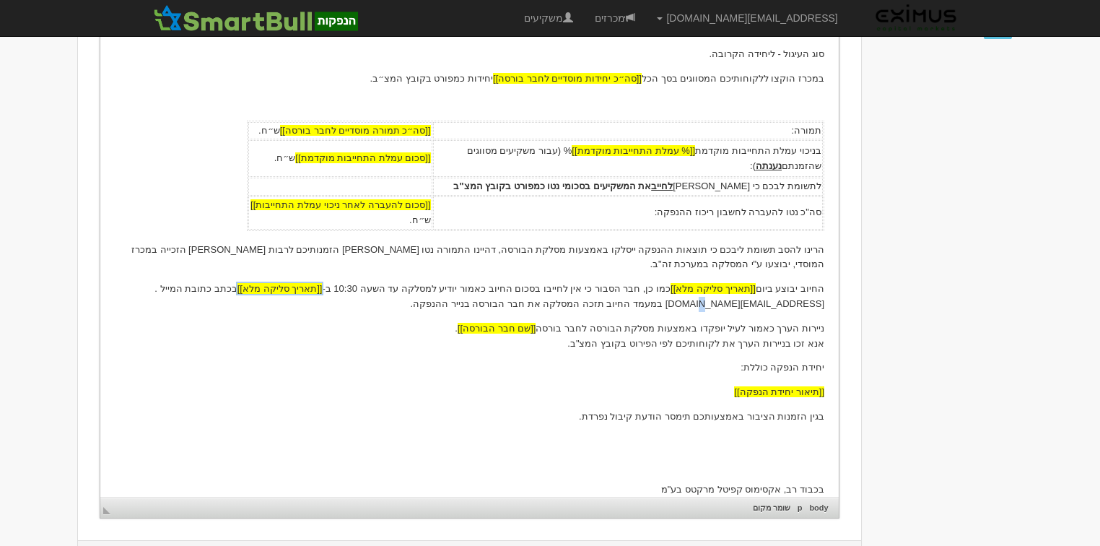
click at [211, 281] on p "החיוב יבוצע ביום [[תאריך סליקה מלא]] כמו כן, חבר הסבור כי אין לחייבו בסכום החיו…" at bounding box center [469, 296] width 709 height 30
click at [214, 281] on p "החיוב יבוצע ביום [[תאריך סליקה מלא]] כמו כן, חבר הסבור כי אין לחייבו בסכום החיו…" at bounding box center [469, 296] width 709 height 30
click at [211, 281] on p "החיוב יבוצע ביום [[תאריך סליקה מלא]] כמו כן, חבר הסבור כי אין לחייבו בסכום החיו…" at bounding box center [469, 296] width 709 height 30
click at [123, 281] on p "החיוב יבוצע ביום [[תאריך סליקה מלא]] כמו כן, חבר הסבור כי אין לחייבו בסכום החיו…" at bounding box center [469, 296] width 709 height 30
click at [675, 290] on p "החיוב יבוצע ביום [[תאריך סליקה מלא]] כמו כן, חבר הסבור כי אין לחייבו בסכום החיו…" at bounding box center [469, 296] width 709 height 30
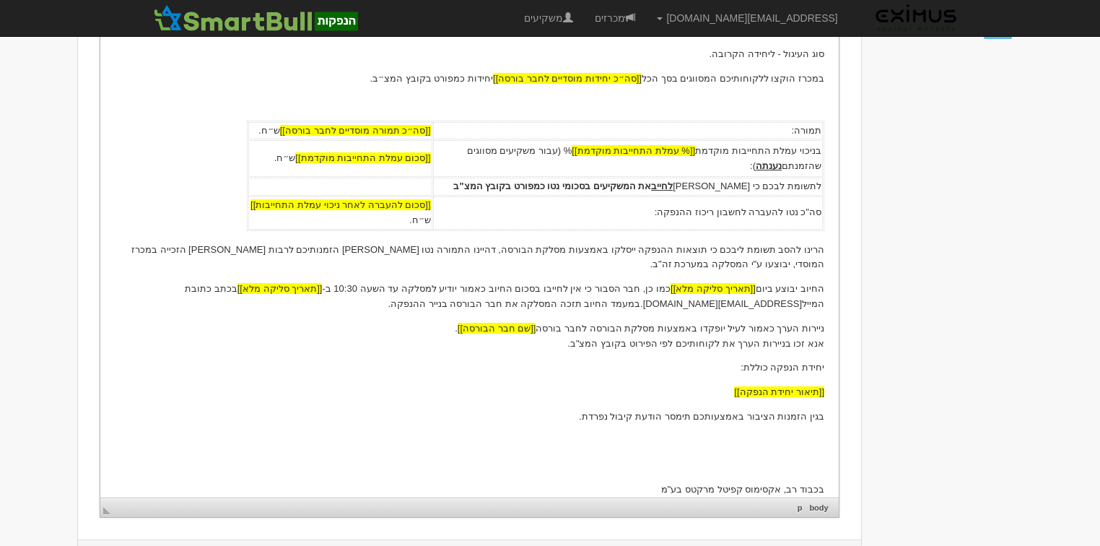
click at [299, 250] on p "הרינו להסב תשומת ליבכם כי תוצאות ההנפקה ייסלקו באמצעות מסלקת הבורסה, דהיינו התמ…" at bounding box center [469, 257] width 709 height 30
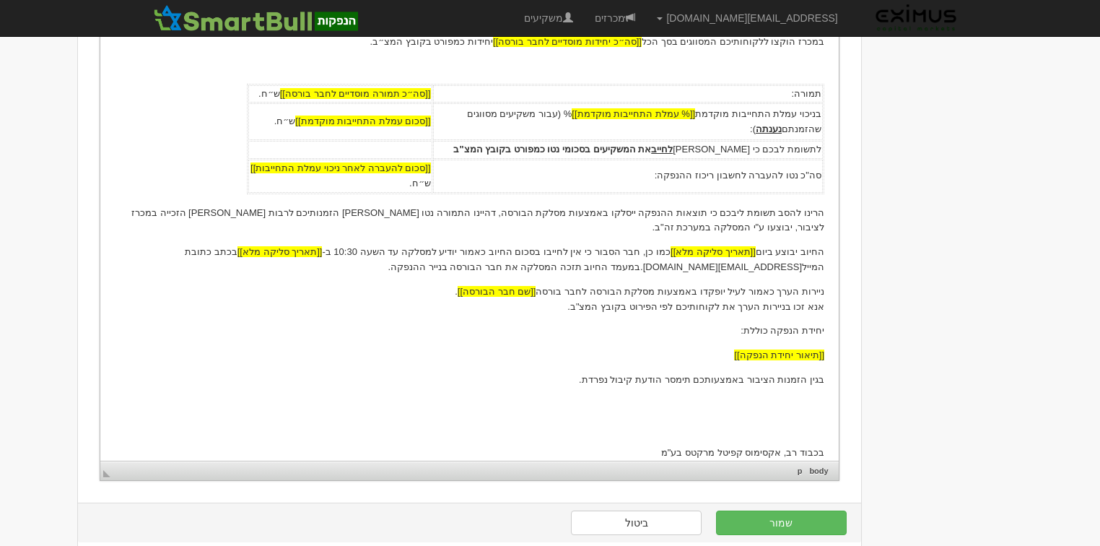
scroll to position [510, 0]
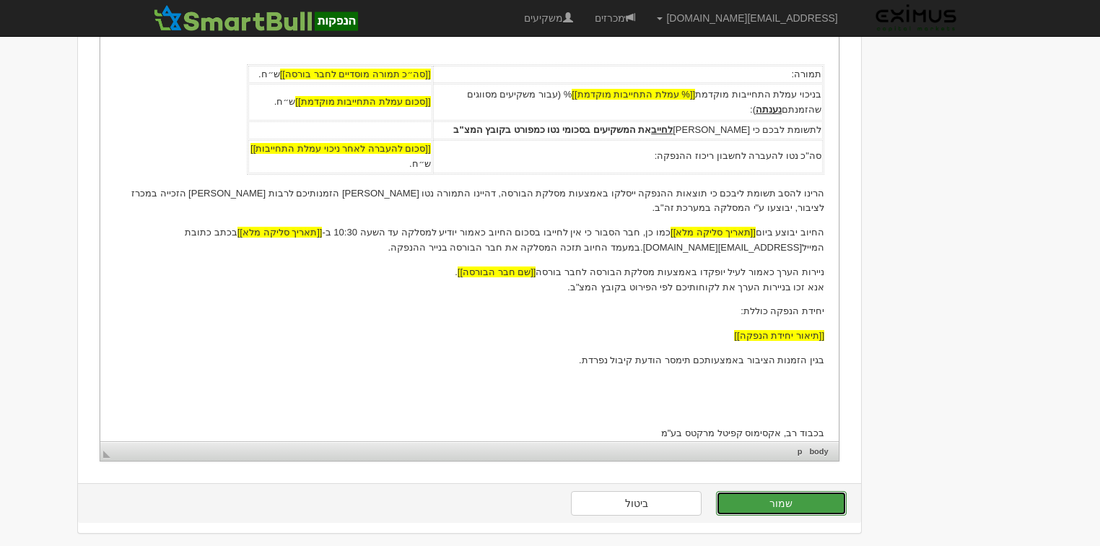
click at [771, 497] on button "שמור" at bounding box center [781, 503] width 131 height 25
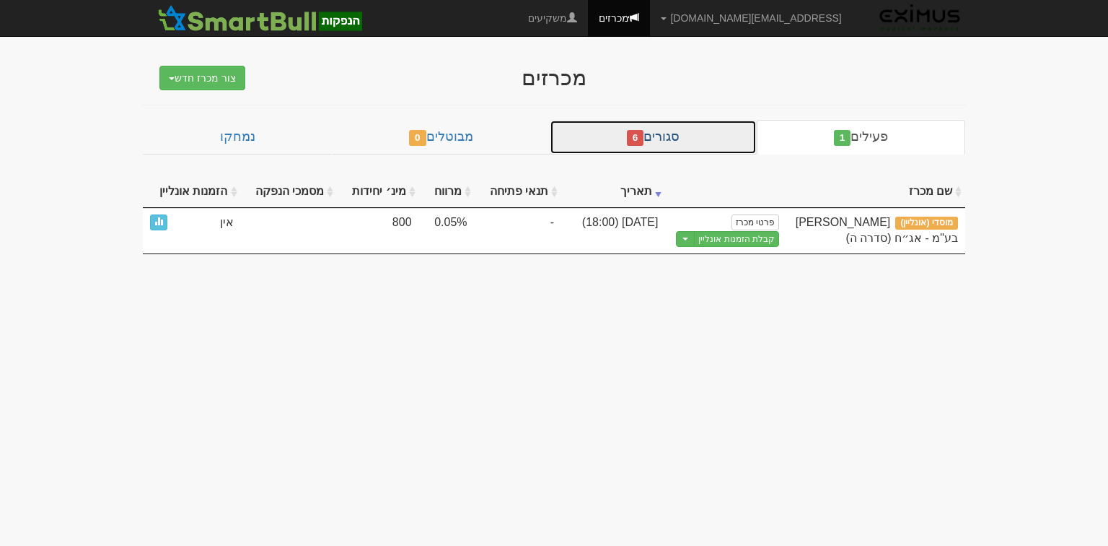
click at [660, 136] on link "סגורים 6" at bounding box center [653, 137] width 207 height 35
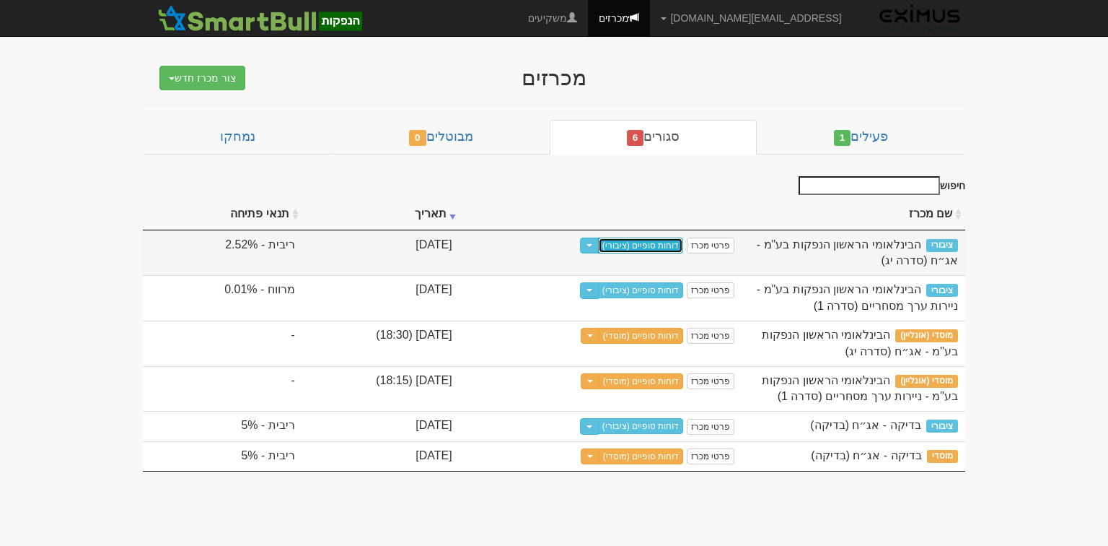
click at [658, 242] on link "דוחות סופיים (ציבורי)" at bounding box center [641, 245] width 86 height 16
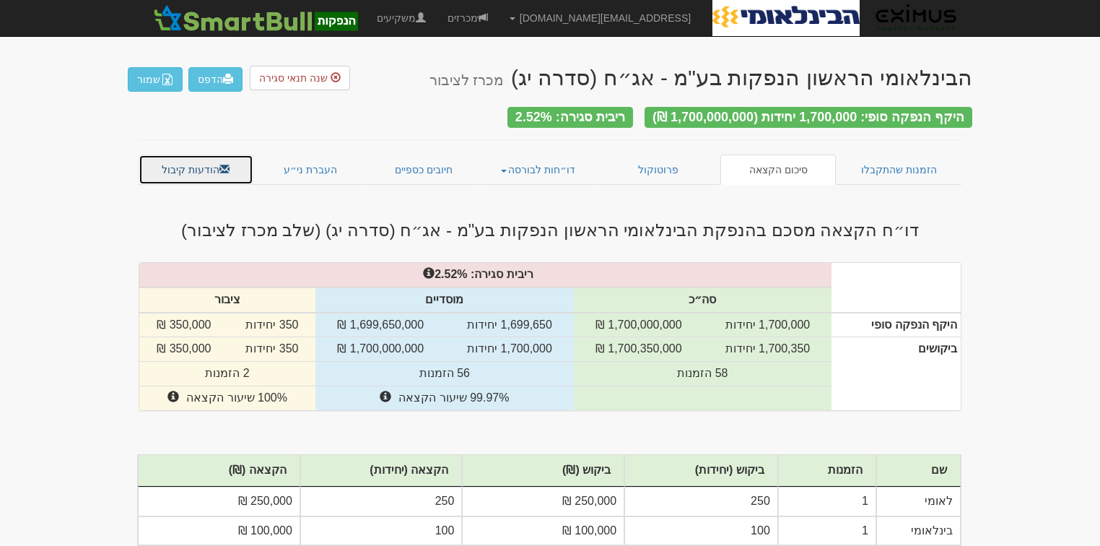
click at [197, 155] on link "הודעות קיבול" at bounding box center [196, 169] width 115 height 30
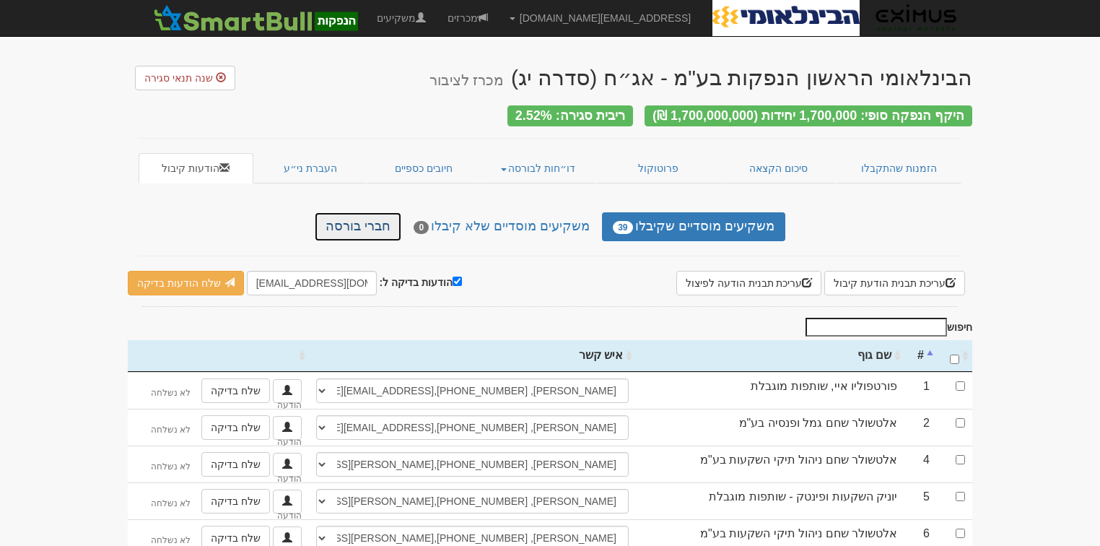
click at [382, 215] on link "חברי בורסה" at bounding box center [358, 226] width 87 height 29
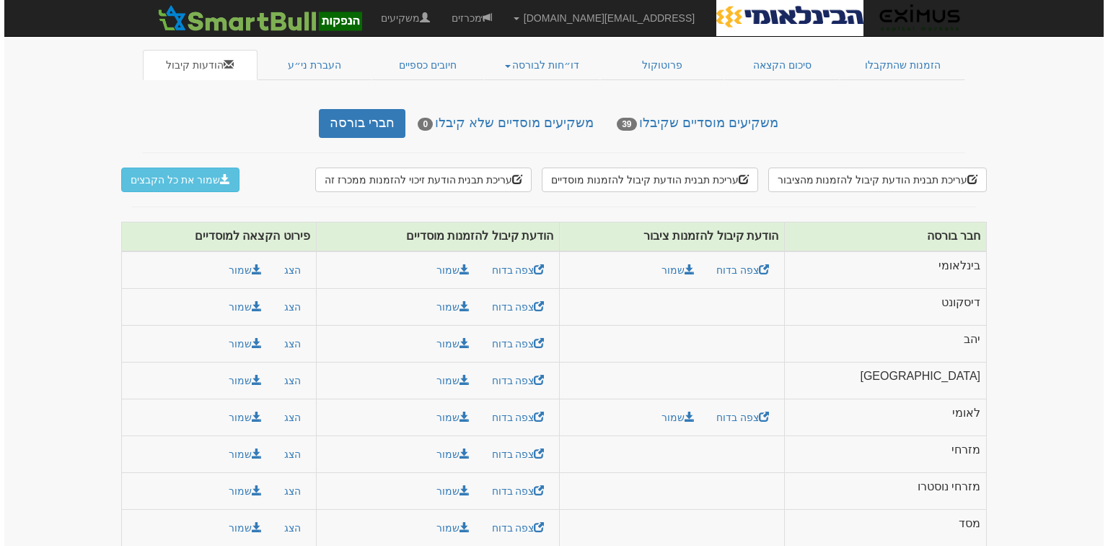
scroll to position [115, 0]
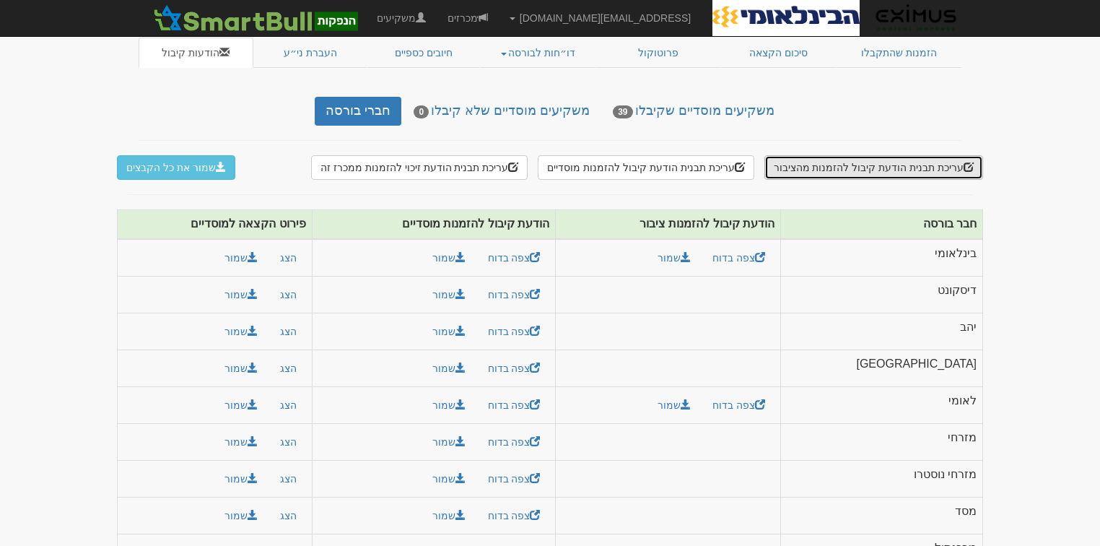
click at [901, 159] on button "עריכת תבנית הודעת קיבול להזמנות מהציבור" at bounding box center [873, 167] width 219 height 25
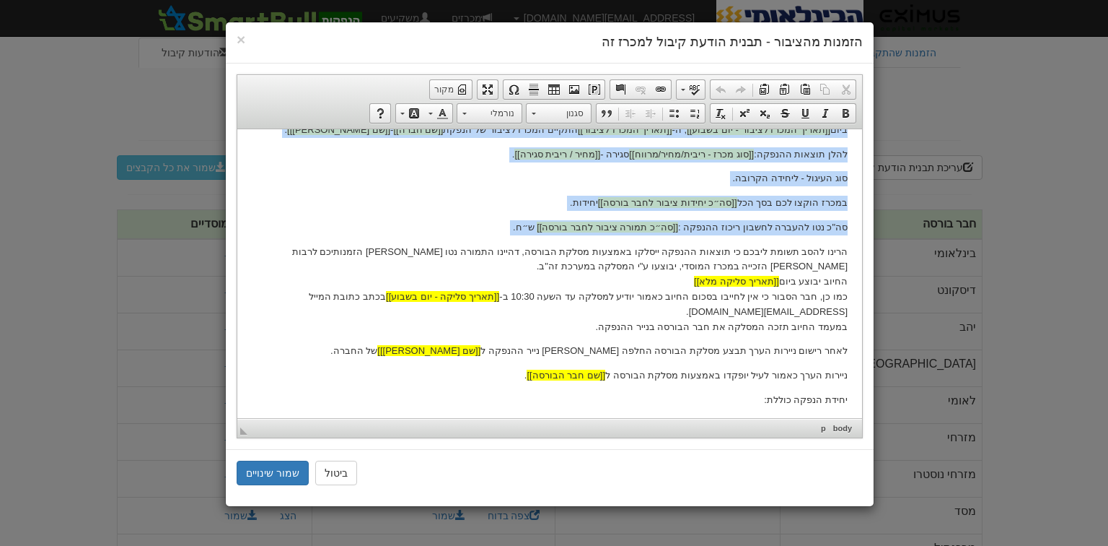
scroll to position [0, 0]
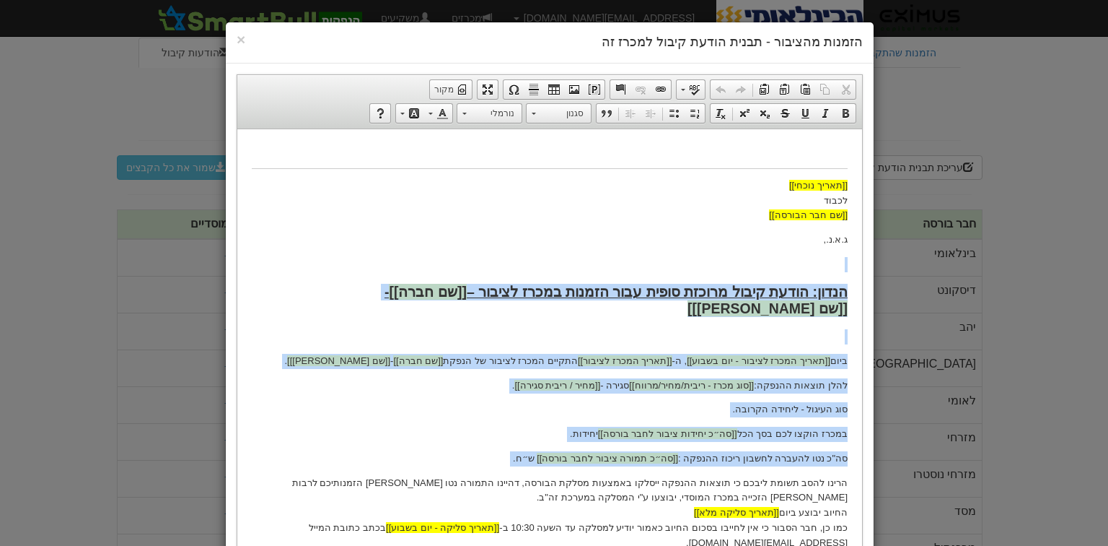
drag, startPoint x: 850, startPoint y: 235, endPoint x: 732, endPoint y: 268, distance: 123.1
click at [732, 268] on html "[[תאריך נוכחי]] לכבוד [[שם חבר הבורסה]] ג.א.נ., הנדון: הודעת קיבול מרוכזת סופית…" at bounding box center [549, 438] width 625 height 621
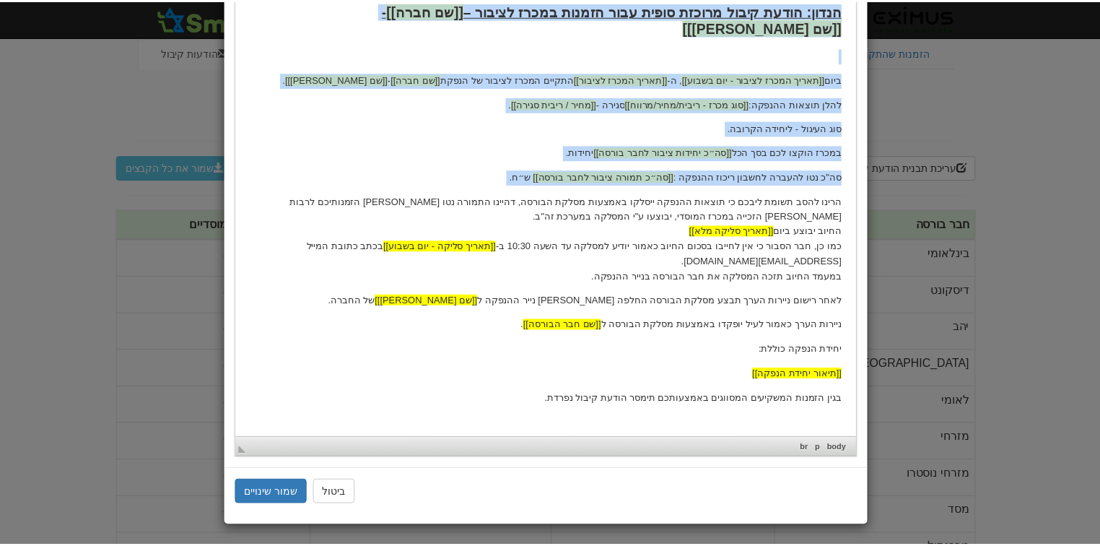
scroll to position [255, 0]
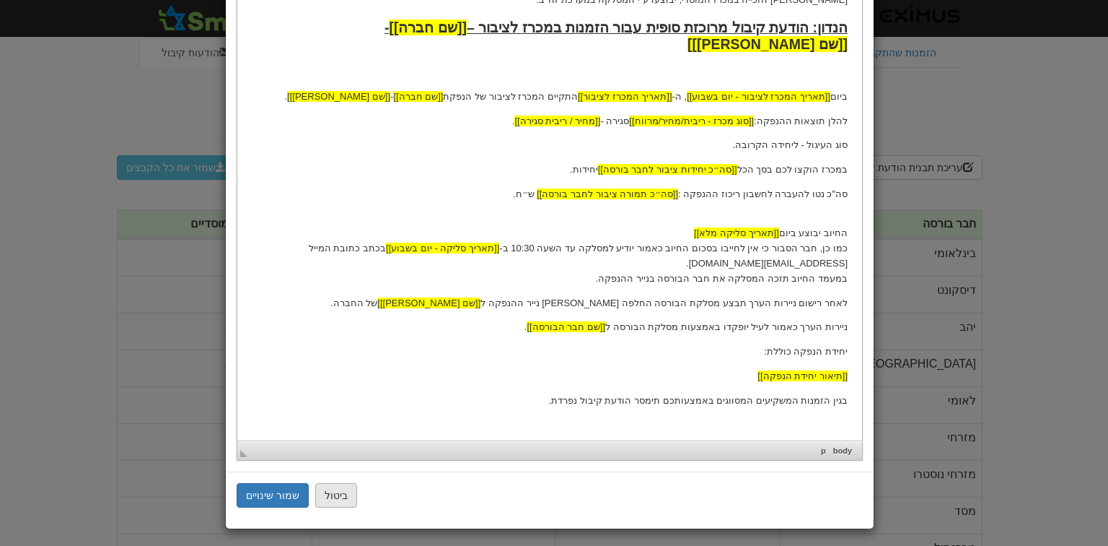
click at [335, 491] on button "ביטול" at bounding box center [336, 495] width 42 height 25
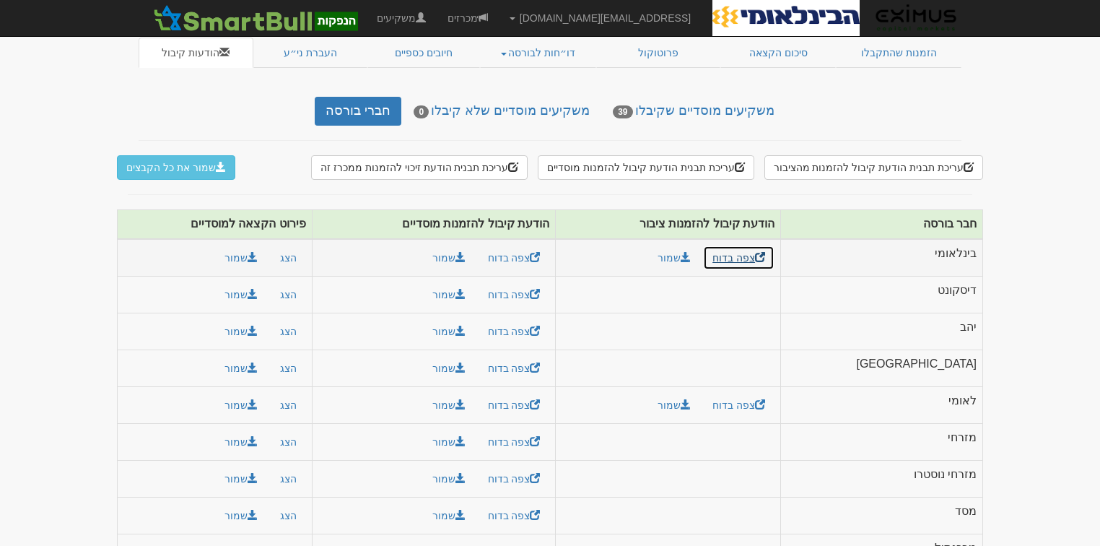
click at [774, 248] on link "צפה בדוח" at bounding box center [738, 257] width 71 height 25
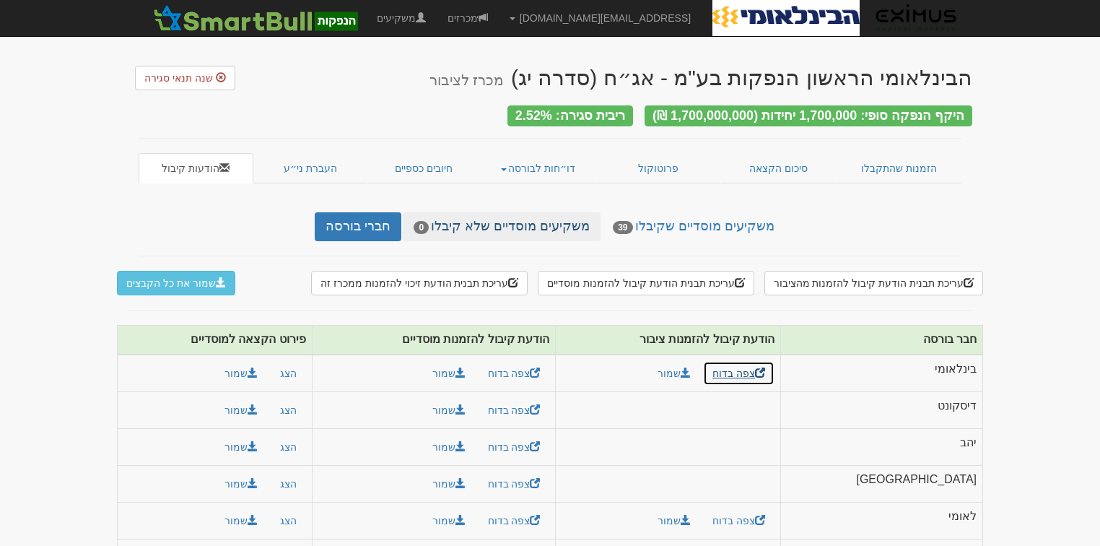
scroll to position [0, 0]
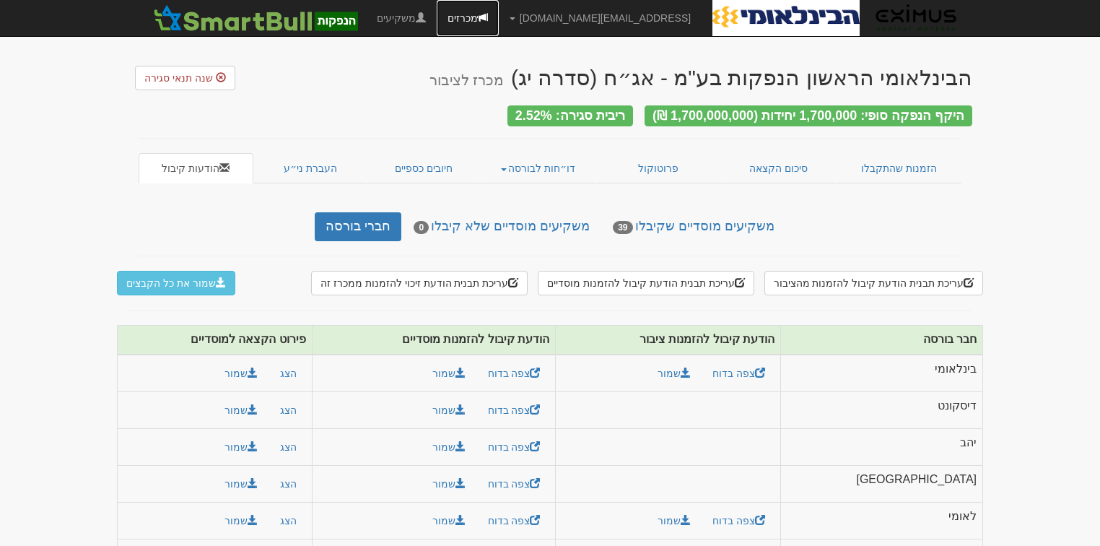
click at [499, 14] on link "מכרזים" at bounding box center [468, 18] width 62 height 36
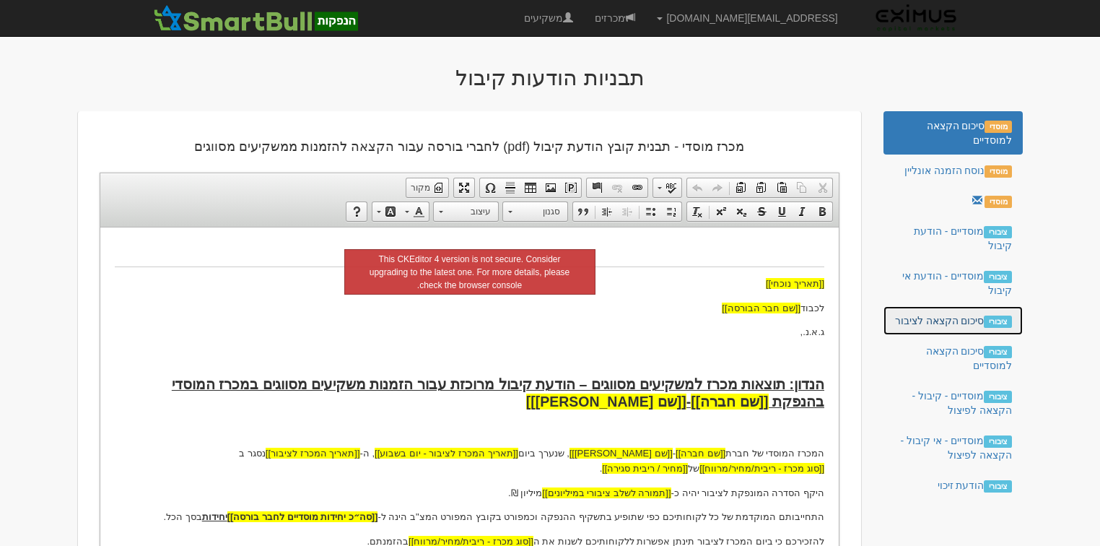
click at [953, 322] on link "ציבורי סיכום הקצאה לציבור" at bounding box center [952, 320] width 139 height 29
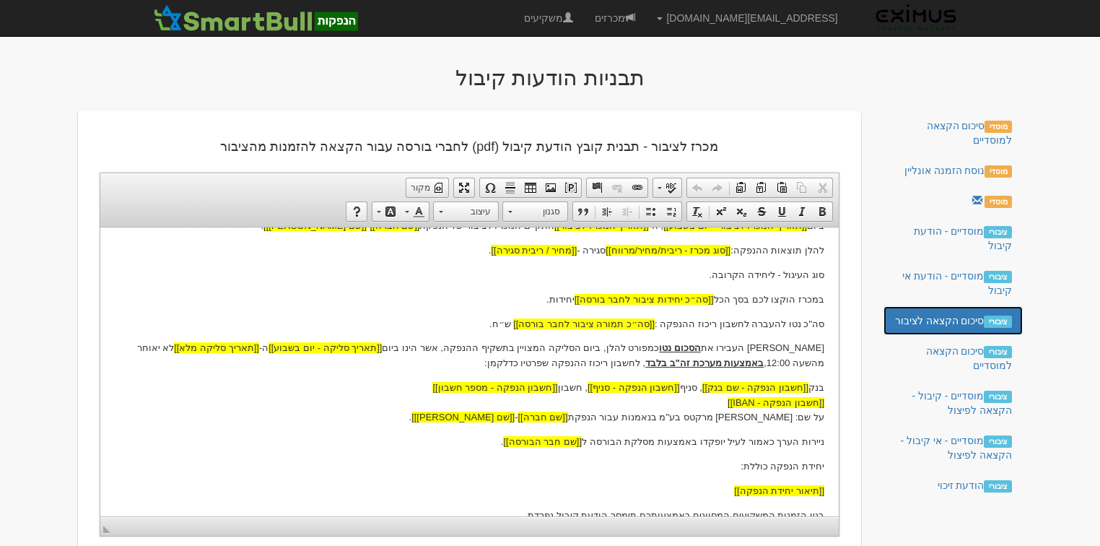
scroll to position [286, 0]
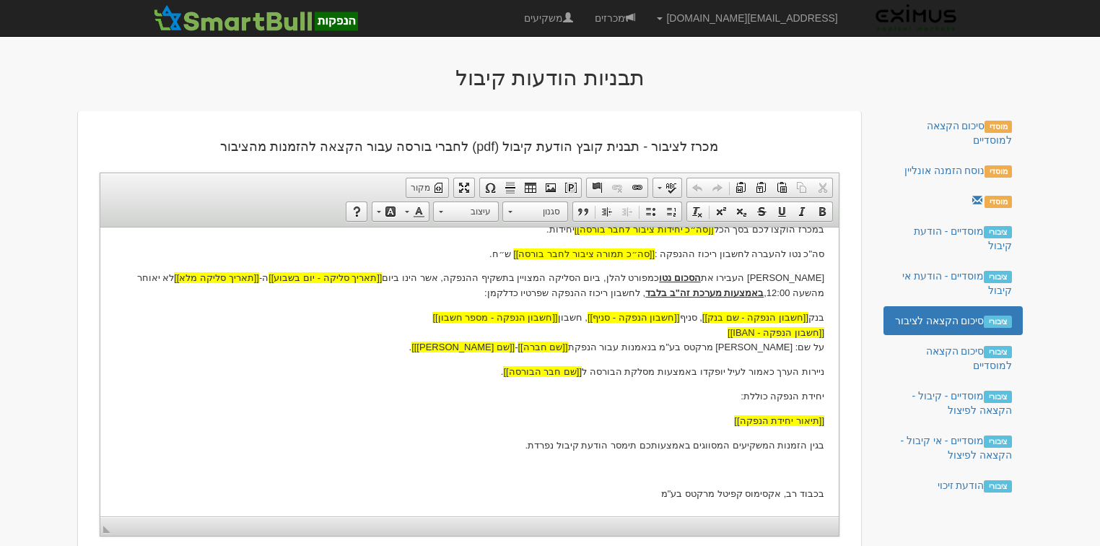
click at [822, 279] on p "אנא העבירו את הסכום נטו כמפורט להלן, ביום הסליקה המצויין בתשקיף ההנפקה, אשר הינ…" at bounding box center [469, 285] width 709 height 30
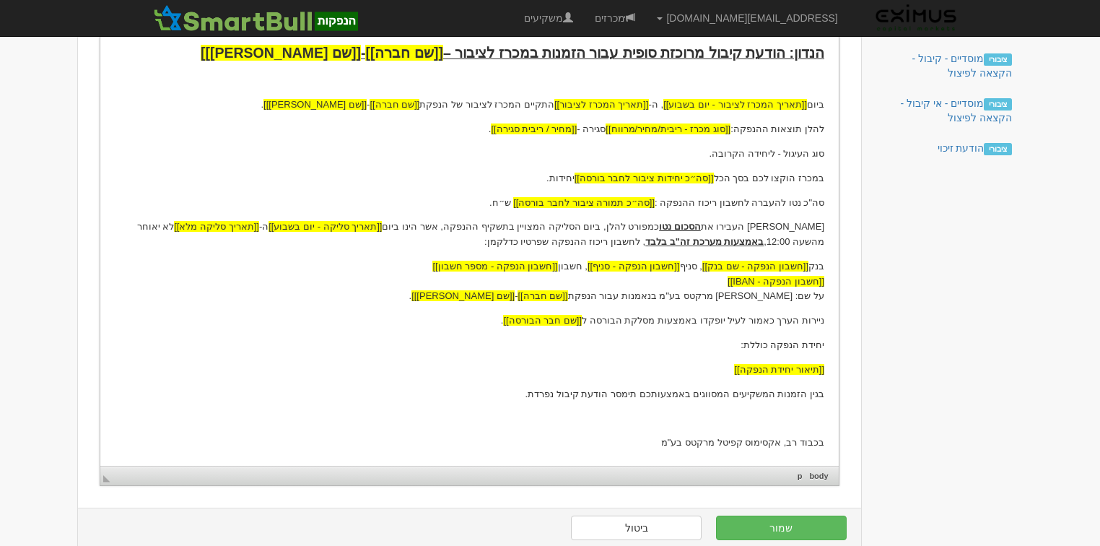
scroll to position [346, 0]
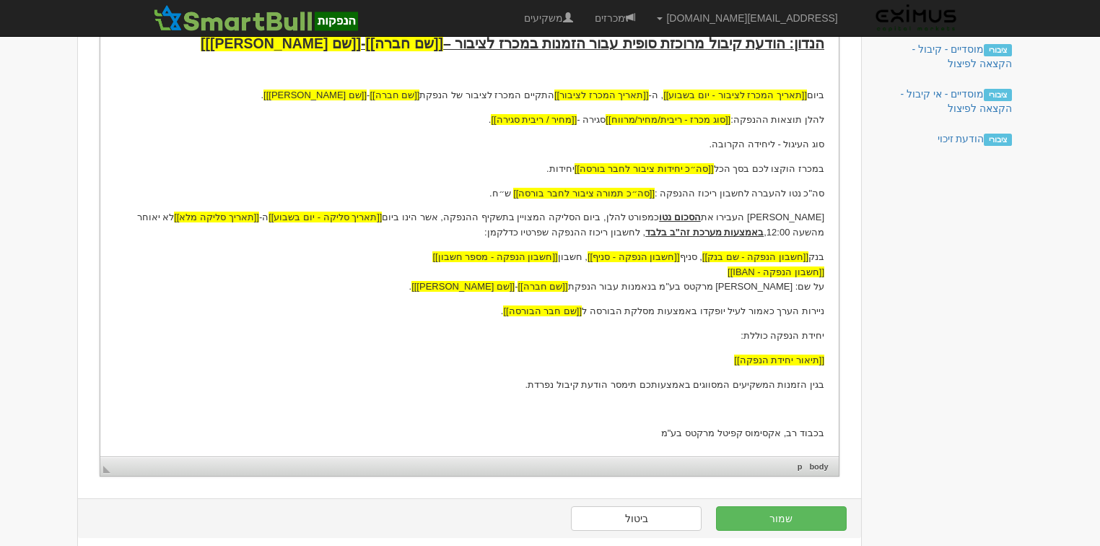
click at [823, 221] on p "אנא העבירו את הסכום נטו כמפורט להלן, ביום הסליקה המצויין בתשקיף ההנפקה, אשר הינ…" at bounding box center [469, 225] width 709 height 30
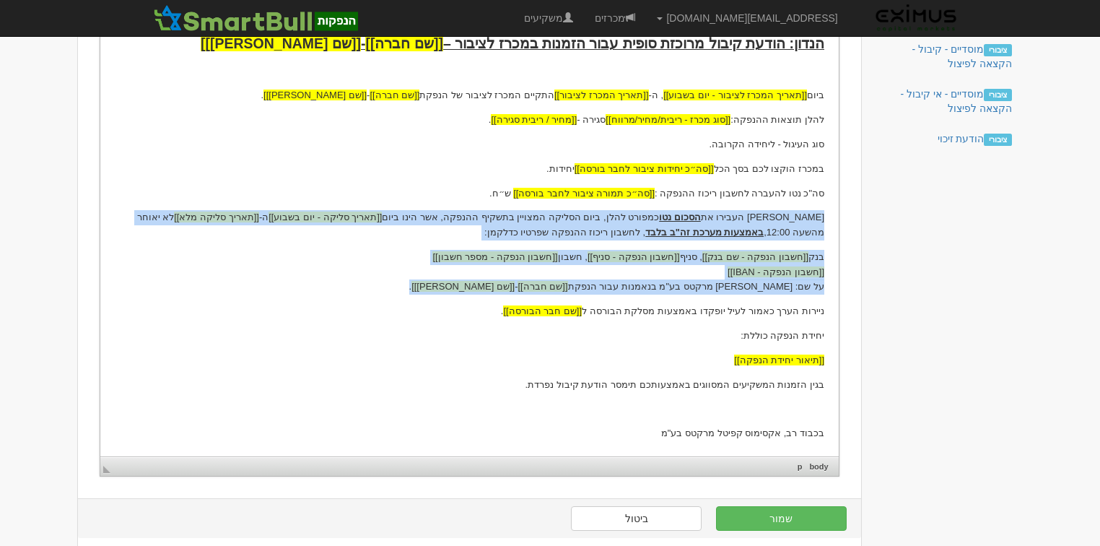
drag, startPoint x: 823, startPoint y: 219, endPoint x: 457, endPoint y: 289, distance: 373.4
click at [457, 289] on body "[[תאריך נוכחי]] לכבוד [[שם חבר הבורסה]] ג.א.נ., [PERSON_NAME]: הודעת קיבול מרוכ…" at bounding box center [469, 168] width 709 height 546
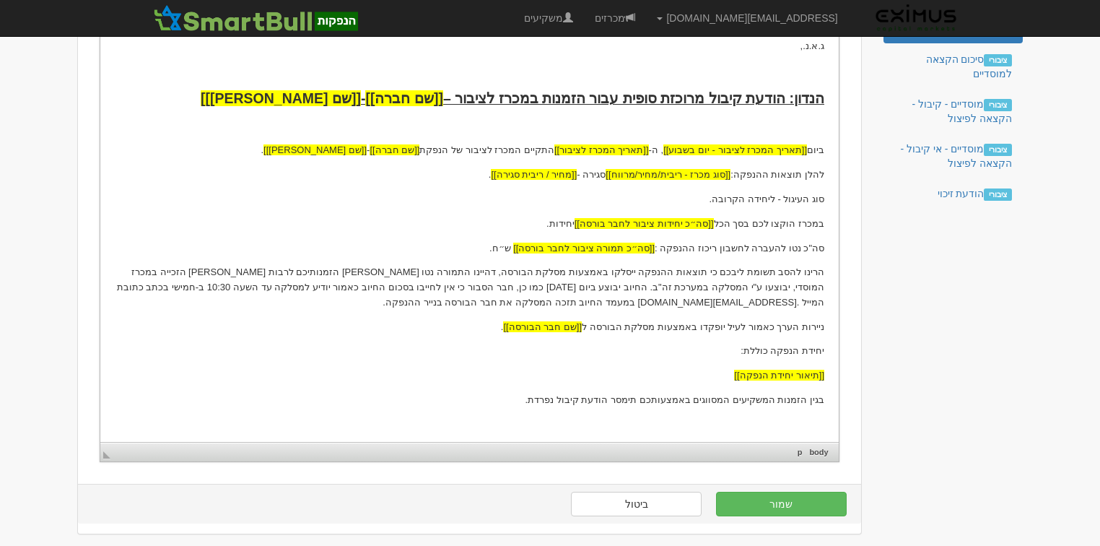
scroll to position [322, 0]
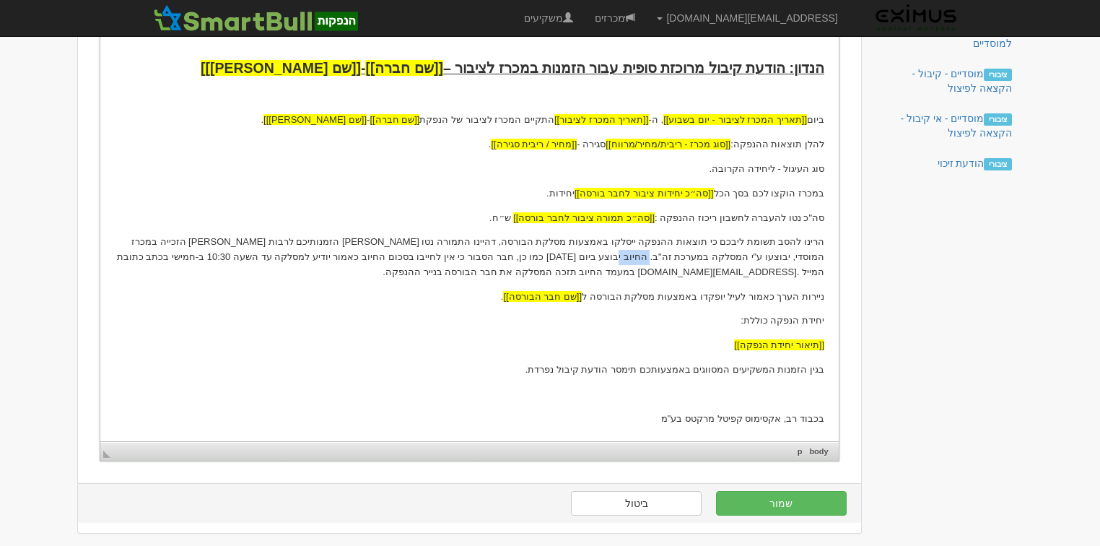
drag, startPoint x: 748, startPoint y: 257, endPoint x: 784, endPoint y: 257, distance: 36.1
click at [784, 257] on p "הרינו להסב תשומת ליבכם כי תוצאות ההנפקה ייסלקו באמצעות מסלקת הבורסה, דהיינו התמ…" at bounding box center [469, 257] width 709 height 45
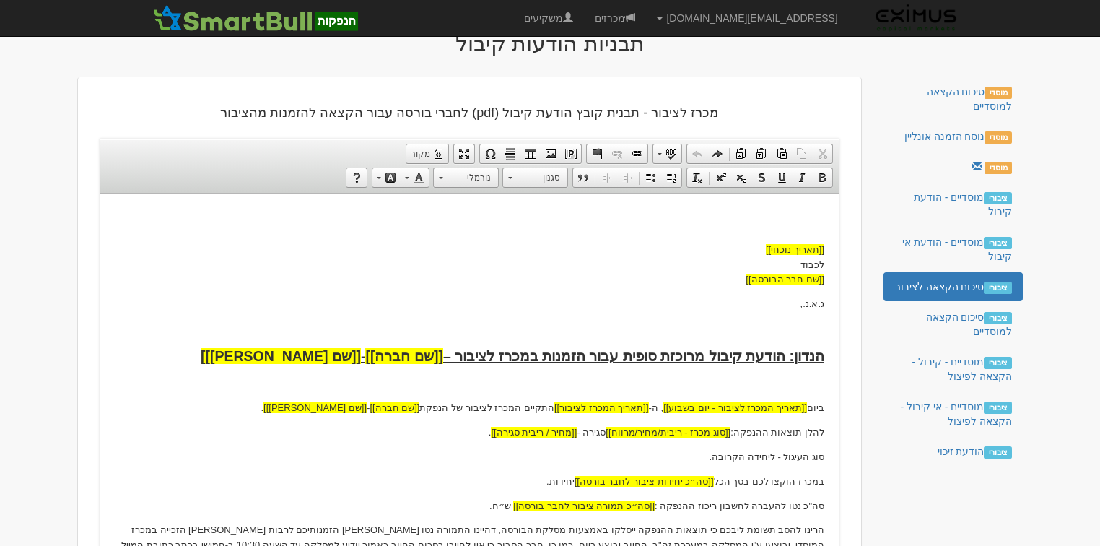
scroll to position [33, 0]
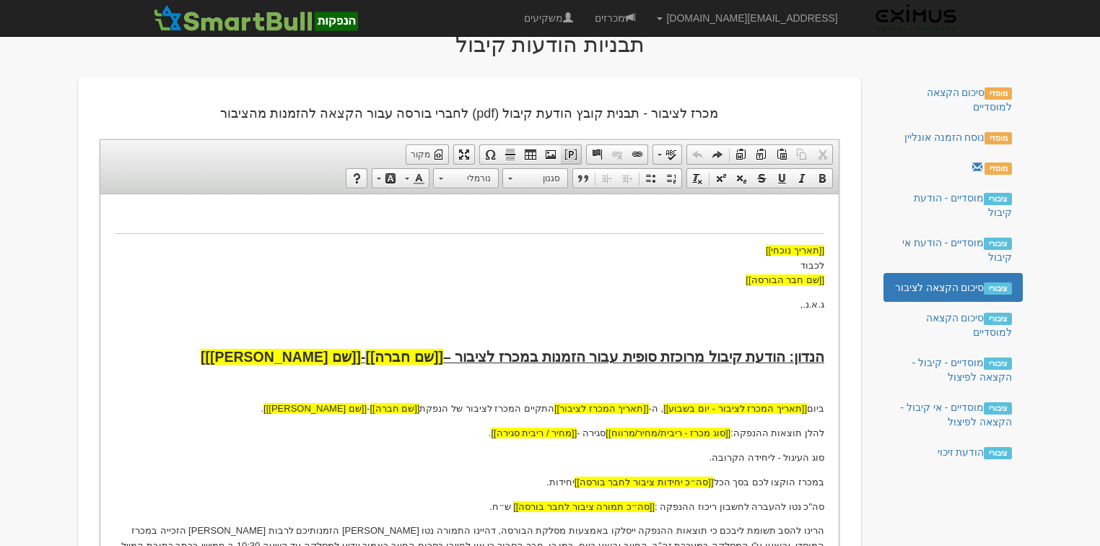
click at [571, 153] on span at bounding box center [571, 155] width 12 height 12
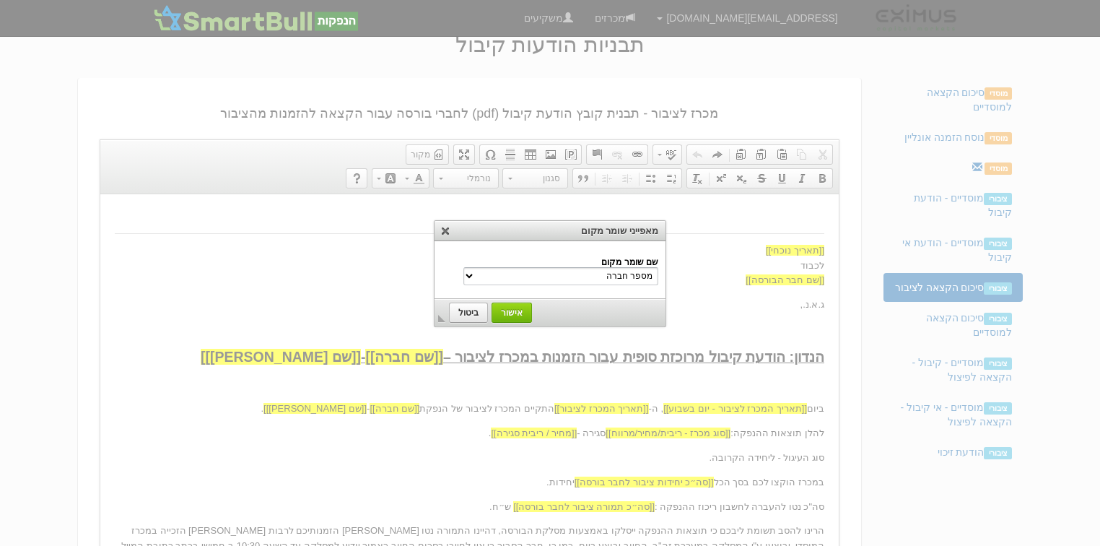
click at [598, 279] on select "מספר חברה שם חברה שם משקיע הנדון שם נייר מונפק סוג מכרז - ריבית/מחיר/מרווח שם […" at bounding box center [560, 276] width 195 height 18
select select "תאריך סליקה מלא"
click at [495, 267] on select "מספר חברה שם חברה שם משקיע הנדון שם נייר מונפק סוג מכרז - ריבית/מחיר/מרווח שם […" at bounding box center [560, 276] width 195 height 18
click at [502, 307] on span "אישור" at bounding box center [512, 312] width 38 height 10
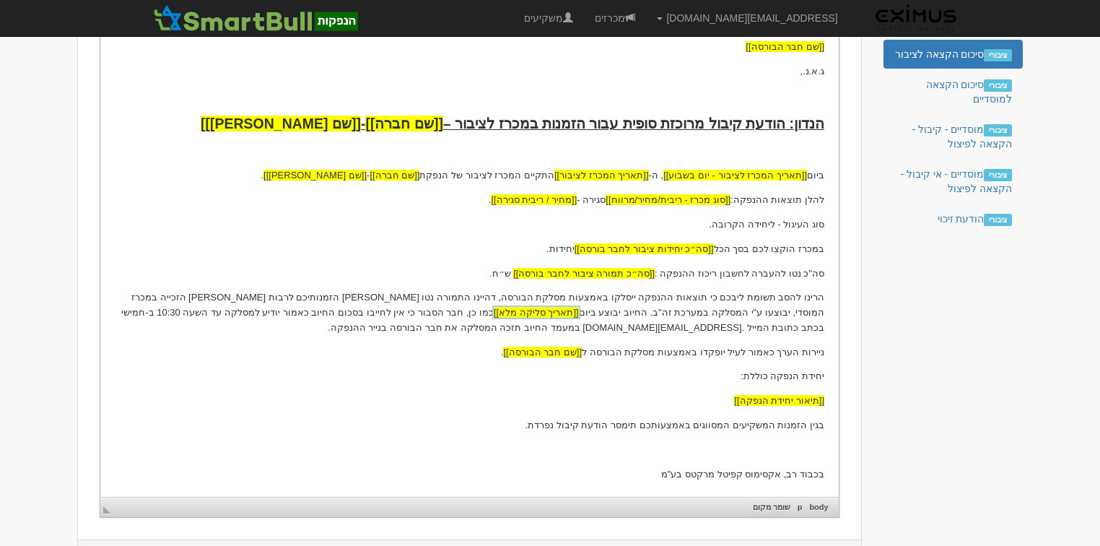
scroll to position [268, 0]
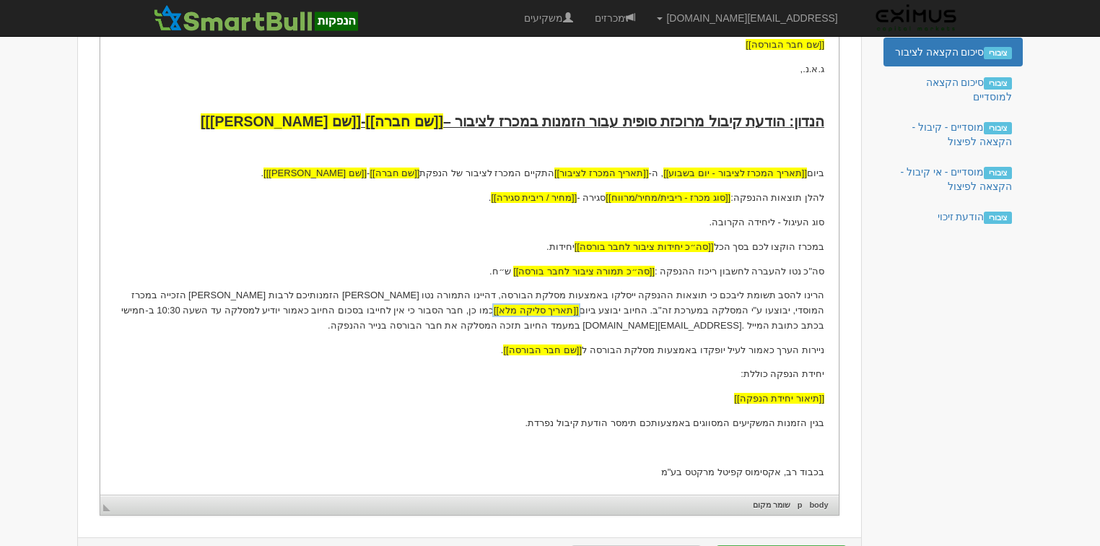
click at [375, 311] on p "הרינו להסב תשומת ליבכם כי תוצאות ההנפקה ייסלקו באמצעות מסלקת הבורסה, דהיינו התמ…" at bounding box center [469, 310] width 709 height 45
click at [376, 311] on p "הרינו להסב תשומת ליבכם כי תוצאות ההנפקה ייסלקו באמצעות מסלקת הבורסה, דהיינו התמ…" at bounding box center [469, 310] width 709 height 45
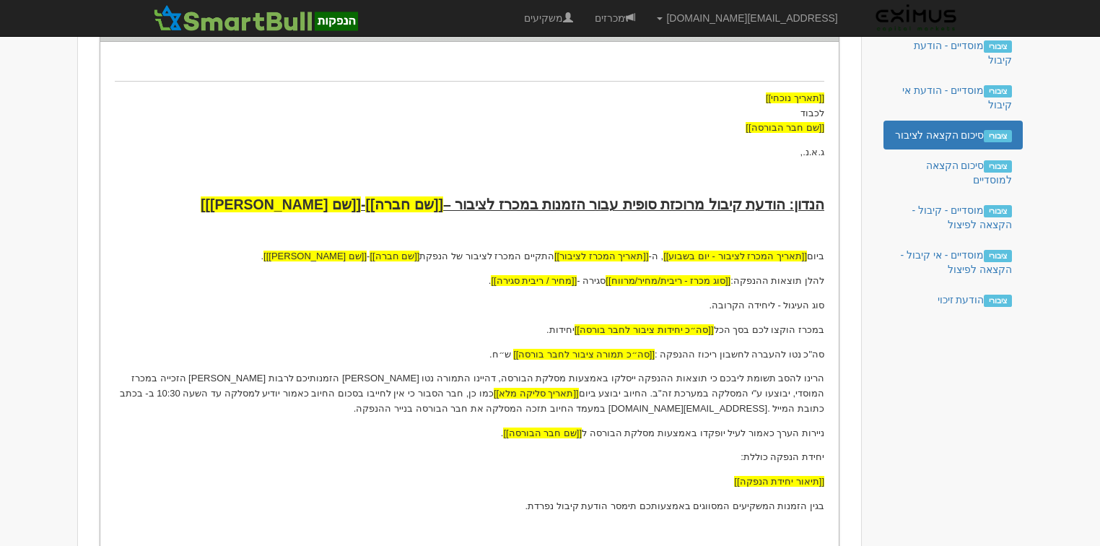
scroll to position [0, 0]
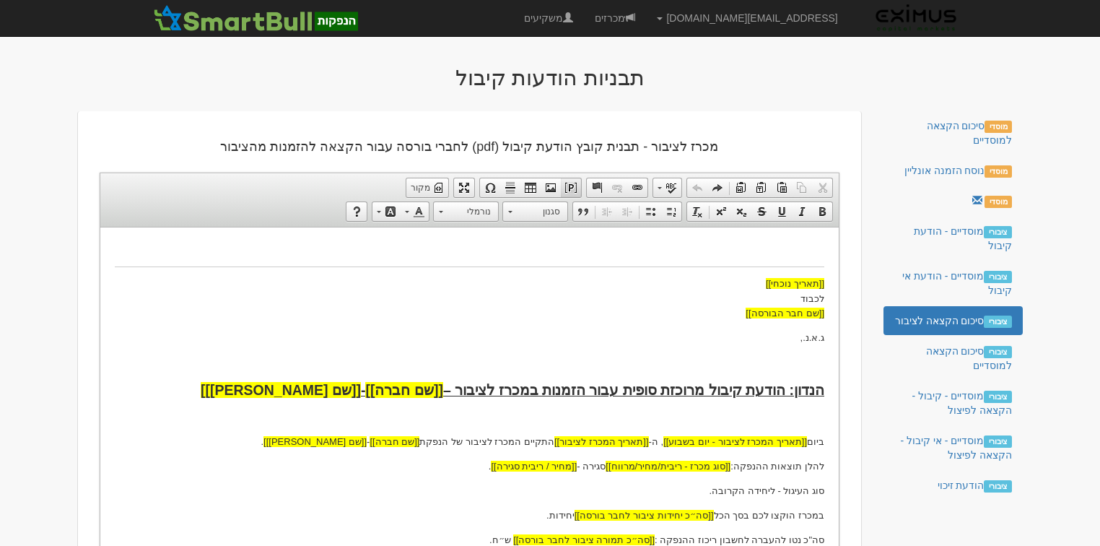
click at [569, 188] on span at bounding box center [571, 188] width 12 height 12
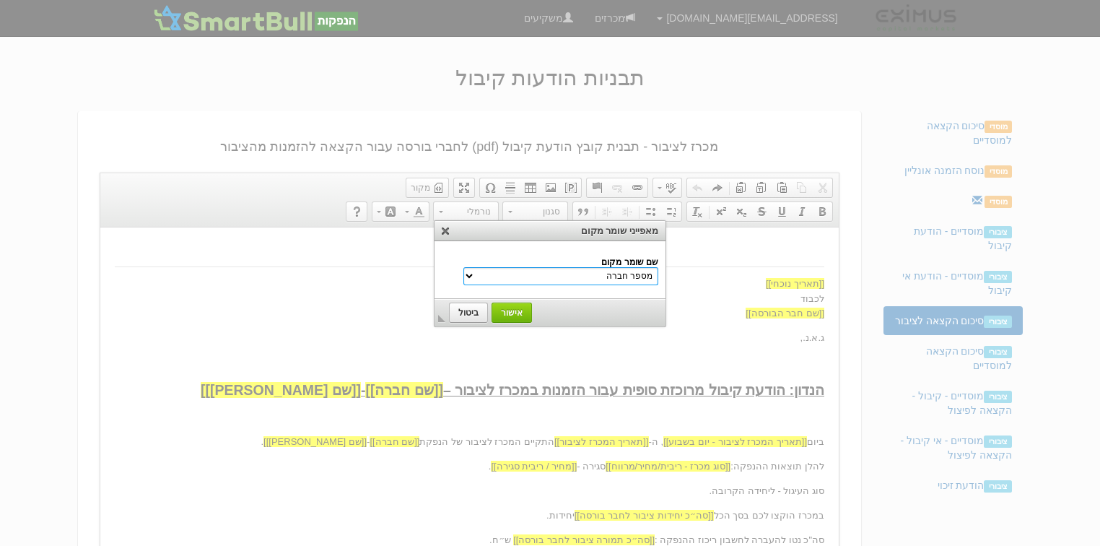
click at [569, 271] on select "מספר חברה שם חברה שם משקיע הנדון שם נייר מונפק סוג מכרז - ריבית/מחיר/מרווח שם ה…" at bounding box center [560, 276] width 195 height 18
select select "תאריך סליקה מלא"
click at [495, 267] on select "מספר חברה שם חברה שם משקיע הנדון שם נייר מונפק סוג מכרז - ריבית/מחיר/מרווח שם ה…" at bounding box center [560, 276] width 195 height 18
click at [515, 307] on span "אישור" at bounding box center [512, 312] width 38 height 10
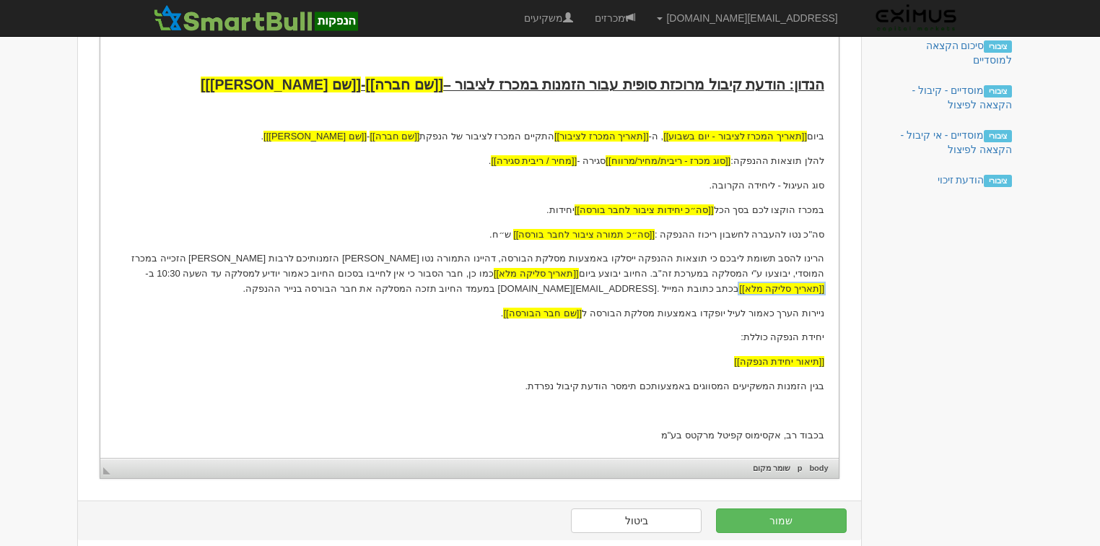
click at [287, 271] on p "הרינו להסב תשומת ליבכם כי תוצאות ההנפקה ייסלקו באמצעות מסלקת הבורסה, דהיינו התמ…" at bounding box center [469, 273] width 709 height 45
click at [231, 280] on p "הרינו להסב תשומת ליבכם כי תוצאות ההנפקה ייסלקו באמצעות מסלקת הבורסה, דהיינו התמ…" at bounding box center [469, 273] width 709 height 45
click at [235, 279] on p "הרינו להסב תשומת ליבכם כי תוצאות ההנפקה ייסלקו באמצעות מסלקת הבורסה, דהיינו התמ…" at bounding box center [469, 273] width 709 height 45
click at [231, 278] on p "הרינו להסב תשומת ליבכם כי תוצאות ההנפקה ייסלקו באמצעות מסלקת הבורסה, דהיינו התמ…" at bounding box center [469, 273] width 709 height 45
click at [140, 274] on p "הרינו להסב תשומת ליבכם כי תוצאות ההנפקה ייסלקו באמצעות מסלקת הבורסה, דהיינו התמ…" at bounding box center [469, 273] width 709 height 45
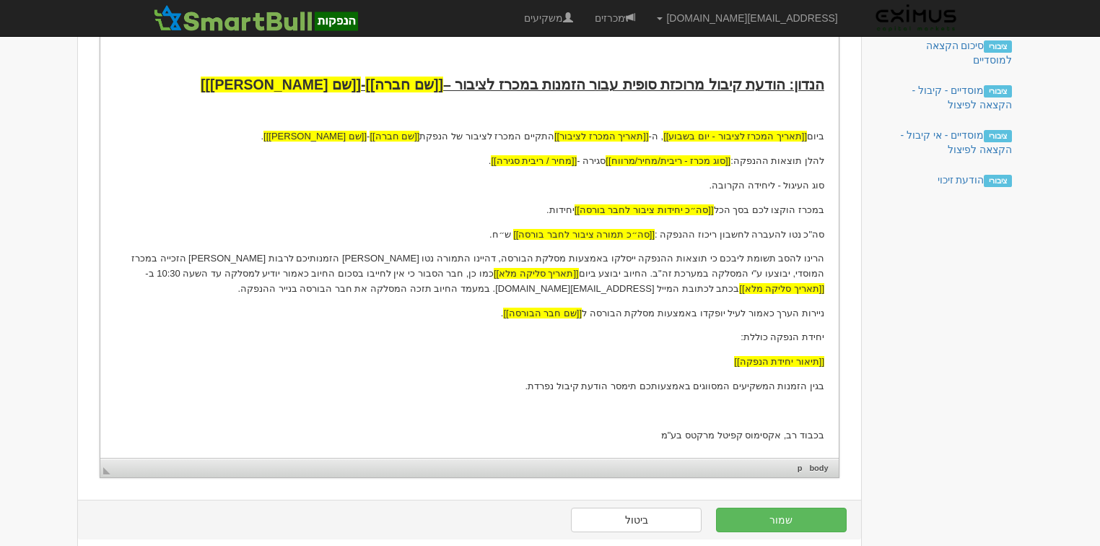
click at [667, 289] on p "הרינו להסב תשומת ליבכם כי תוצאות ההנפקה ייסלקו באמצעות מסלקת הבורסה, דהיינו התמ…" at bounding box center [469, 273] width 709 height 45
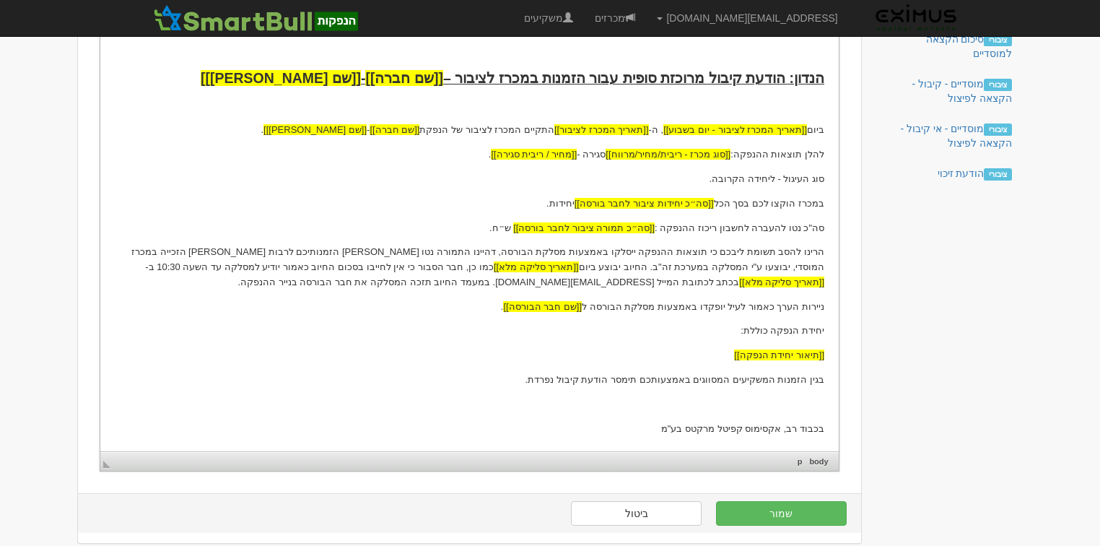
scroll to position [322, 0]
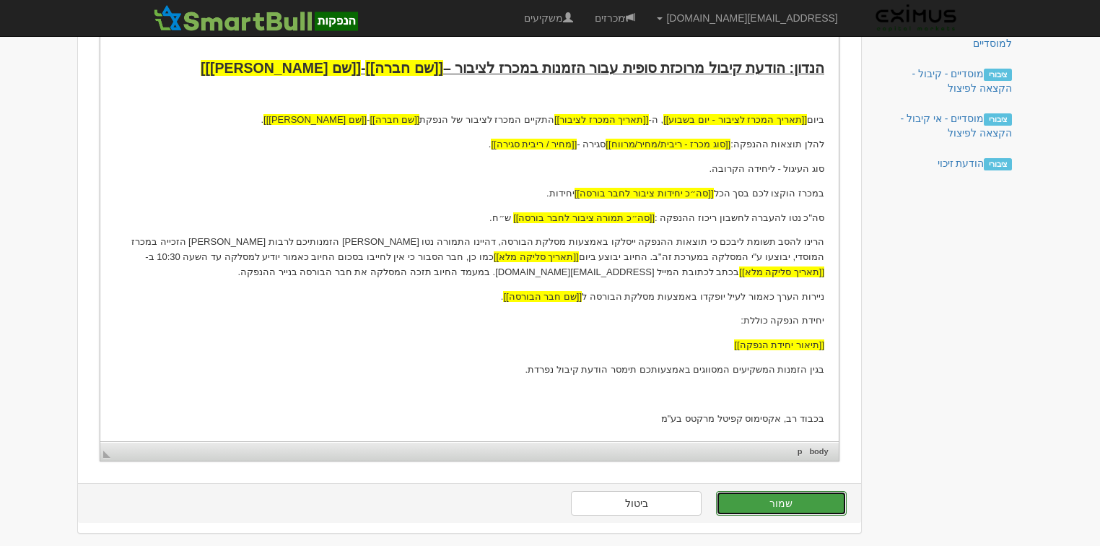
click at [812, 504] on button "שמור" at bounding box center [781, 503] width 131 height 25
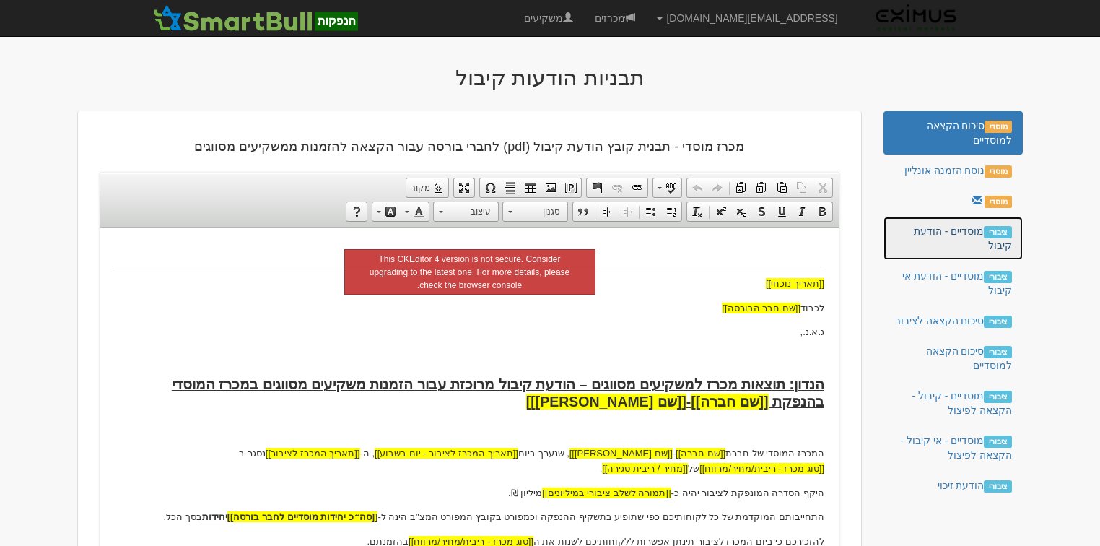
click at [933, 233] on link "ציבורי מוסדיים - הודעת קיבול" at bounding box center [952, 238] width 139 height 43
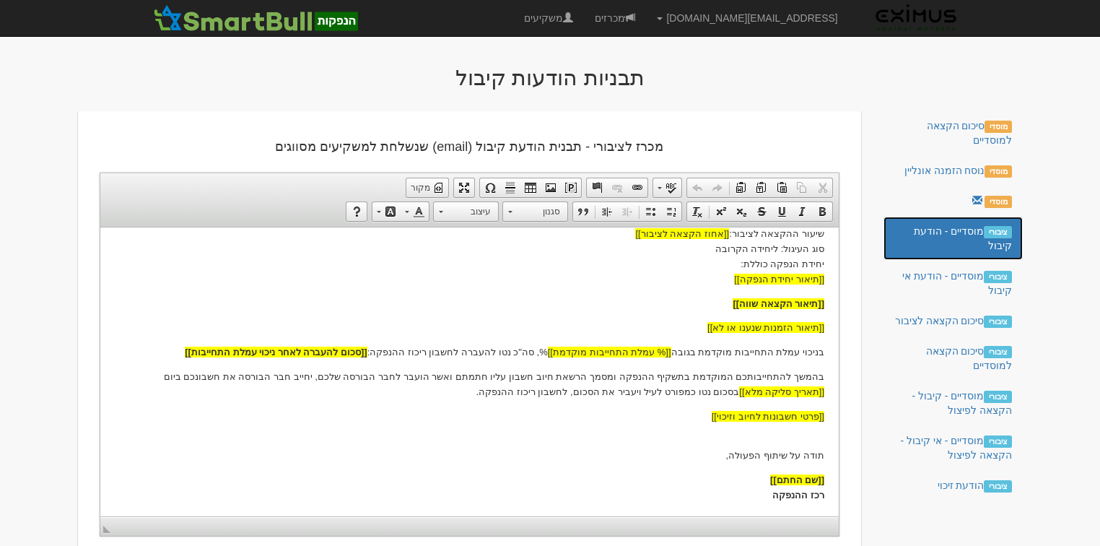
scroll to position [229, 0]
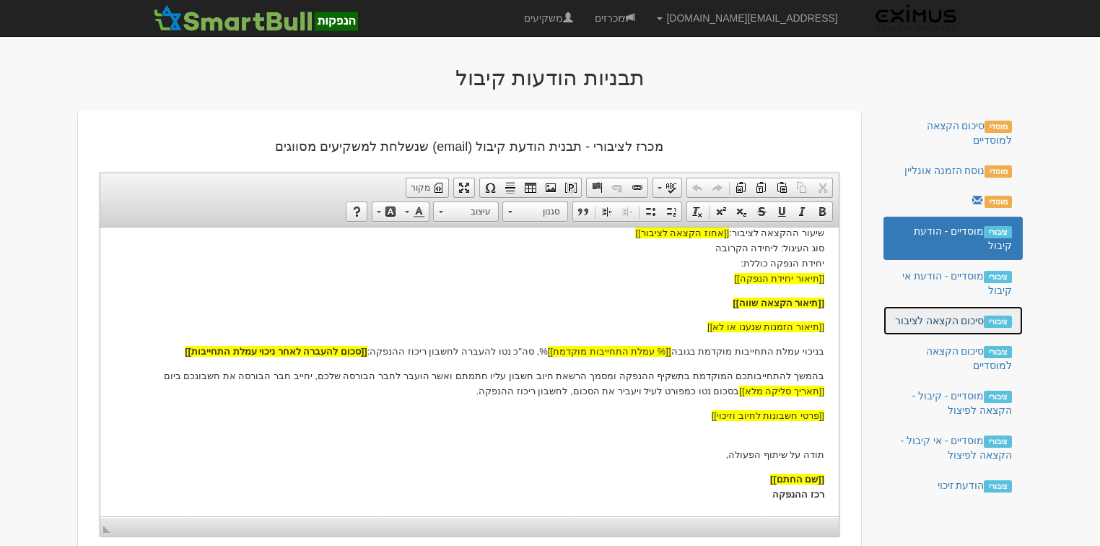
click at [953, 328] on link "ציבורי סיכום הקצאה לציבור" at bounding box center [952, 320] width 139 height 29
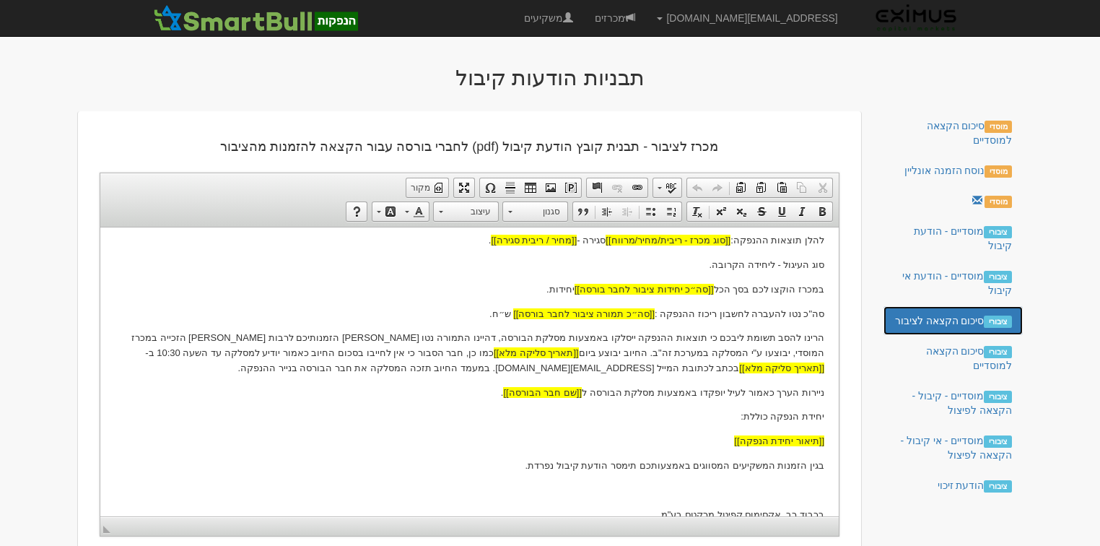
scroll to position [231, 0]
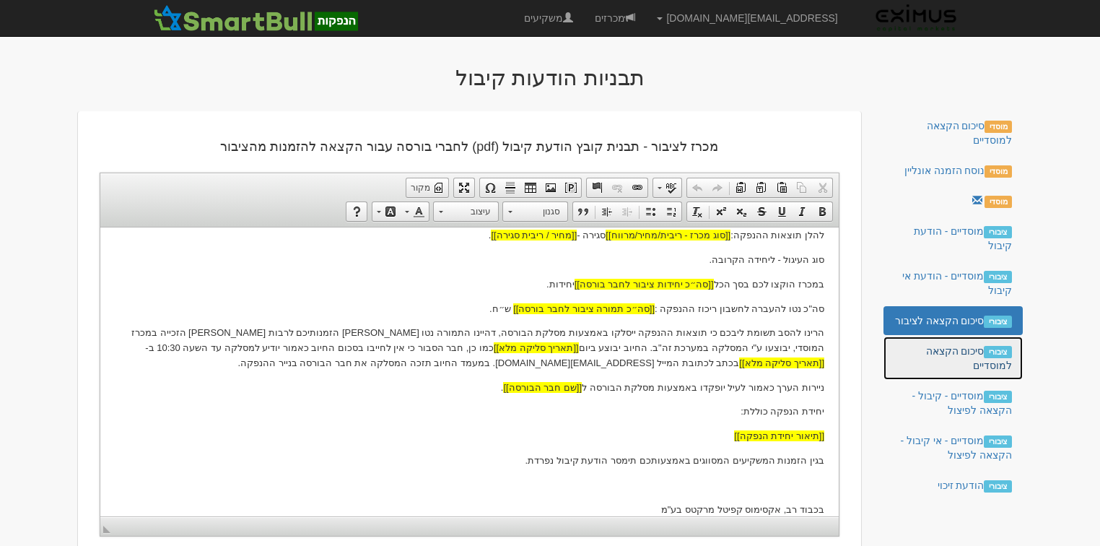
click at [946, 354] on link "ציבורי סיכום הקצאה למוסדיים" at bounding box center [952, 357] width 139 height 43
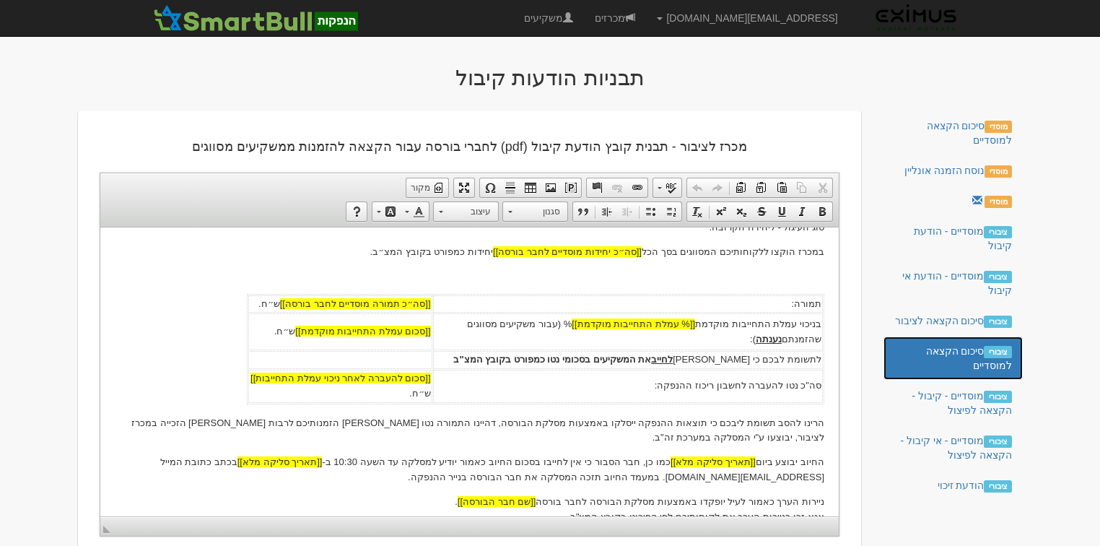
scroll to position [289, 0]
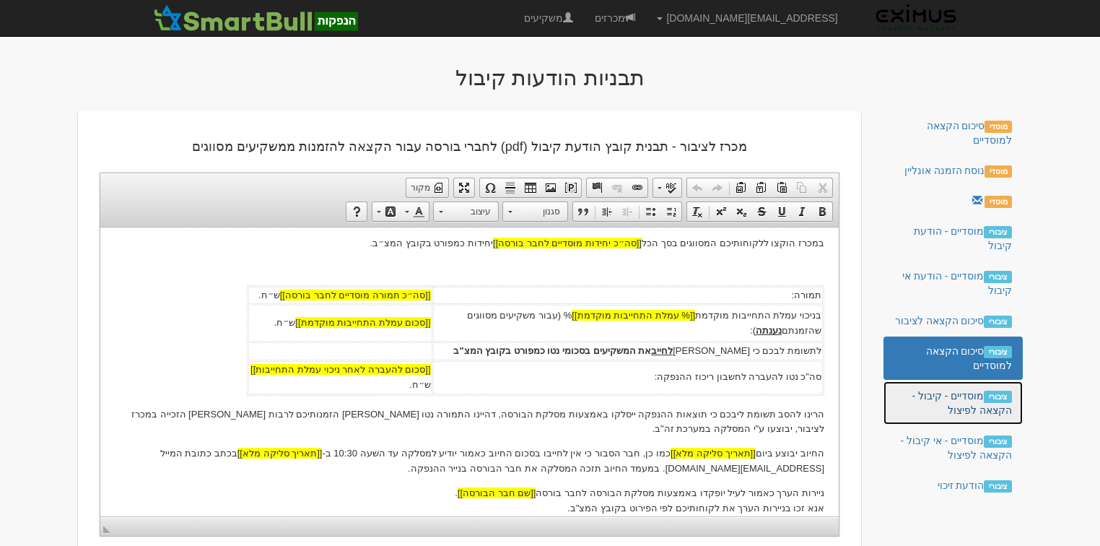
click at [970, 408] on link "ציבורי מוסדיים - קיבול - הקצאה לפיצול" at bounding box center [952, 402] width 139 height 43
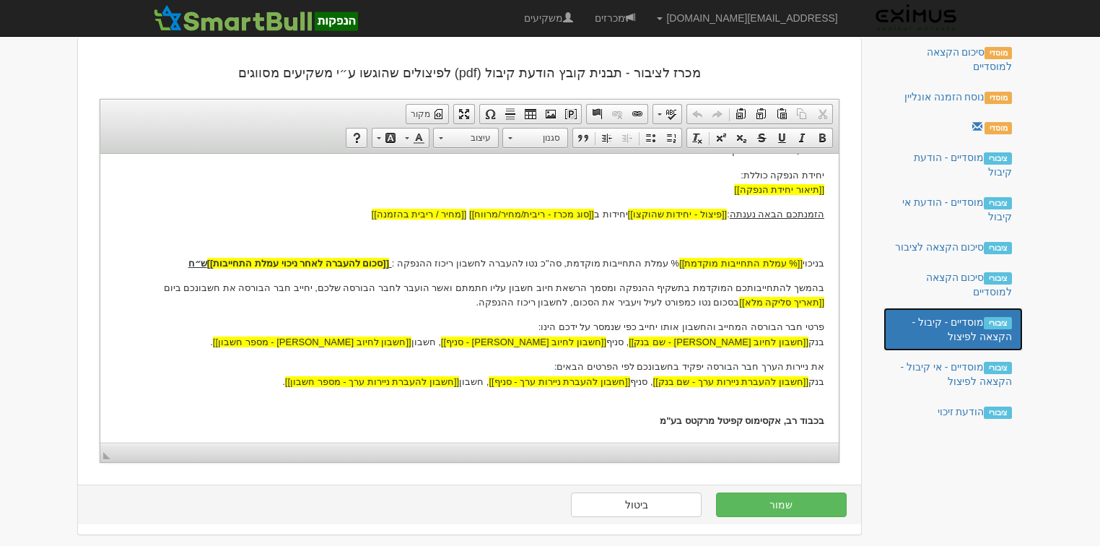
scroll to position [75, 0]
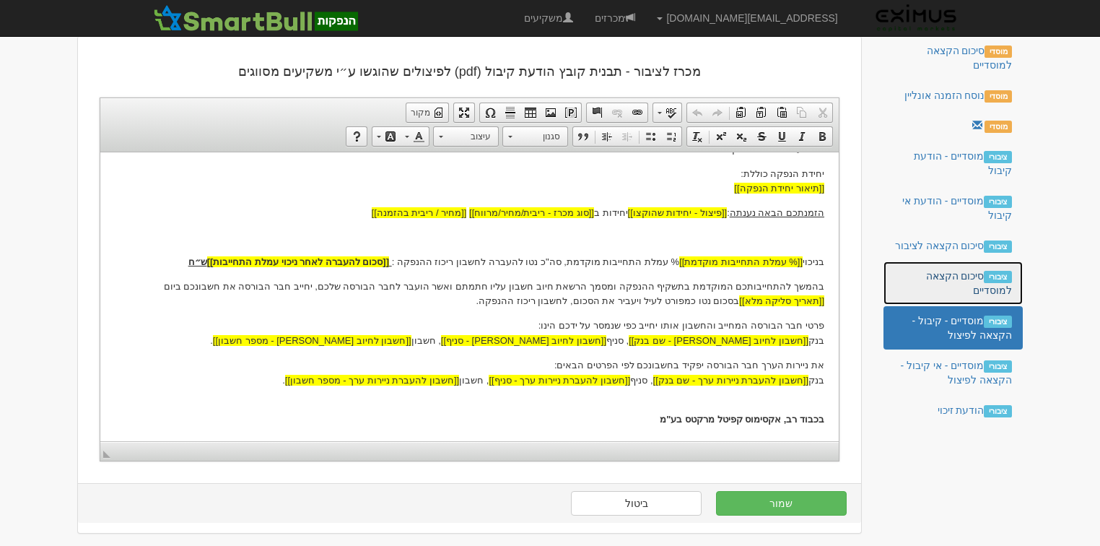
click at [971, 279] on link "ציבורי סיכום הקצאה למוסדיים" at bounding box center [952, 282] width 139 height 43
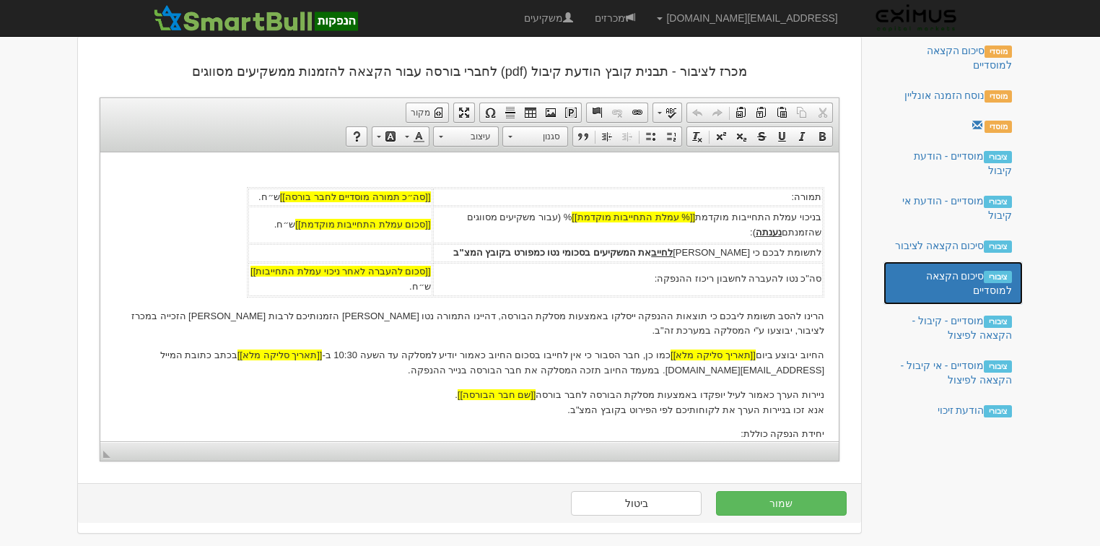
scroll to position [434, 0]
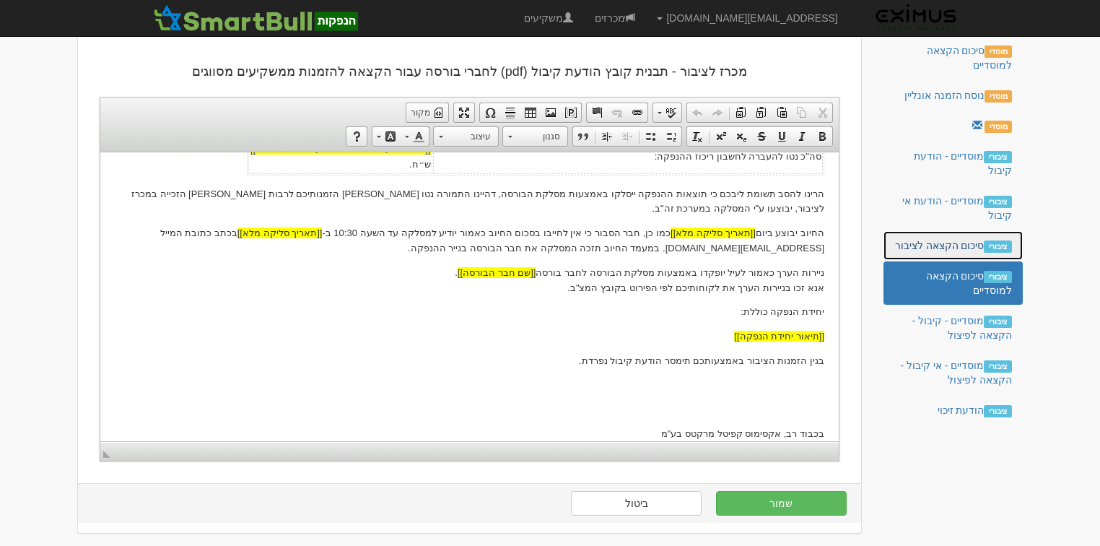
click at [958, 248] on link "ציבורי סיכום הקצאה לציבור" at bounding box center [952, 245] width 139 height 29
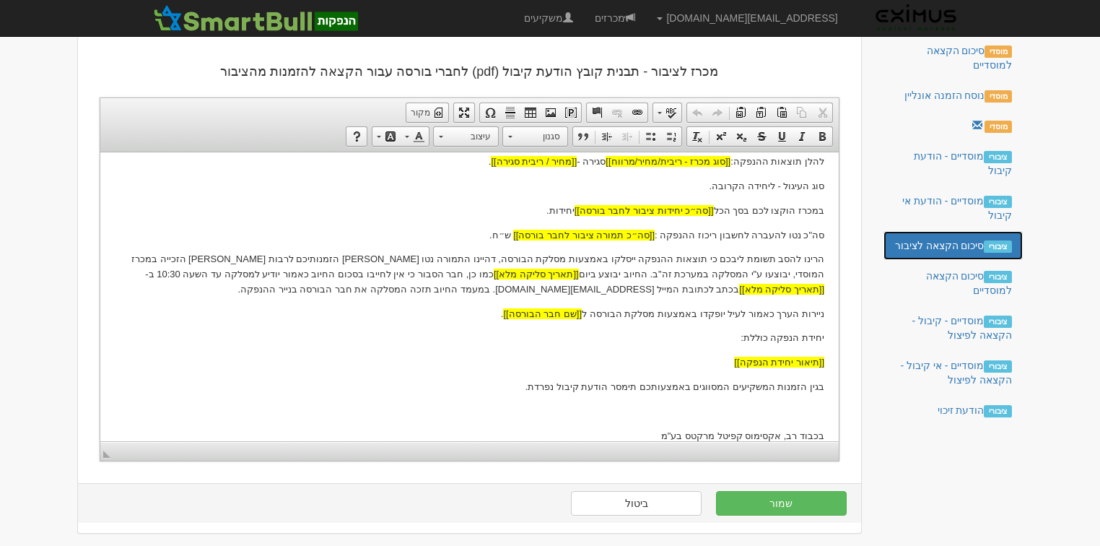
scroll to position [246, 0]
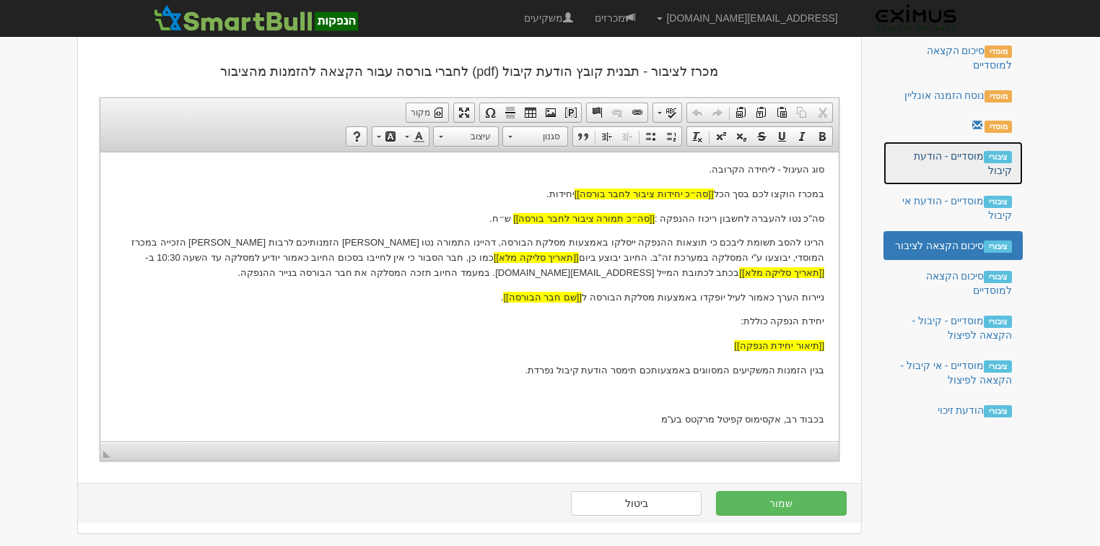
click at [948, 153] on link "ציבורי מוסדיים - הודעת קיבול" at bounding box center [952, 162] width 139 height 43
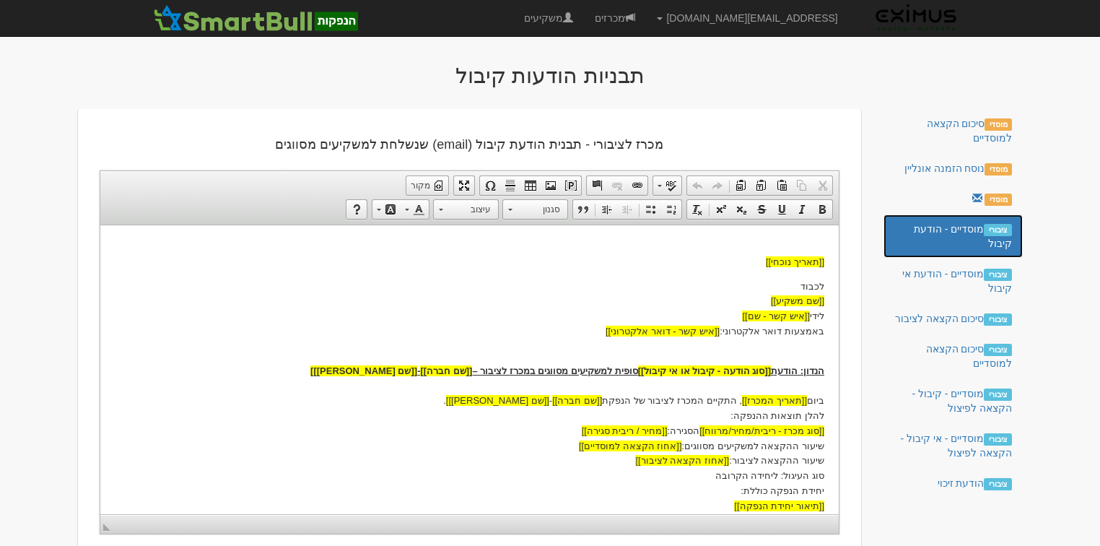
scroll to position [0, 0]
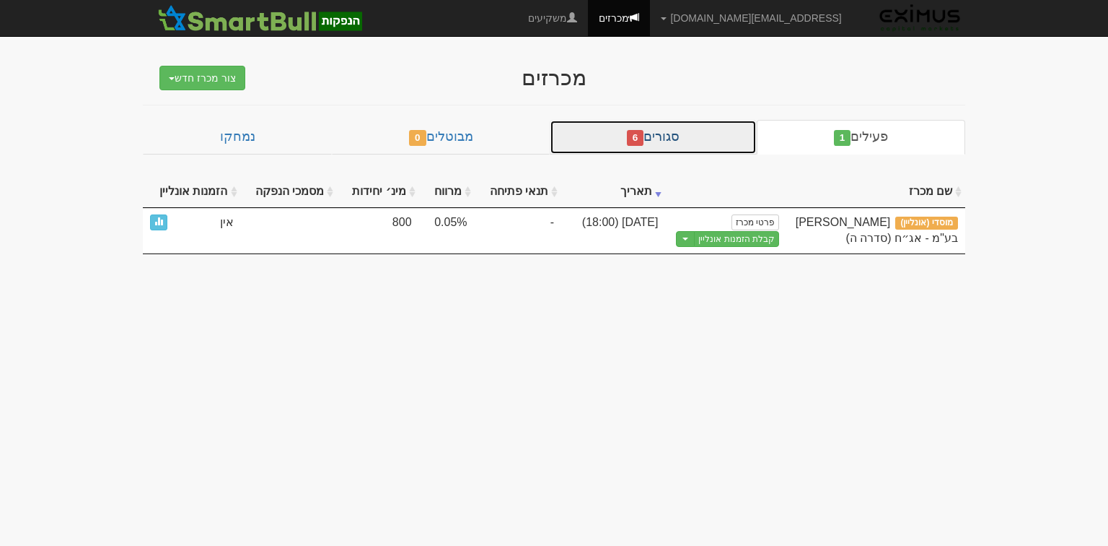
click at [632, 141] on span "6" at bounding box center [635, 138] width 17 height 16
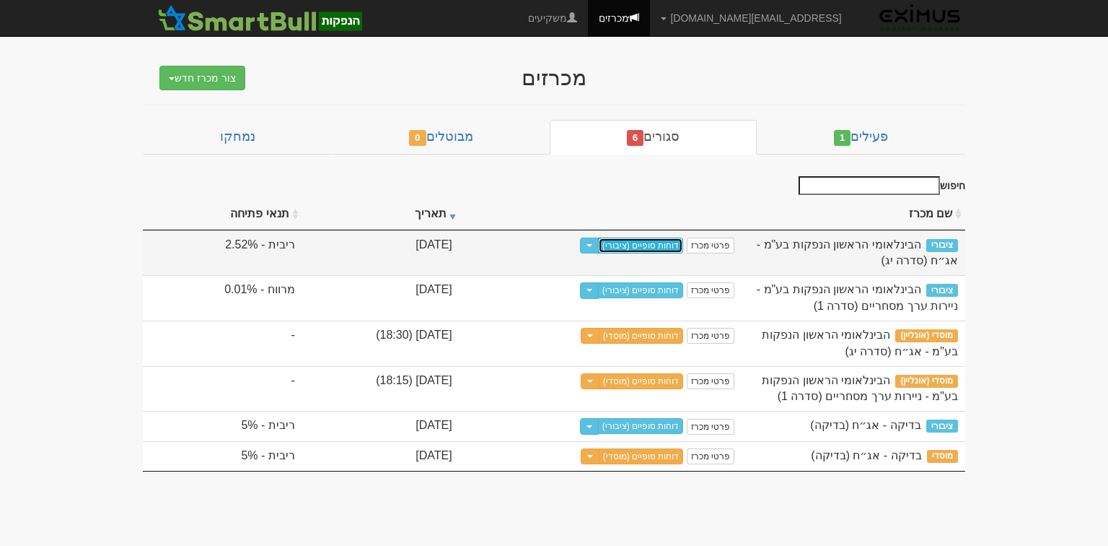
click at [658, 243] on link "דוחות סופיים (ציבורי)" at bounding box center [641, 245] width 86 height 16
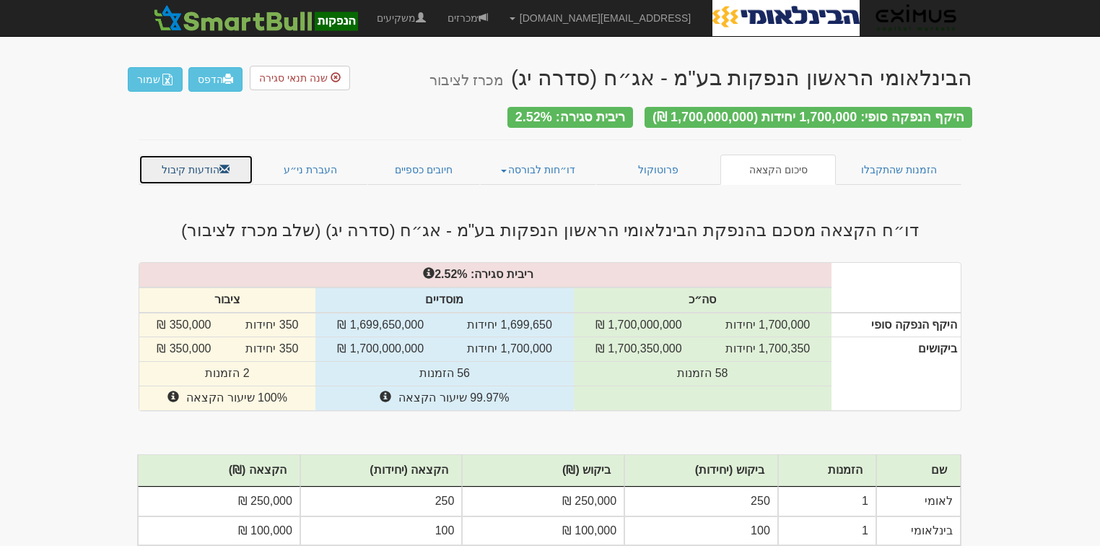
click at [219, 164] on span at bounding box center [224, 169] width 10 height 10
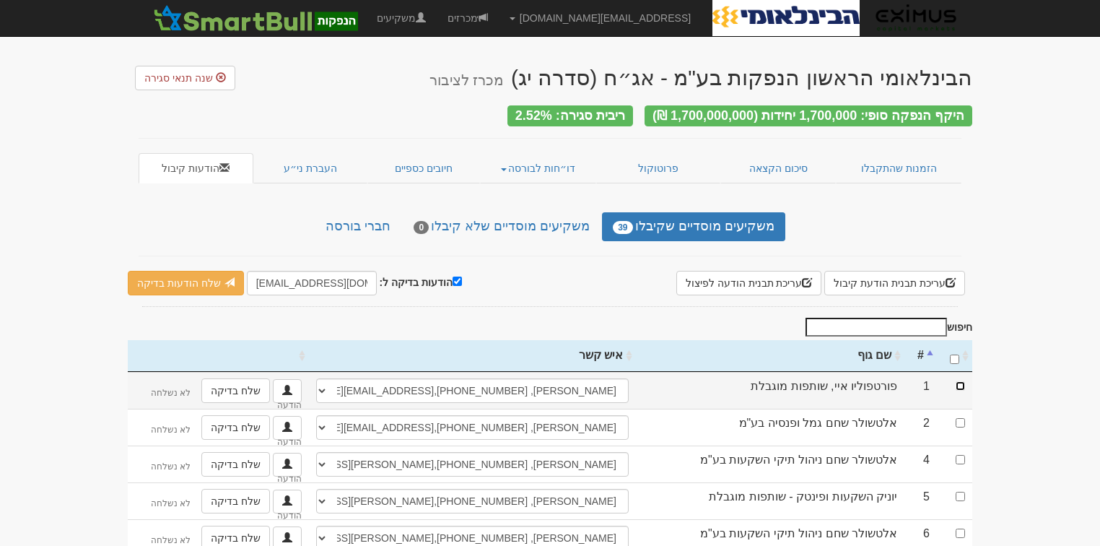
click at [960, 381] on input "checkbox" at bounding box center [960, 385] width 9 height 9
checkbox input "true"
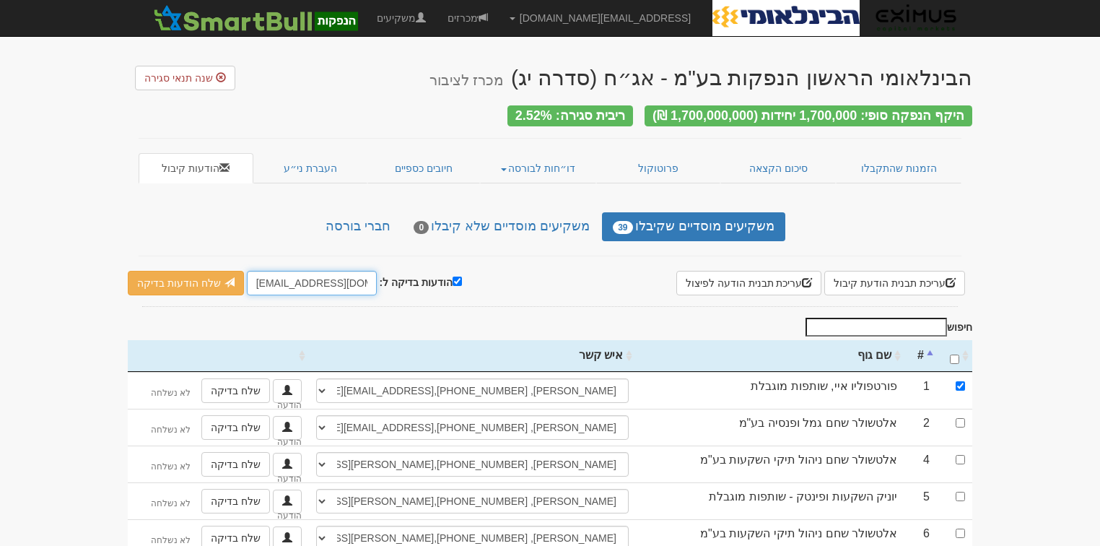
click at [277, 275] on input "hanpakot@eximuscm.com" at bounding box center [312, 283] width 130 height 25
click at [294, 283] on input "[DOMAIN_NAME]" at bounding box center [312, 283] width 130 height 25
type input "[EMAIL_ADDRESS][DOMAIN_NAME]"
click at [214, 271] on link "שלח הודעות בדיקה" at bounding box center [186, 283] width 116 height 25
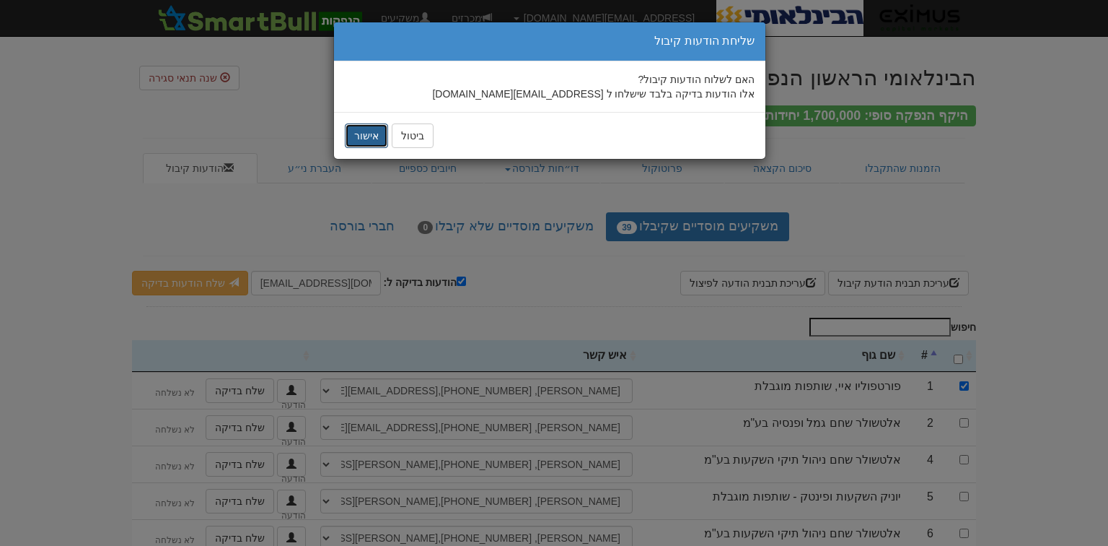
click at [372, 136] on button "אישור" at bounding box center [366, 135] width 43 height 25
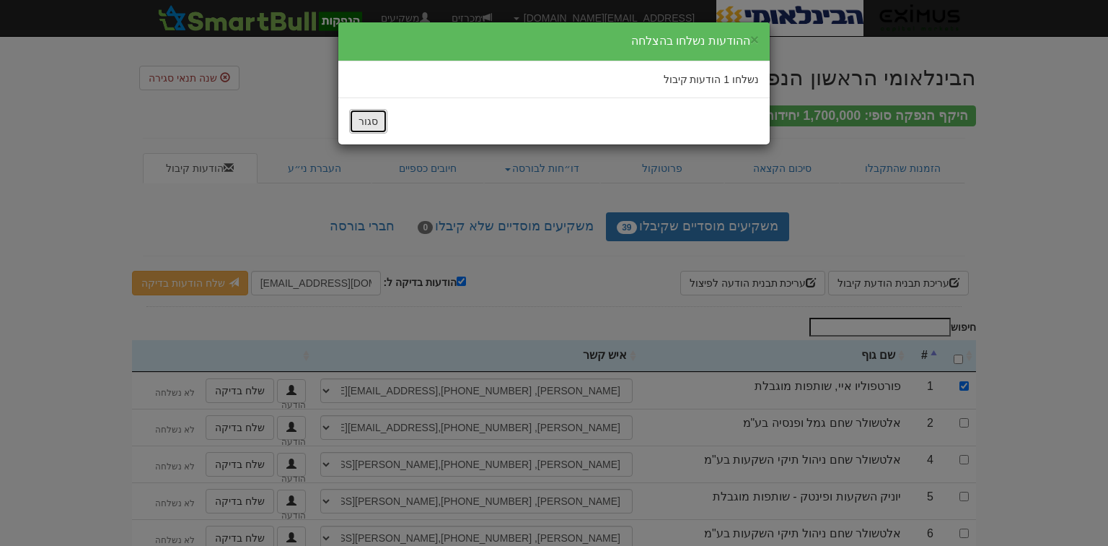
click at [362, 129] on button "סגור" at bounding box center [368, 121] width 38 height 25
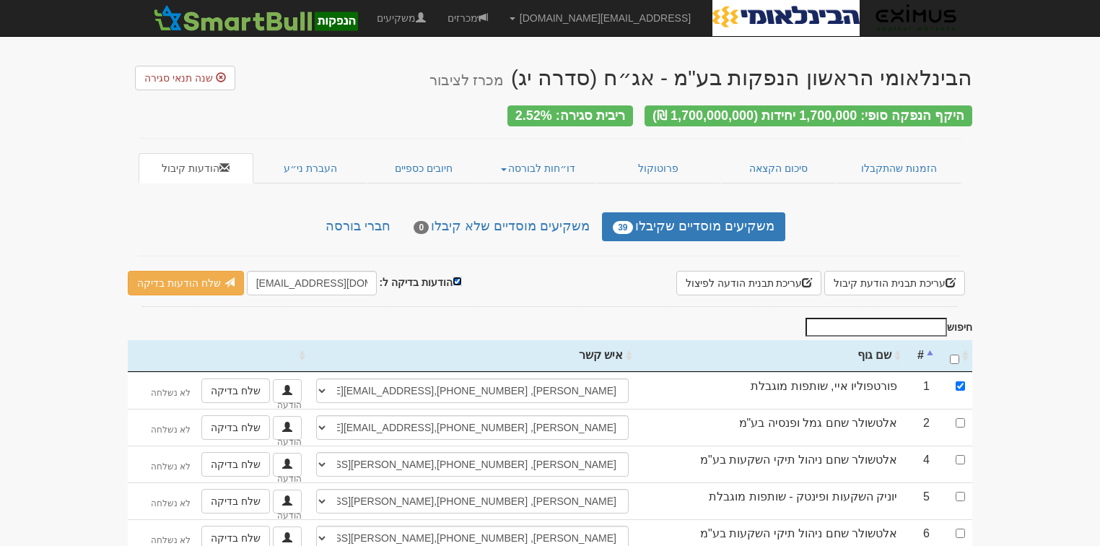
click at [453, 276] on input "הודעות בדיקה ל:" at bounding box center [456, 280] width 9 height 9
checkbox input "false"
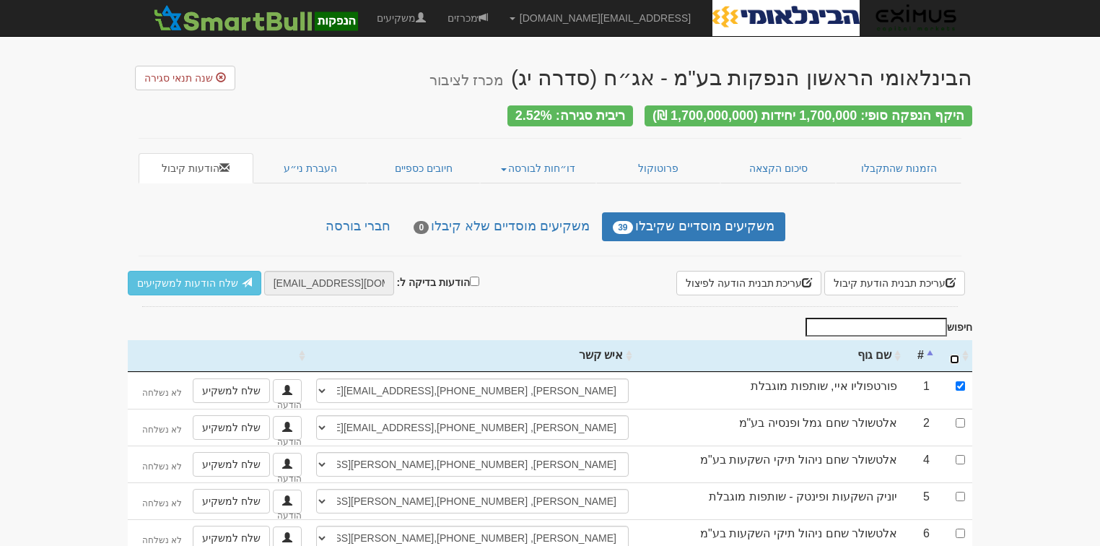
click at [953, 354] on input "\a : activate to sort column ascending" at bounding box center [954, 358] width 9 height 9
checkbox input "true"
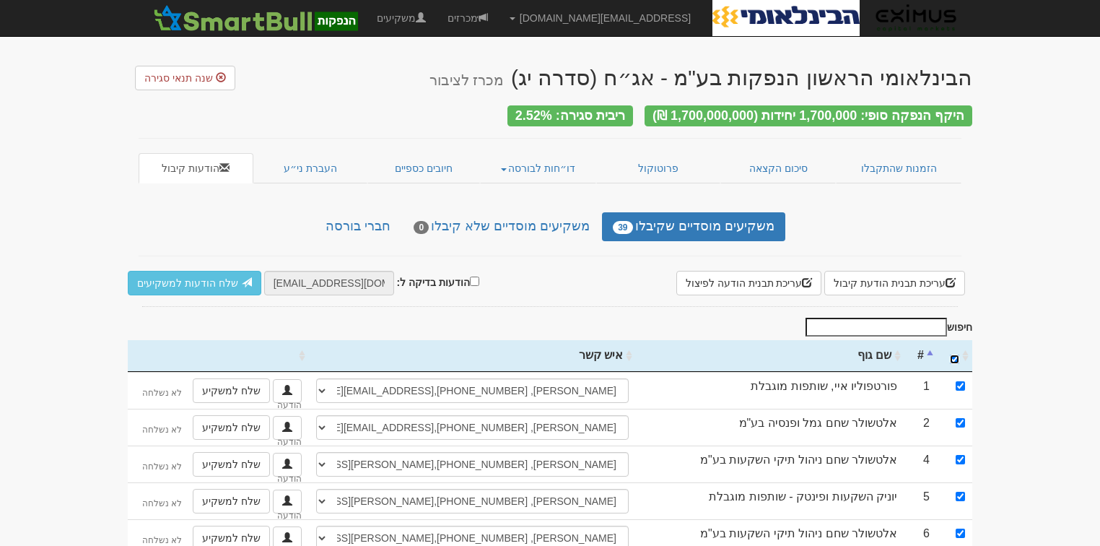
checkbox input "true"
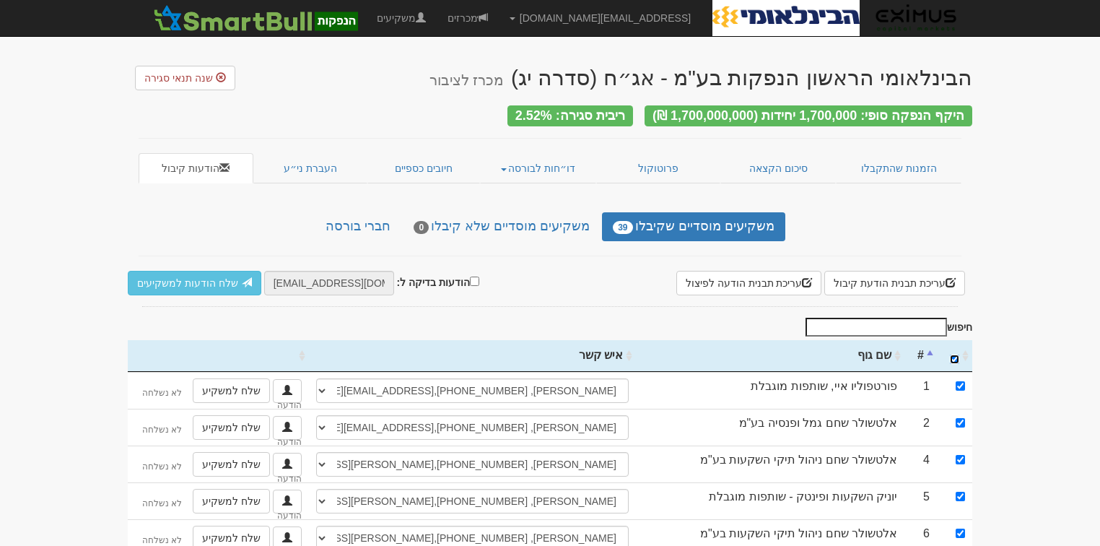
checkbox input "true"
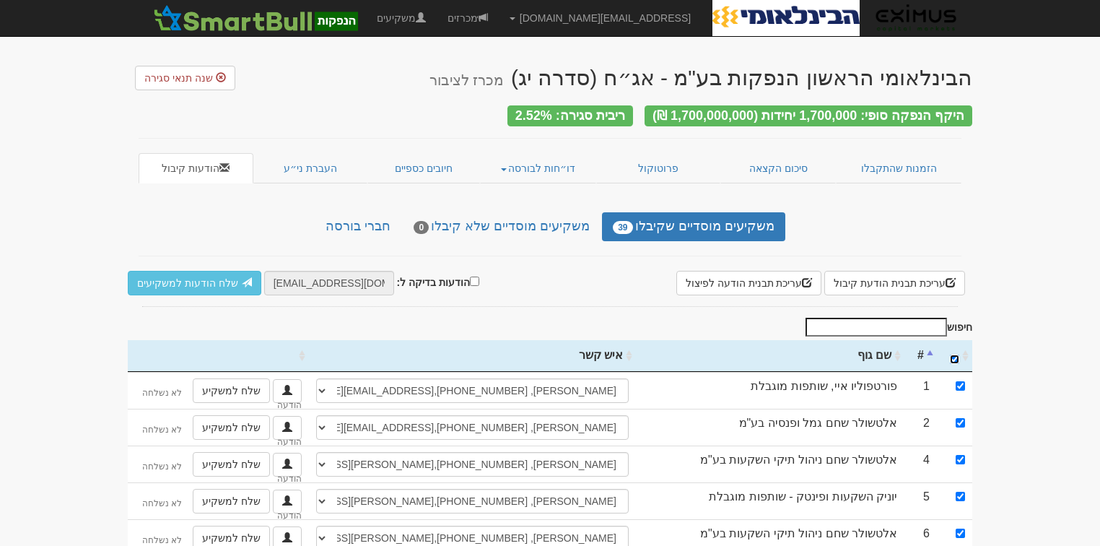
checkbox input "true"
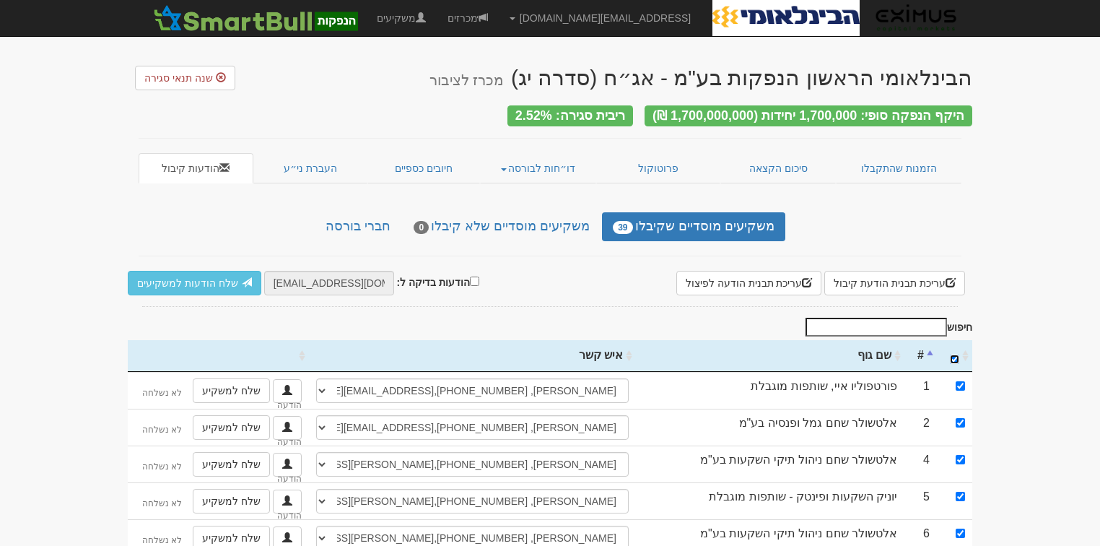
checkbox input "true"
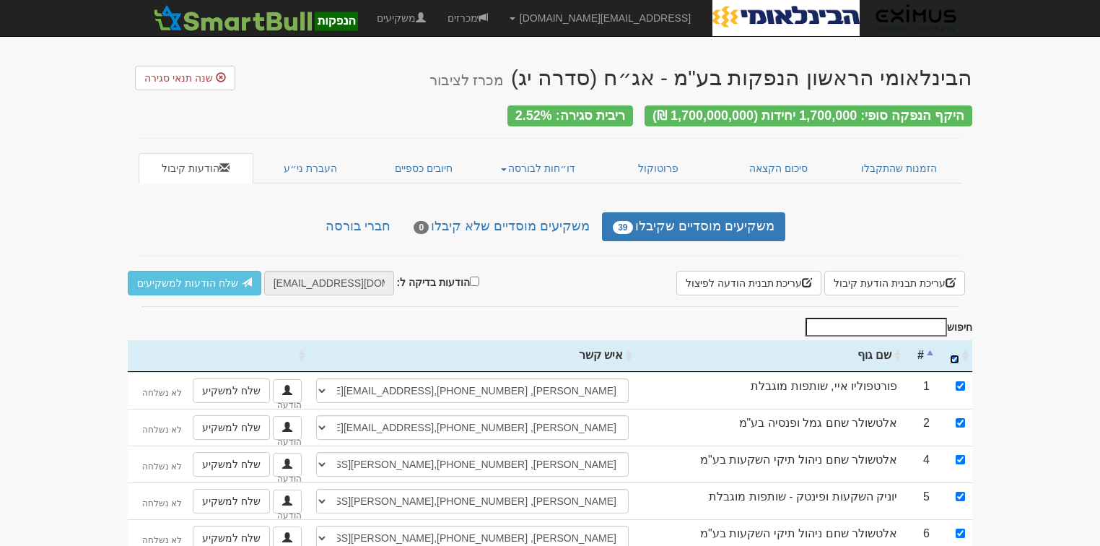
checkbox input "true"
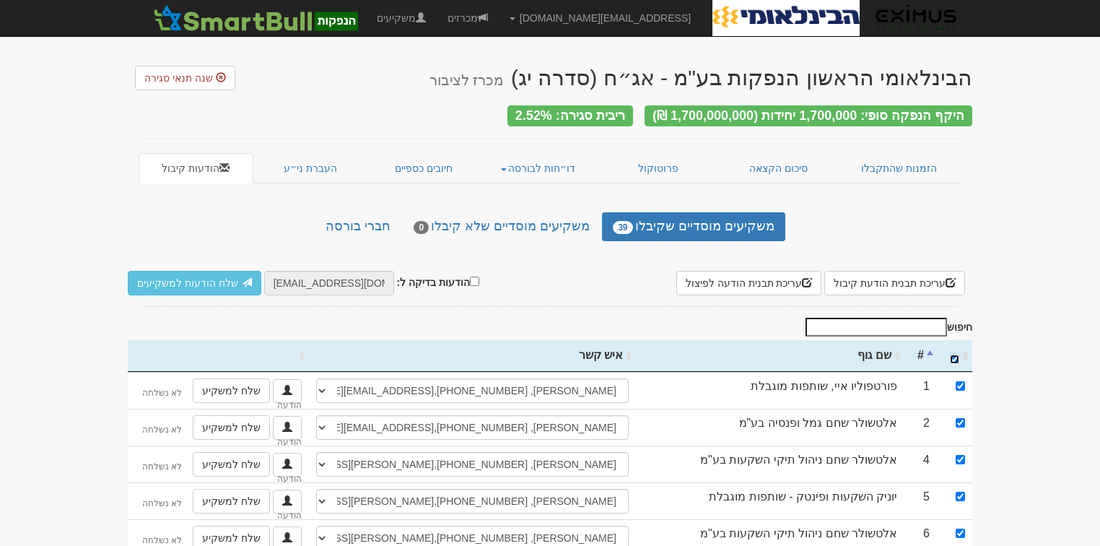
checkbox input "true"
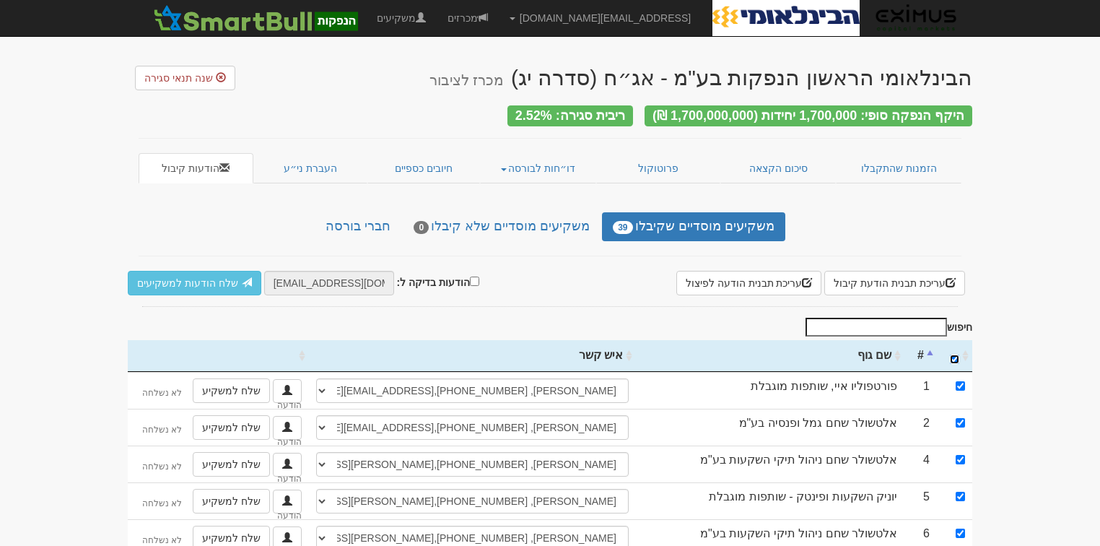
checkbox input "true"
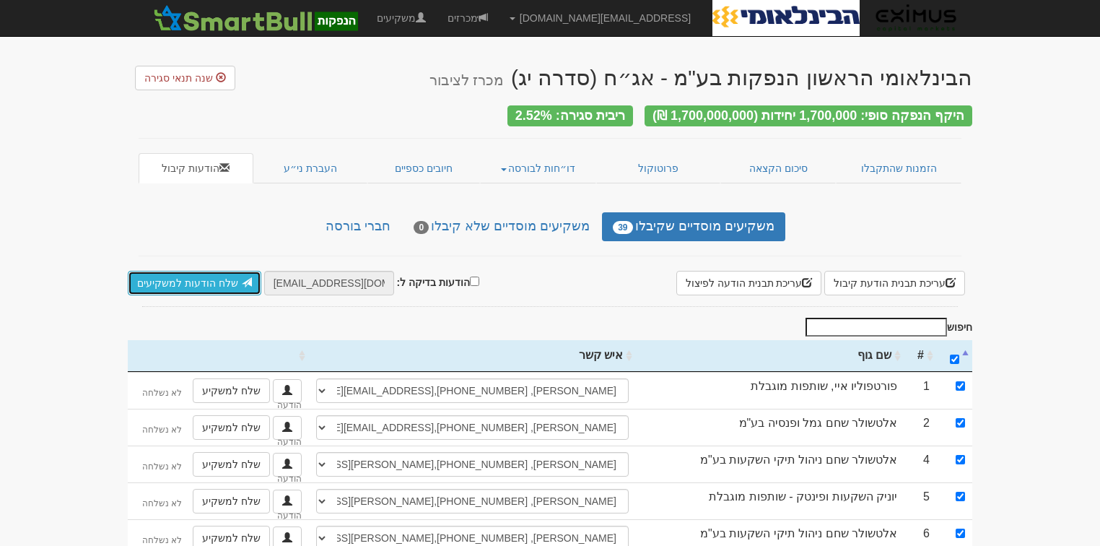
click at [163, 277] on link "שלח הודעות למשקיעים" at bounding box center [195, 283] width 134 height 25
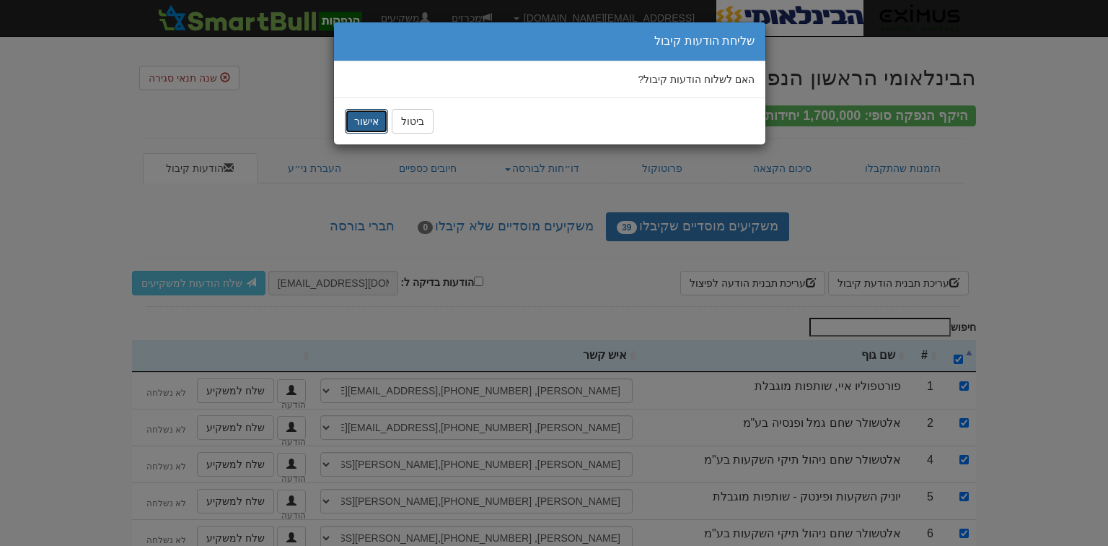
click at [359, 114] on button "אישור" at bounding box center [366, 121] width 43 height 25
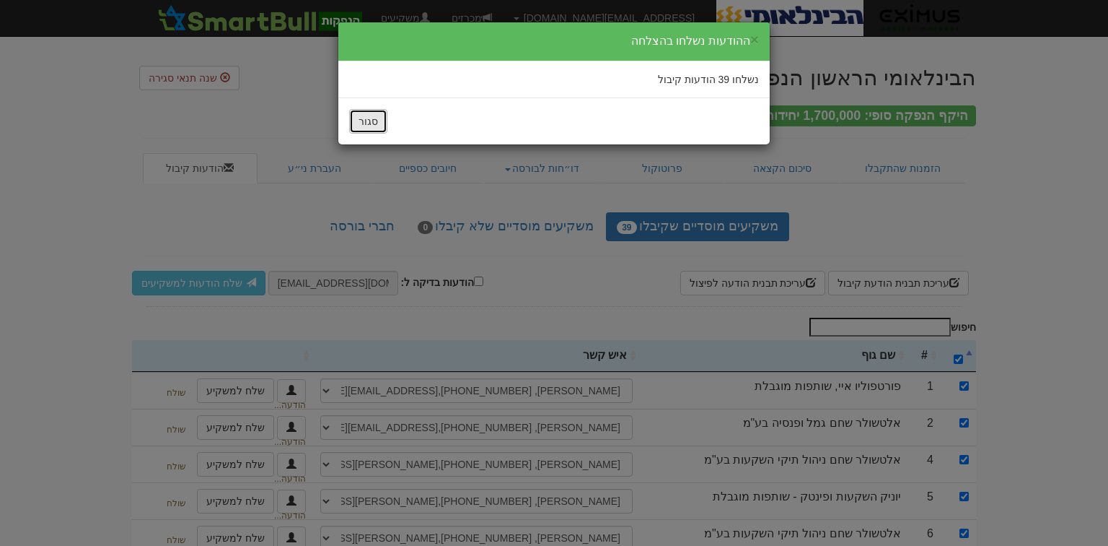
click at [367, 124] on button "סגור" at bounding box center [368, 121] width 38 height 25
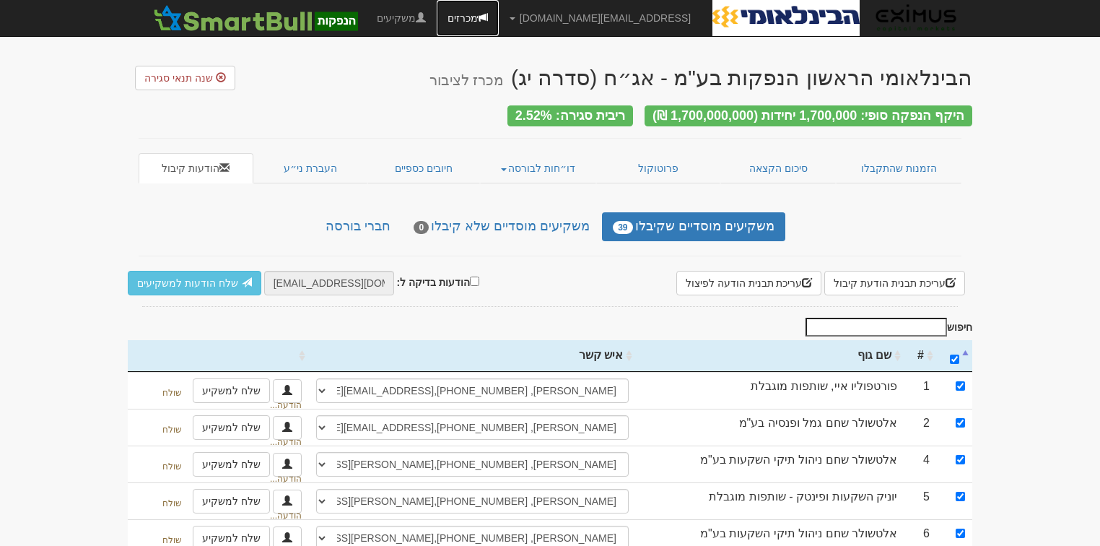
click at [499, 20] on link "מכרזים" at bounding box center [468, 18] width 62 height 36
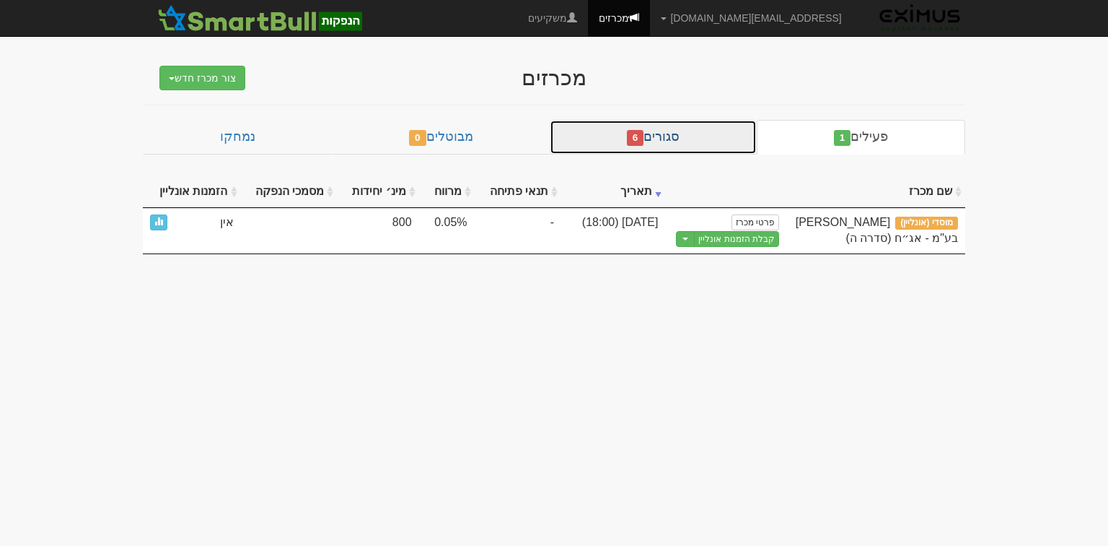
click at [639, 139] on span "6" at bounding box center [635, 138] width 17 height 16
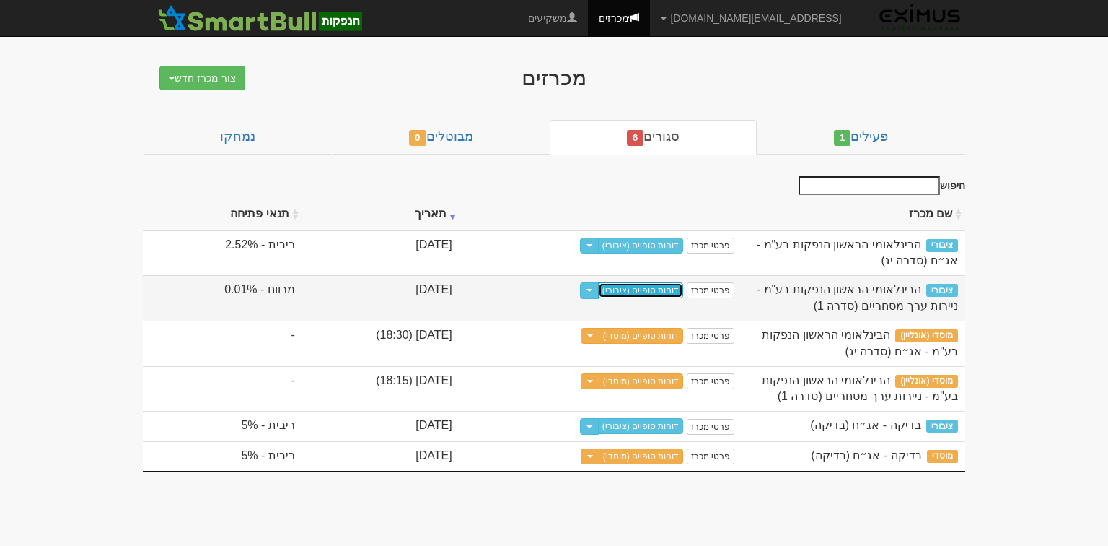
click at [651, 286] on link "דוחות סופיים (ציבורי)" at bounding box center [641, 290] width 86 height 16
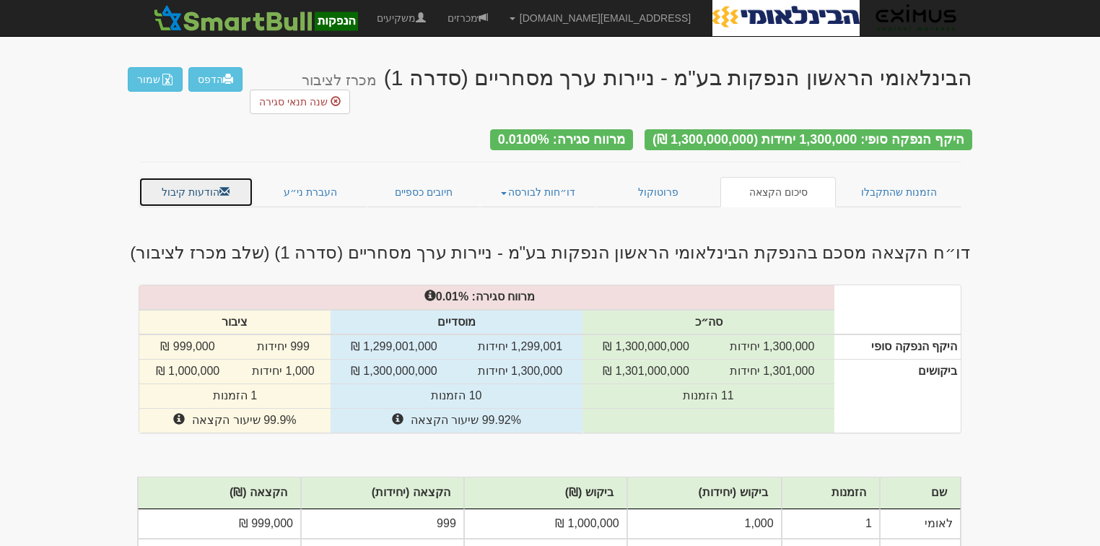
click at [227, 186] on span at bounding box center [224, 191] width 10 height 10
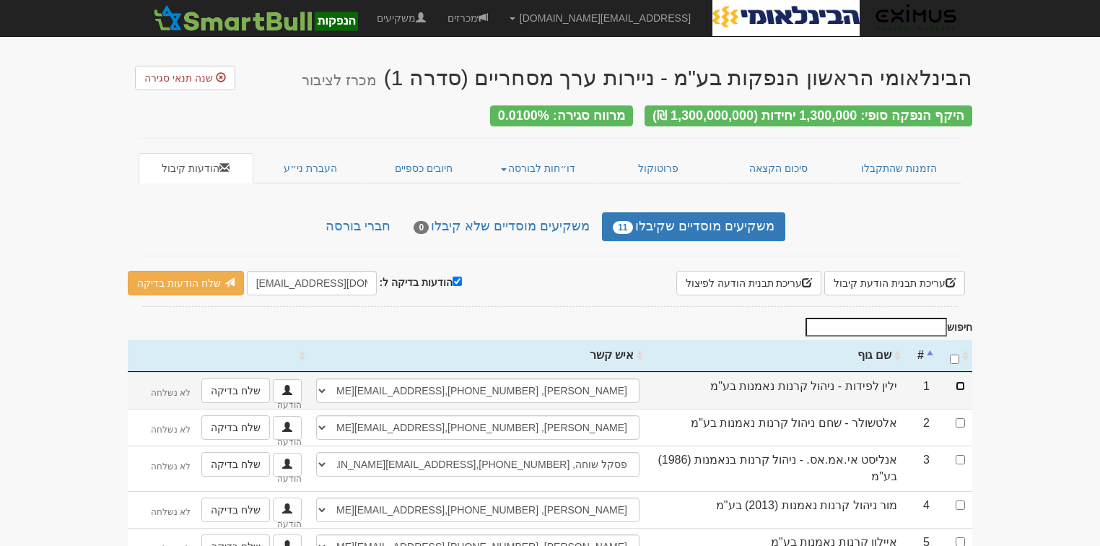
click at [961, 381] on input "checkbox" at bounding box center [960, 385] width 9 height 9
checkbox input "true"
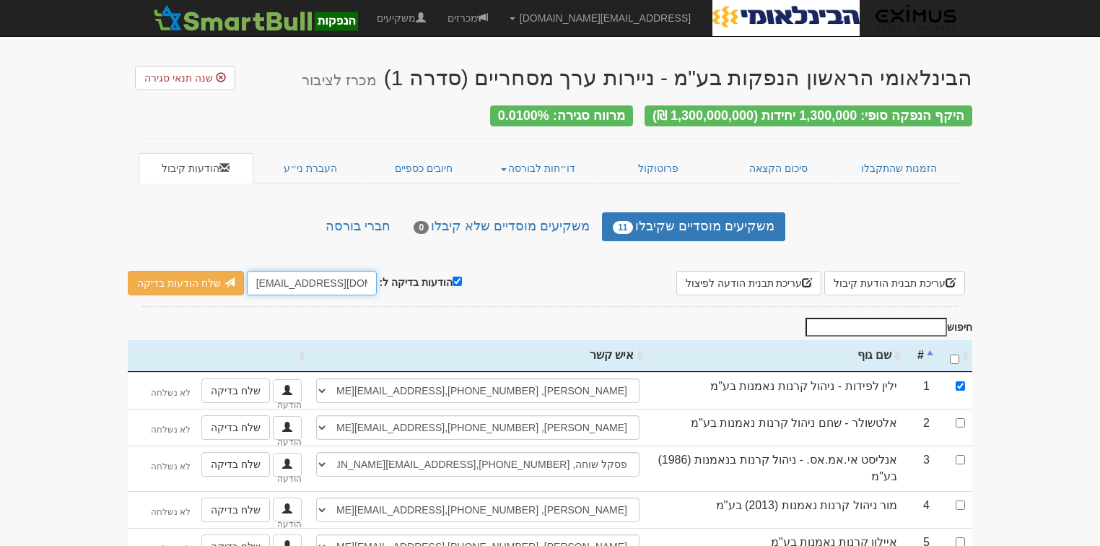
click at [284, 276] on input "[EMAIL_ADDRESS][DOMAIN_NAME]" at bounding box center [312, 283] width 130 height 25
drag, startPoint x: 296, startPoint y: 277, endPoint x: 322, endPoint y: 277, distance: 26.0
click at [296, 277] on input "[DOMAIN_NAME]" at bounding box center [312, 283] width 130 height 25
type input "[EMAIL_ADDRESS][DOMAIN_NAME]"
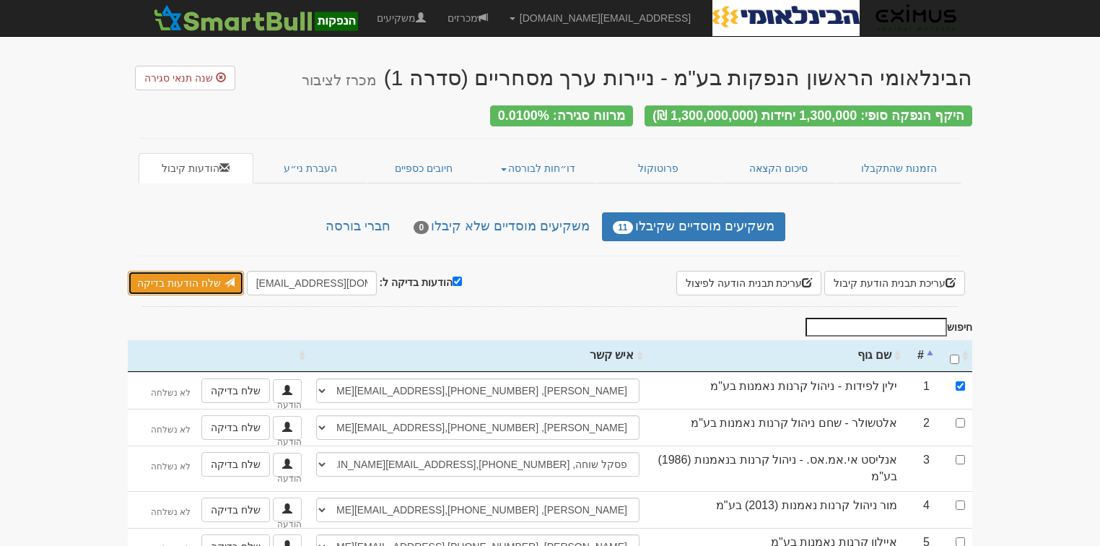
click at [160, 283] on link "שלח הודעות בדיקה" at bounding box center [186, 283] width 116 height 25
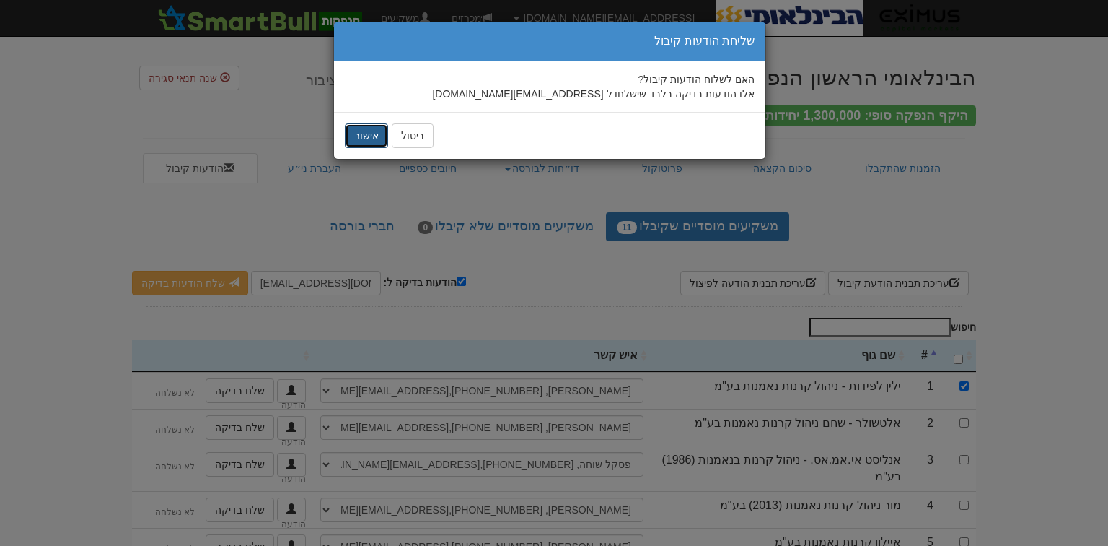
click at [356, 132] on button "אישור" at bounding box center [366, 135] width 43 height 25
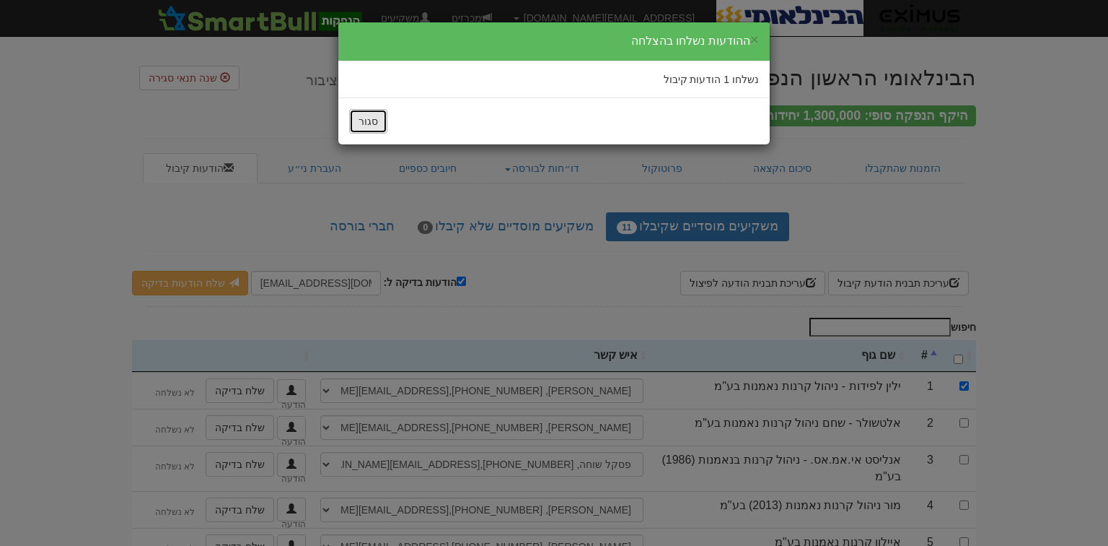
click at [372, 116] on button "סגור" at bounding box center [368, 121] width 38 height 25
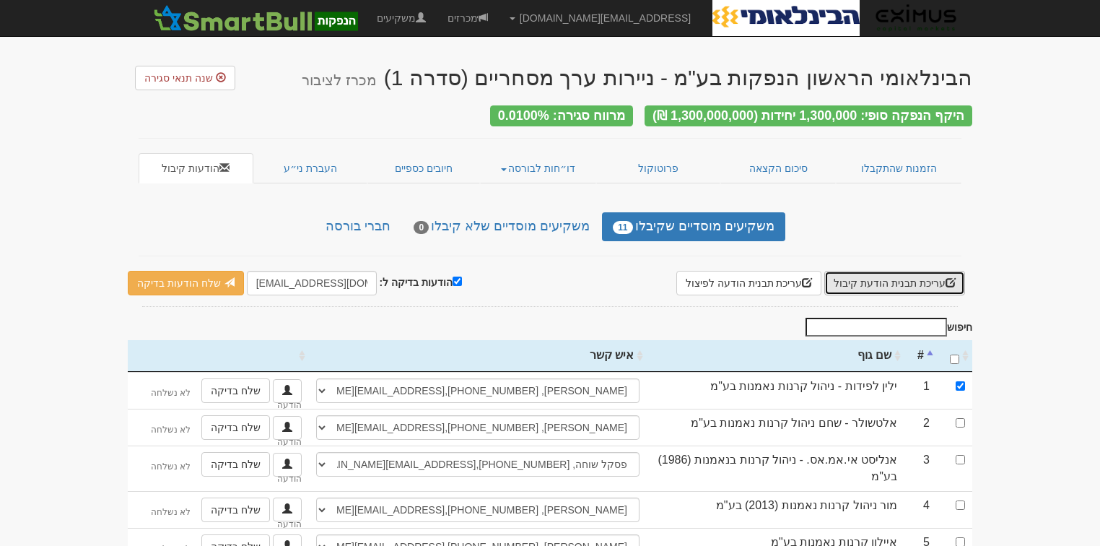
click at [886, 277] on button "עריכת תבנית הודעת קיבול" at bounding box center [894, 283] width 141 height 25
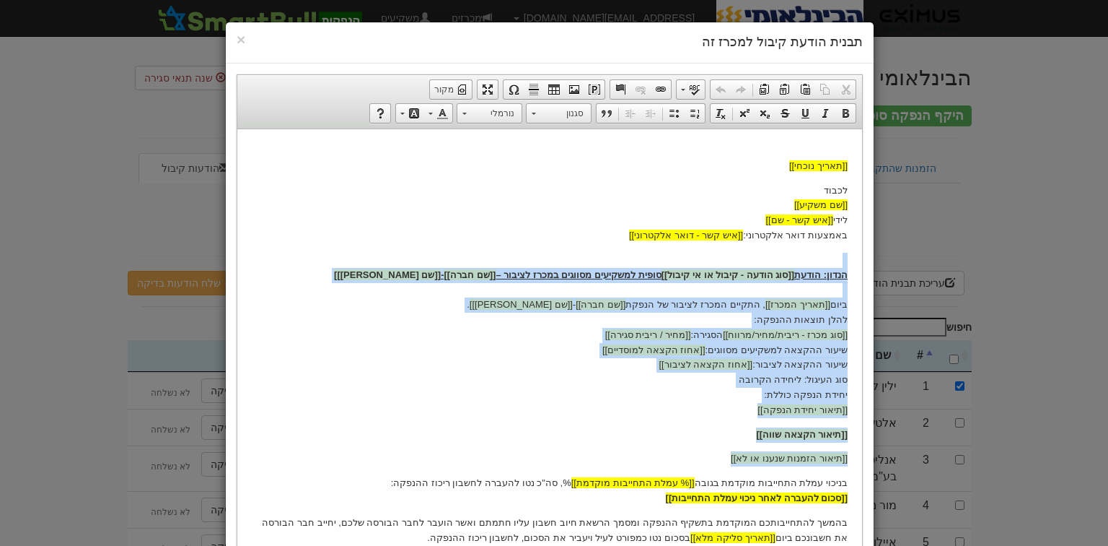
drag, startPoint x: 849, startPoint y: 254, endPoint x: 652, endPoint y: 264, distance: 198.0
click at [652, 264] on html "[[תאריך נוכחי]] לכבוד [[שם משקיע]] לידי [[איש קשר - שם]] באמצעות דואר אלקטרוני:…" at bounding box center [549, 394] width 625 height 533
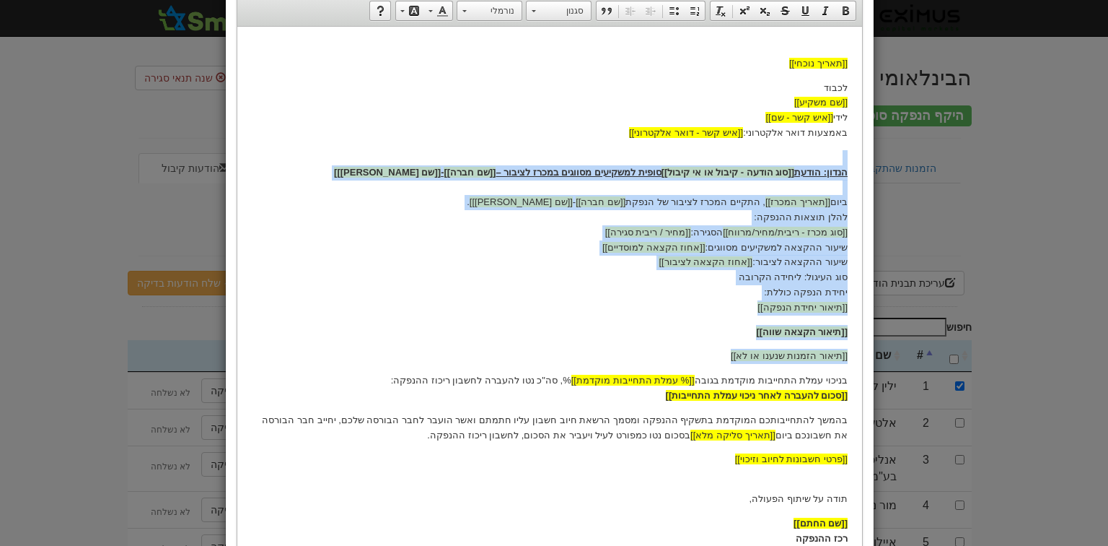
scroll to position [211, 0]
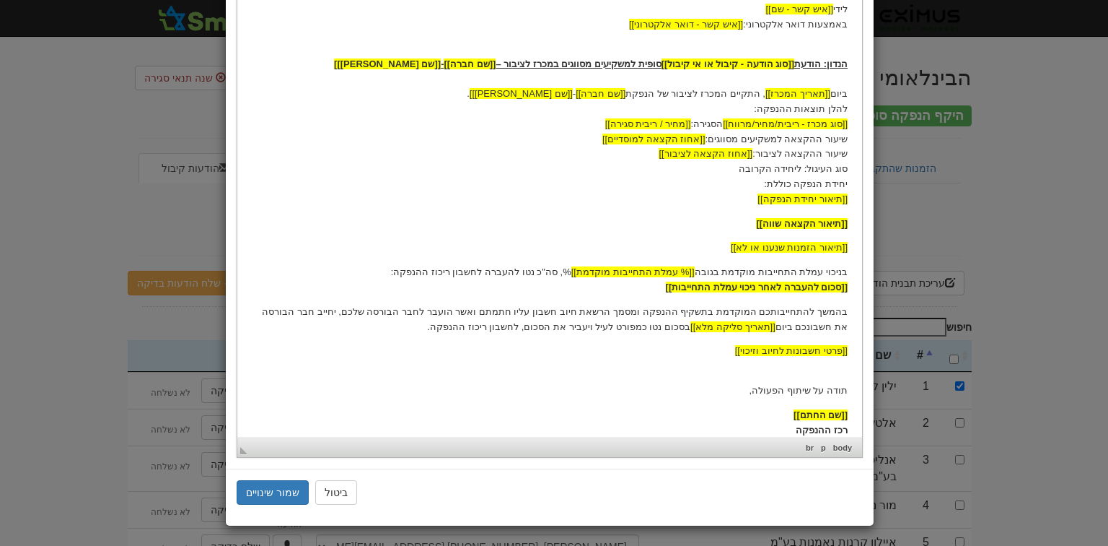
click at [838, 261] on body "[[תאריך נוכחי]] לכבוד [[שם משקיע]] לידי [[איש קשר - שם]] באמצעות דואר אלקטרוני:…" at bounding box center [550, 185] width 596 height 504
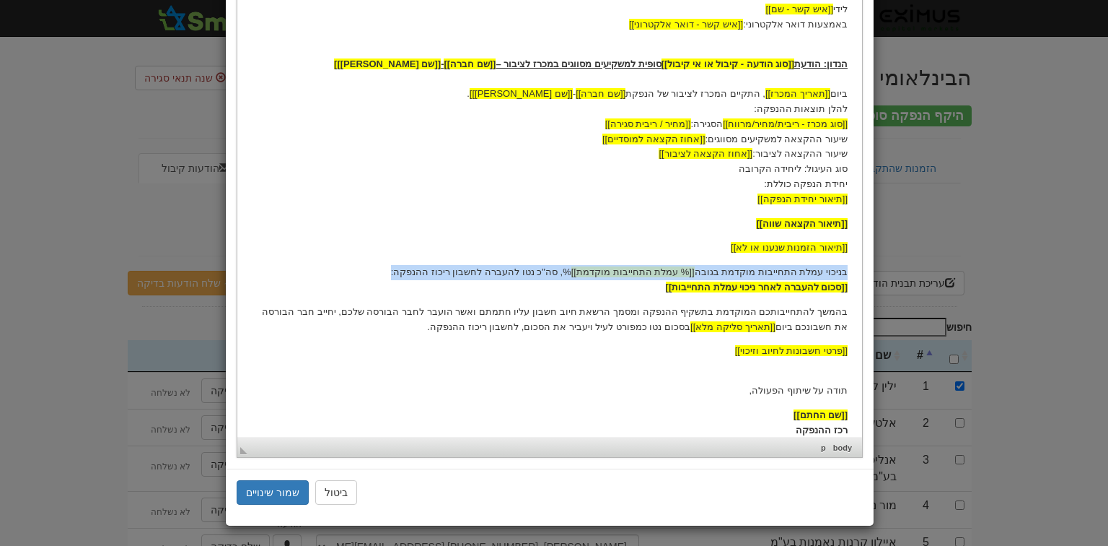
drag, startPoint x: 847, startPoint y: 274, endPoint x: 253, endPoint y: 272, distance: 594.7
click at [253, 272] on p "בניכוי עמלת התחייבות מוקדמת בגובה [[% עמלת התחייבות מוקדמת]] %, סה"כ נטו להעברה…" at bounding box center [550, 280] width 596 height 30
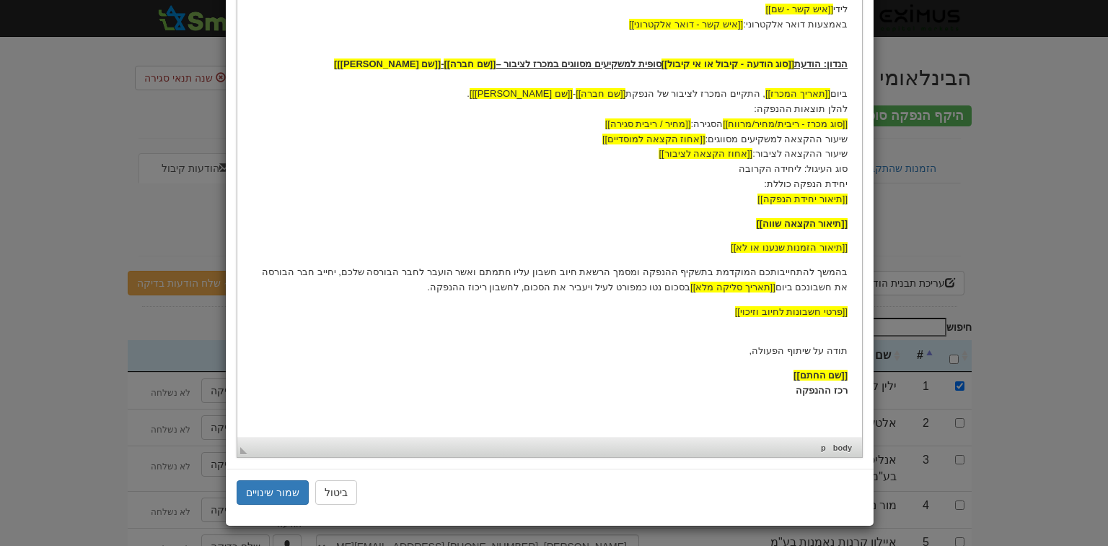
scroll to position [186, 0]
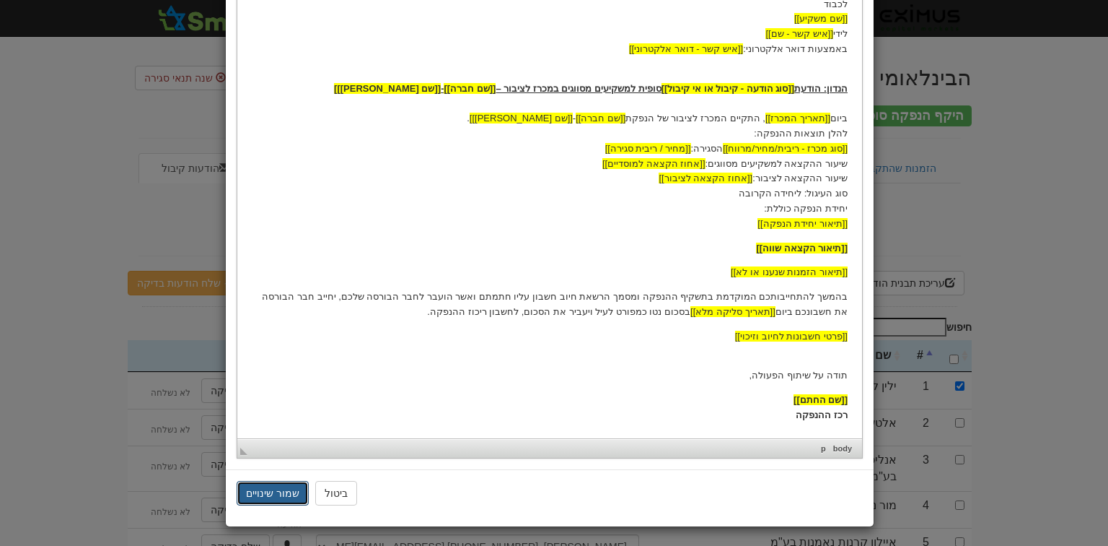
click at [278, 491] on button "שמור שינויים" at bounding box center [273, 493] width 72 height 25
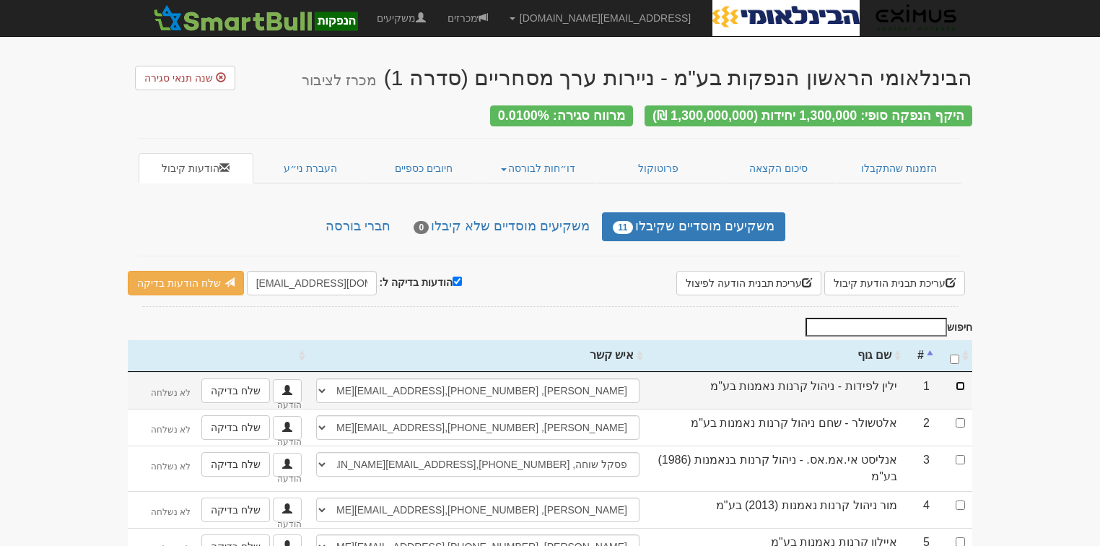
click at [958, 381] on input "checkbox" at bounding box center [960, 385] width 9 height 9
checkbox input "true"
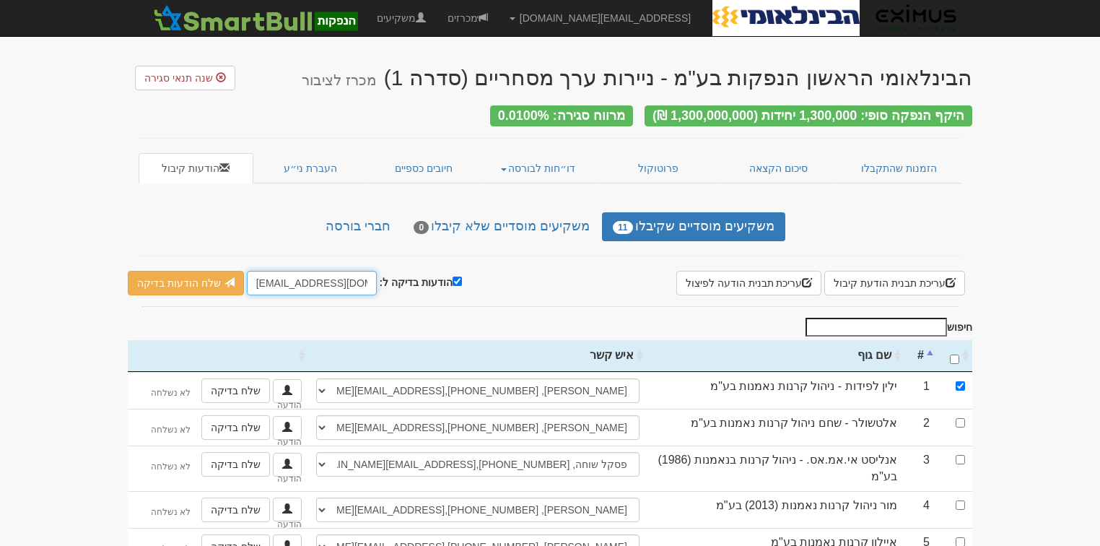
click at [273, 278] on input "[EMAIL_ADDRESS][DOMAIN_NAME]" at bounding box center [312, 283] width 130 height 25
click at [296, 276] on input "[DOMAIN_NAME]" at bounding box center [312, 283] width 130 height 25
type input "[EMAIL_ADDRESS][DOMAIN_NAME]"
click at [182, 274] on link "שלח הודעות בדיקה" at bounding box center [186, 283] width 116 height 25
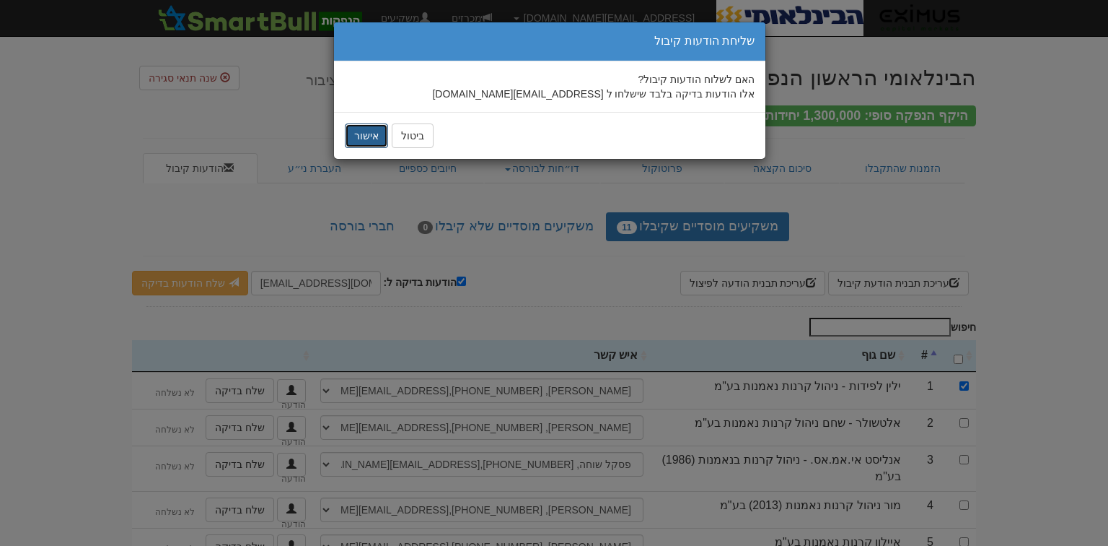
click at [375, 133] on button "אישור" at bounding box center [366, 135] width 43 height 25
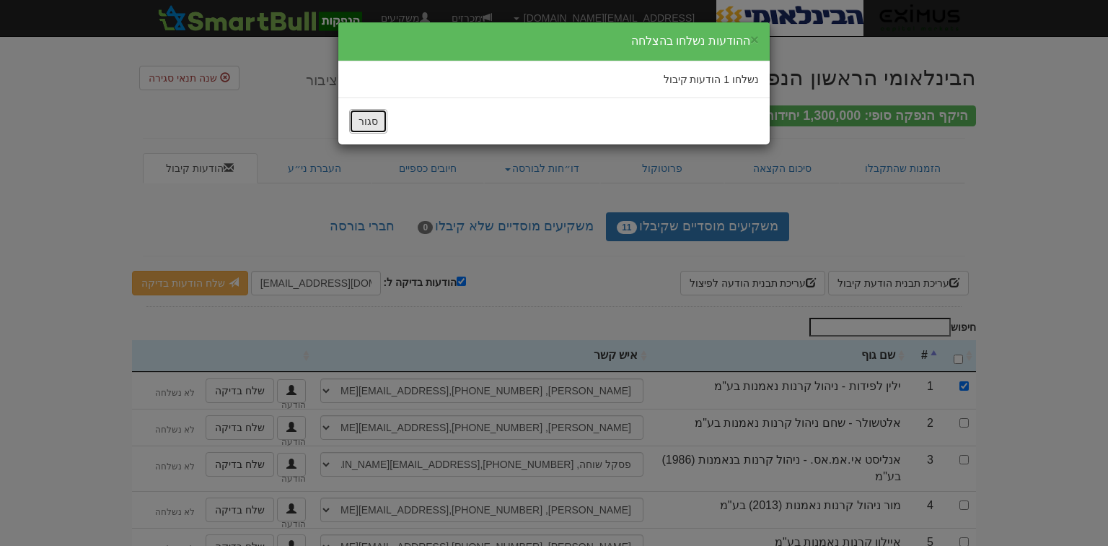
click at [373, 118] on button "סגור" at bounding box center [368, 121] width 38 height 25
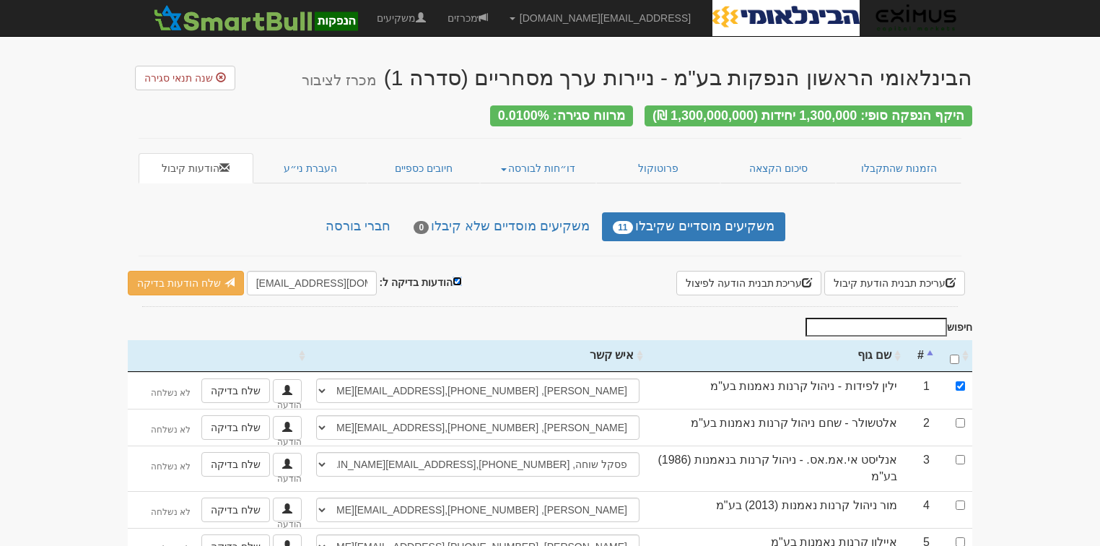
click at [452, 276] on input "הודעות בדיקה ל:" at bounding box center [456, 280] width 9 height 9
checkbox input "false"
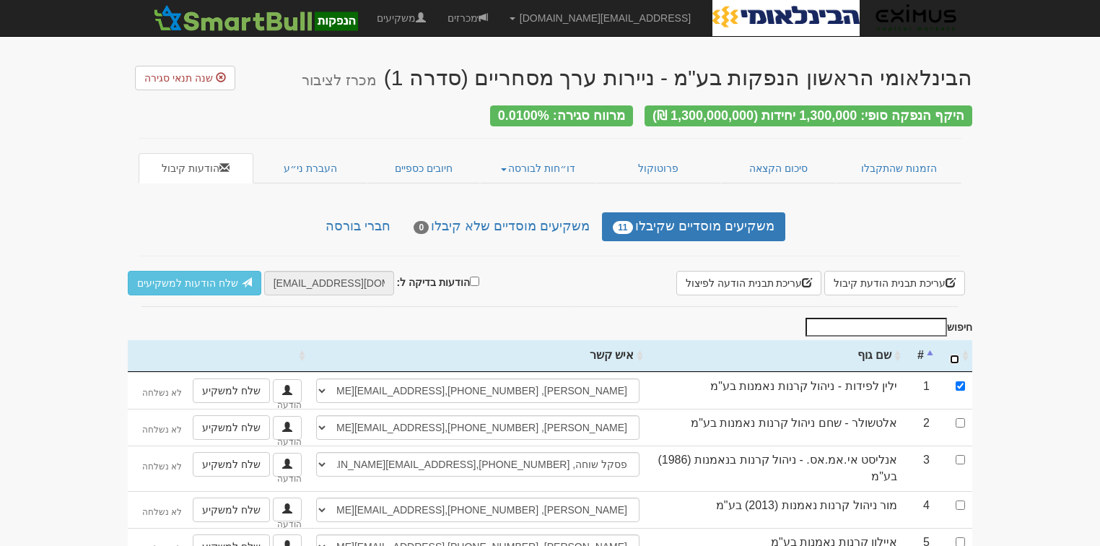
click at [956, 354] on input "\a : activate to sort column ascending" at bounding box center [954, 358] width 9 height 9
checkbox input "true"
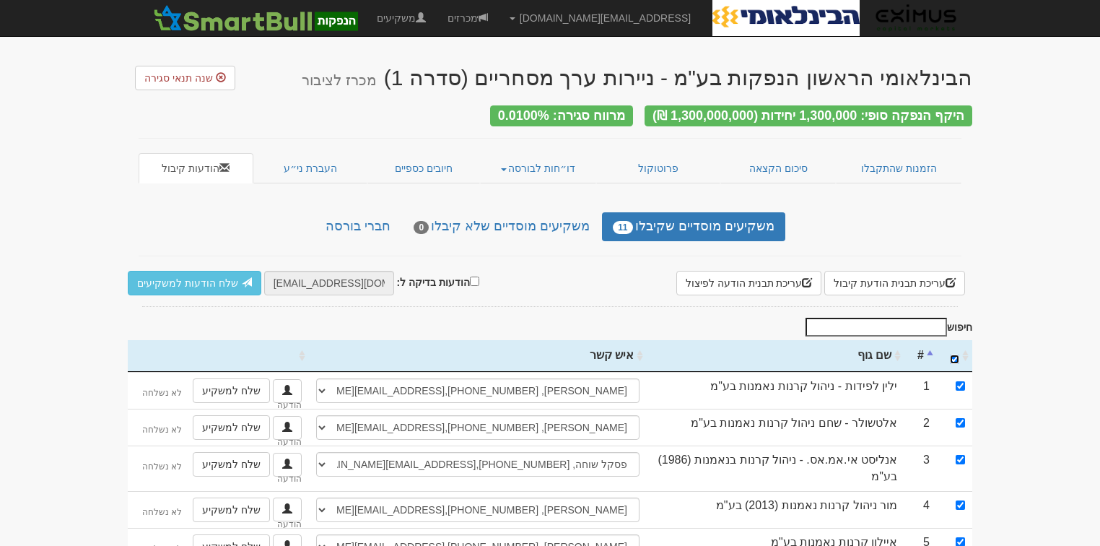
checkbox input "true"
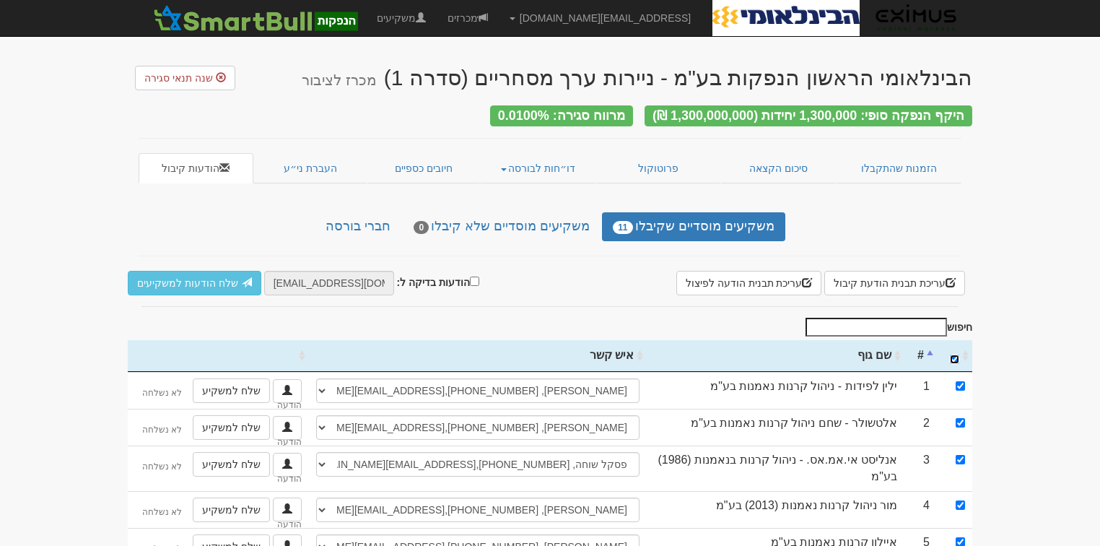
checkbox input "true"
click at [197, 272] on link "שלח הודעות למשקיעים" at bounding box center [195, 283] width 134 height 25
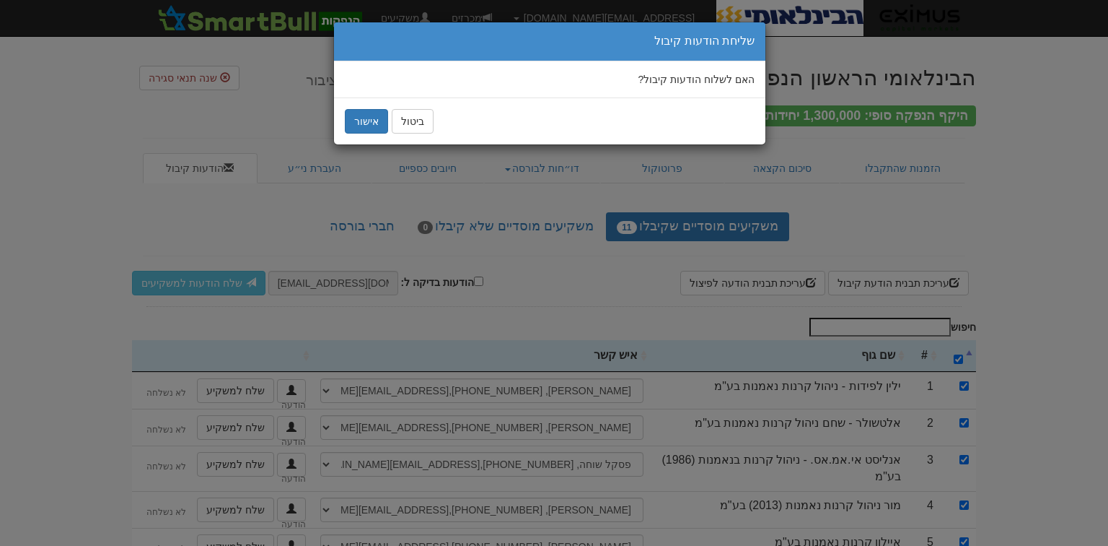
drag, startPoint x: 533, startPoint y: 45, endPoint x: 427, endPoint y: 43, distance: 106.1
click at [427, 43] on div "× שליחת הודעות קיבול" at bounding box center [550, 41] width 410 height 17
click at [367, 121] on button "אישור" at bounding box center [366, 121] width 43 height 25
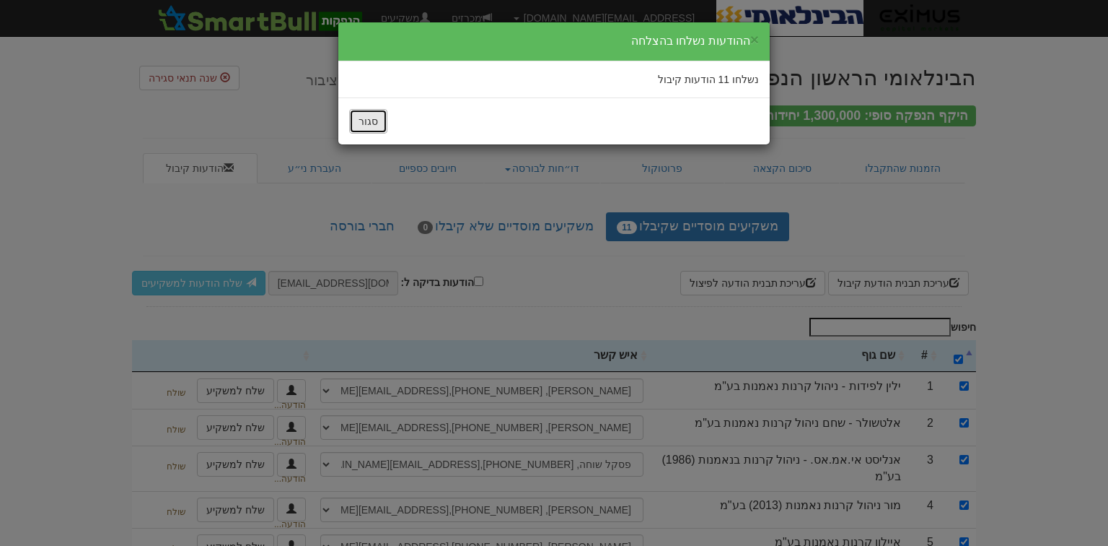
click at [361, 121] on button "סגור" at bounding box center [368, 121] width 38 height 25
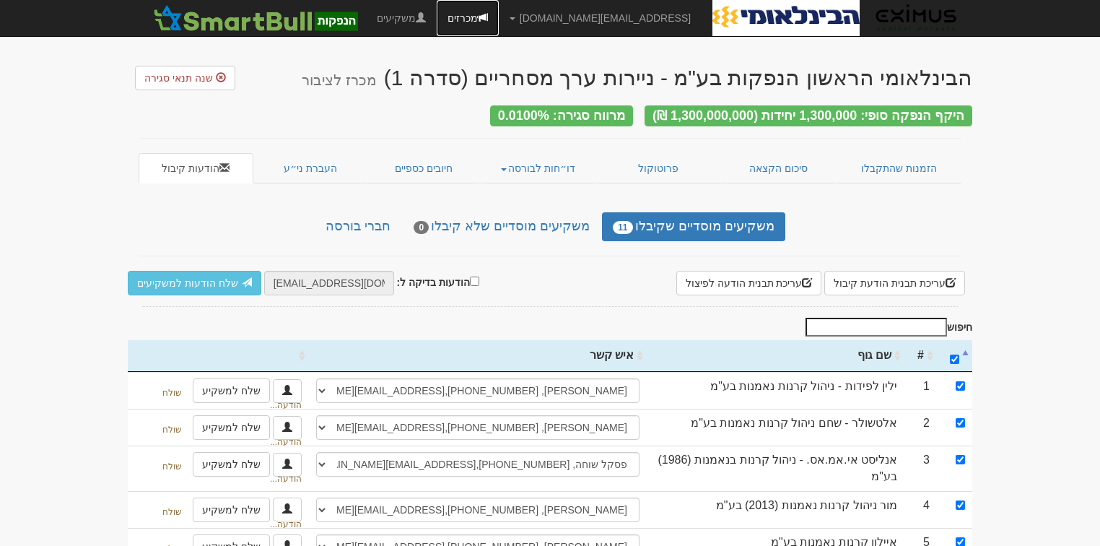
click at [488, 14] on span at bounding box center [483, 17] width 10 height 10
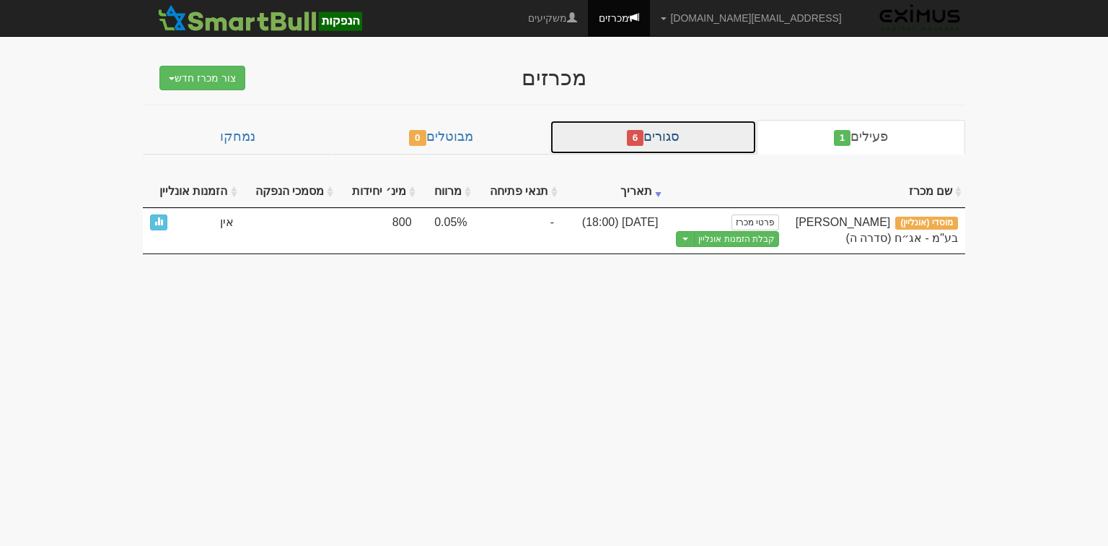
click at [670, 140] on link "סגורים 6" at bounding box center [653, 137] width 207 height 35
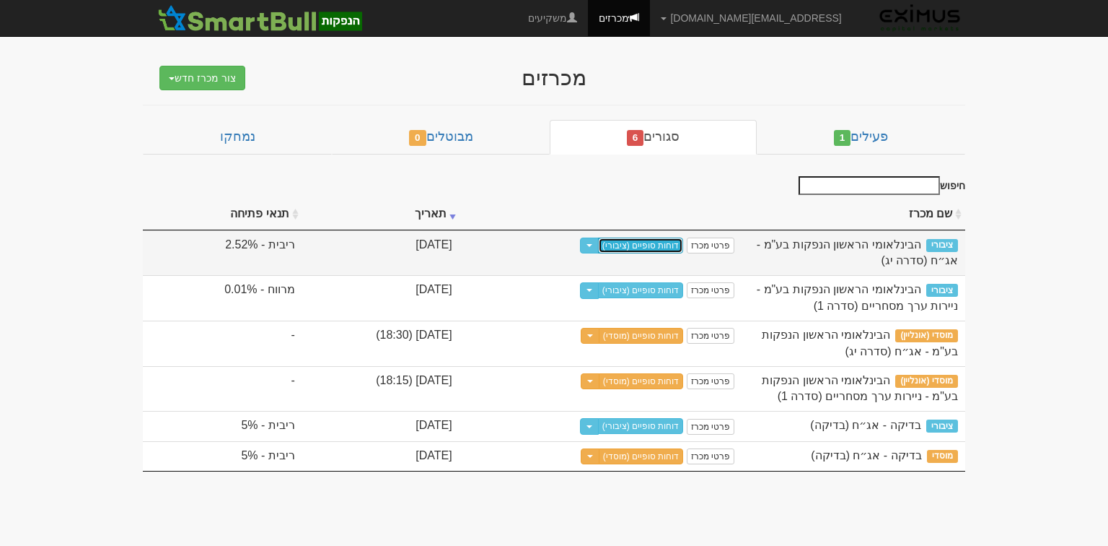
click at [659, 242] on link "דוחות סופיים (ציבורי)" at bounding box center [641, 245] width 86 height 16
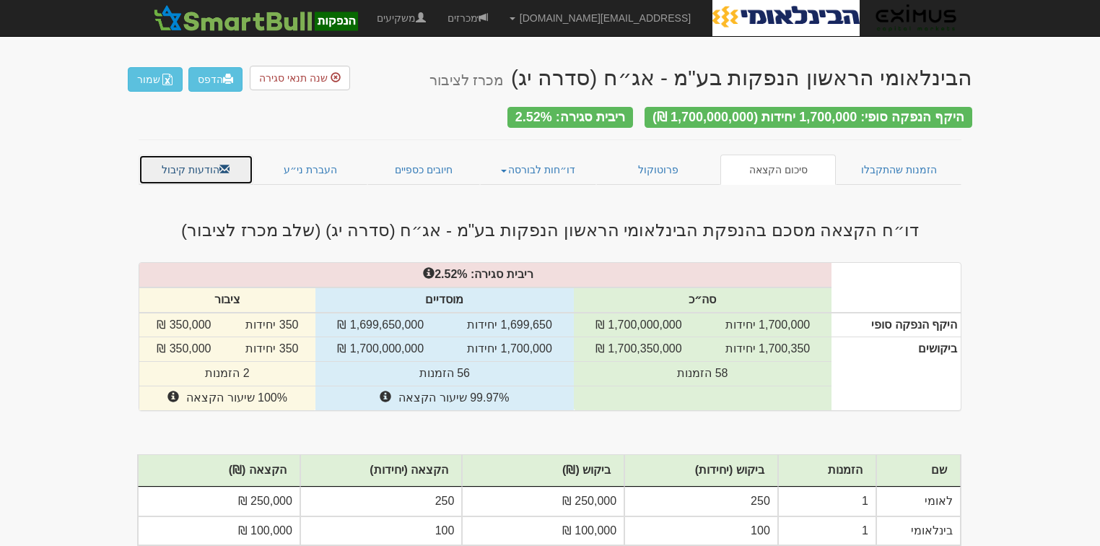
click at [185, 163] on link "הודעות קיבול" at bounding box center [196, 169] width 115 height 30
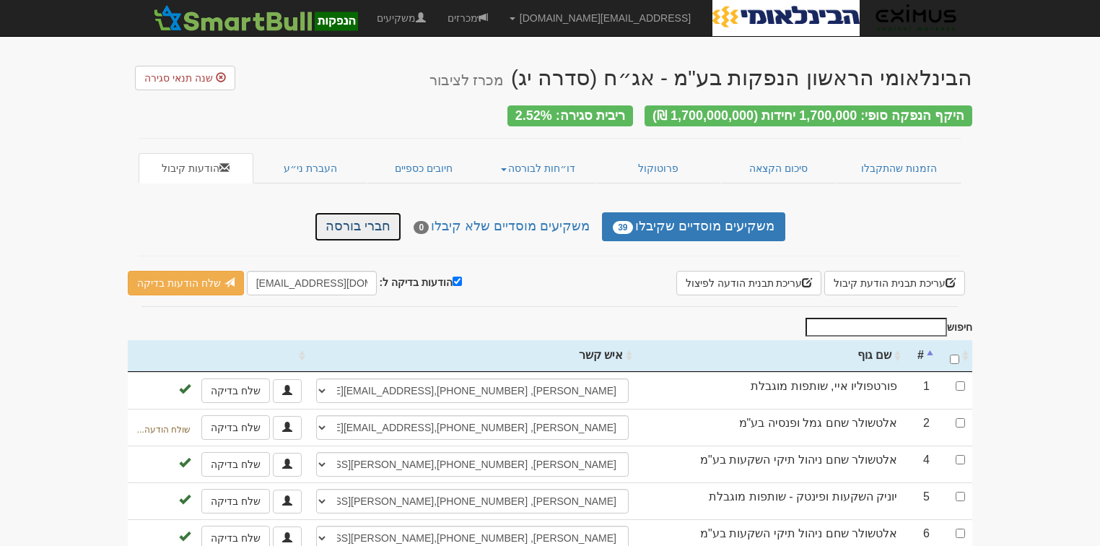
click at [375, 212] on link "חברי בורסה" at bounding box center [358, 226] width 87 height 29
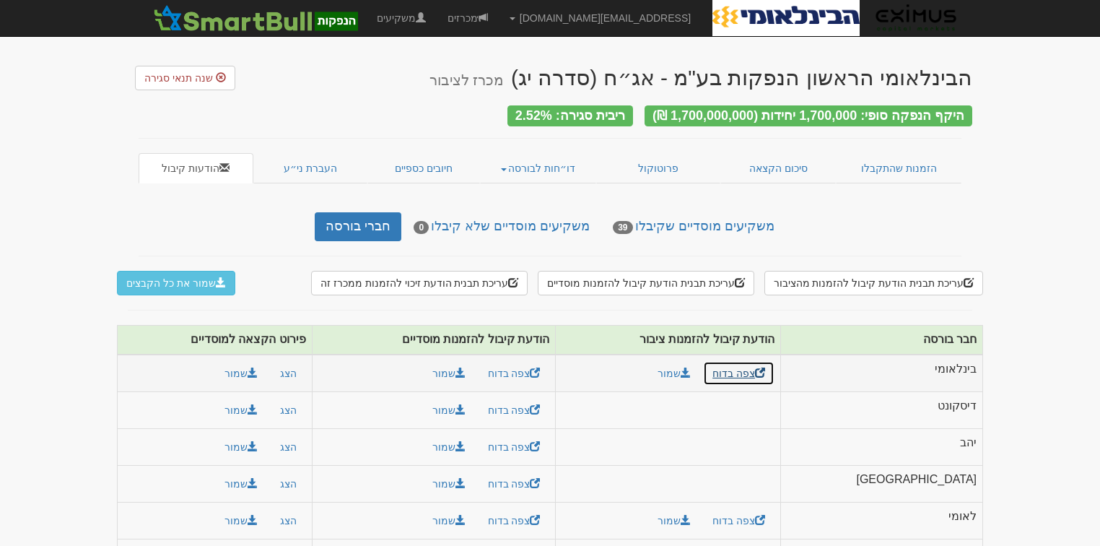
click at [765, 367] on span at bounding box center [760, 372] width 10 height 10
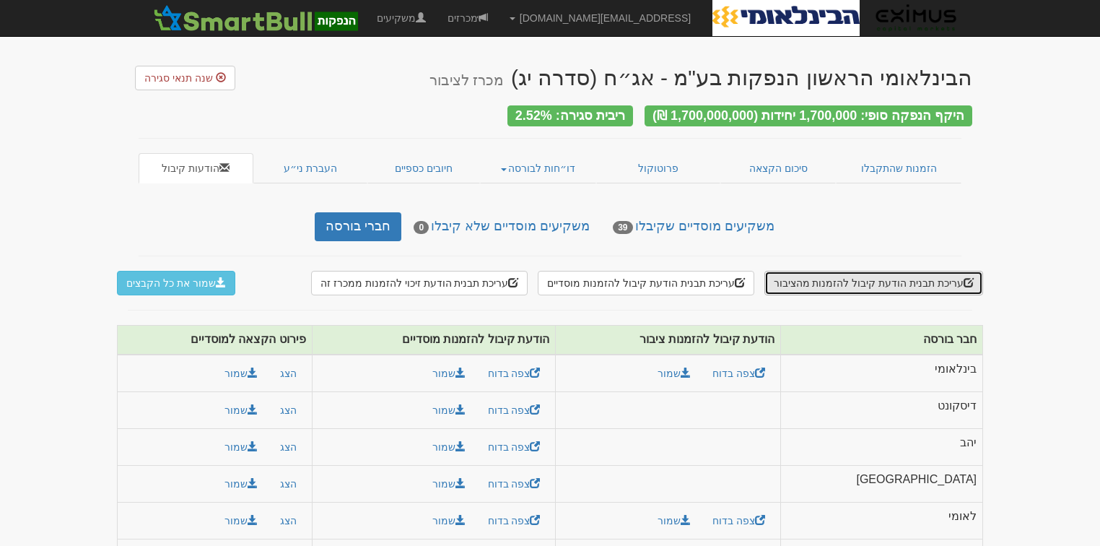
click at [834, 274] on button "עריכת תבנית הודעת קיבול להזמנות מהציבור" at bounding box center [873, 283] width 219 height 25
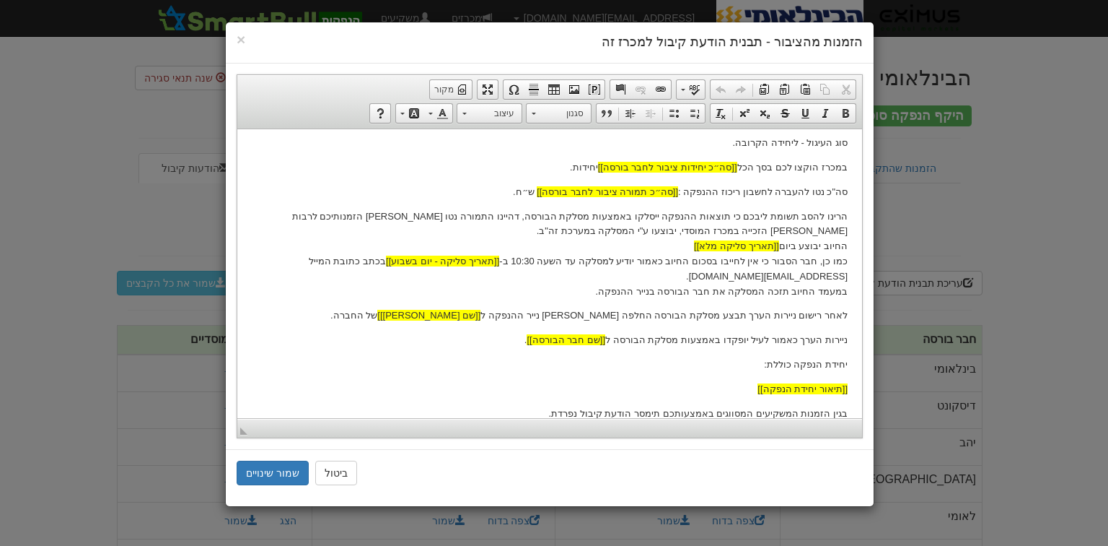
scroll to position [289, 0]
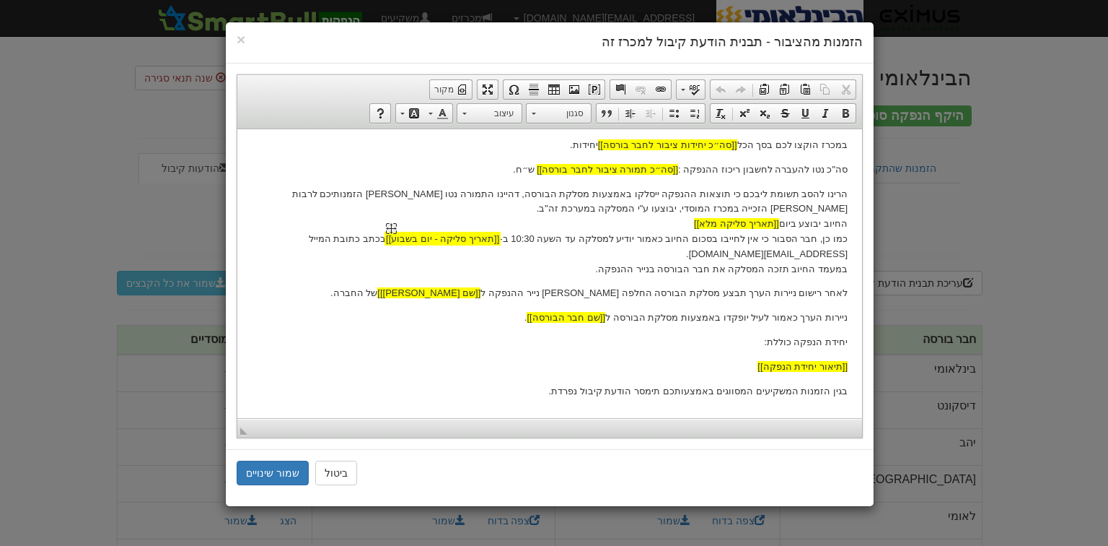
click at [397, 222] on img "תאריך סליקה - יום בשבוע שומר מקום widget" at bounding box center [391, 227] width 11 height 11
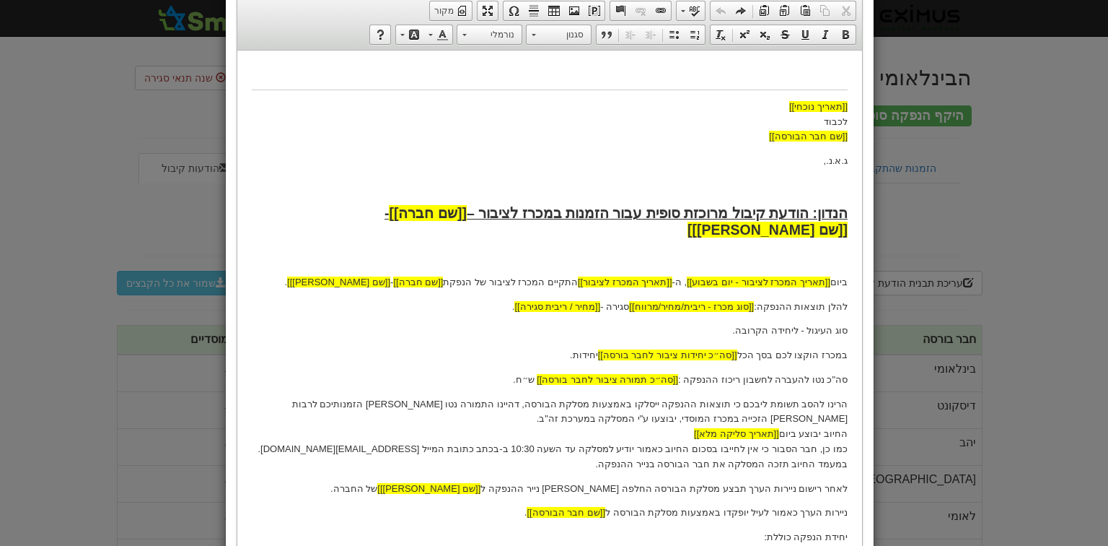
scroll to position [0, 0]
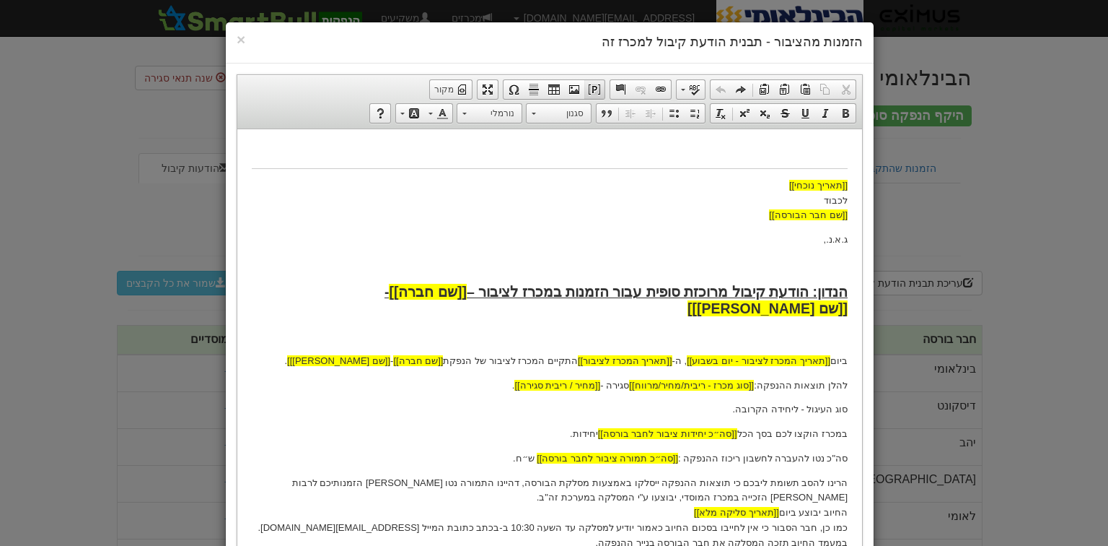
click at [600, 89] on span at bounding box center [595, 90] width 12 height 12
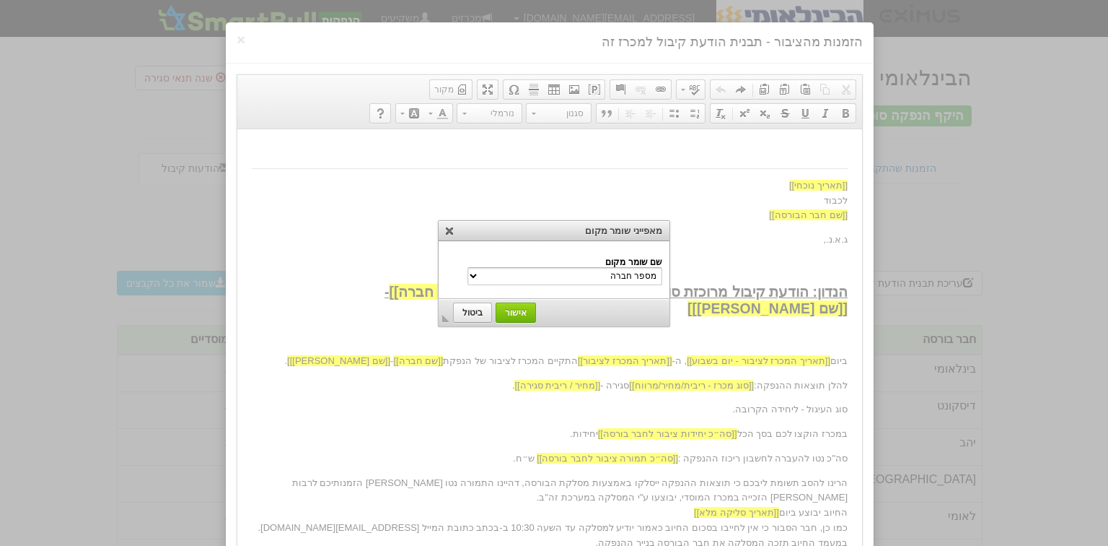
click at [585, 273] on select "מספר חברה שם חברה שם משקיע הנדון שם נייר מונפק סוג מכרז - ריבית/מחיר/מרווח שם ה…" at bounding box center [565, 276] width 195 height 18
select select "תאריך סליקה מלא"
click at [499, 267] on select "מספר חברה שם חברה שם משקיע הנדון שם נייר מונפק סוג מכרז - ריבית/מחיר/מרווח שם ה…" at bounding box center [565, 276] width 195 height 18
click at [517, 312] on span "אישור" at bounding box center [516, 312] width 39 height 10
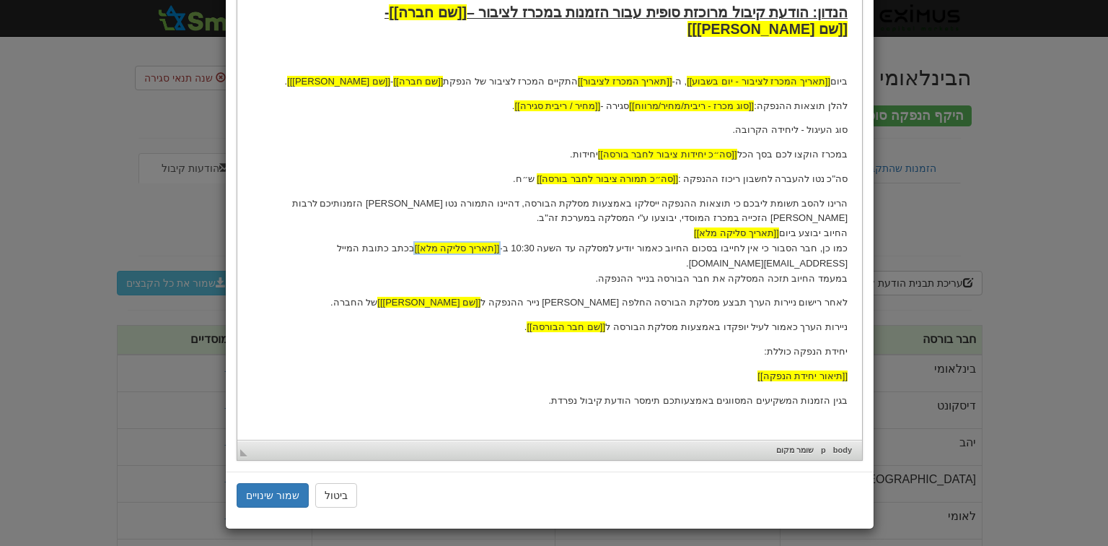
scroll to position [281, 0]
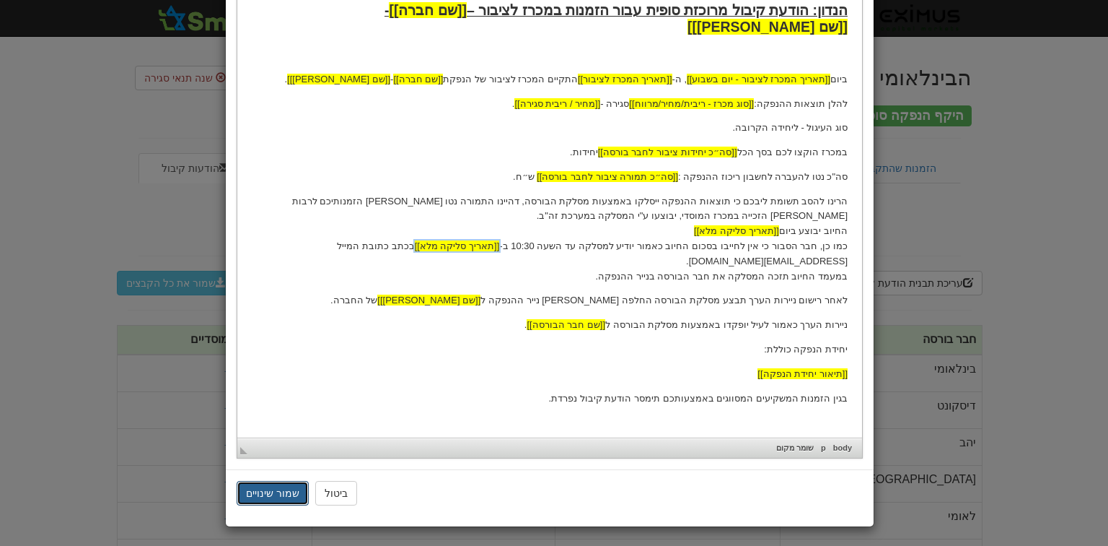
click at [285, 485] on button "שמור שינויים" at bounding box center [273, 493] width 72 height 25
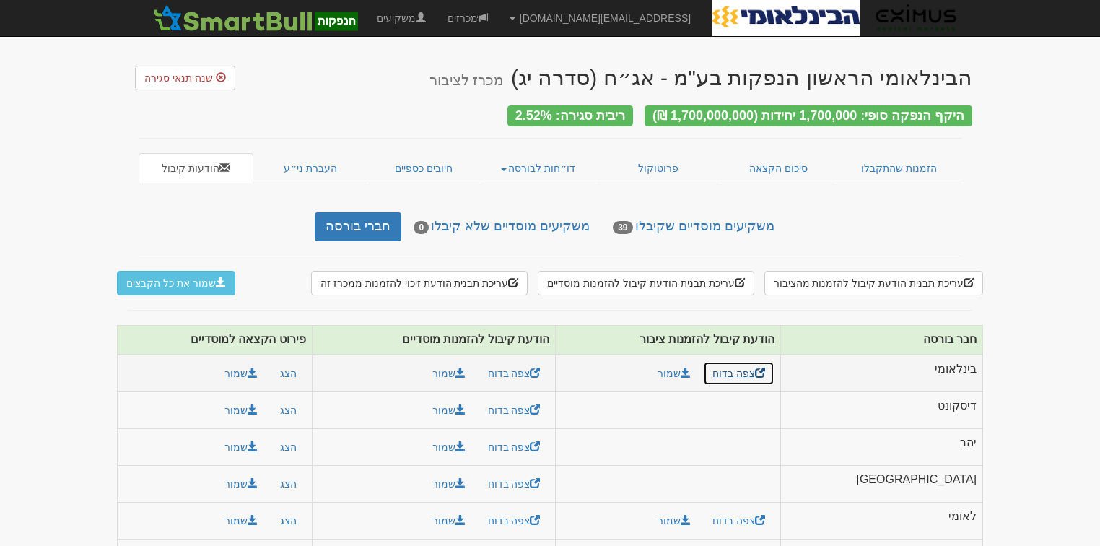
click at [774, 364] on link "צפה בדוח" at bounding box center [738, 373] width 71 height 25
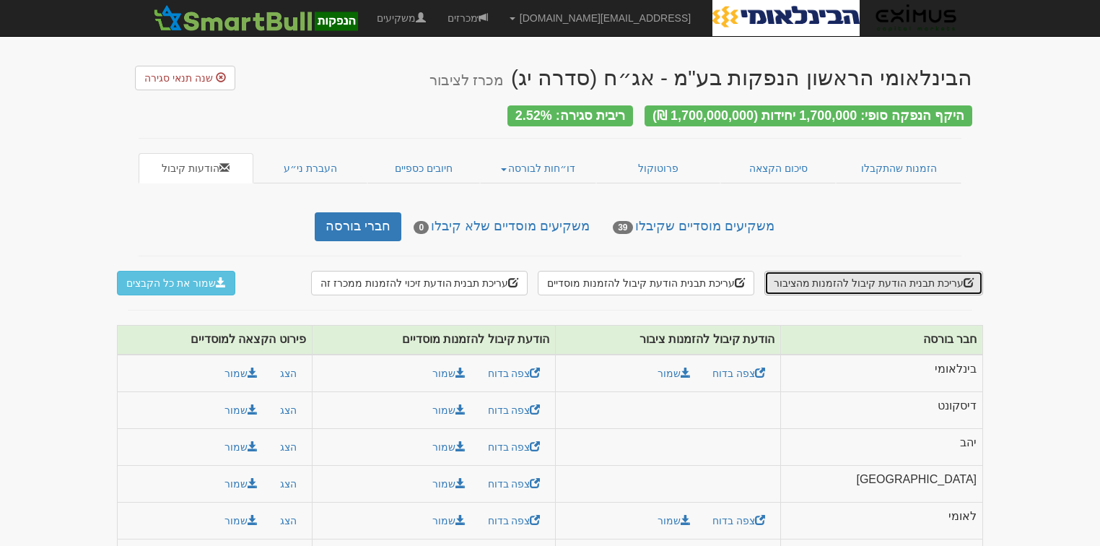
click at [878, 280] on button "עריכת תבנית הודעת קיבול להזמנות מהציבור" at bounding box center [873, 283] width 219 height 25
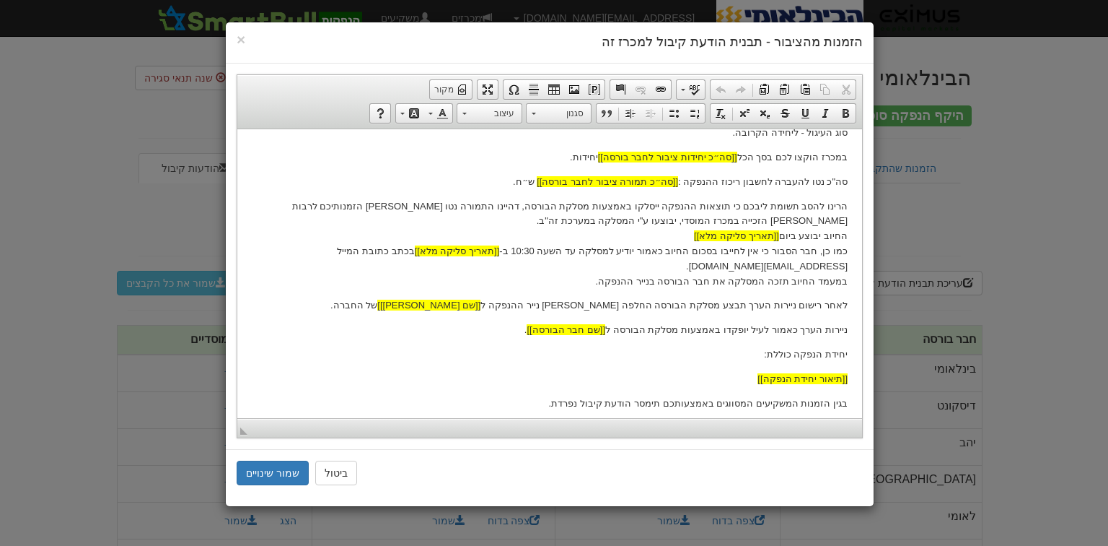
scroll to position [289, 0]
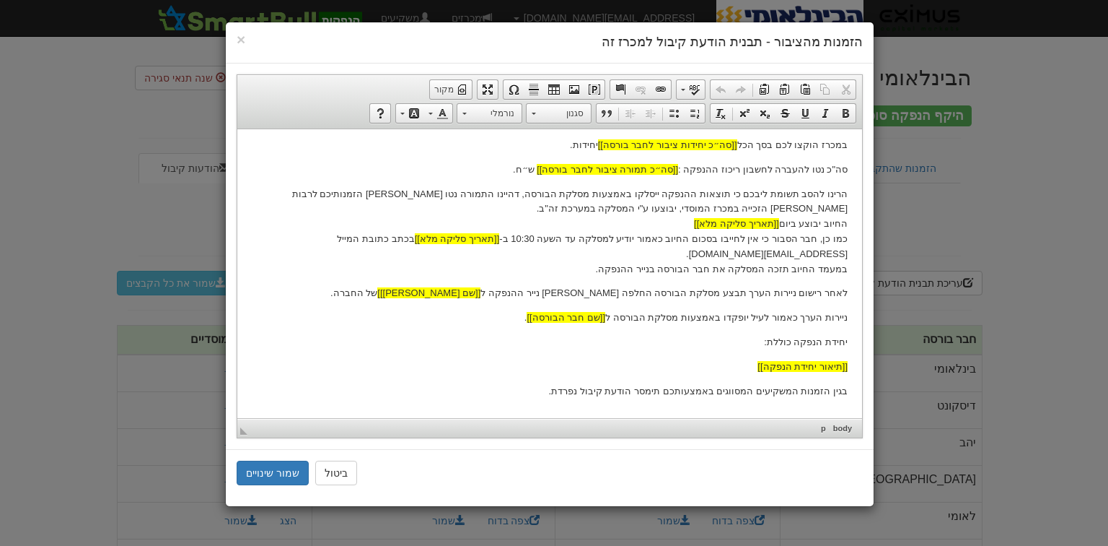
drag, startPoint x: 429, startPoint y: 222, endPoint x: 455, endPoint y: 228, distance: 26.6
click at [429, 222] on p "הרינו להסב תשומת ליבכם כי תוצאות ההנפקה ייסלקו באמצעות מסלקת הבורסה, דהיינו התמ…" at bounding box center [550, 231] width 596 height 90
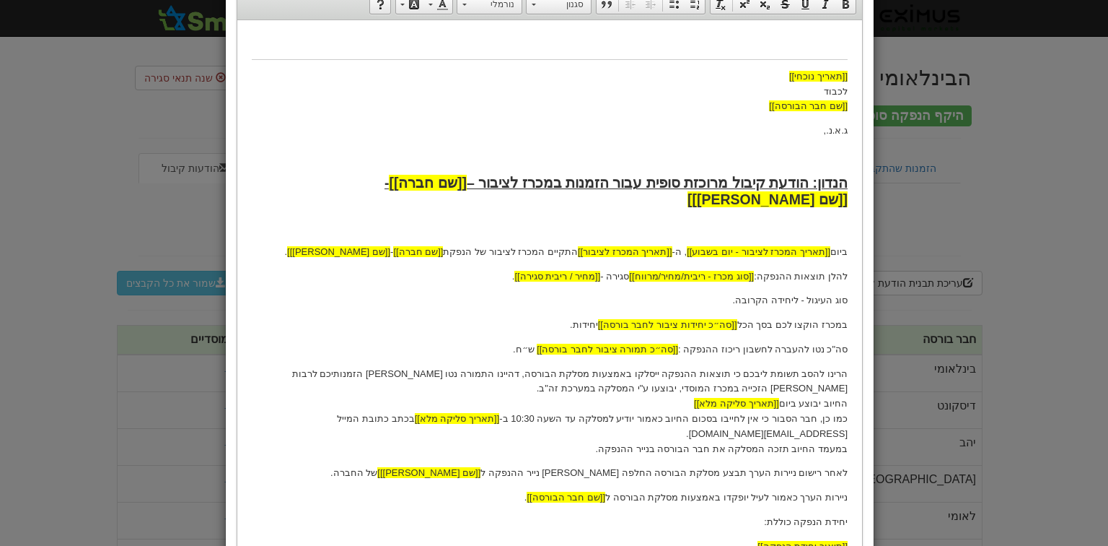
scroll to position [281, 0]
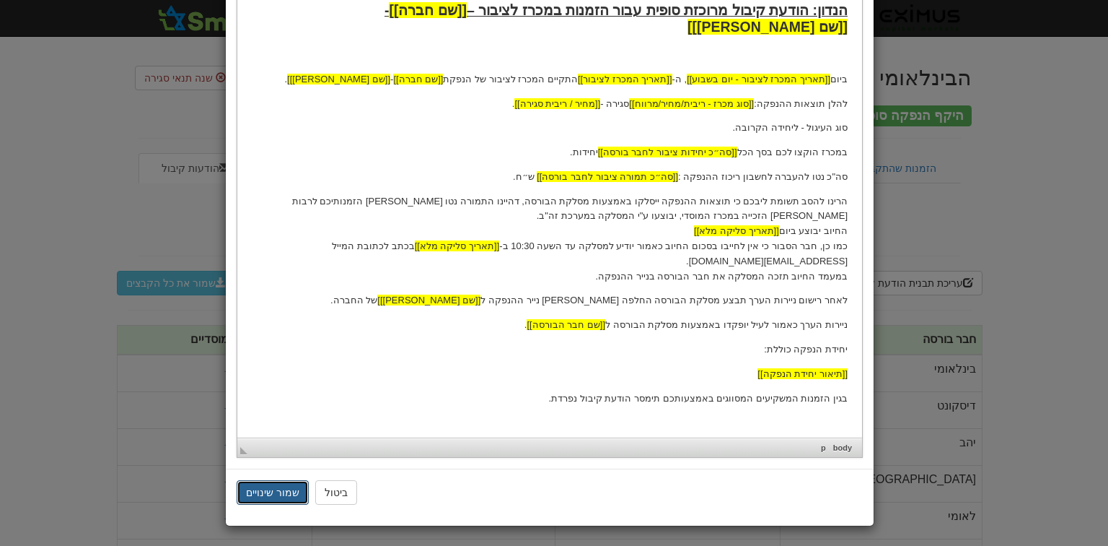
click at [281, 494] on button "שמור שינויים" at bounding box center [273, 492] width 72 height 25
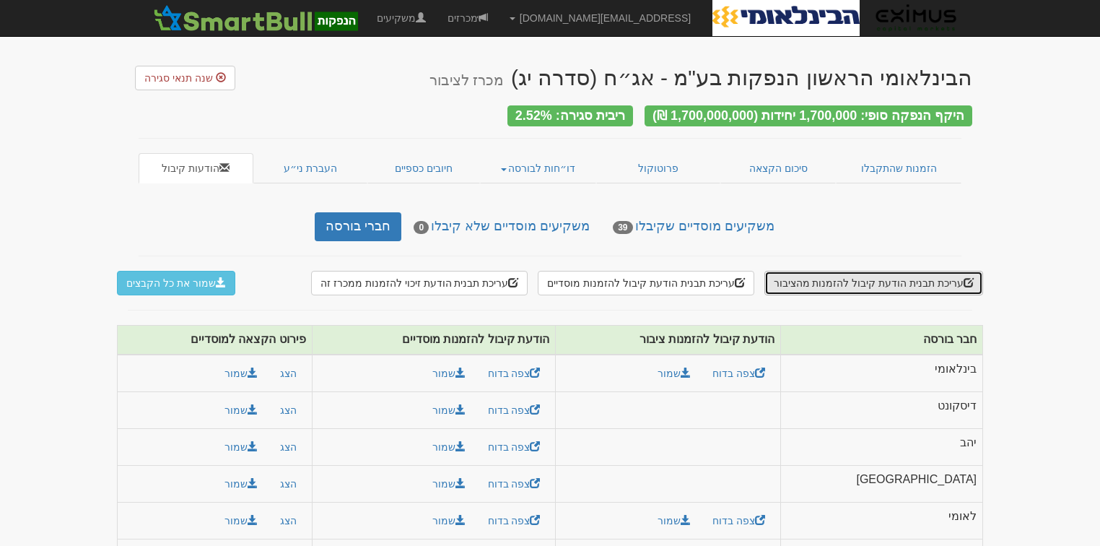
click at [864, 283] on button "עריכת תבנית הודעת קיבול להזמנות מהציבור" at bounding box center [873, 283] width 219 height 25
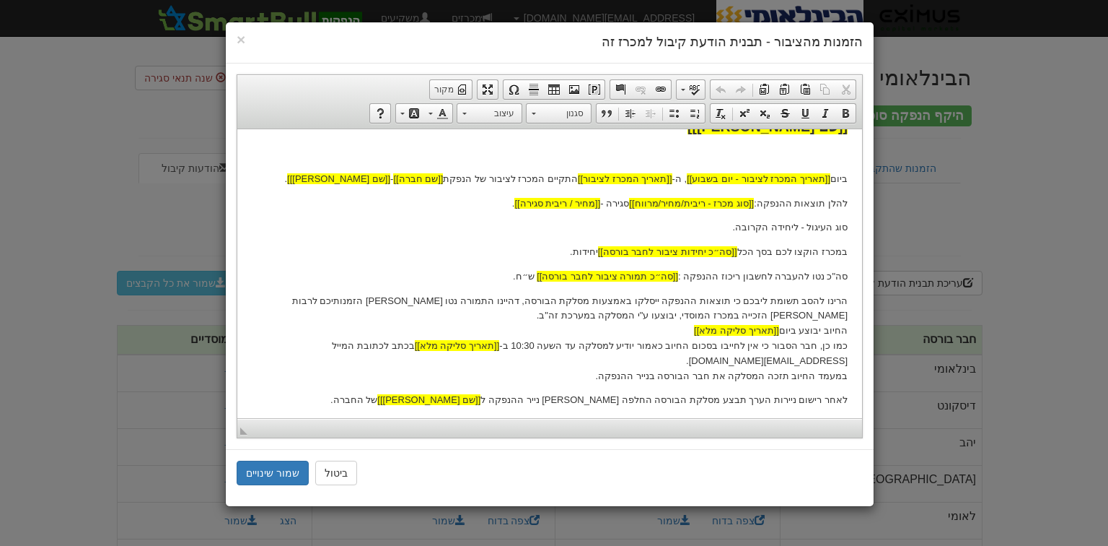
scroll to position [289, 0]
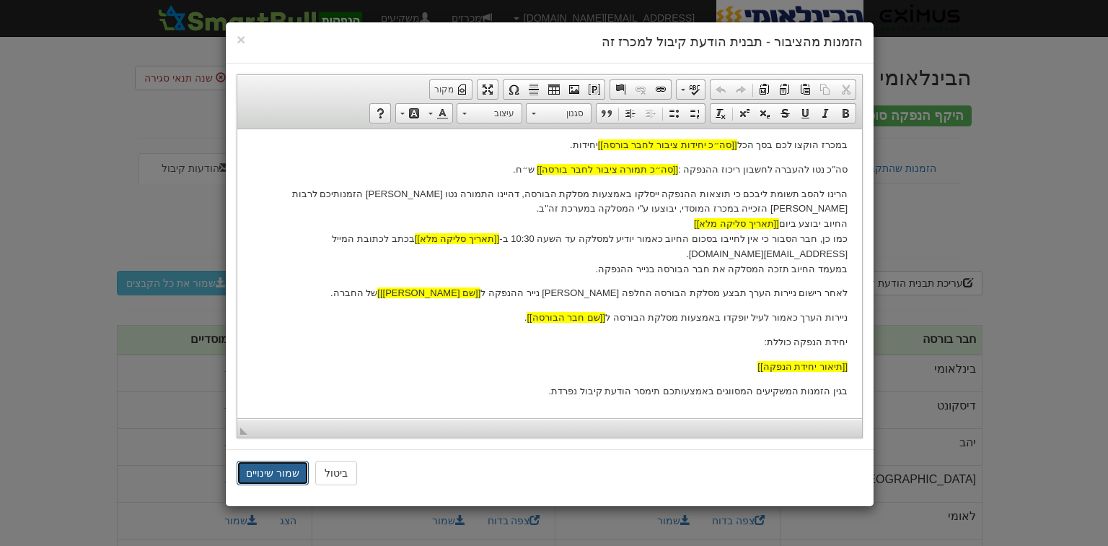
click at [284, 471] on button "שמור שינויים" at bounding box center [273, 472] width 72 height 25
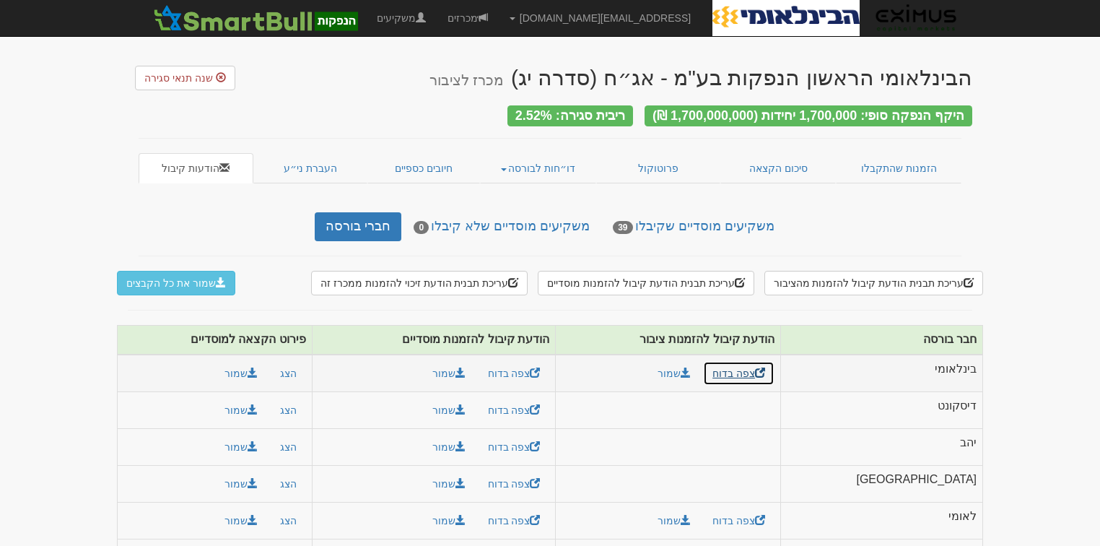
click at [774, 361] on link "צפה בדוח" at bounding box center [738, 373] width 71 height 25
click at [550, 364] on link "צפה בדוח" at bounding box center [513, 373] width 71 height 25
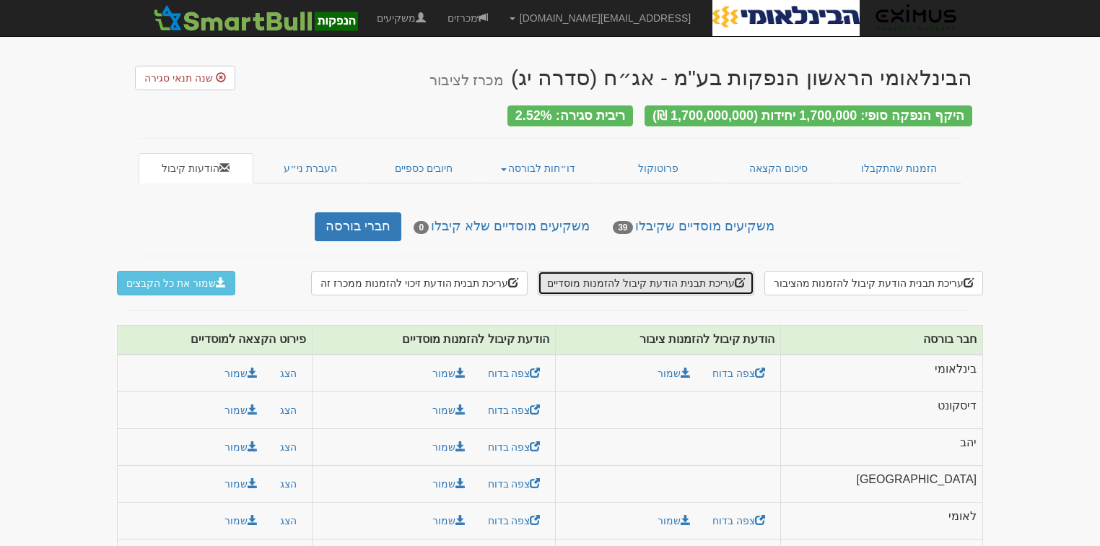
click at [667, 274] on button "עריכת תבנית הודעת קיבול להזמנות מוסדיים" at bounding box center [646, 283] width 216 height 25
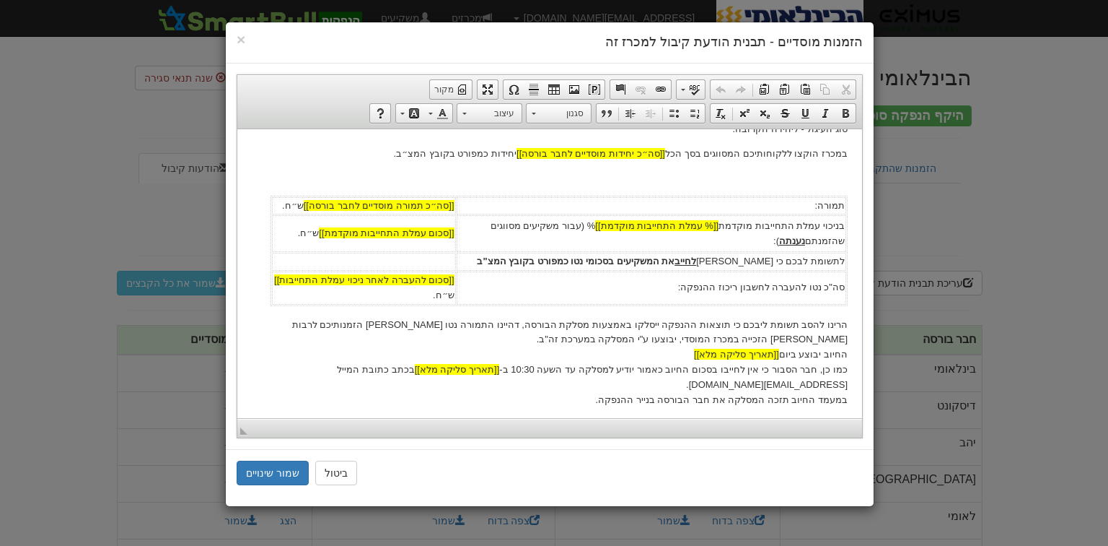
scroll to position [289, 0]
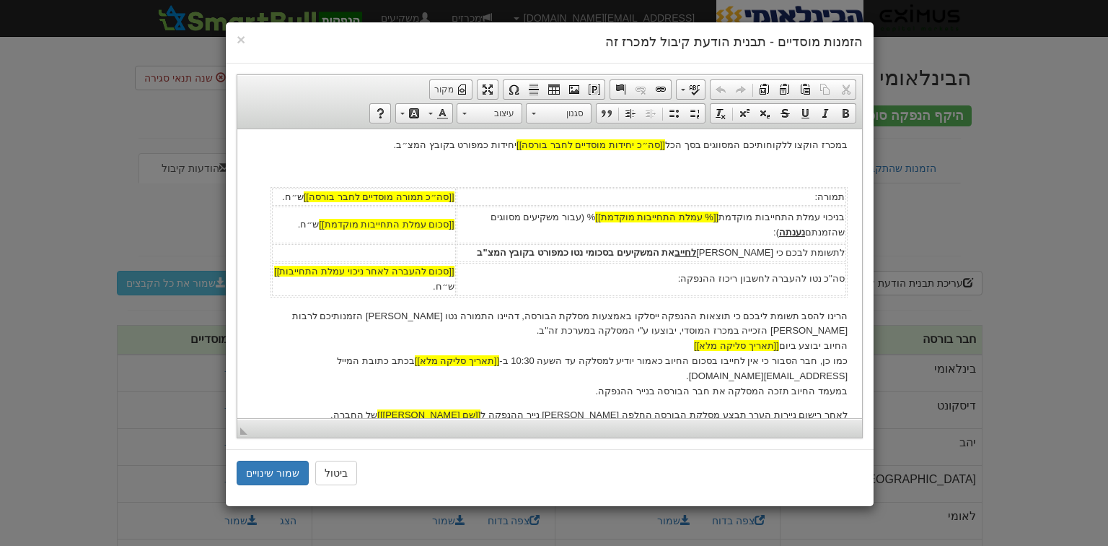
click at [515, 349] on p "הרינו להסב תשומת ליבכם כי תוצאות ההנפקה ייסלקו באמצעות מסלקת הבורסה, דהיינו התמ…" at bounding box center [550, 353] width 596 height 90
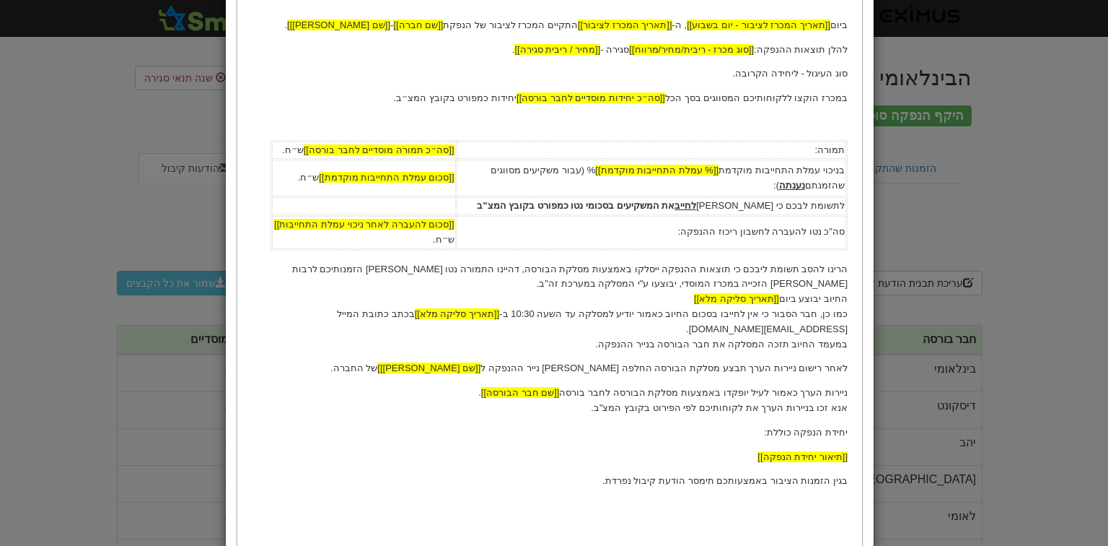
scroll to position [346, 0]
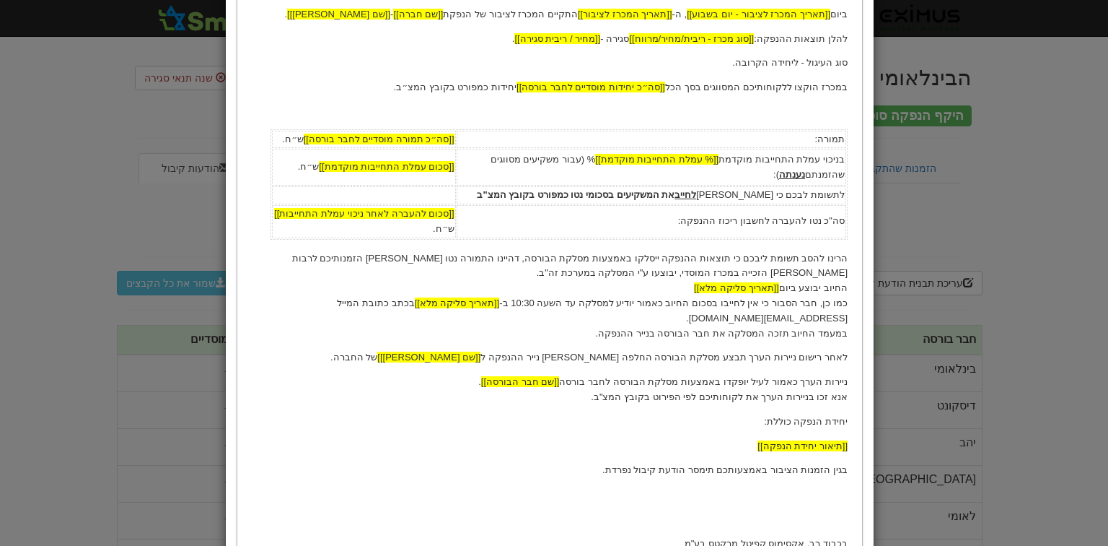
click at [430, 304] on p "הרינו להסב תשומת ליבכם כי תוצאות ההנפקה ייסלקו באמצעות מסלקת הבורסה, דהיינו התמ…" at bounding box center [550, 296] width 596 height 90
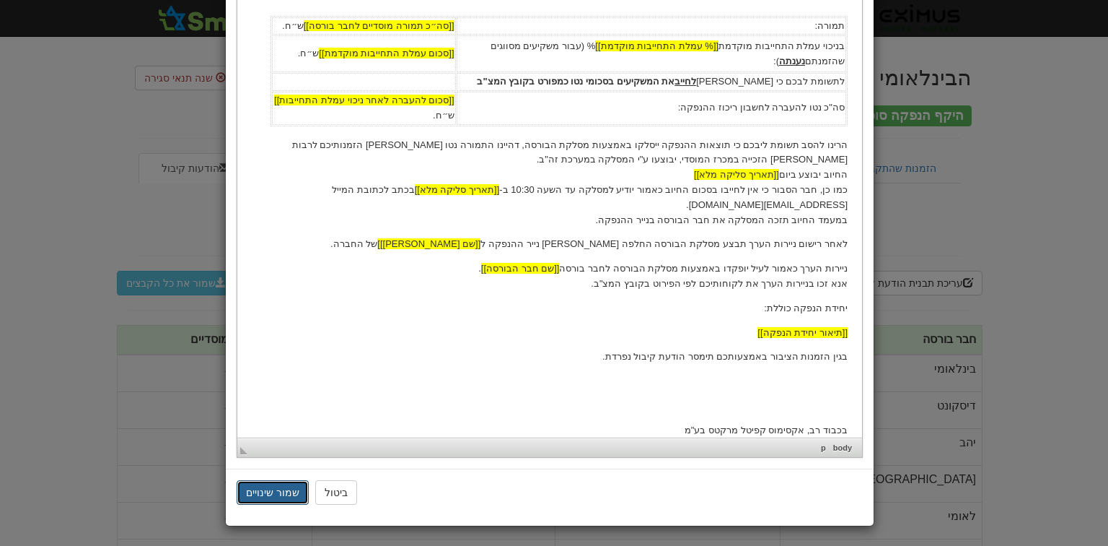
click at [291, 482] on button "שמור שינויים" at bounding box center [273, 492] width 72 height 25
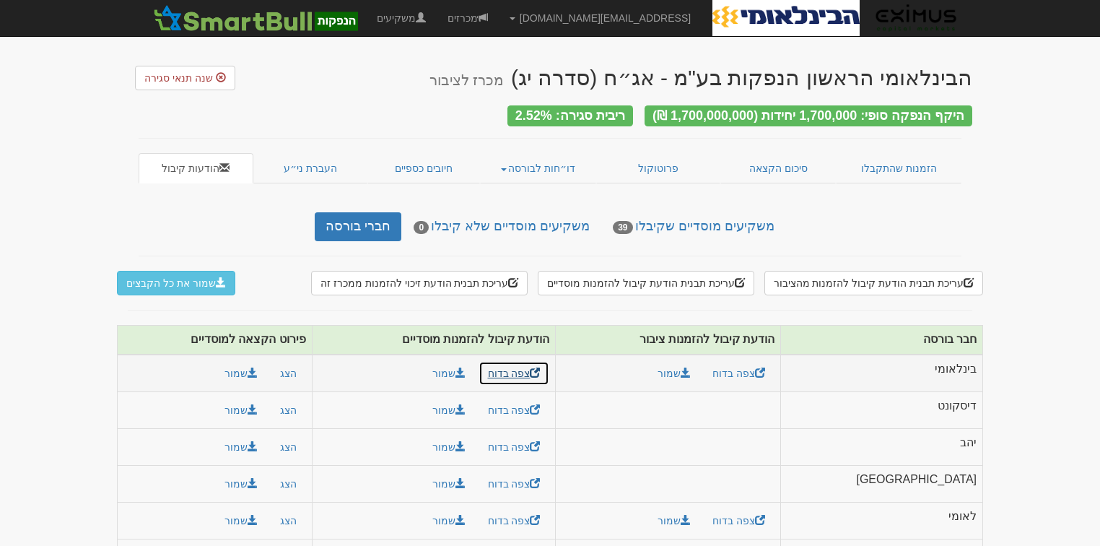
click at [548, 364] on link "צפה בדוח" at bounding box center [513, 373] width 71 height 25
click at [183, 273] on button "שמור את כל הקבצים" at bounding box center [176, 283] width 118 height 25
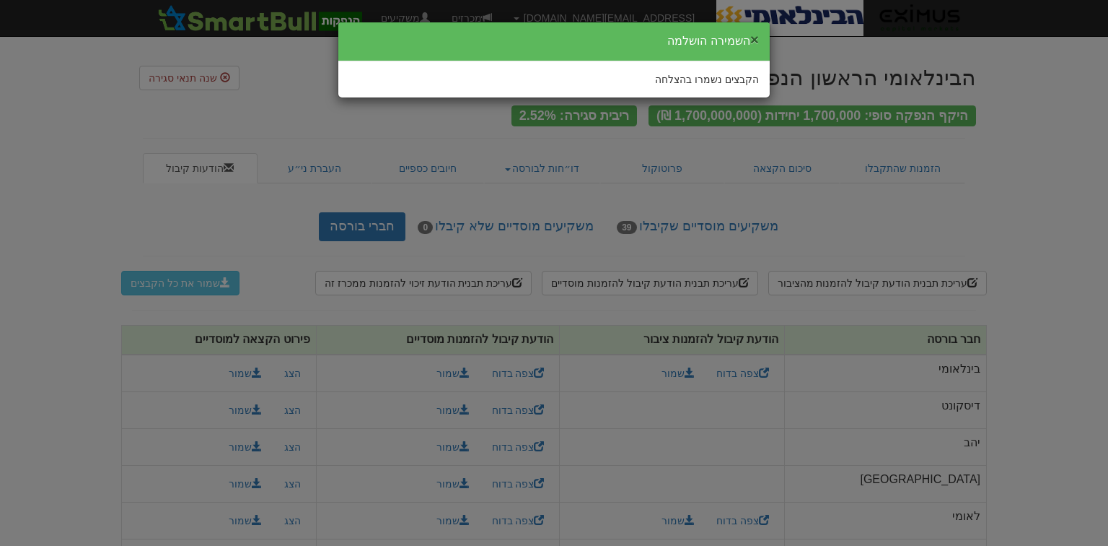
click at [758, 32] on button "×" at bounding box center [755, 39] width 9 height 15
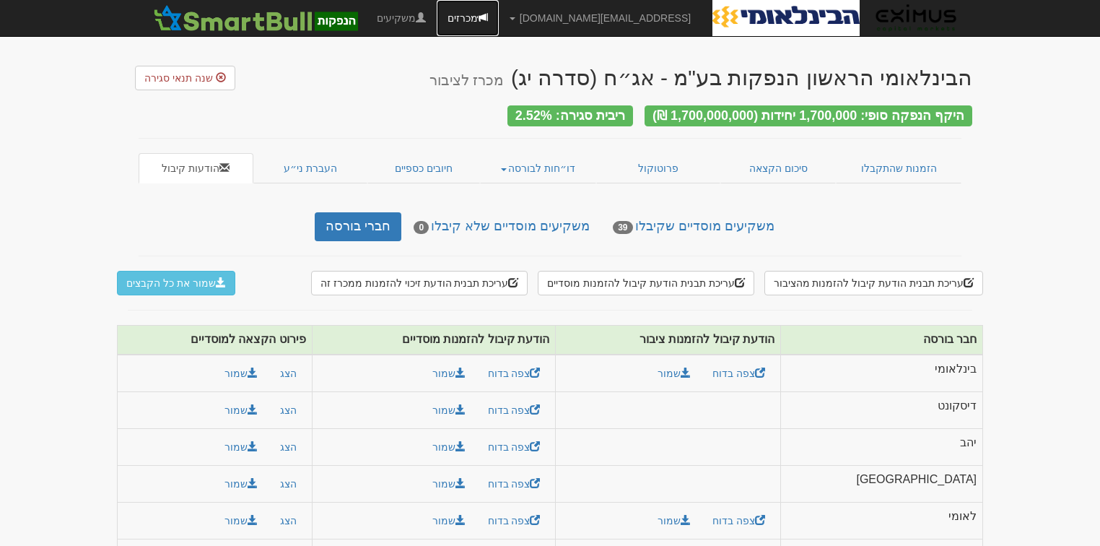
click at [499, 12] on link "מכרזים" at bounding box center [468, 18] width 62 height 36
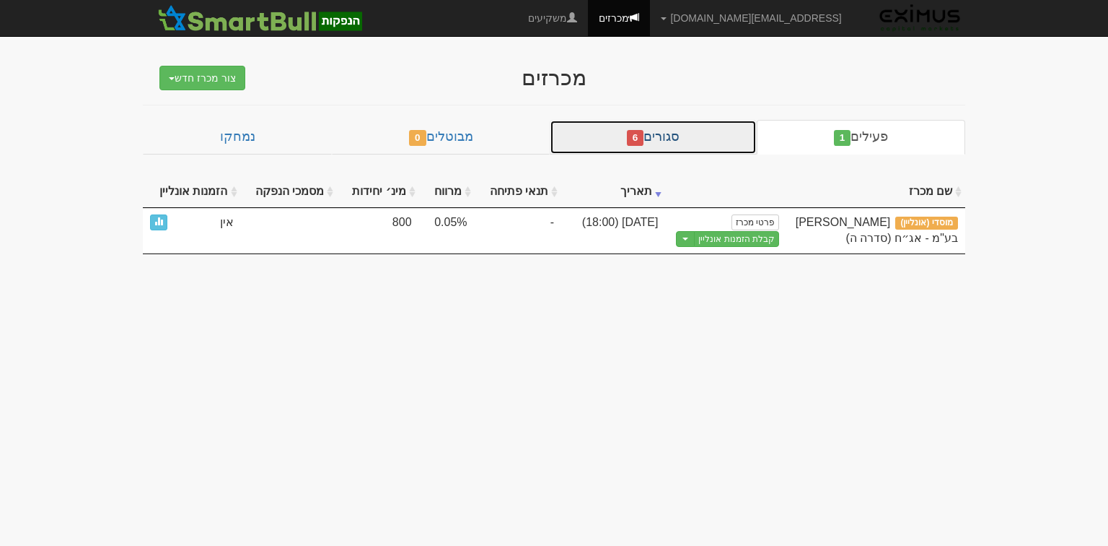
click at [675, 134] on link "סגורים 6" at bounding box center [653, 137] width 207 height 35
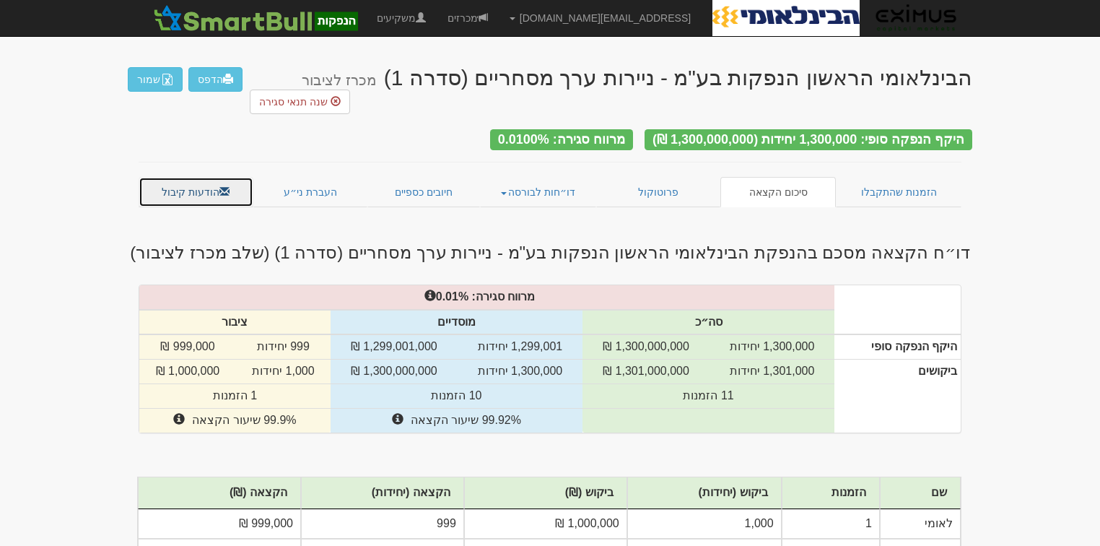
click at [206, 177] on link "הודעות קיבול" at bounding box center [196, 192] width 115 height 30
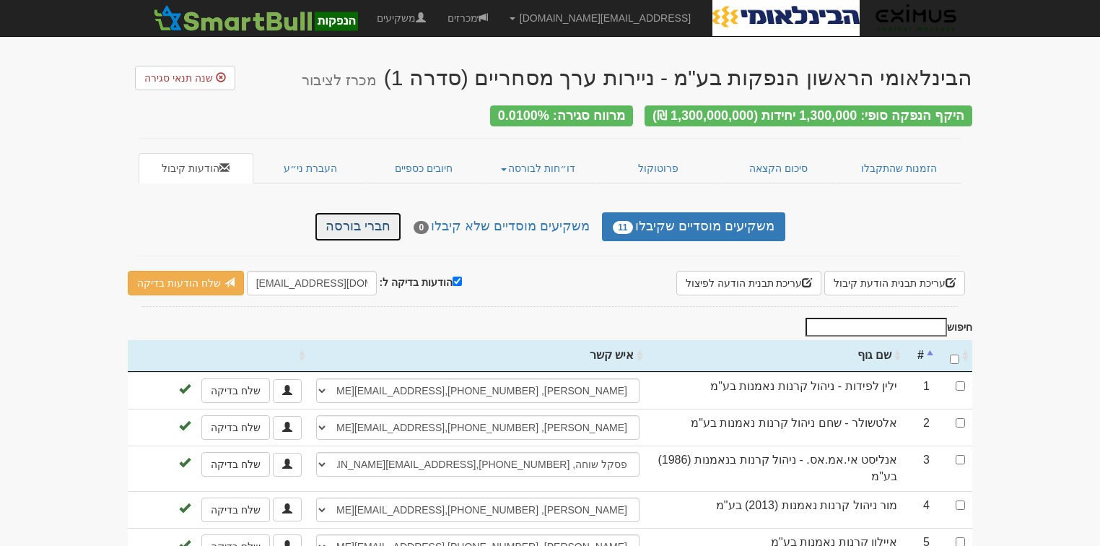
click at [386, 218] on link "חברי בורסה" at bounding box center [358, 226] width 87 height 29
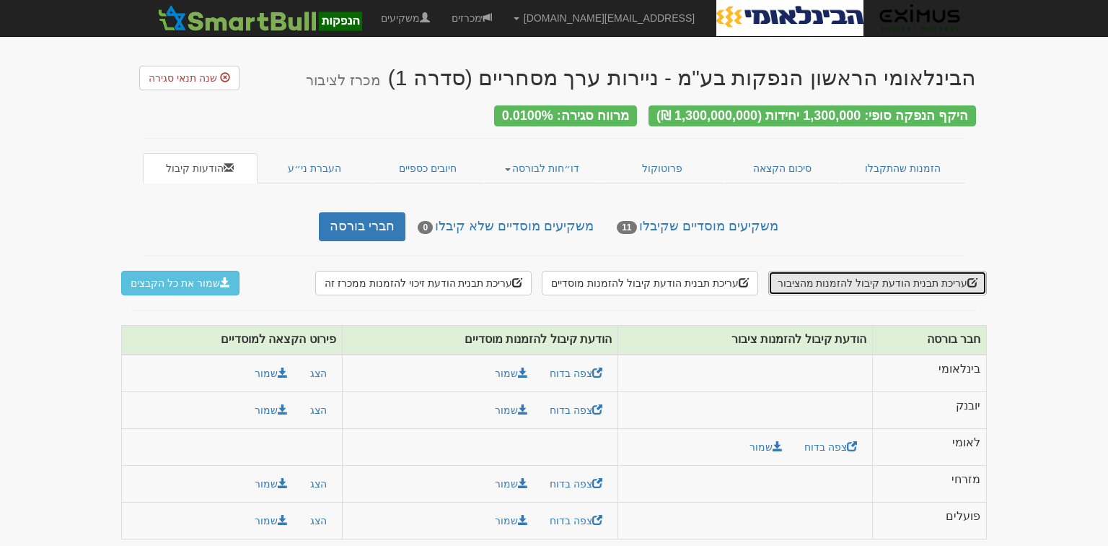
click at [854, 281] on button "עריכת תבנית הודעת קיבול להזמנות מהציבור" at bounding box center [878, 283] width 219 height 25
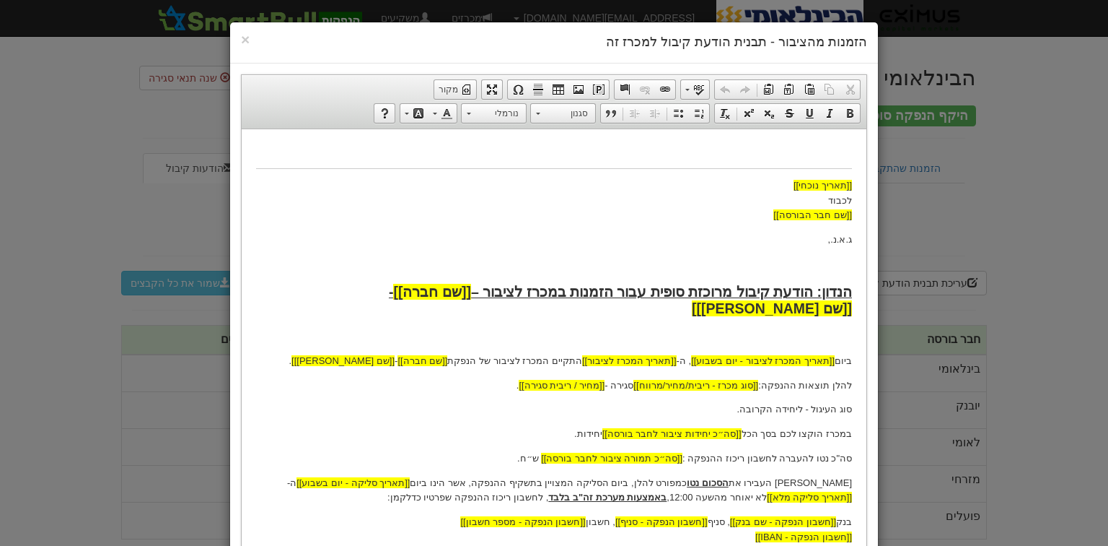
click at [847, 179] on body "[[תאריך נוכחי]] לכבוד [[שם חבר הבורסה]] ג.א.נ., הנדון: הודעת קיבול מרוכזת סופית…" at bounding box center [554, 424] width 596 height 562
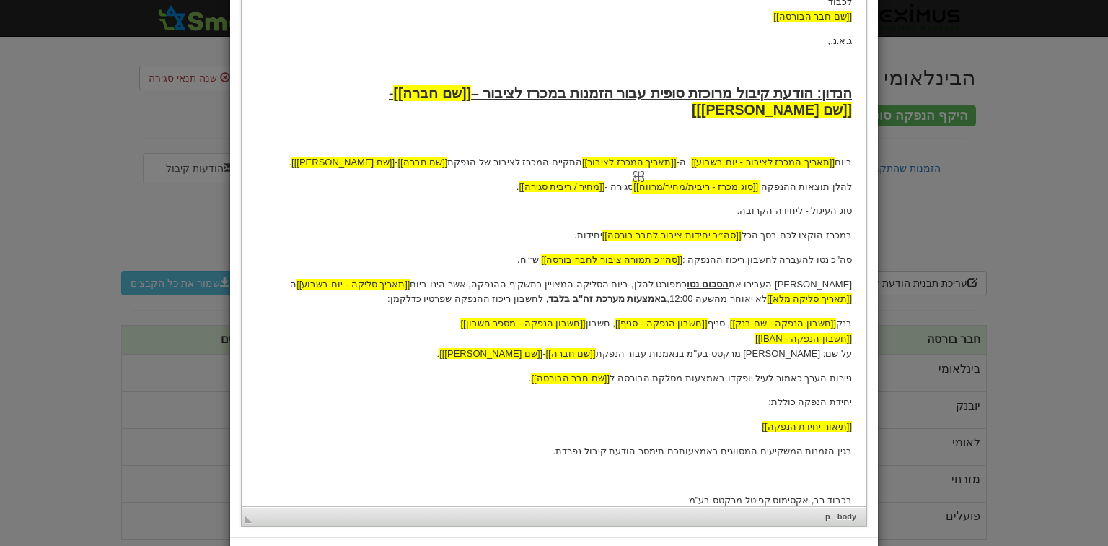
scroll to position [266, 0]
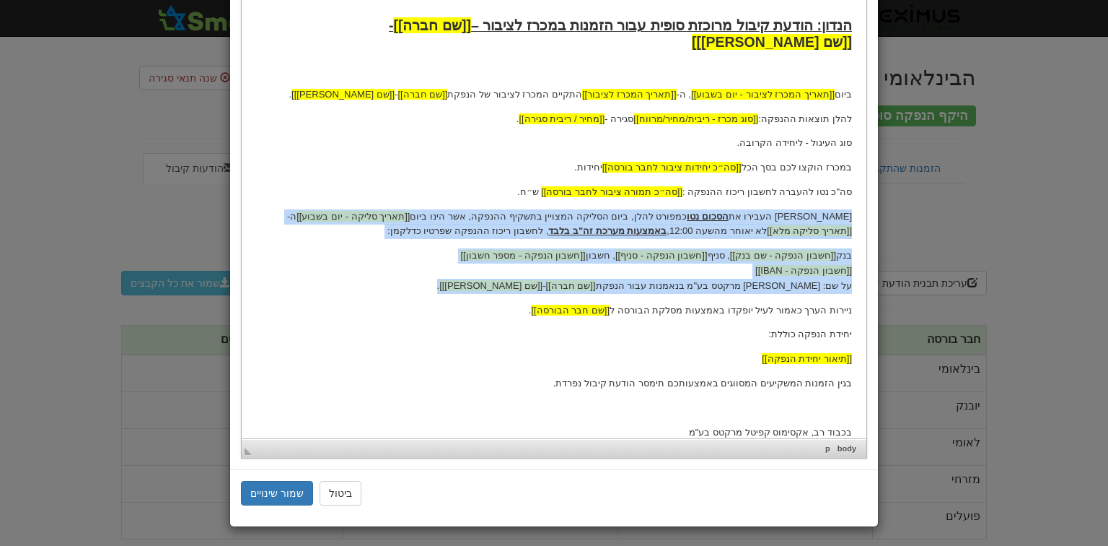
drag, startPoint x: 857, startPoint y: 199, endPoint x: 461, endPoint y: 264, distance: 400.8
click at [461, 264] on html "[[תאריך נוכחי]] לכבוד [[שם חבר הבורסה]] ג.א.נ., הנדון: הודעת קיבול מרוכזת סופית…" at bounding box center [554, 158] width 625 height 591
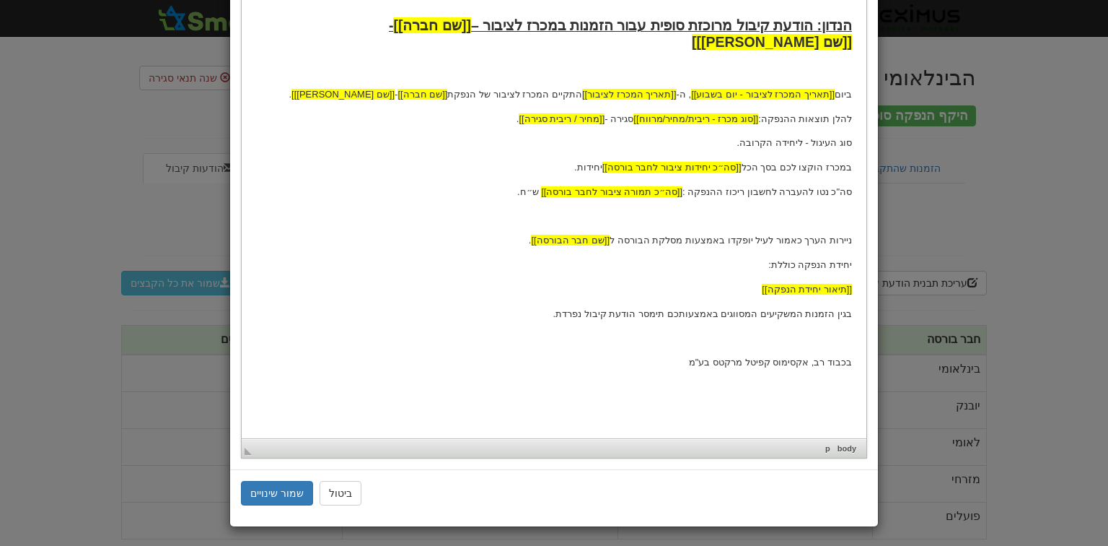
scroll to position [197, 0]
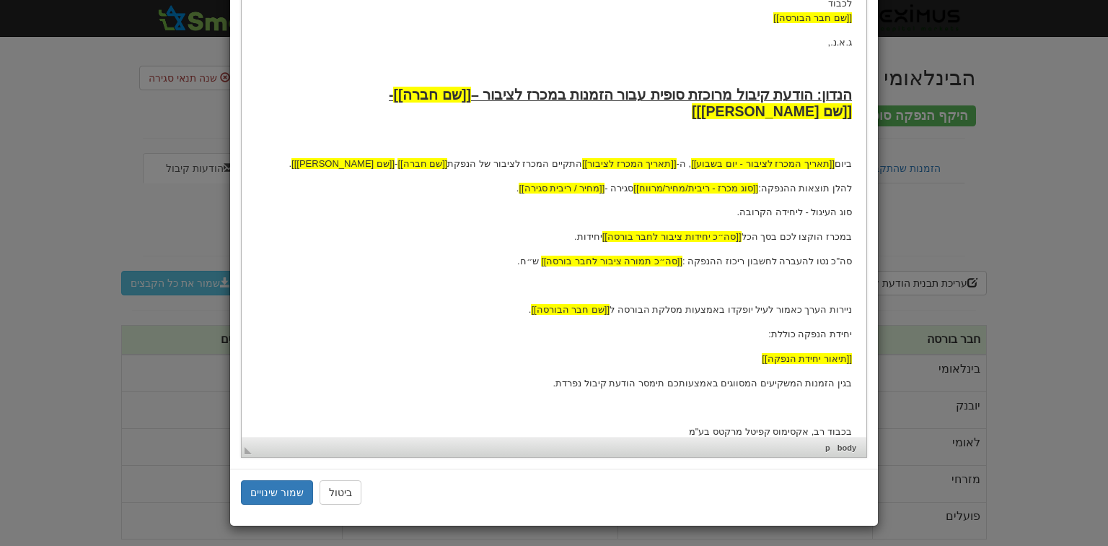
click at [829, 279] on p at bounding box center [554, 286] width 596 height 15
click at [834, 279] on p at bounding box center [554, 286] width 596 height 15
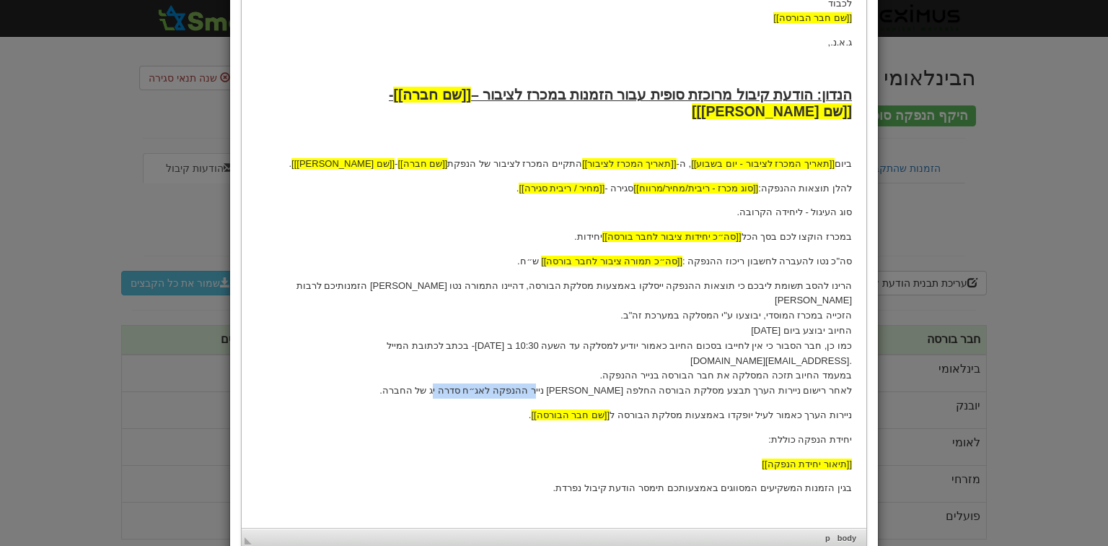
drag, startPoint x: 583, startPoint y: 359, endPoint x: 491, endPoint y: 359, distance: 92.4
click at [491, 359] on p "הרינו להסב תשומת ליבכם כי תוצאות ההנפקה ייסלקו באמצעות מסלקת הבורסה, דהיינו התמ…" at bounding box center [554, 339] width 596 height 120
click at [387, 158] on span "[[שם [PERSON_NAME]]]" at bounding box center [343, 163] width 103 height 11
click at [302, 148] on img "שם נייר מונפק שומר מקום widget" at bounding box center [297, 153] width 11 height 11
click at [582, 362] on p "הרינו להסב תשומת ליבכם כי תוצאות ההנפקה ייסלקו באמצעות מסלקת הבורסה, דהיינו התמ…" at bounding box center [554, 339] width 596 height 120
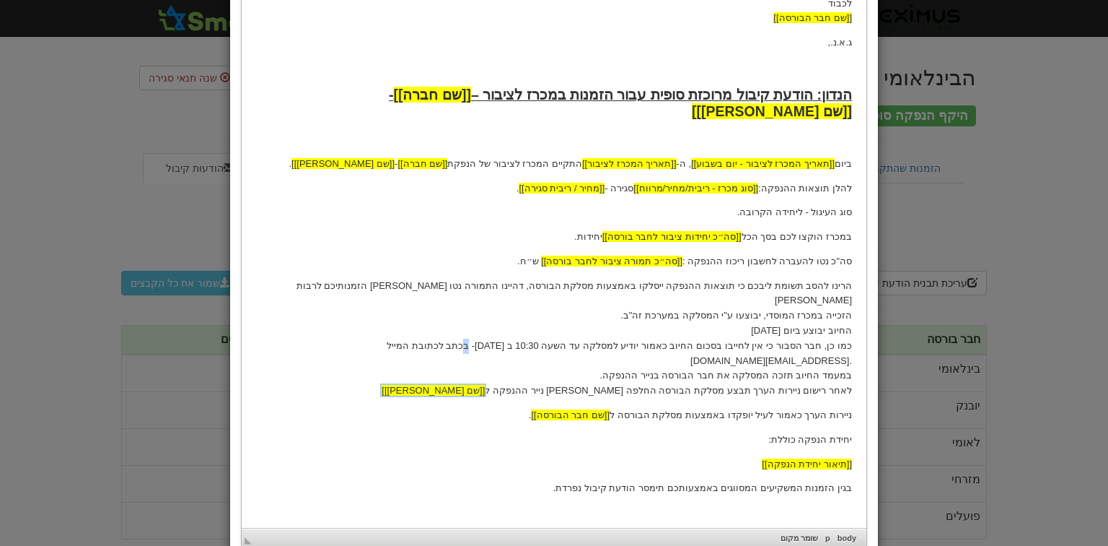
click at [500, 315] on p "הרינו להסב תשומת ליבכם כי תוצאות ההנפקה ייסלקו באמצעות מסלקת הבורסה, דהיינו התמ…" at bounding box center [554, 339] width 596 height 120
click at [520, 318] on p "הרינו להסב תשומת ליבכם כי תוצאות ההנפקה ייסלקו באמצעות מסלקת הבורסה, דהיינו התמ…" at bounding box center [554, 339] width 596 height 120
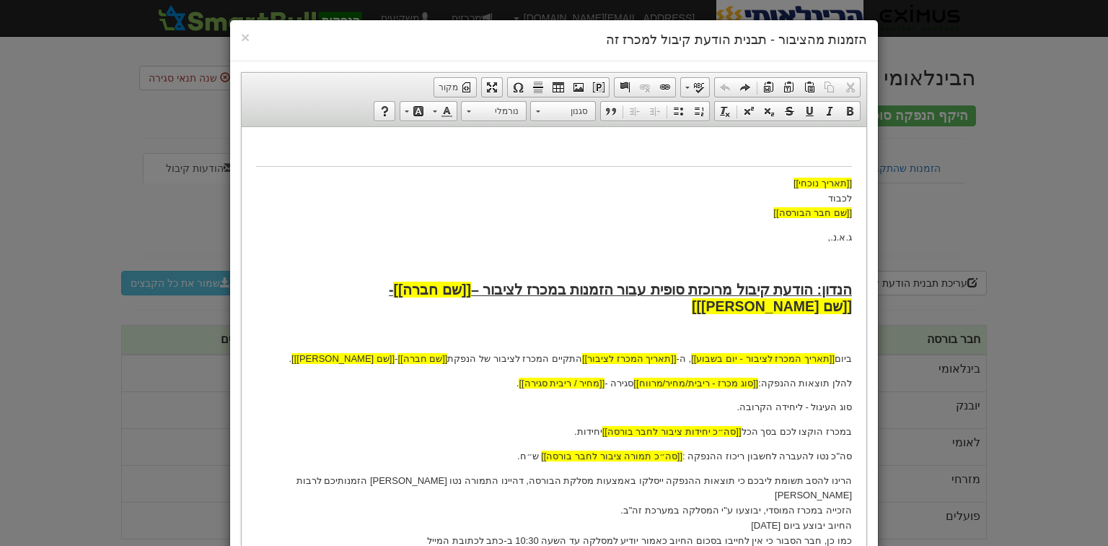
scroll to position [0, 0]
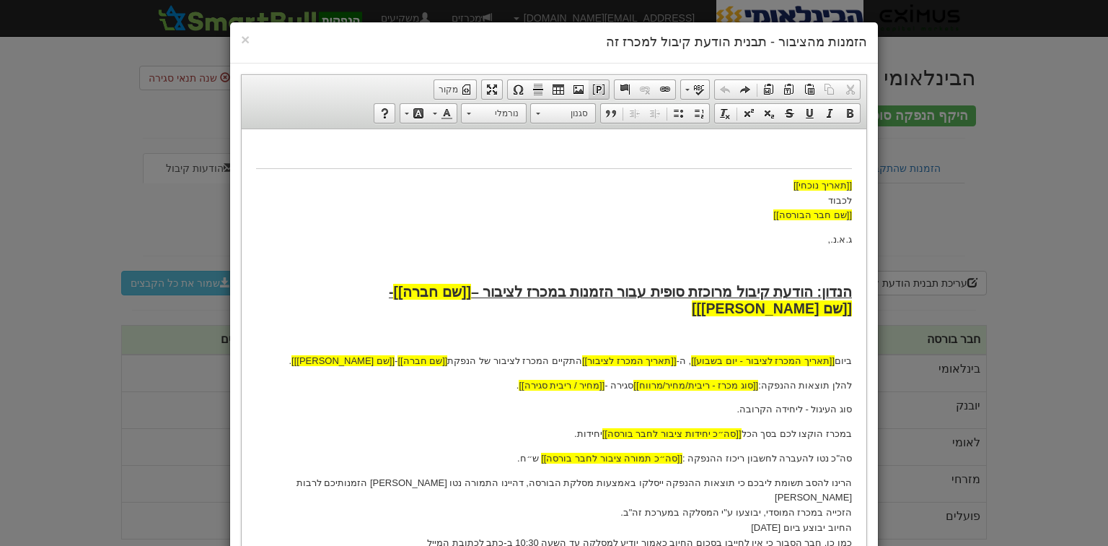
click at [605, 86] on span at bounding box center [599, 90] width 12 height 12
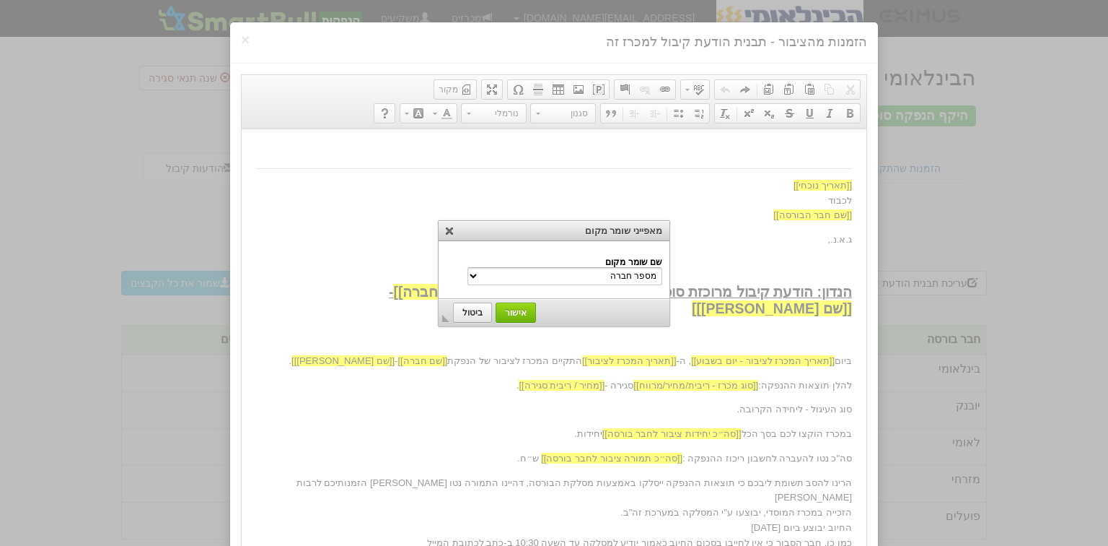
click at [574, 274] on select "מספר חברה שם חברה שם משקיע הנדון שם נייר מונפק סוג מכרז - ריבית/מחיר/מרווח שם ה…" at bounding box center [565, 276] width 195 height 18
select select "תאריך סליקה מלא"
click at [499, 267] on select "מספר חברה שם חברה שם משקיע הנדון שם נייר מונפק סוג מכרז - ריבית/מחיר/מרווח שם ה…" at bounding box center [565, 276] width 195 height 18
click at [524, 307] on span "אישור" at bounding box center [516, 312] width 39 height 10
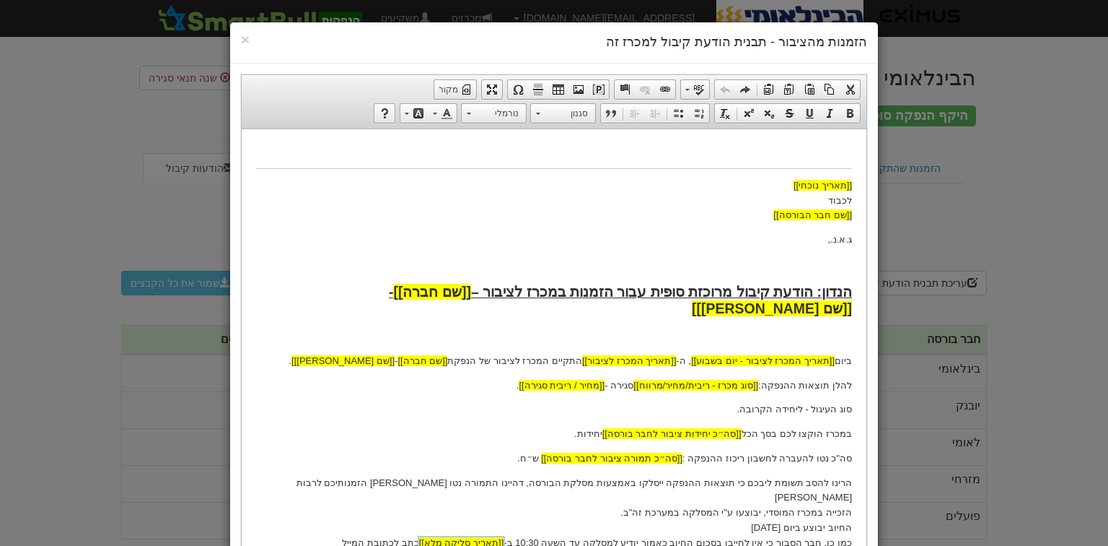
click at [458, 510] on p "הרינו להסב תשומת ליבכם כי תוצאות ההנפקה ייסלקו באמצעות מסלקת הבורסה, דהיינו התמ…" at bounding box center [554, 535] width 596 height 120
click at [430, 526] on img "תאריך סליקה מלא שומר מקום widget" at bounding box center [424, 531] width 11 height 11
click at [778, 494] on p "הרינו להסב תשומת ליבכם כי תוצאות ההנפקה ייסלקו באמצעות מסלקת הבורסה, דהיינו התמ…" at bounding box center [554, 535] width 596 height 120
click at [764, 494] on p "הרינו להסב תשומת ליבכם כי תוצאות ההנפקה ייסלקו באמצעות מסלקת הבורסה, דהיינו התמ…" at bounding box center [554, 535] width 596 height 120
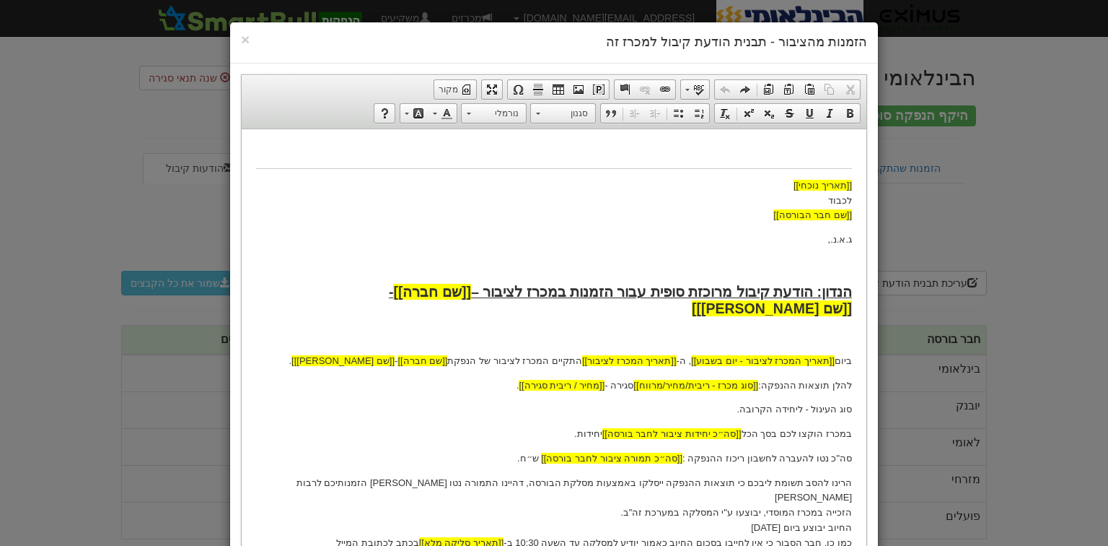
drag, startPoint x: 751, startPoint y: 495, endPoint x: 788, endPoint y: 497, distance: 37.6
click at [788, 497] on p "הרינו להסב תשומת ליבכם כי תוצאות ההנפקה ייסלקו באמצעות מסלקת הבורסה, דהיינו התמ…" at bounding box center [554, 535] width 596 height 120
click at [595, 481] on p "הרינו להסב תשומת ליבכם כי תוצאות ההנפקה ייסלקו באמצעות מסלקת הבורסה, דהיינו התמ…" at bounding box center [554, 535] width 596 height 120
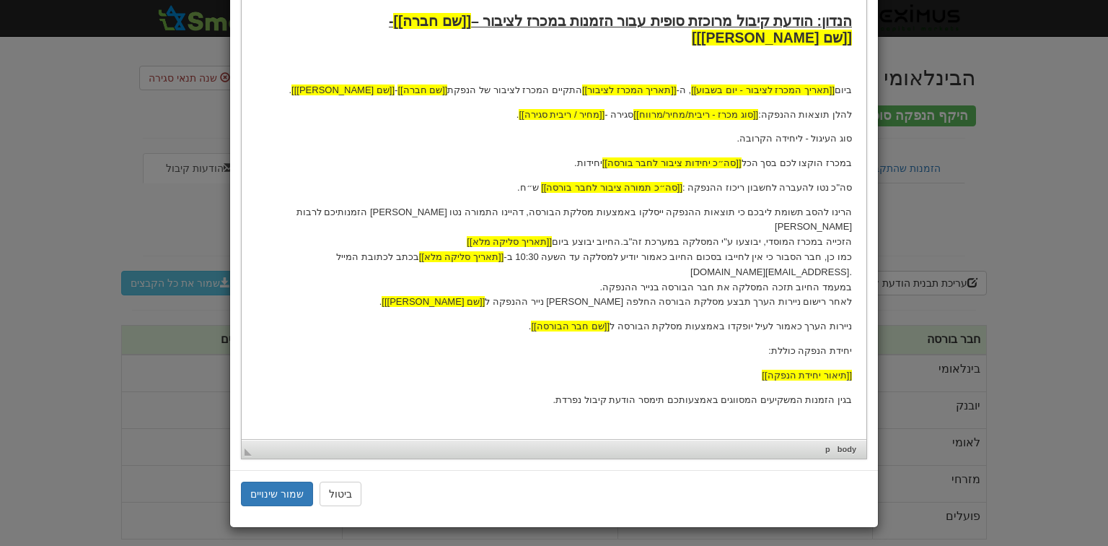
scroll to position [272, 0]
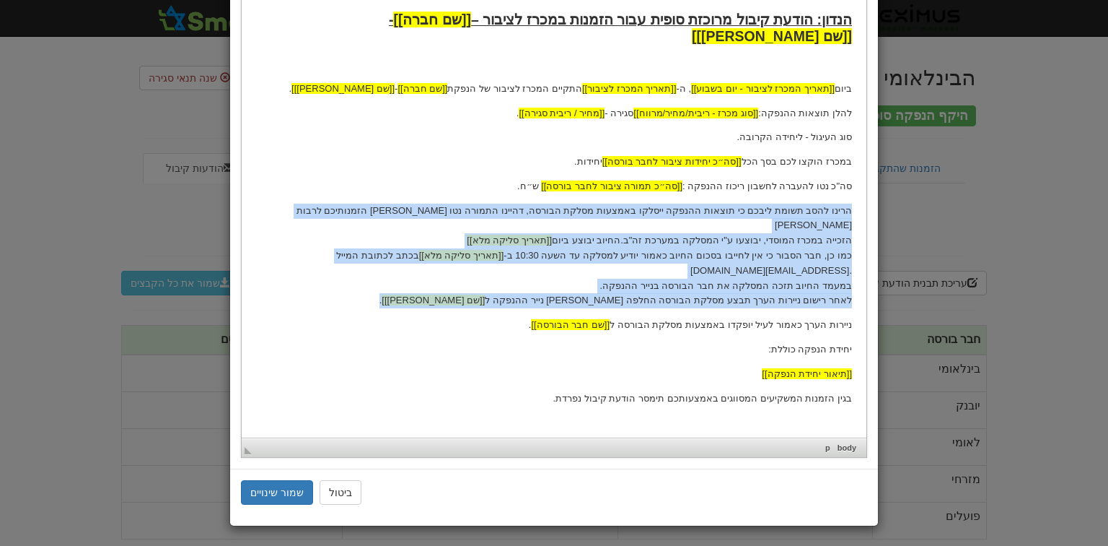
drag, startPoint x: 853, startPoint y: 192, endPoint x: 491, endPoint y: 263, distance: 369.1
click at [491, 263] on html "[[תאריך נוכחי]] לכבוד [[שם חבר הבורסה]] ג.א.נ., הנדון: הודעת קיבול מרוכזת סופית…" at bounding box center [554, 163] width 625 height 612
copy p "הרינו להסב תשומת ליבכם כי תוצאות ההנפקה ייסלקו באמצעות מסלקת הבורסה, דהיינו התמ…"
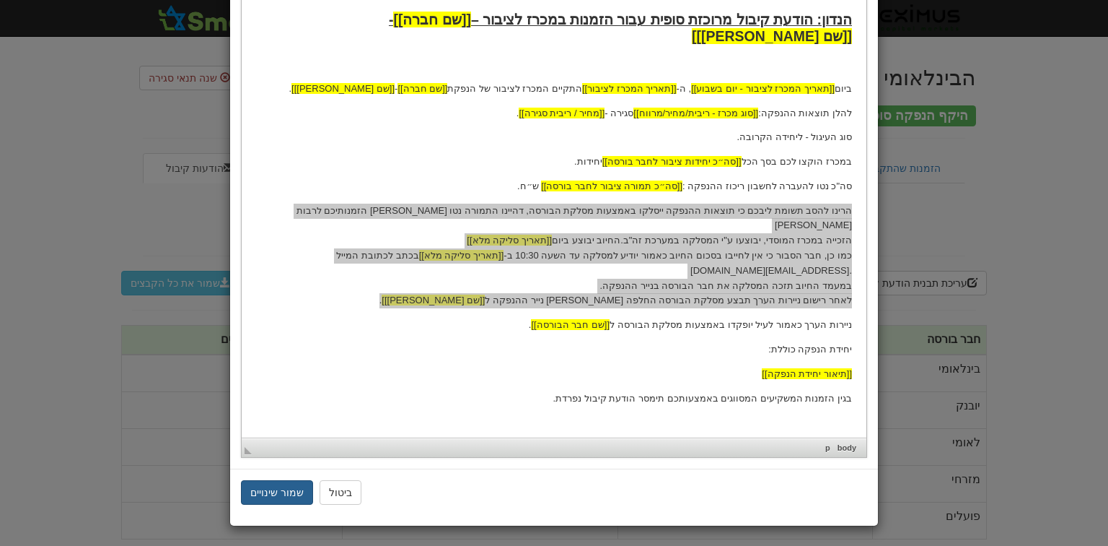
click at [290, 495] on button "שמור שינויים" at bounding box center [277, 492] width 72 height 25
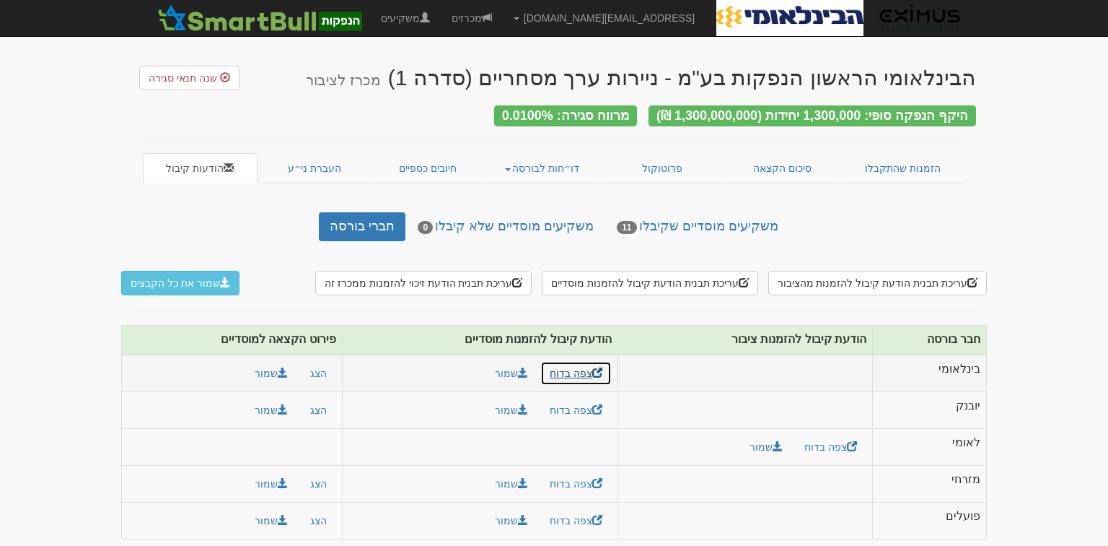
click at [569, 362] on link "צפה בדוח" at bounding box center [576, 373] width 71 height 25
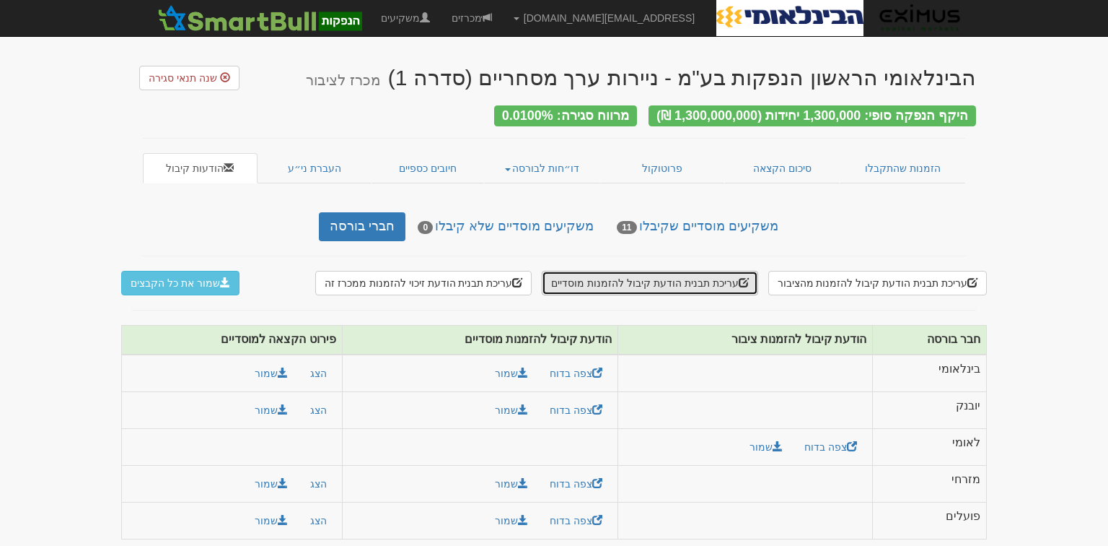
click at [649, 276] on button "עריכת תבנית הודעת קיבול להזמנות מוסדיים" at bounding box center [650, 283] width 216 height 25
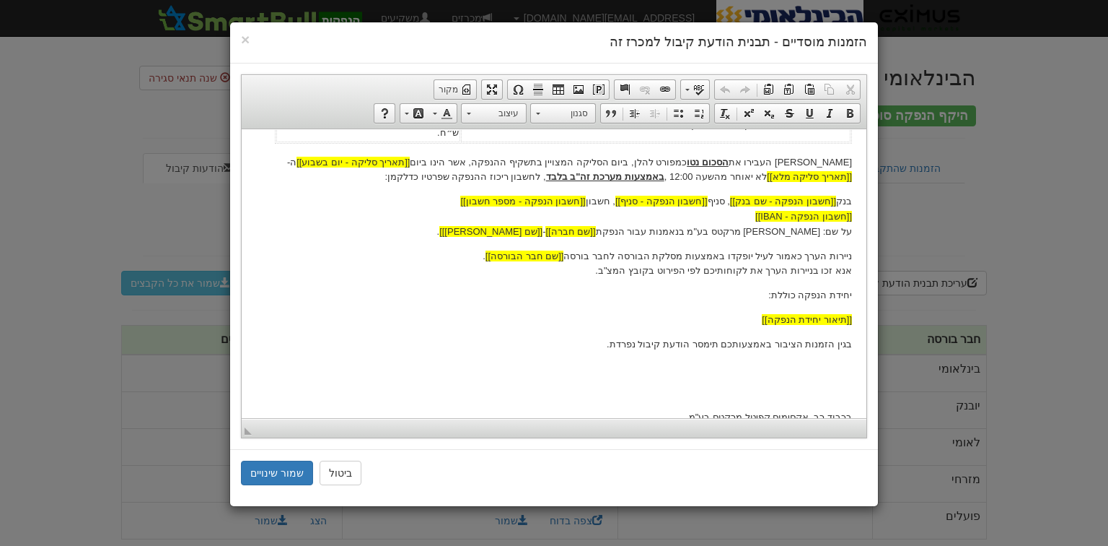
scroll to position [462, 0]
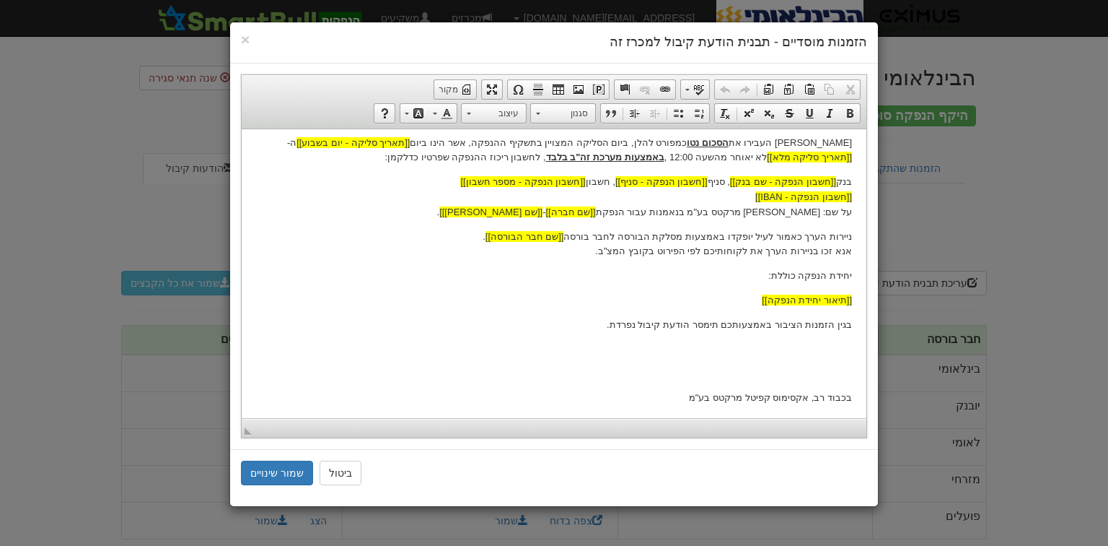
click at [740, 328] on p "בגין הזמנות הציבור באמצעותכם תימסר הודעת קיבול נפרדת." at bounding box center [554, 324] width 596 height 15
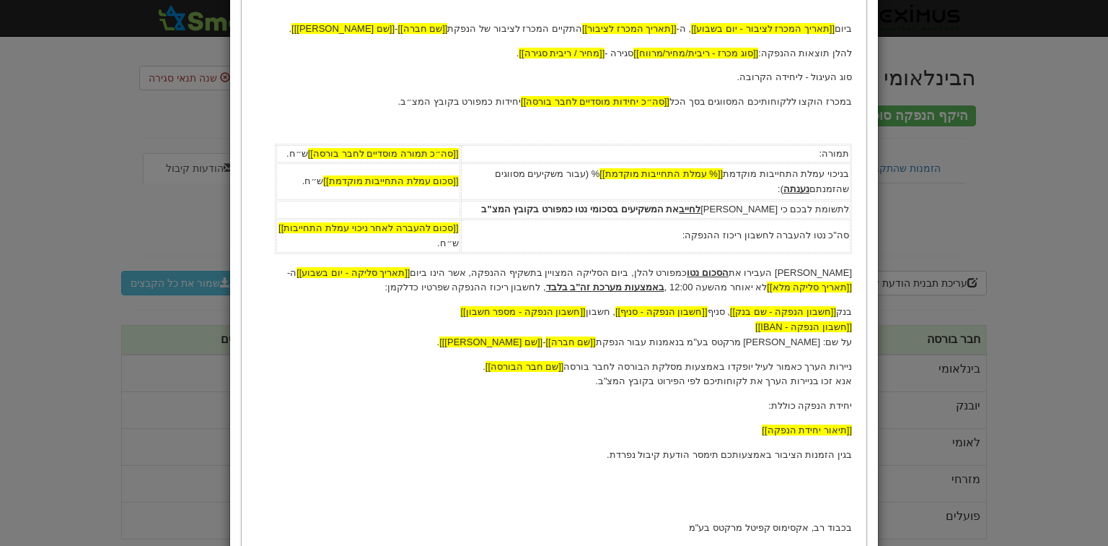
scroll to position [445, 0]
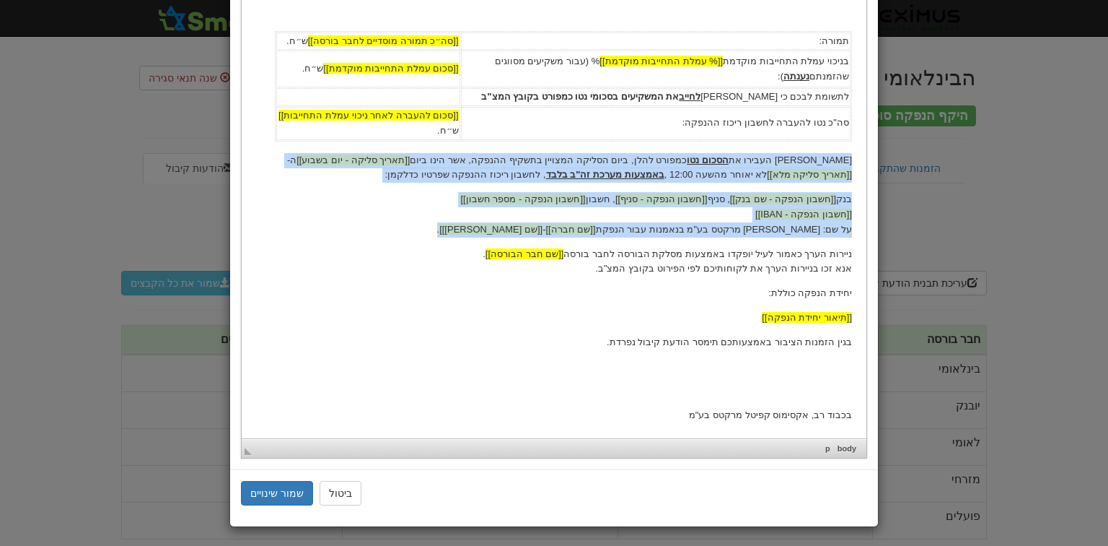
drag, startPoint x: 855, startPoint y: 162, endPoint x: 433, endPoint y: 223, distance: 426.5
click at [433, 223] on html "[[תאריך נוכחי]] לכבוד [[שם חבר הבורסה]] ג.א.נ., הנדון: הודעת קיבול מרוכזת סופית…" at bounding box center [554, 61] width 625 height 753
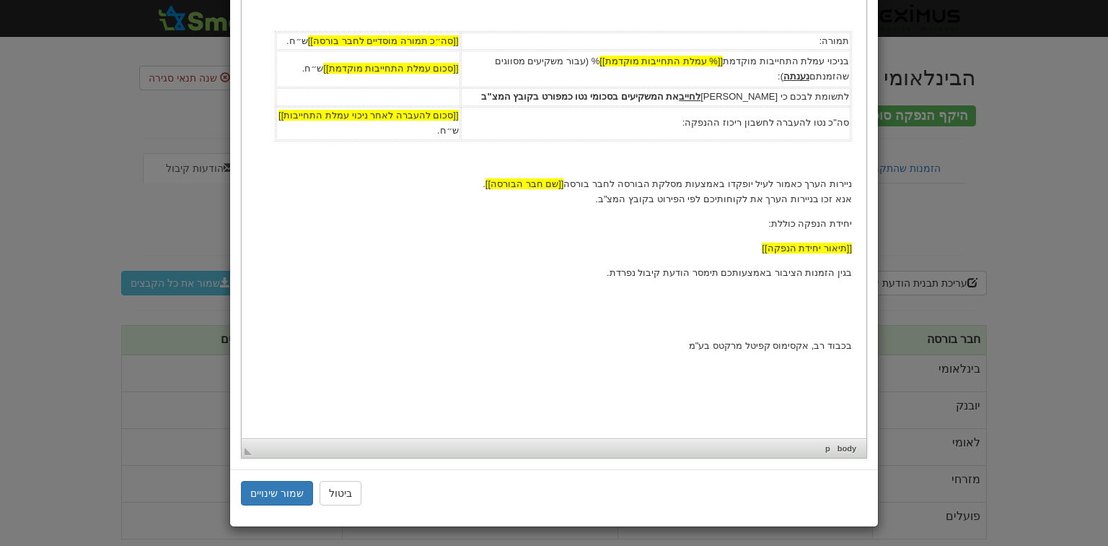
scroll to position [375, 0]
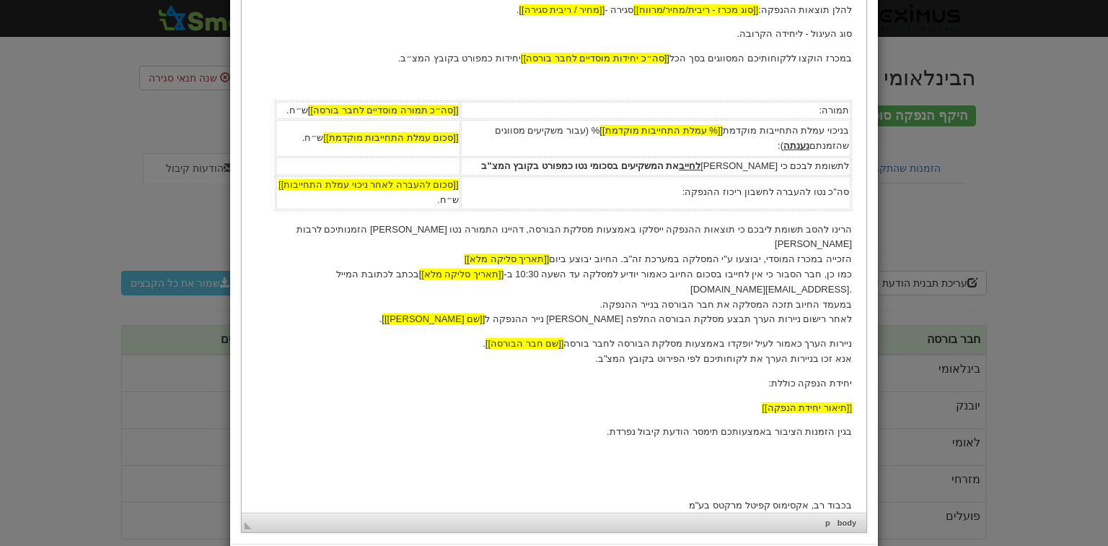
click at [792, 246] on p "הרינו להסב תשומת ליבכם כי תוצאות ההנפקה ייסלקו באמצעות מסלקת הבורסה, דהיינו התמ…" at bounding box center [554, 274] width 596 height 105
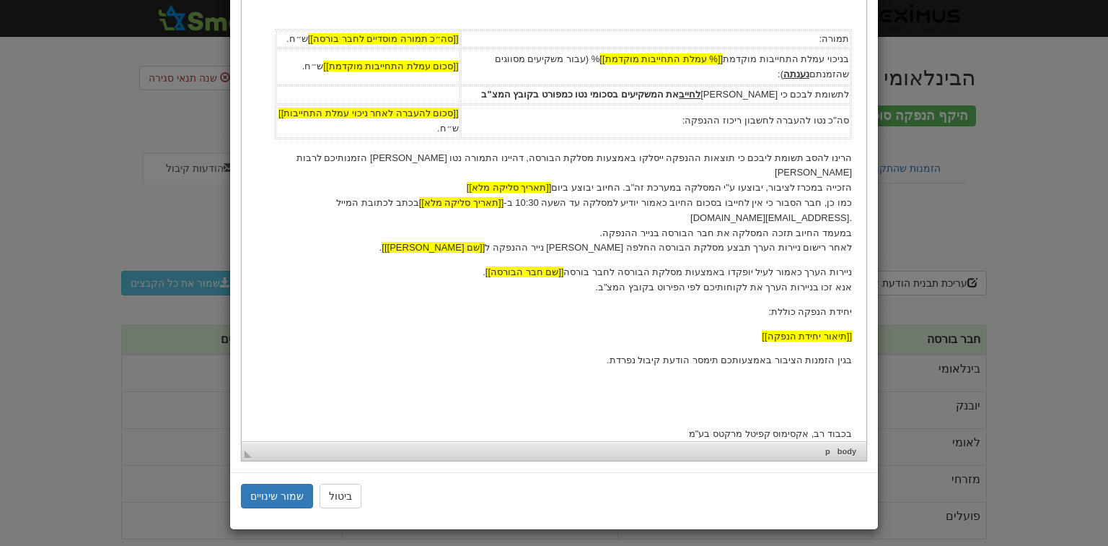
scroll to position [450, 0]
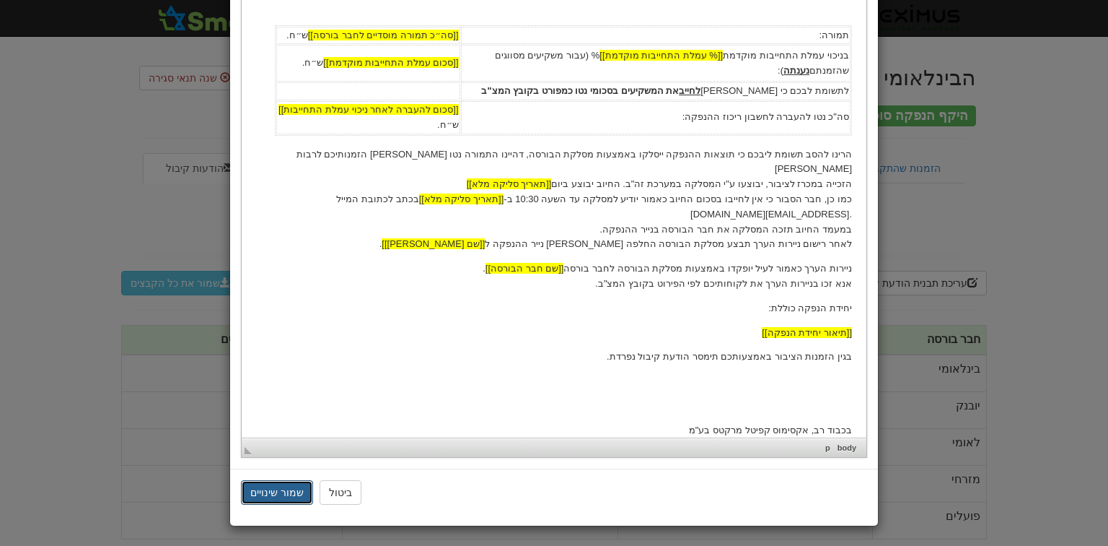
click at [288, 490] on button "שמור שינויים" at bounding box center [277, 492] width 72 height 25
